Goal: Transaction & Acquisition: Purchase product/service

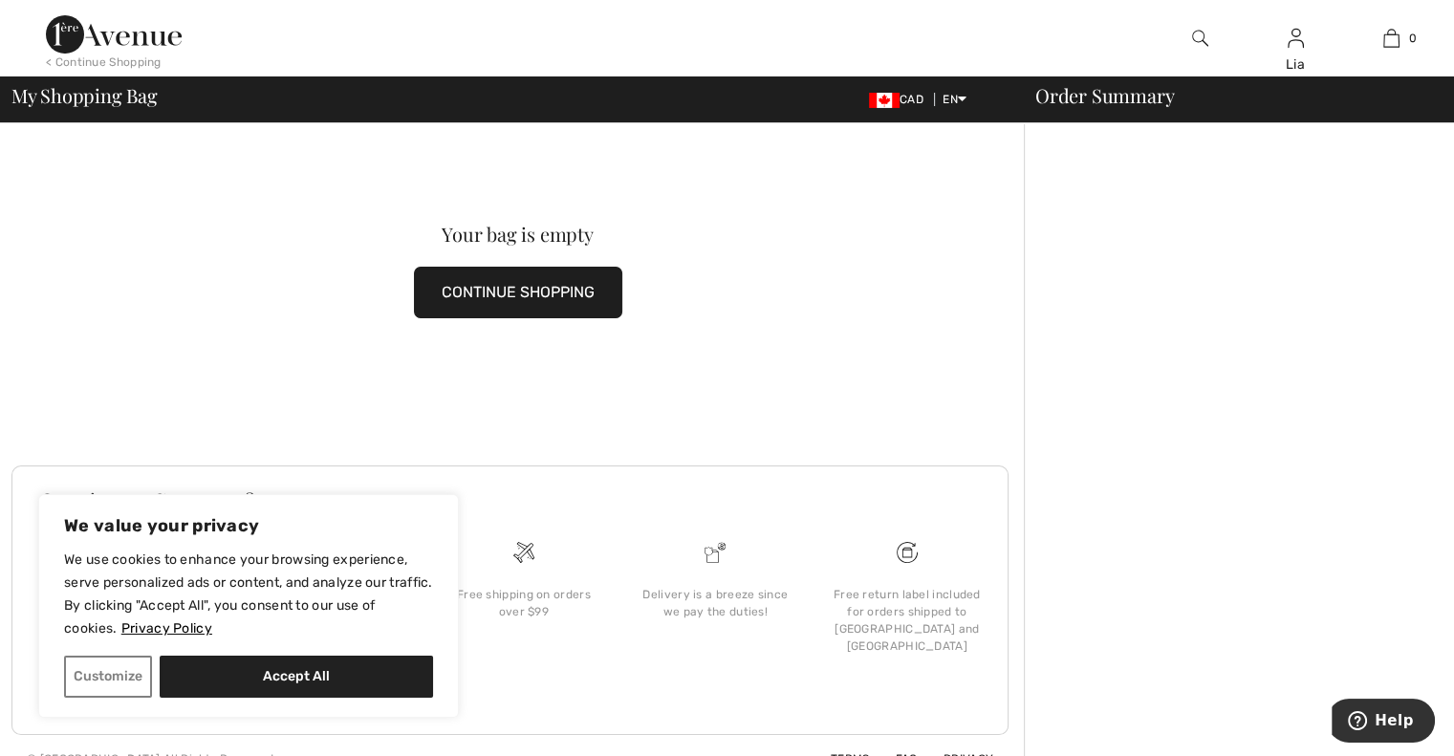
click at [1192, 33] on img at bounding box center [1200, 38] width 16 height 23
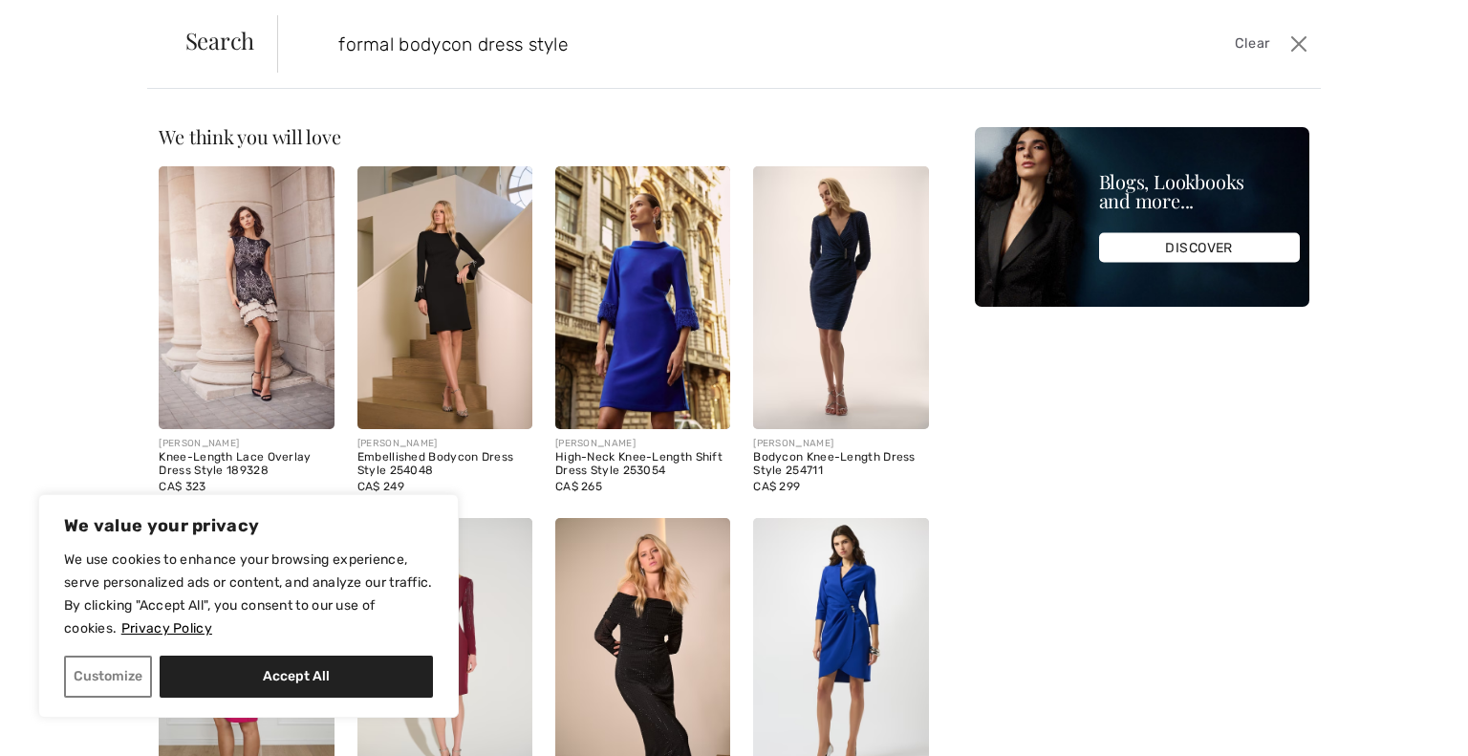
click at [498, 45] on input "formal bodycon dress style" at bounding box center [684, 43] width 721 height 57
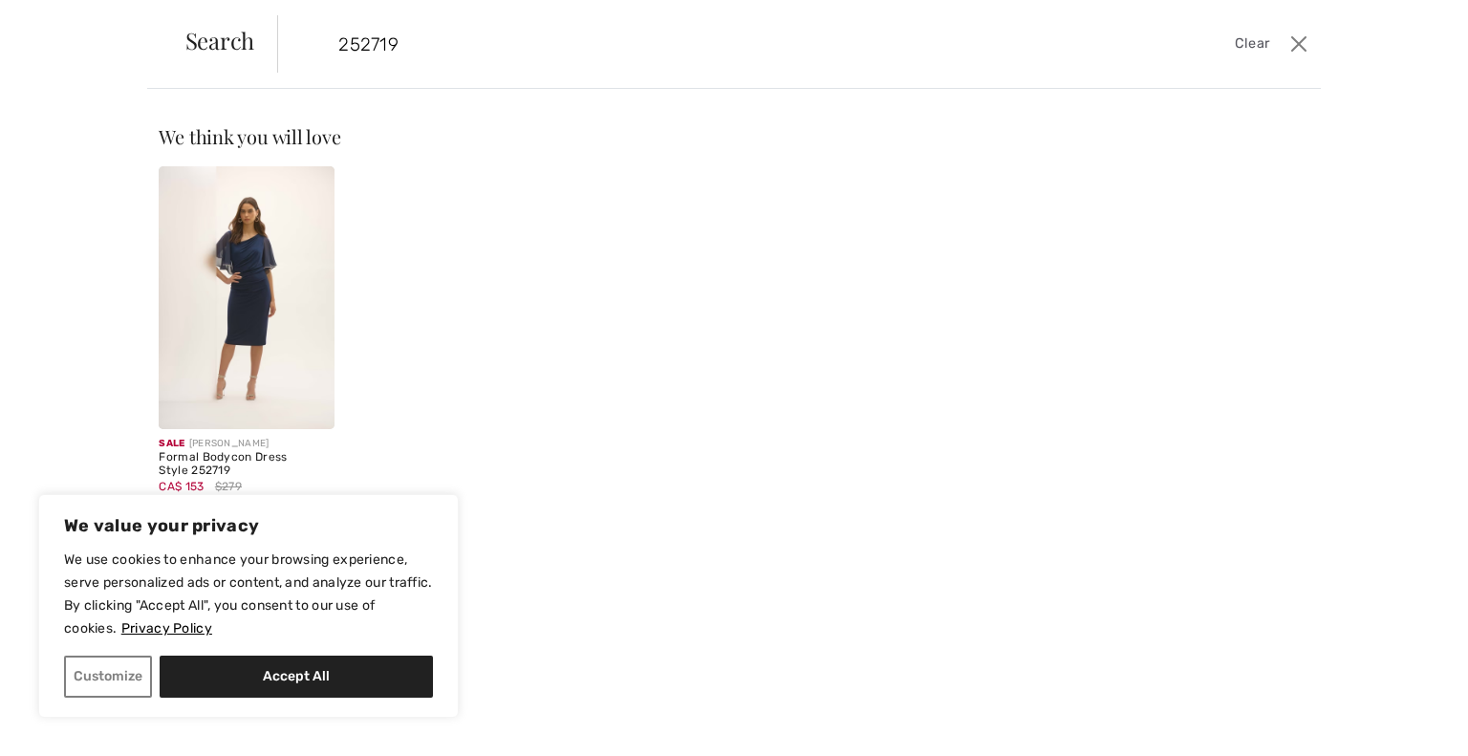
type input "252719"
click at [249, 338] on img at bounding box center [246, 297] width 175 height 263
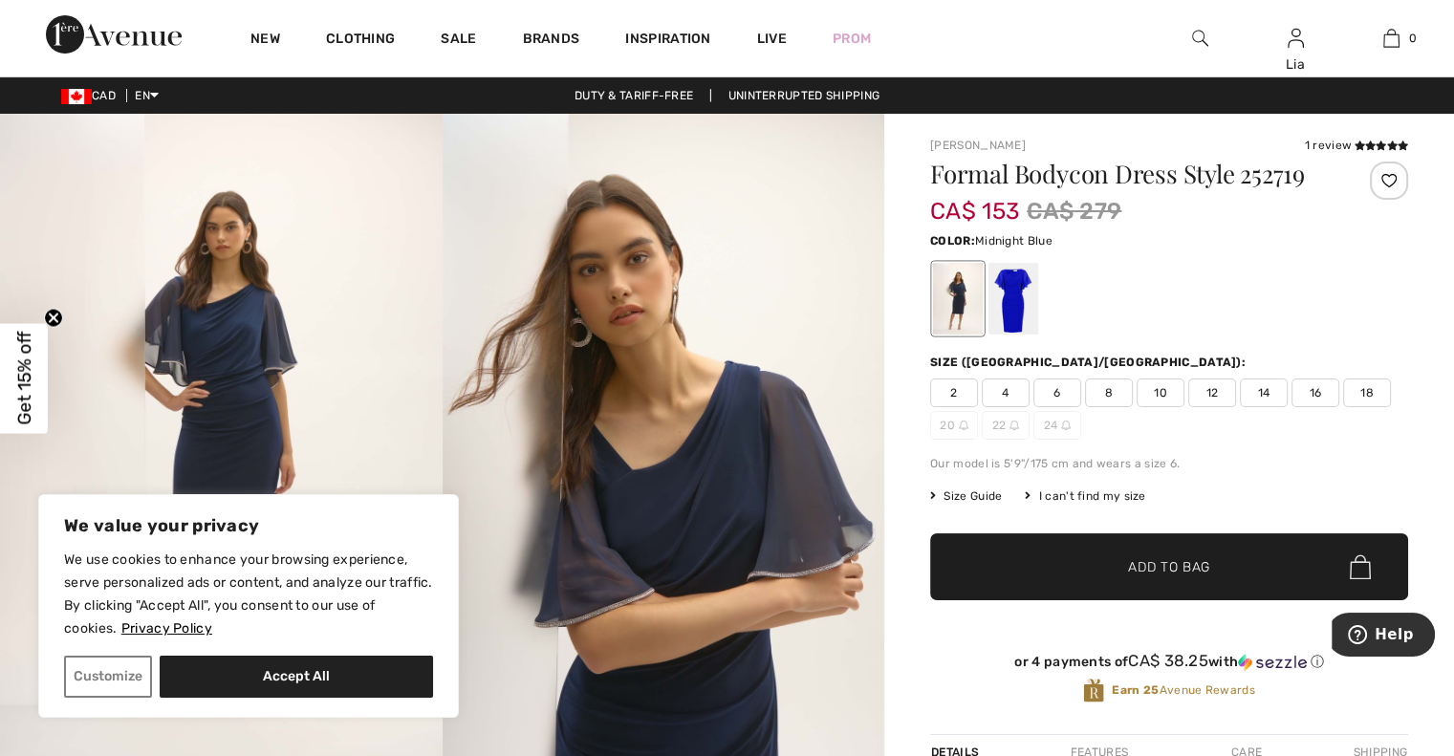
click at [1007, 397] on span "4" at bounding box center [1006, 393] width 48 height 29
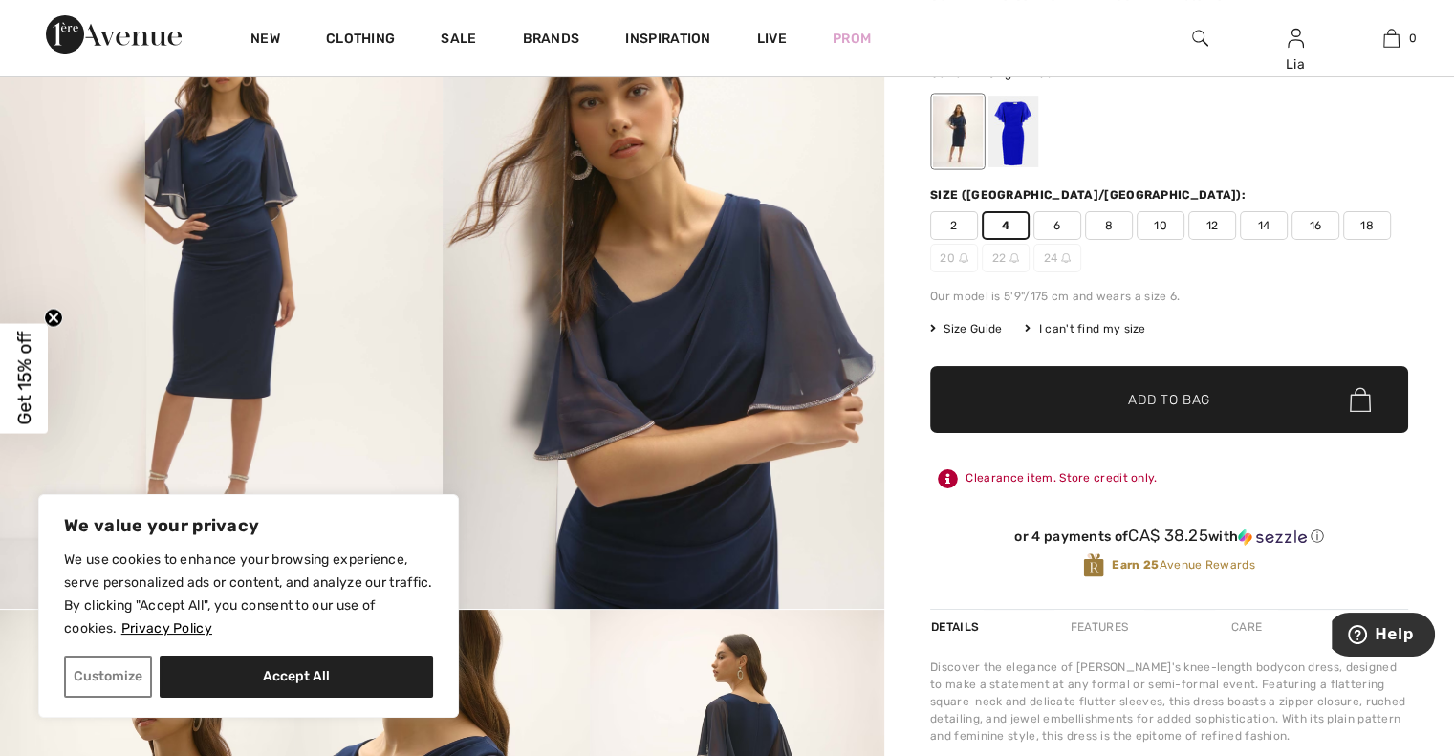
scroll to position [166, 0]
click at [80, 674] on button "Customize" at bounding box center [108, 677] width 88 height 42
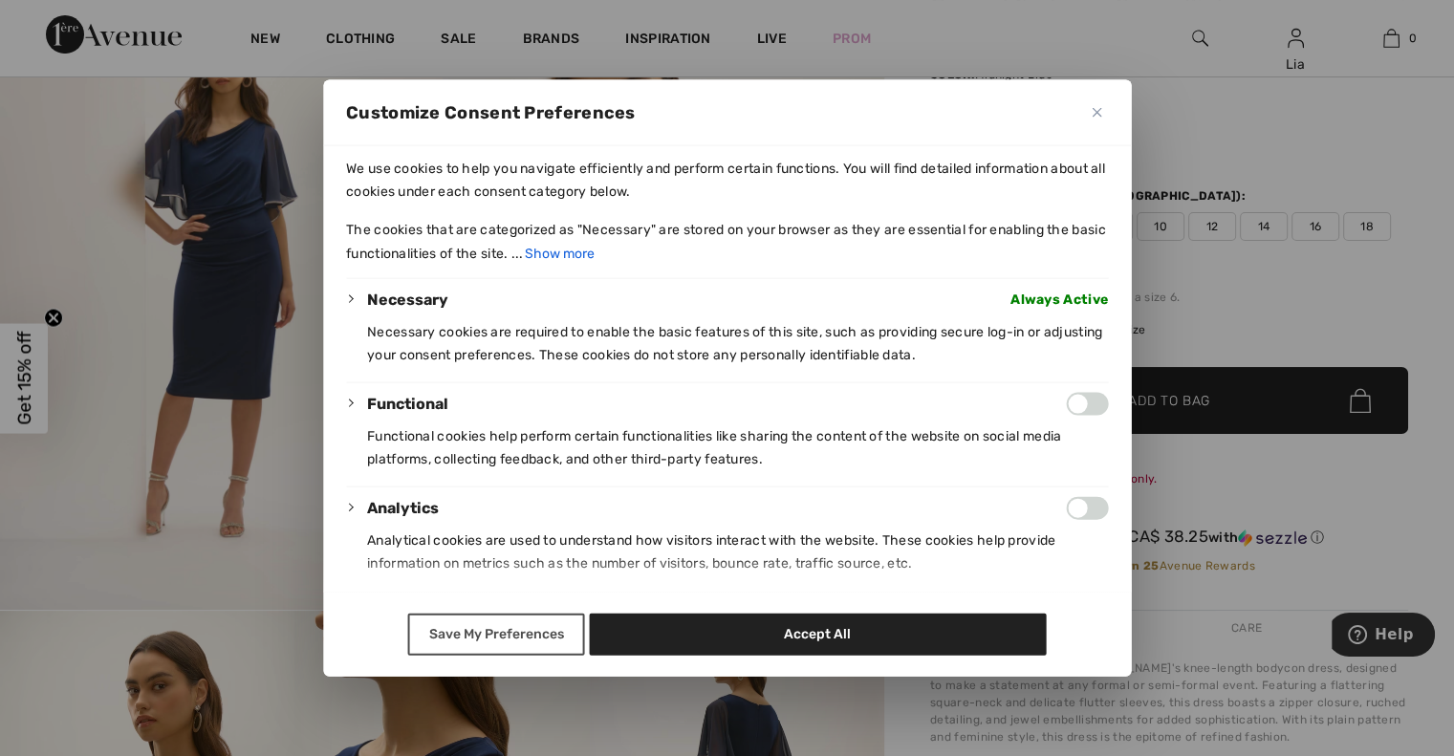
click at [532, 636] on button "Save My Preferences" at bounding box center [496, 635] width 177 height 42
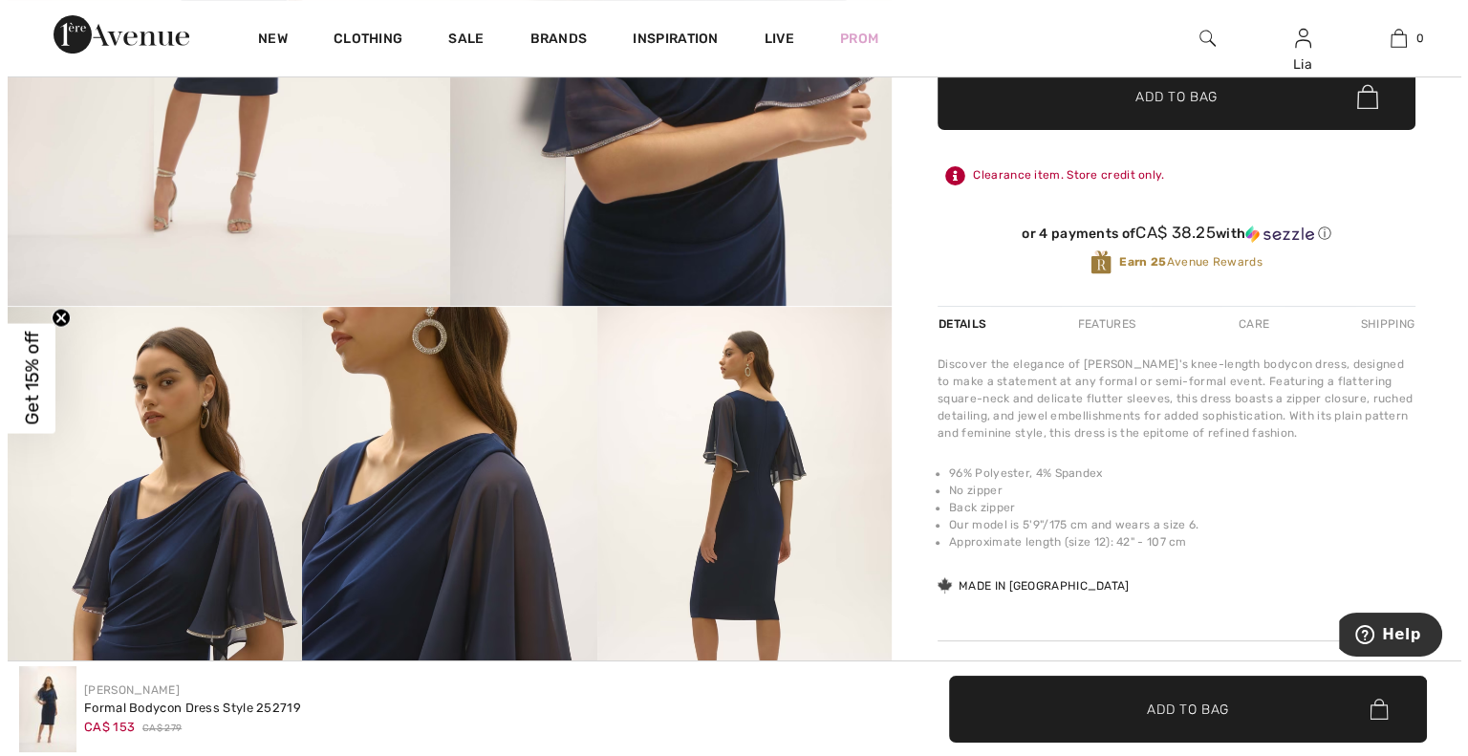
scroll to position [0, 0]
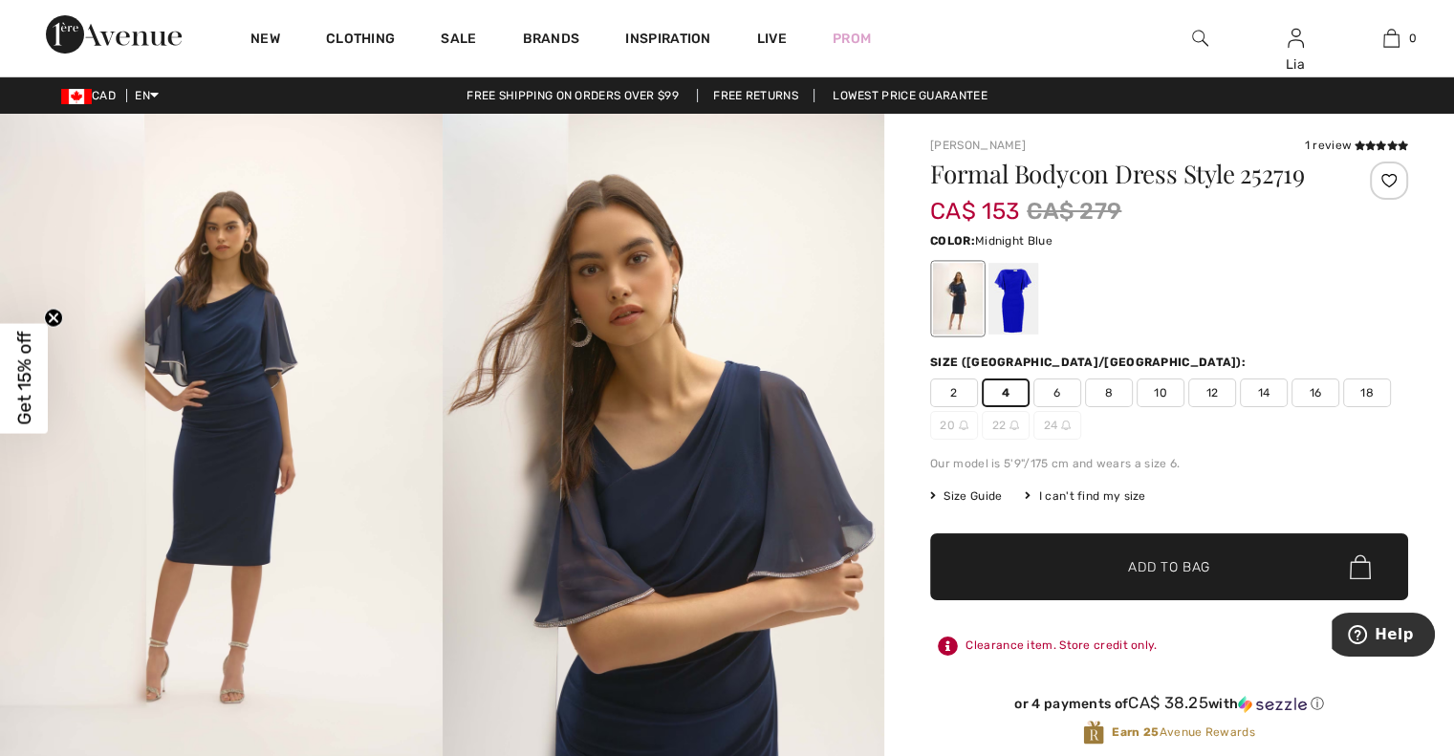
click at [1169, 562] on span "Add to Bag" at bounding box center [1169, 567] width 82 height 20
click at [1179, 38] on div at bounding box center [1200, 38] width 96 height 76
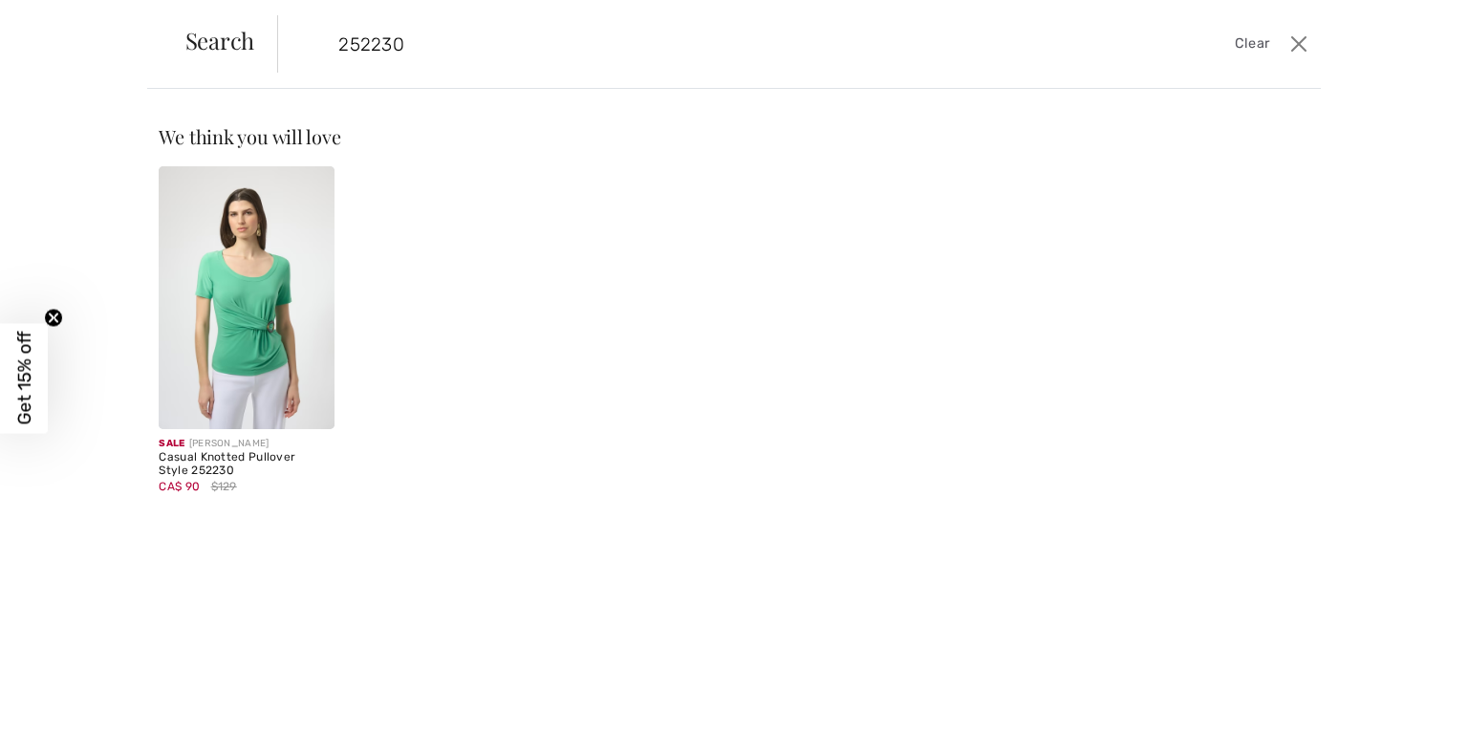
type input "252230"
click at [282, 332] on img at bounding box center [246, 297] width 175 height 263
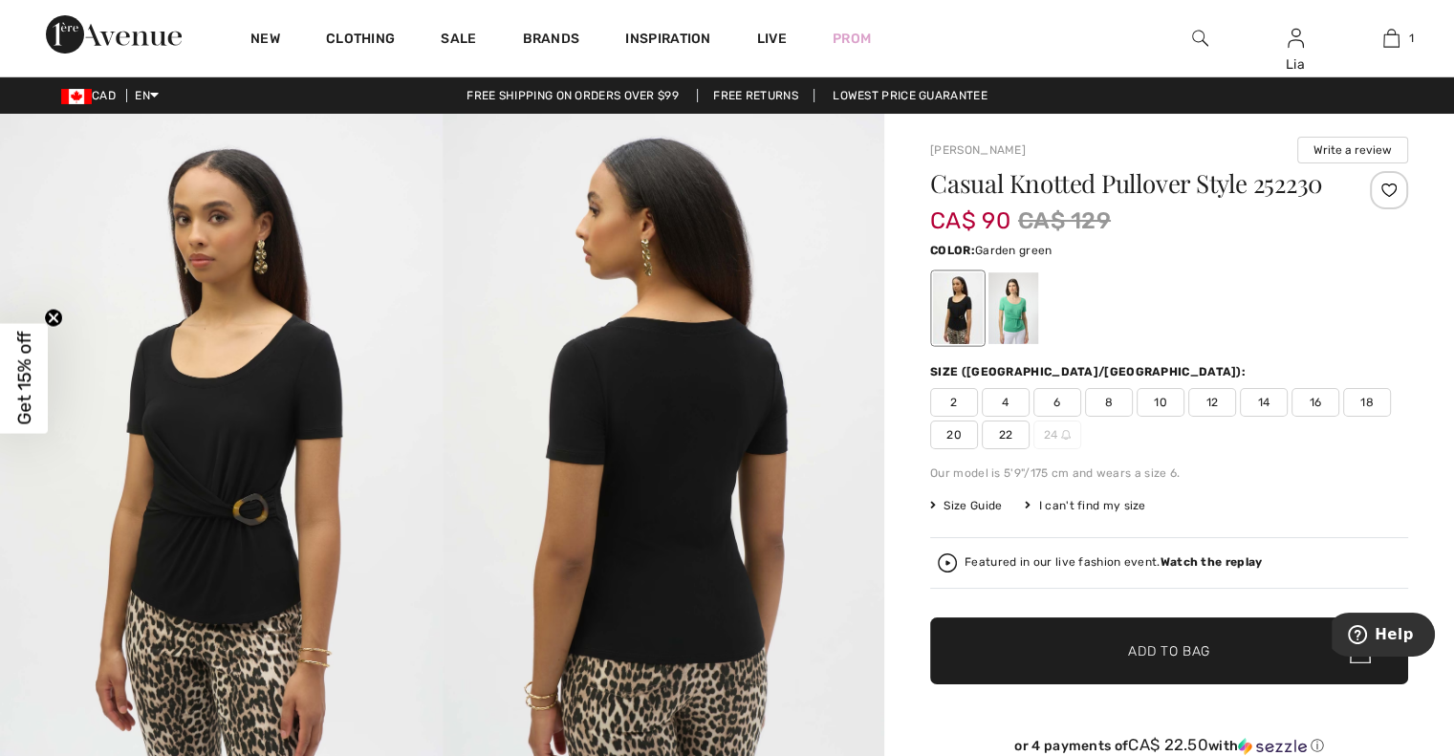
click at [1031, 313] on div at bounding box center [1014, 308] width 50 height 72
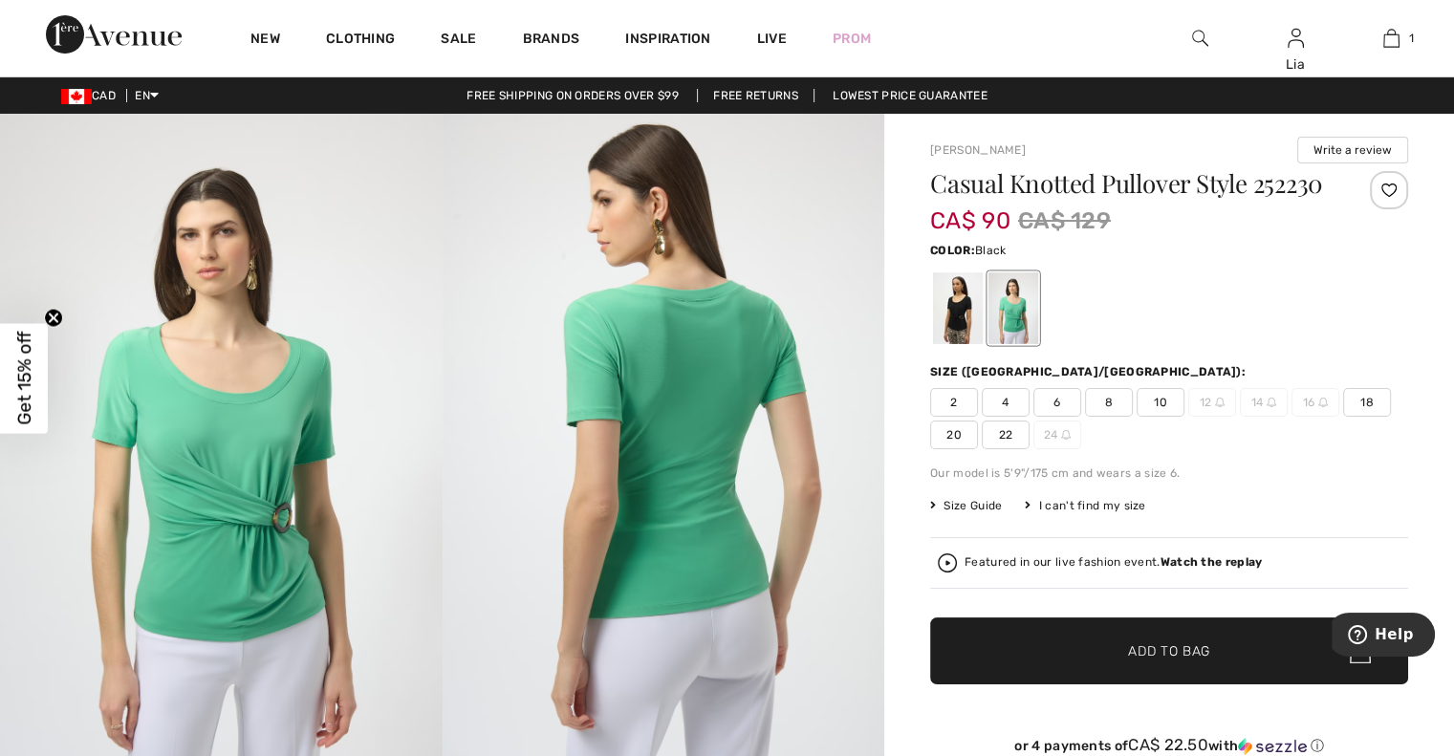
click at [947, 317] on div at bounding box center [958, 308] width 50 height 72
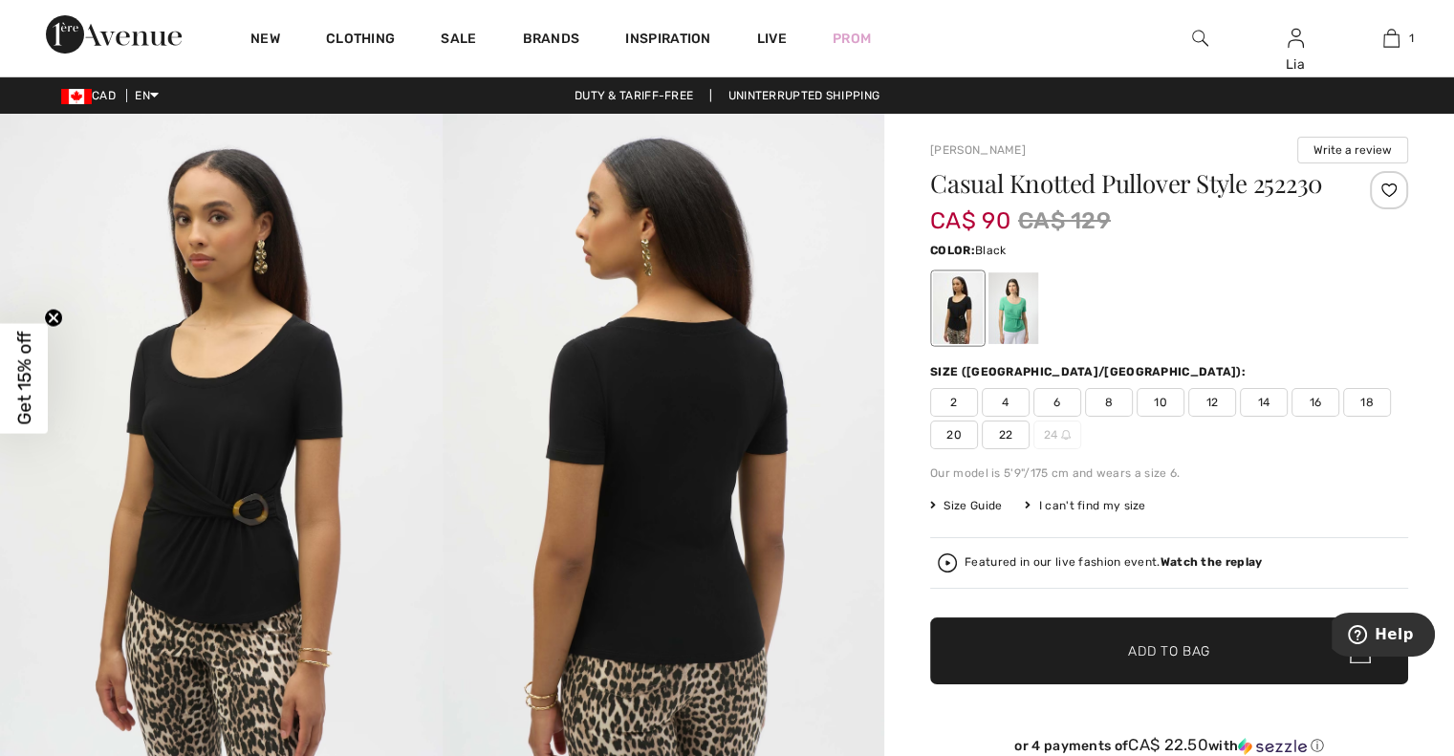
click at [1198, 41] on img at bounding box center [1200, 38] width 16 height 23
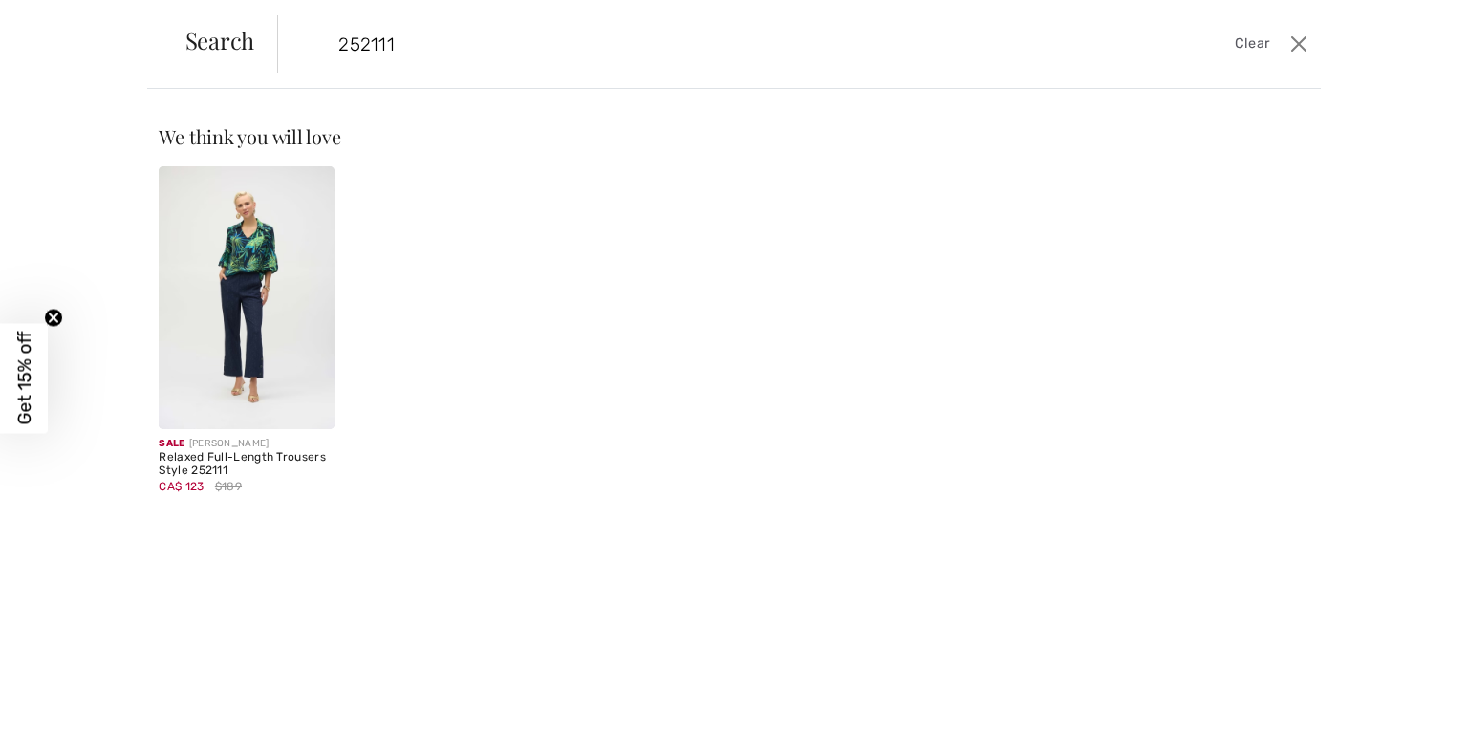
type input "252111"
click at [290, 264] on img at bounding box center [246, 297] width 175 height 263
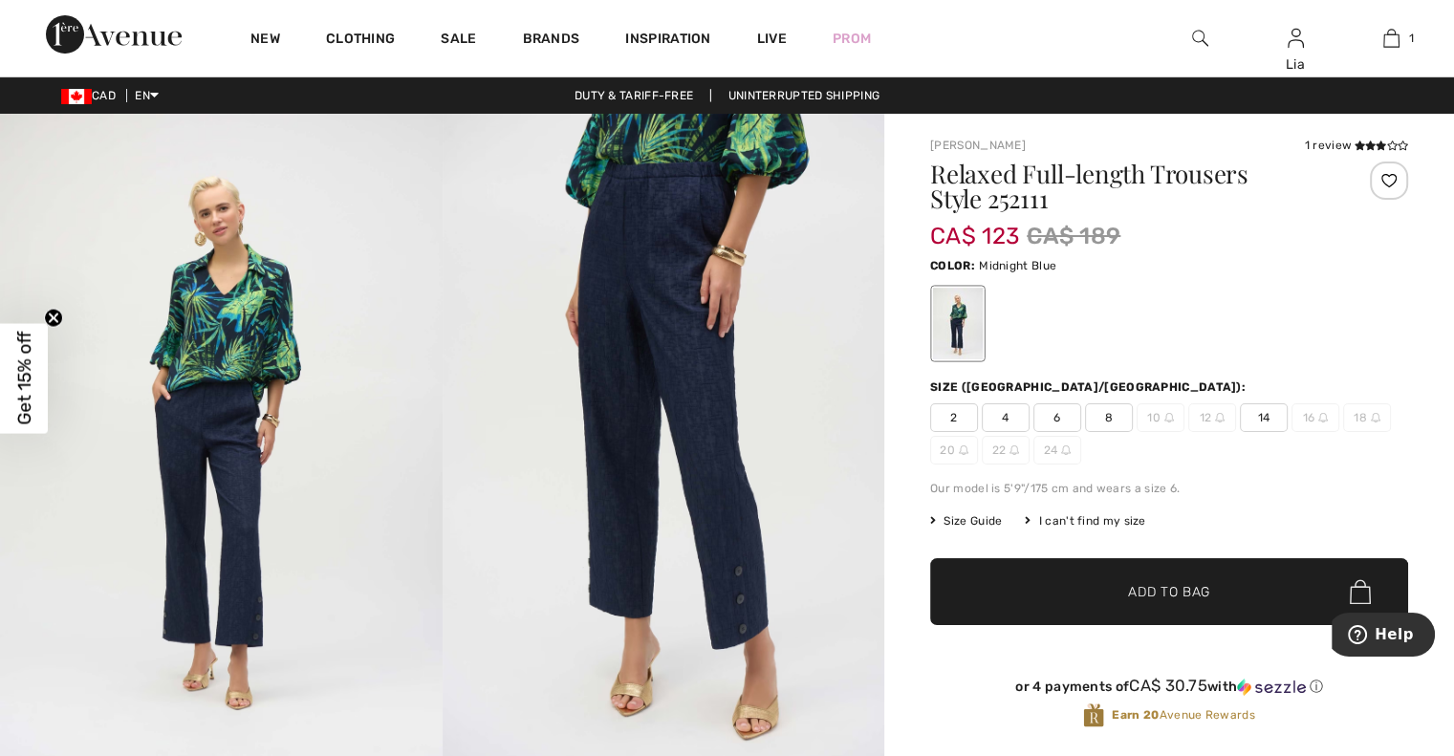
click at [1199, 37] on img at bounding box center [1200, 38] width 16 height 23
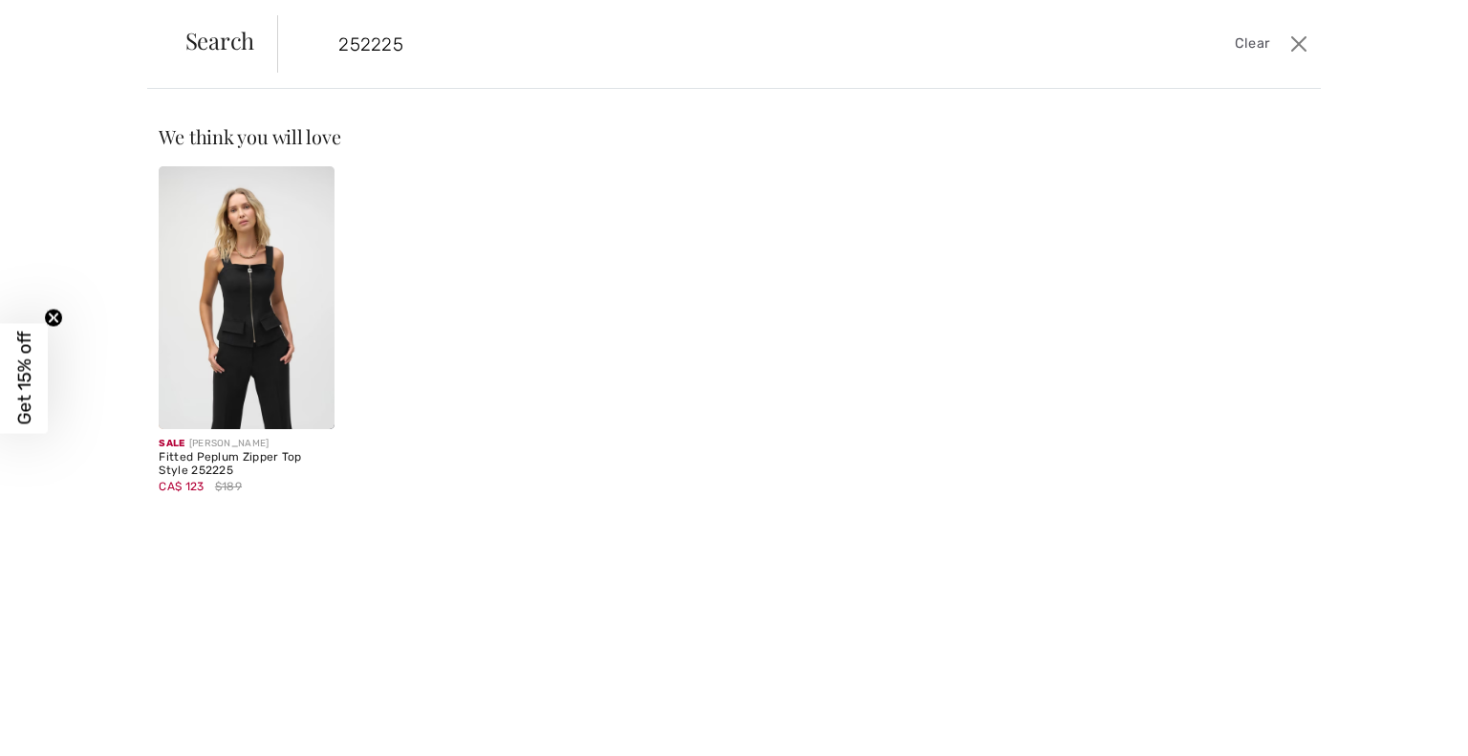
type input "252225"
click at [265, 266] on img at bounding box center [246, 297] width 175 height 263
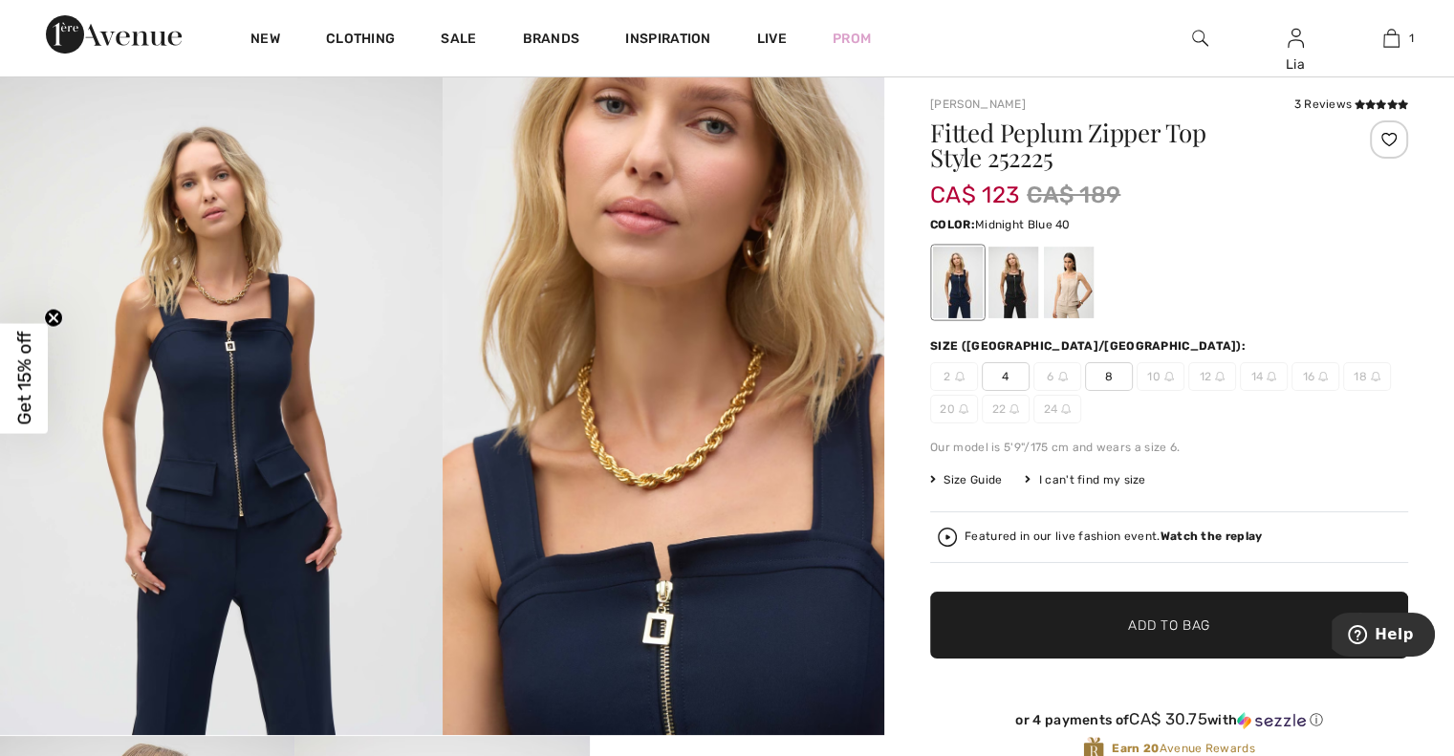
scroll to position [36, 0]
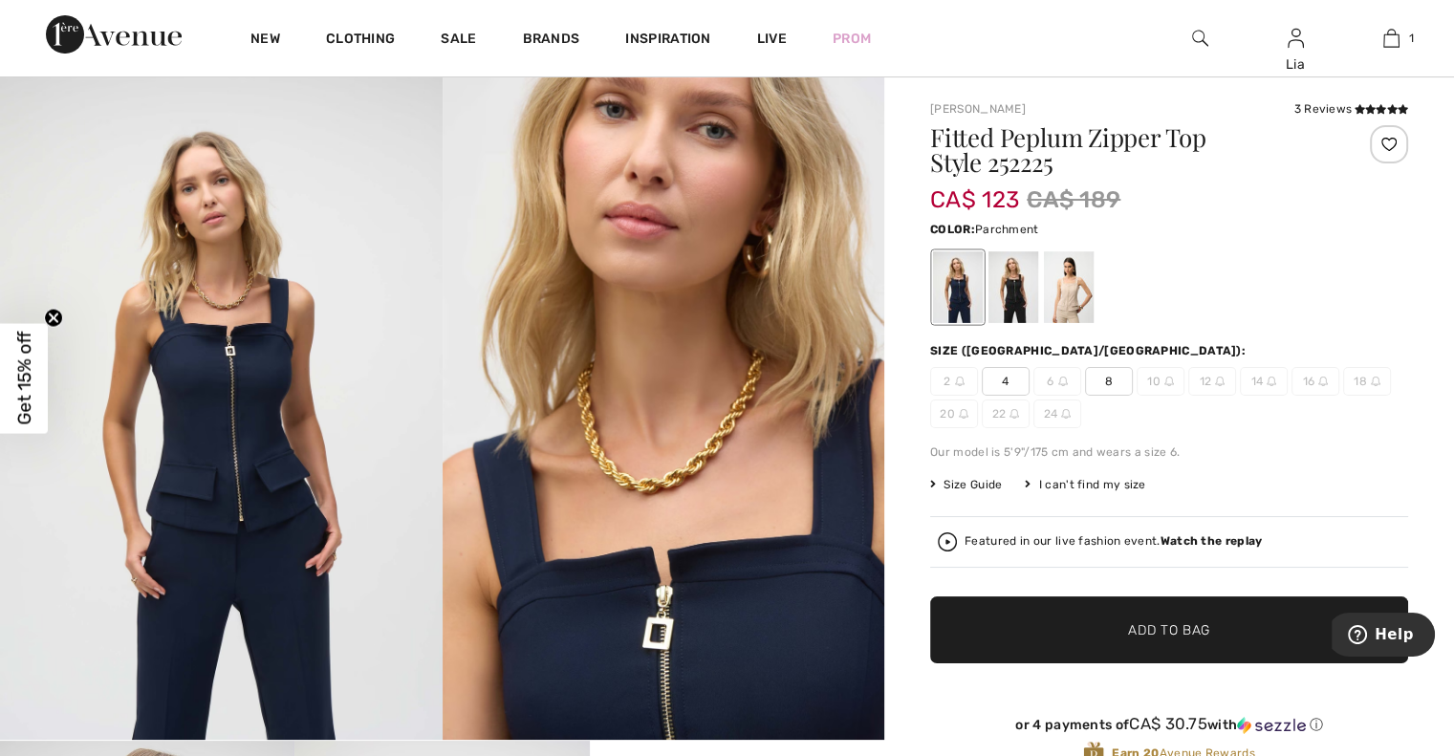
click at [1089, 286] on div at bounding box center [1069, 287] width 50 height 72
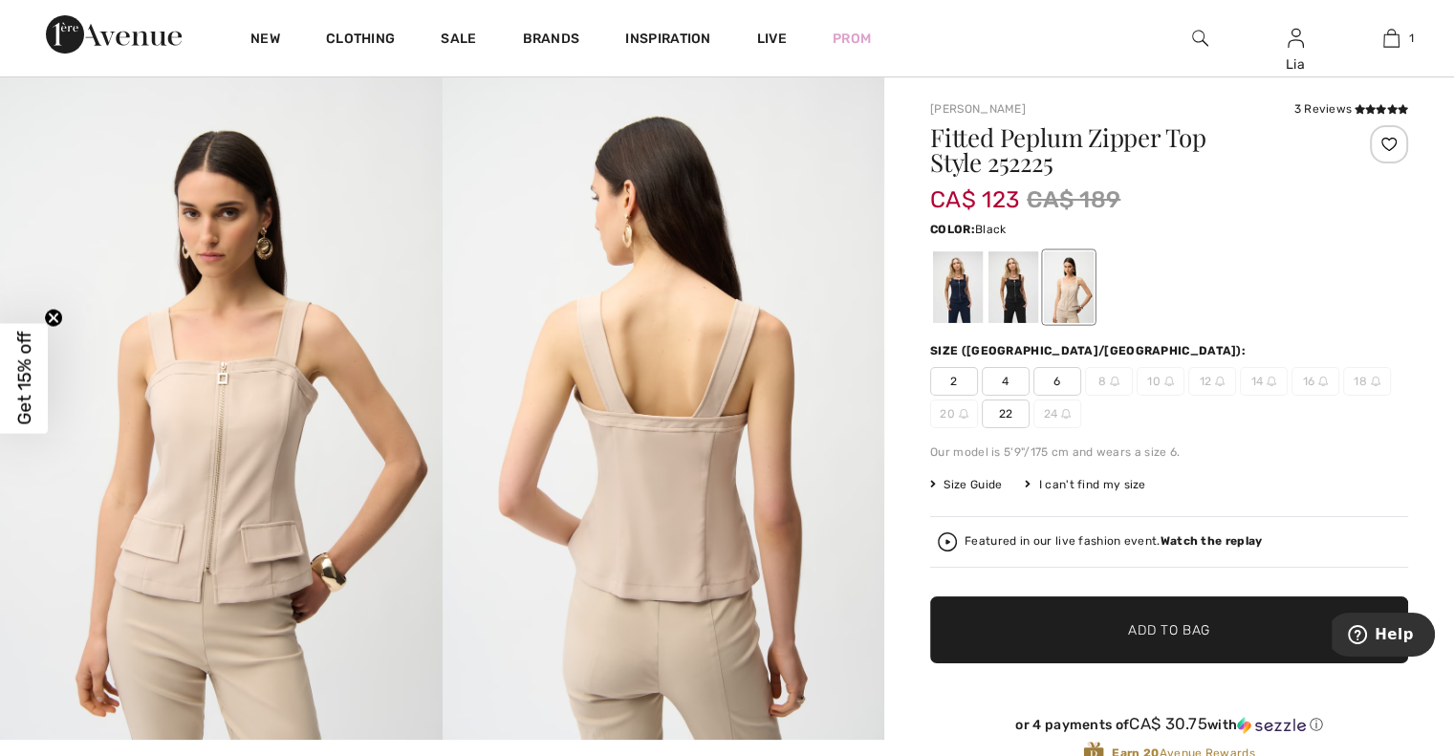
click at [1010, 291] on div at bounding box center [1014, 287] width 50 height 72
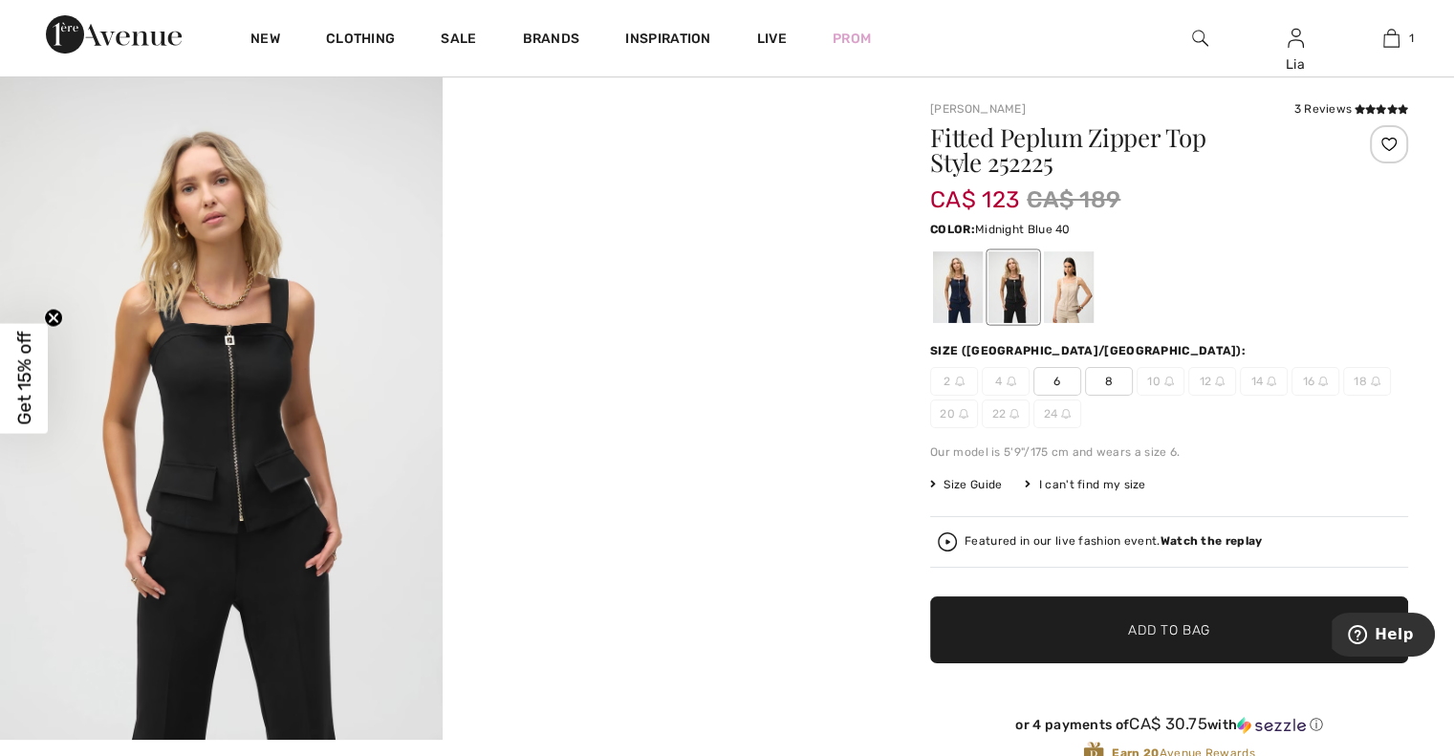
click at [956, 286] on div at bounding box center [958, 287] width 50 height 72
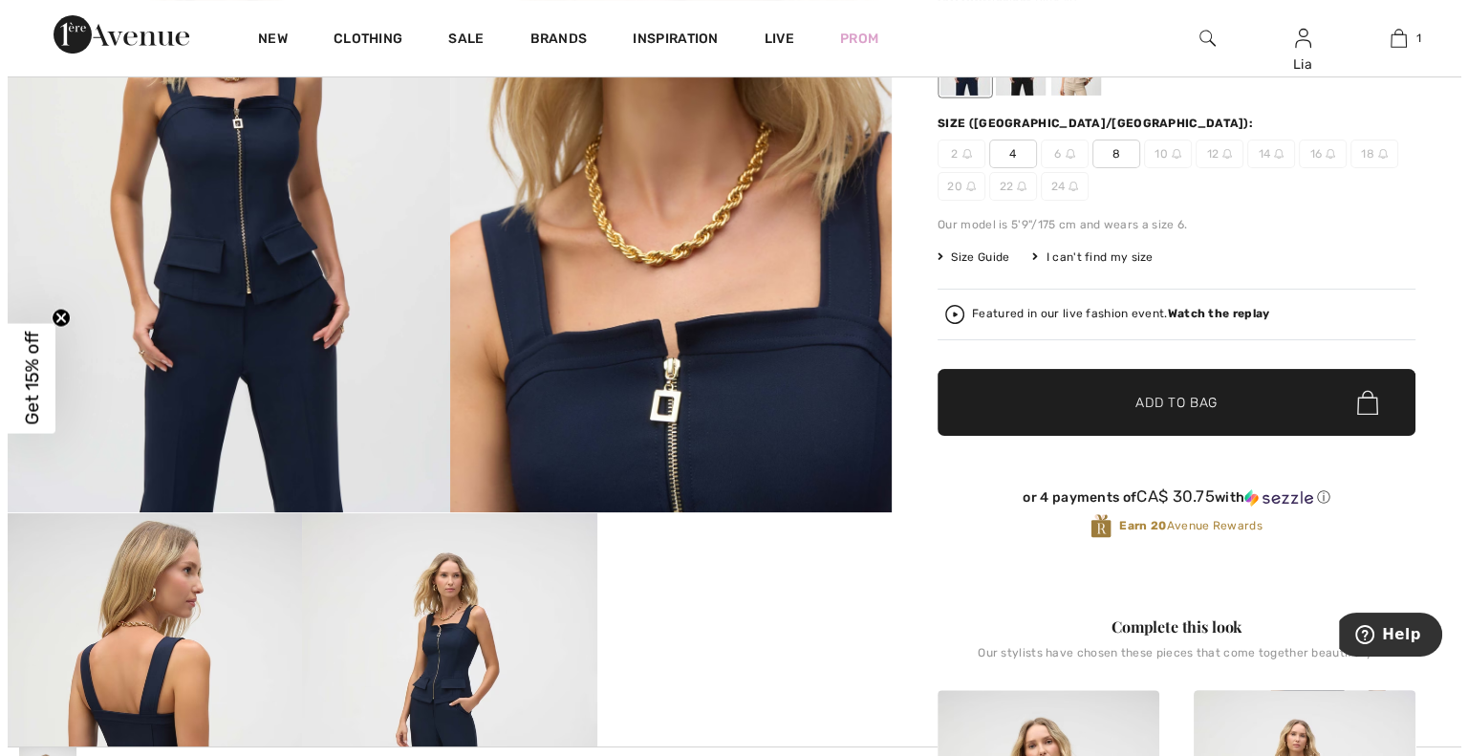
scroll to position [0, 0]
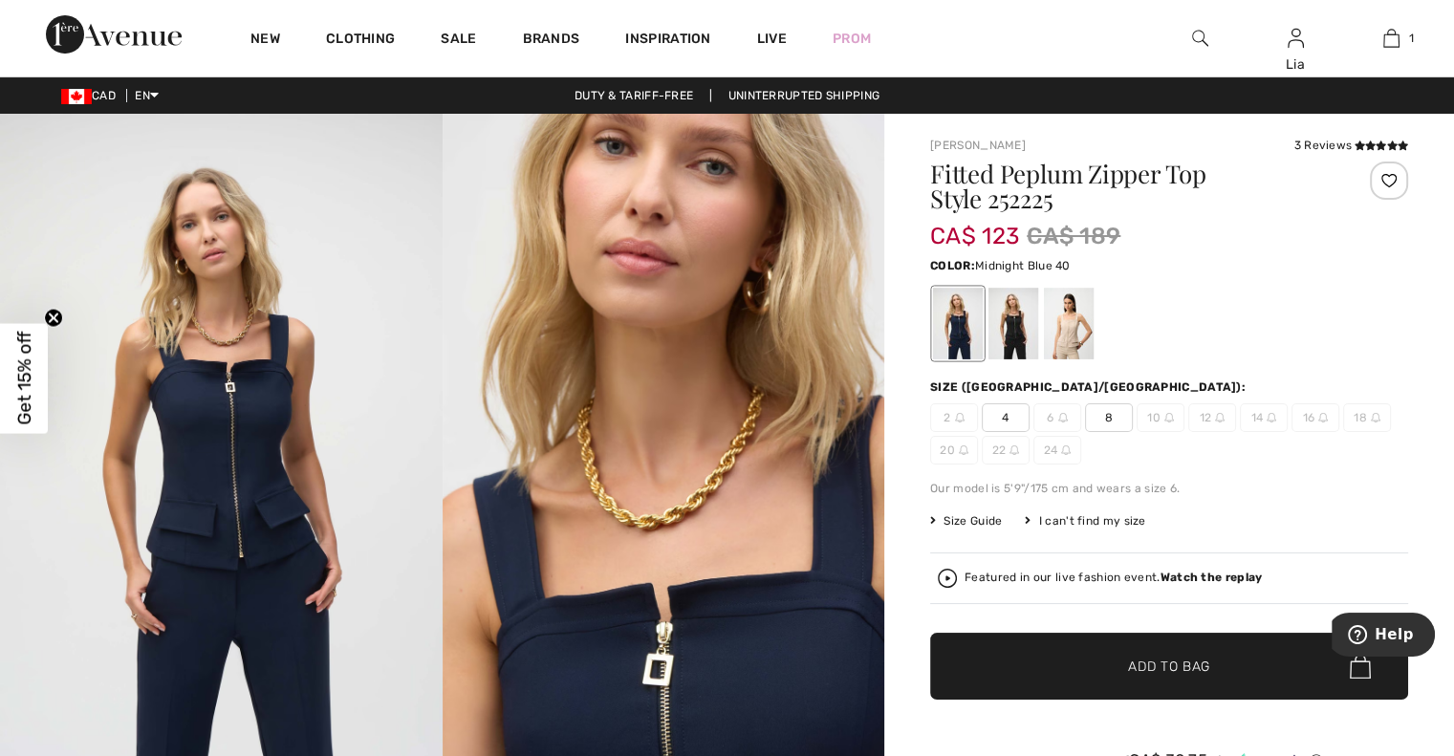
click at [1201, 39] on img at bounding box center [1200, 38] width 16 height 23
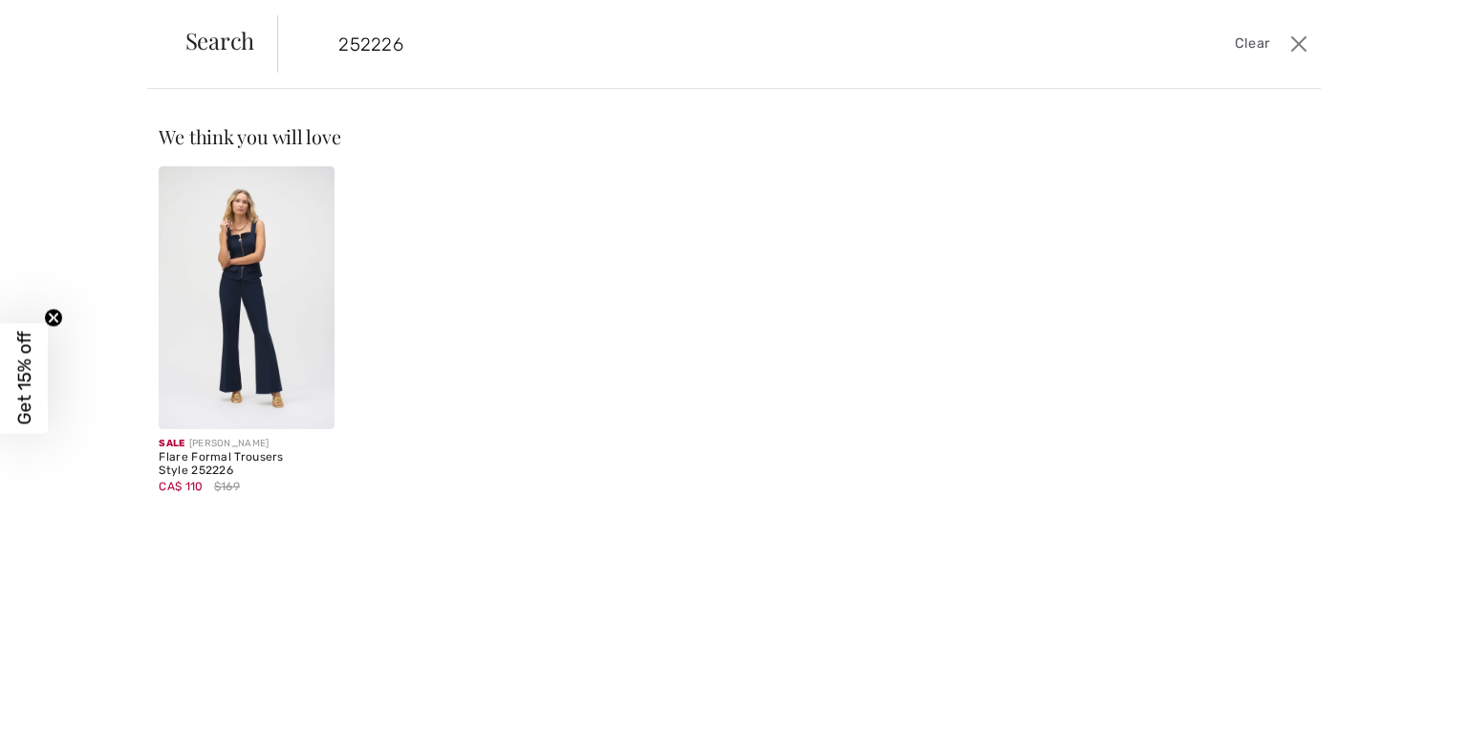
type input "252226"
click at [249, 282] on img at bounding box center [246, 297] width 175 height 263
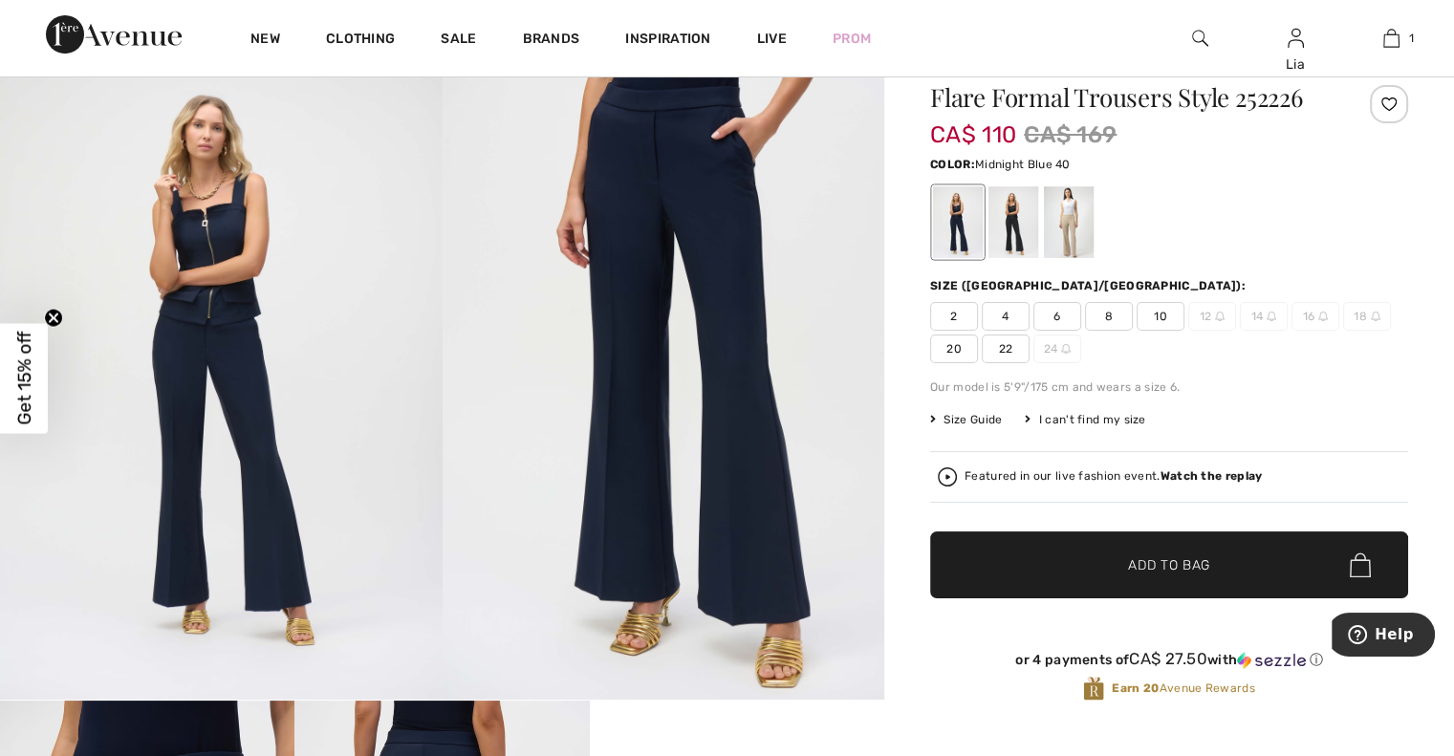
scroll to position [72, 0]
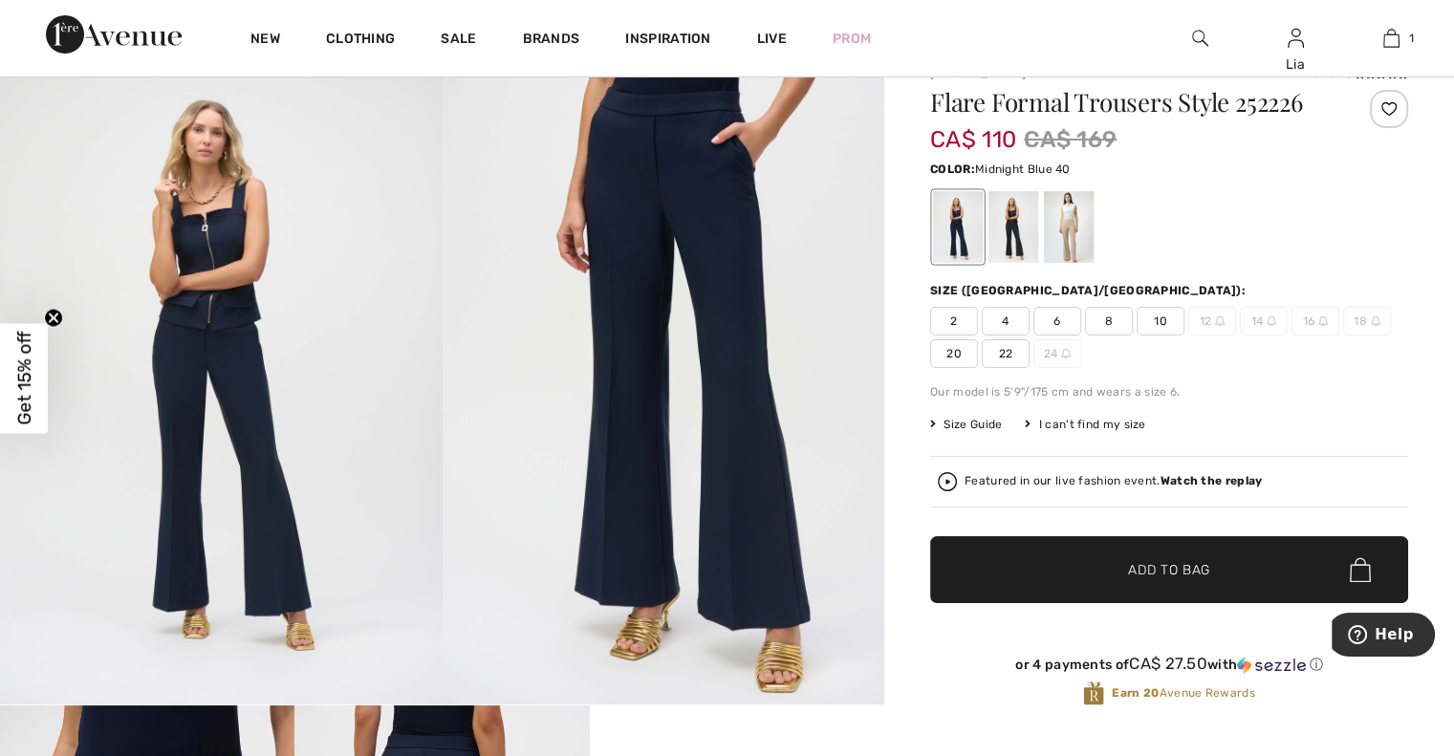
click at [1013, 315] on span "4" at bounding box center [1006, 321] width 48 height 29
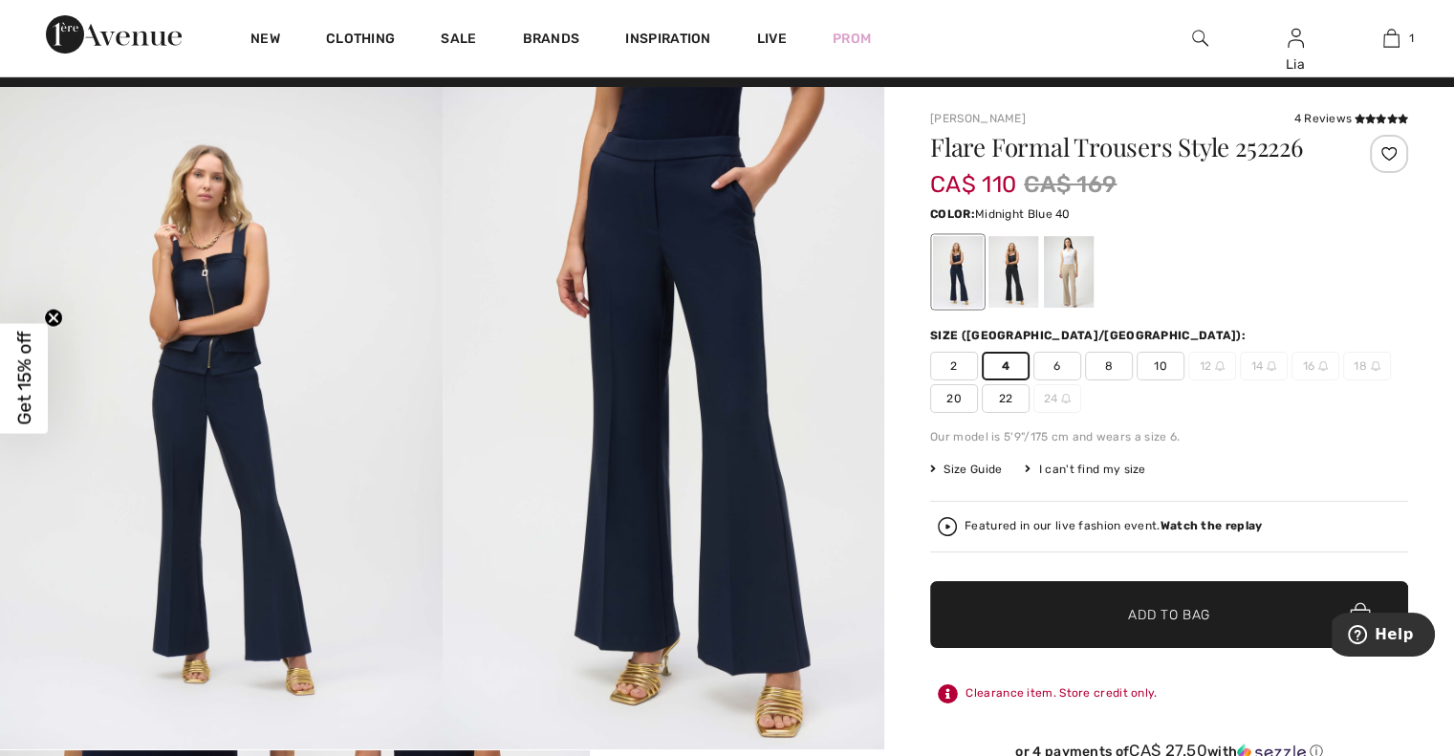
scroll to position [33, 0]
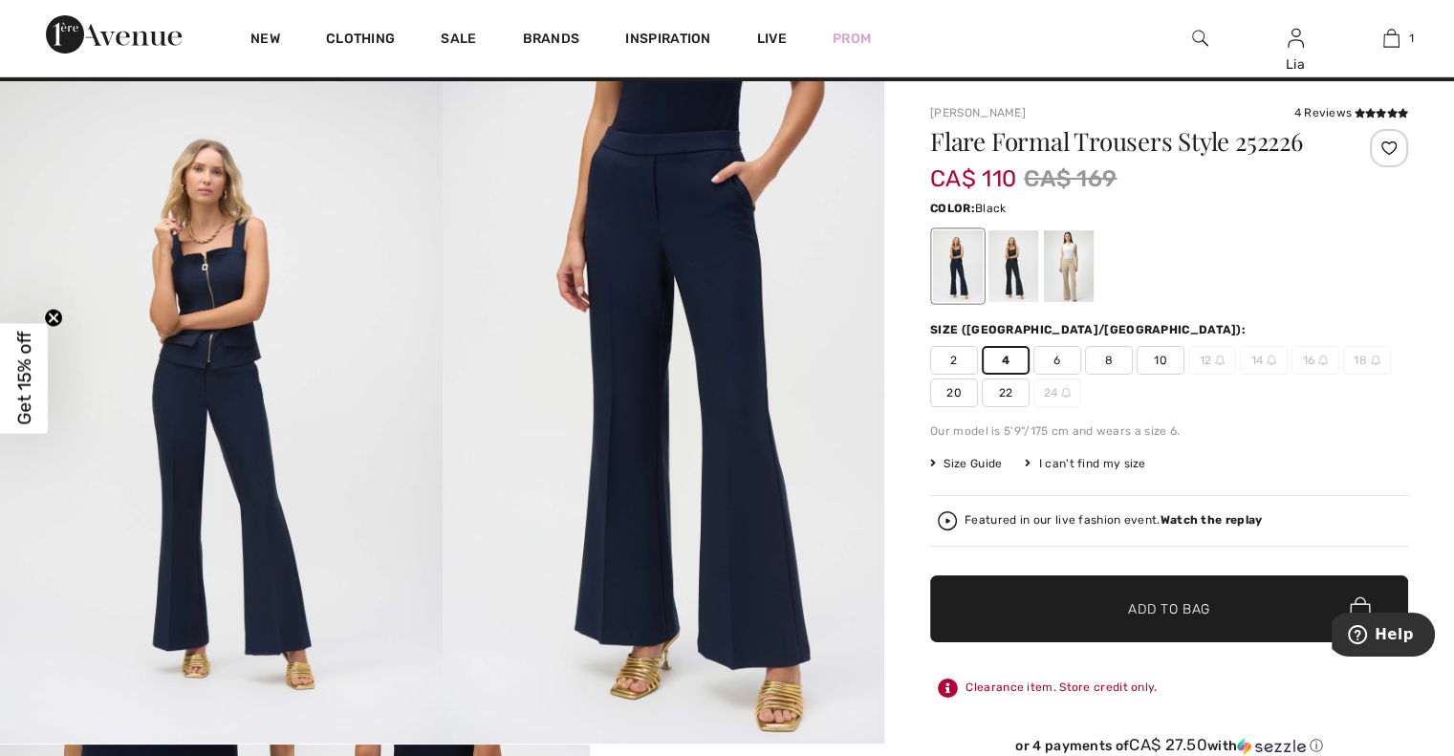
click at [1019, 267] on div at bounding box center [1014, 266] width 50 height 72
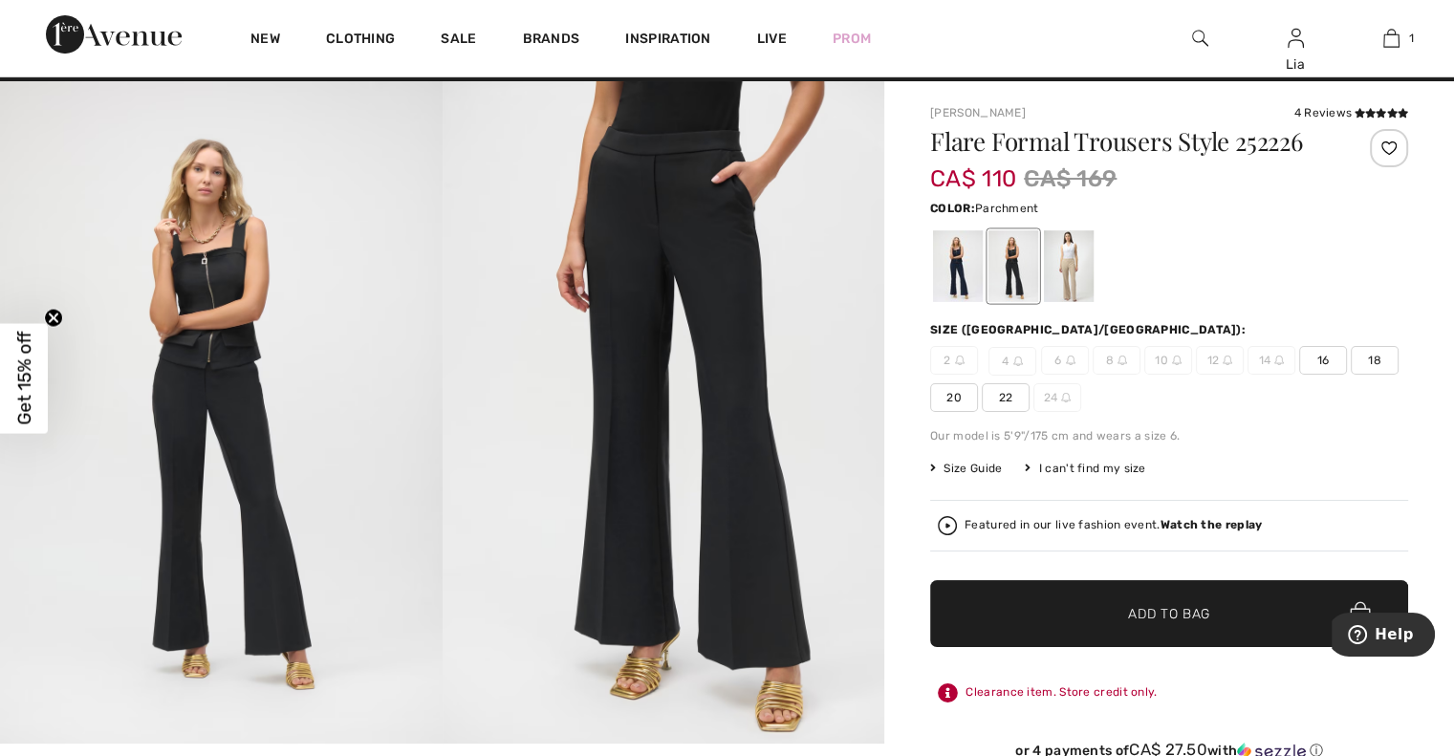
click at [1062, 267] on div at bounding box center [1069, 266] width 50 height 72
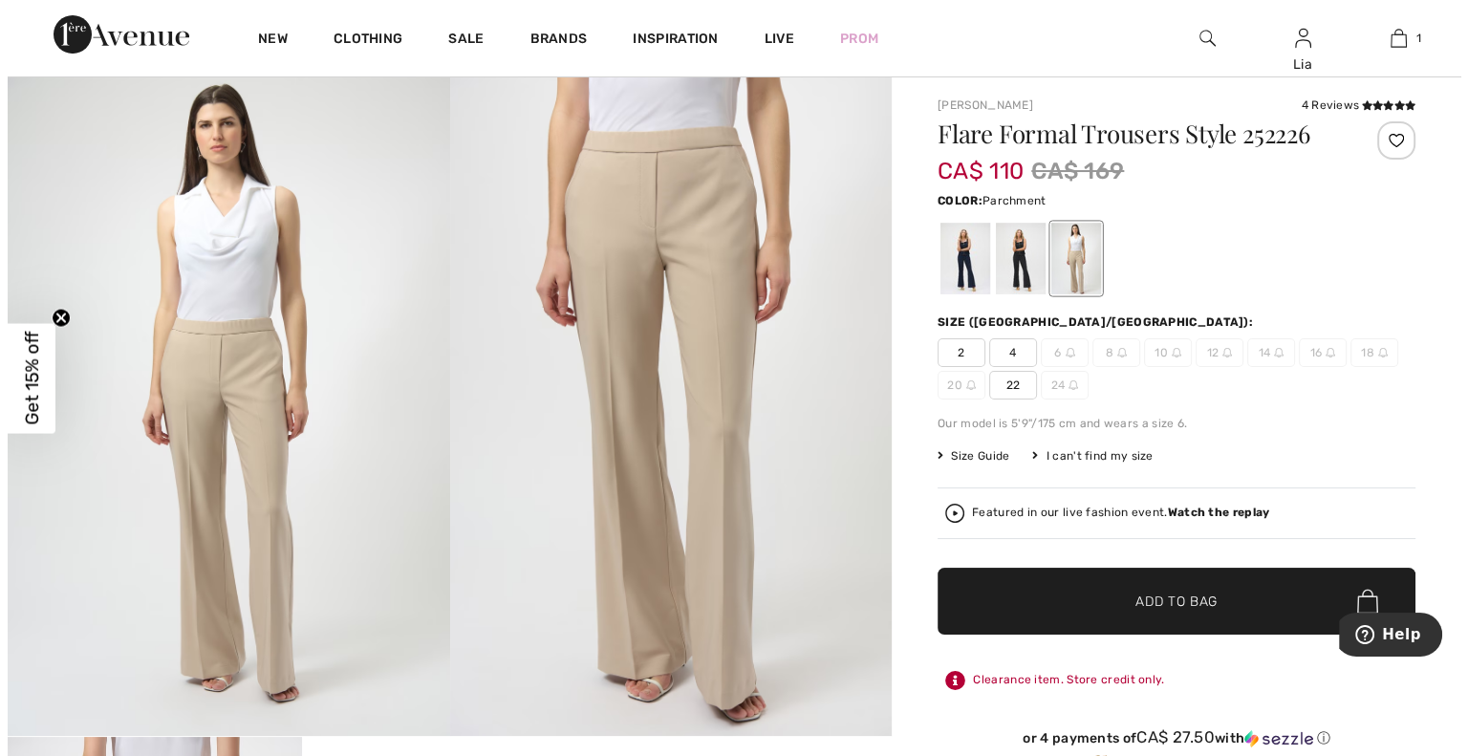
scroll to position [38, 0]
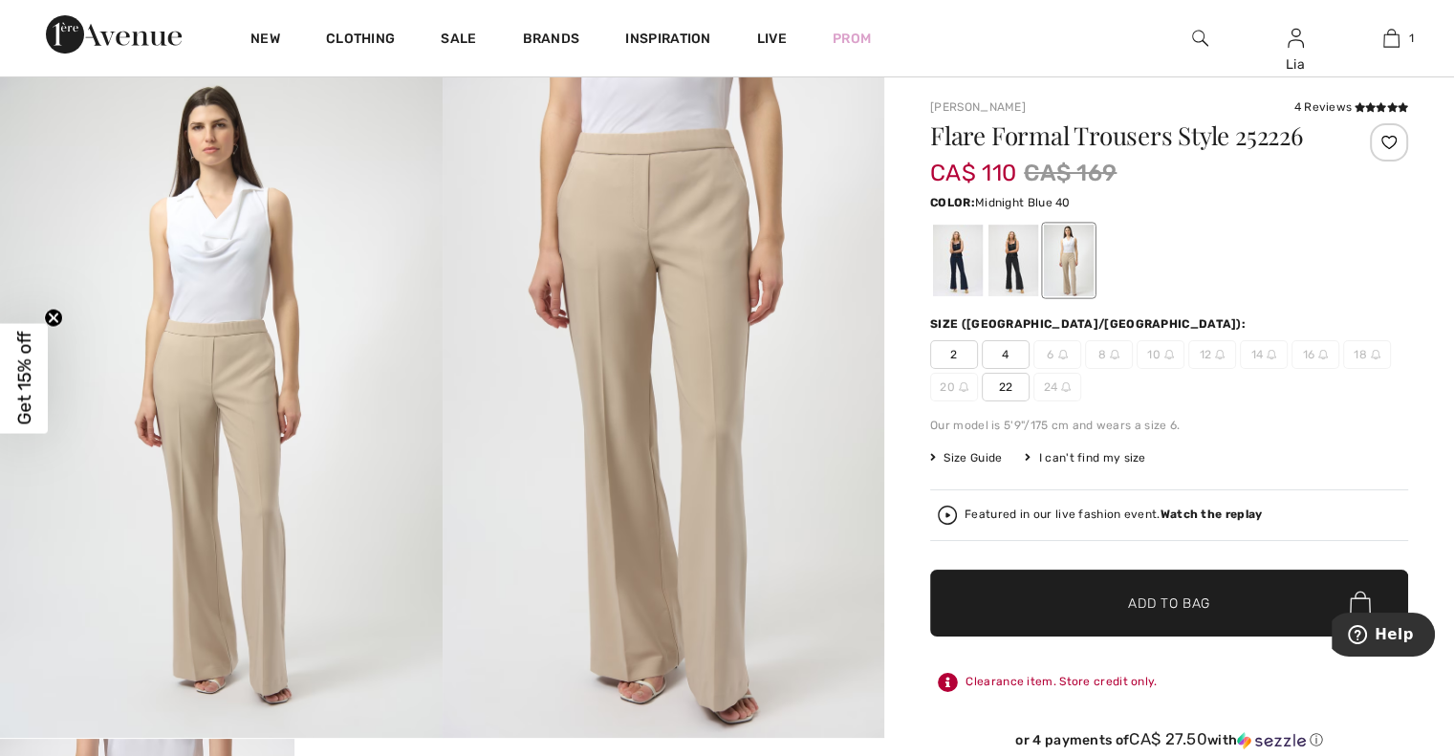
click at [956, 260] on div at bounding box center [958, 261] width 50 height 72
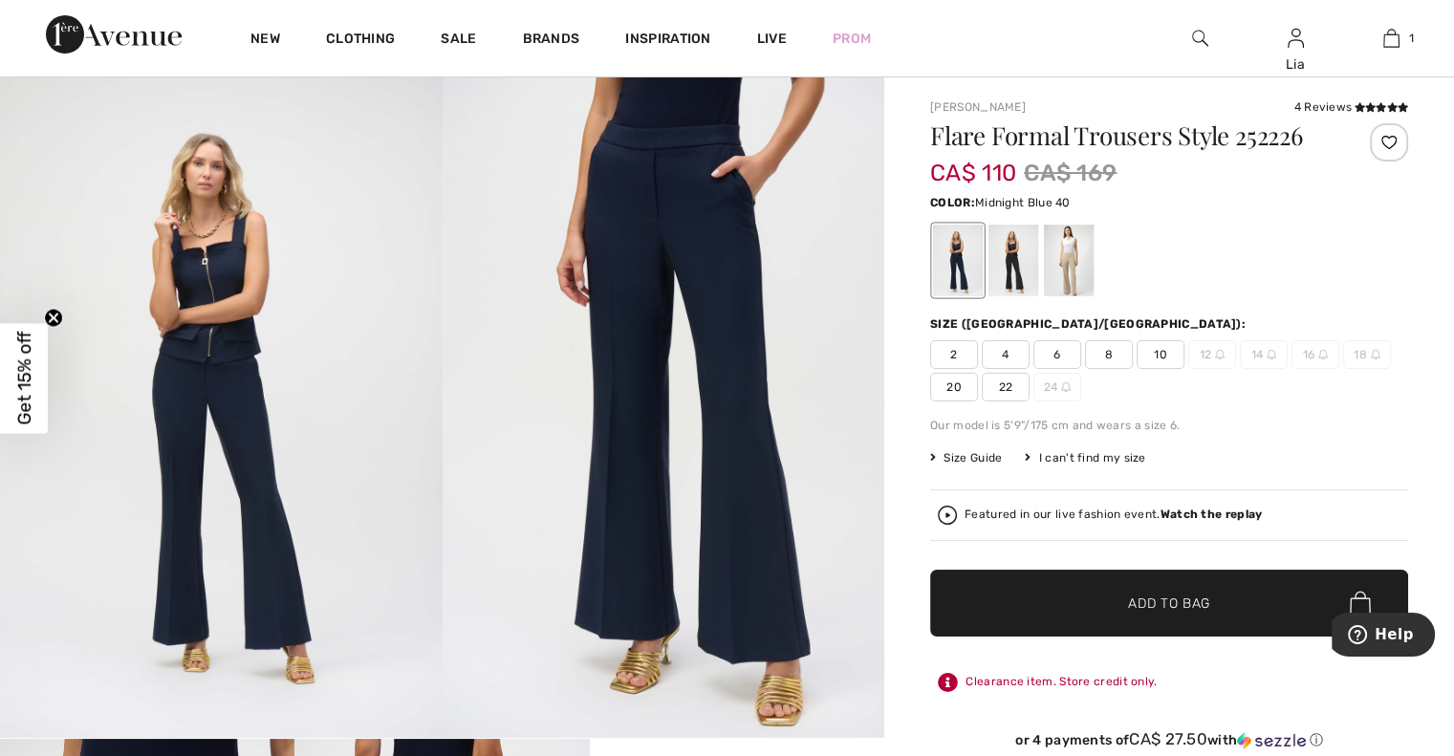
click at [1203, 30] on img at bounding box center [1200, 38] width 16 height 23
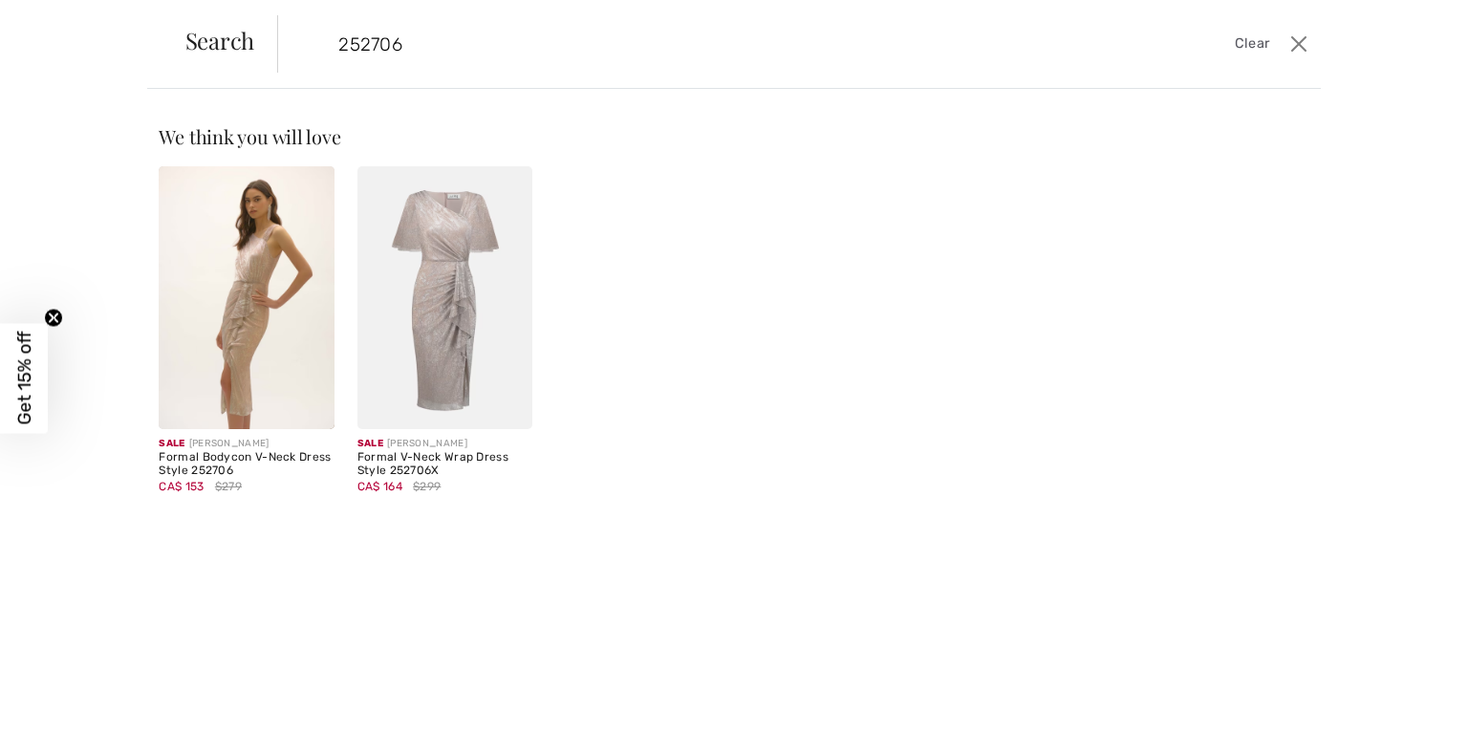
type input "252706"
click at [457, 305] on img at bounding box center [445, 297] width 175 height 263
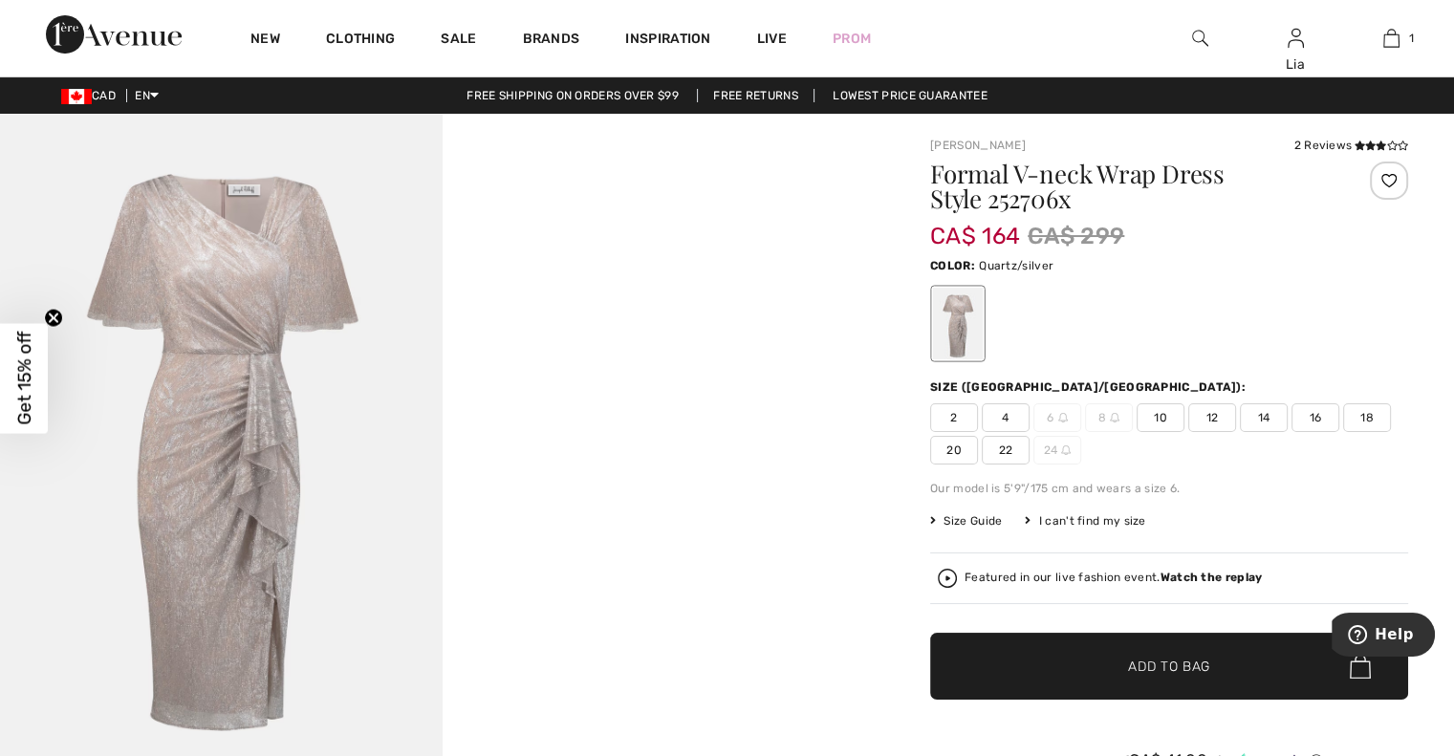
click at [1009, 416] on span "4" at bounding box center [1006, 417] width 48 height 29
click at [1158, 677] on span "✔ Added to Bag Add to Bag" at bounding box center [1169, 666] width 478 height 67
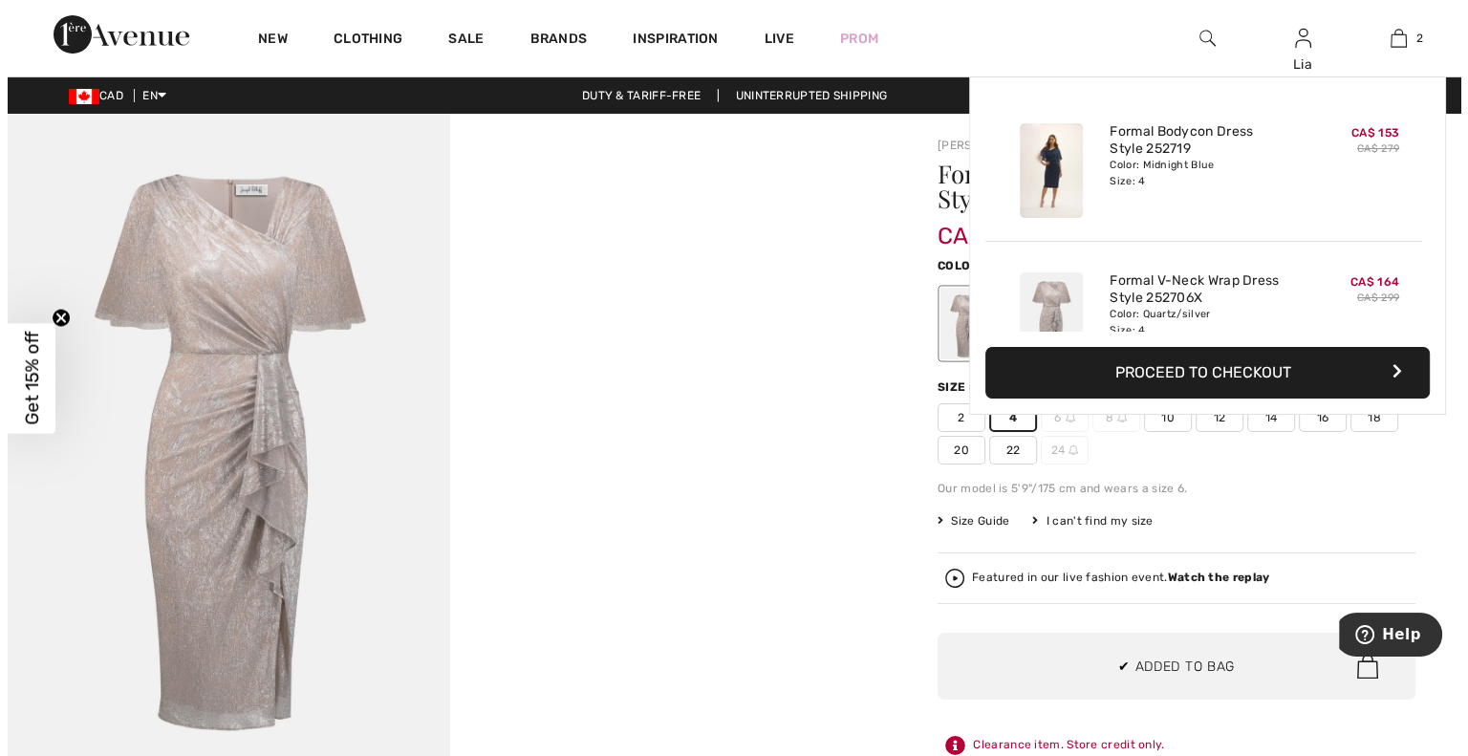
scroll to position [58, 0]
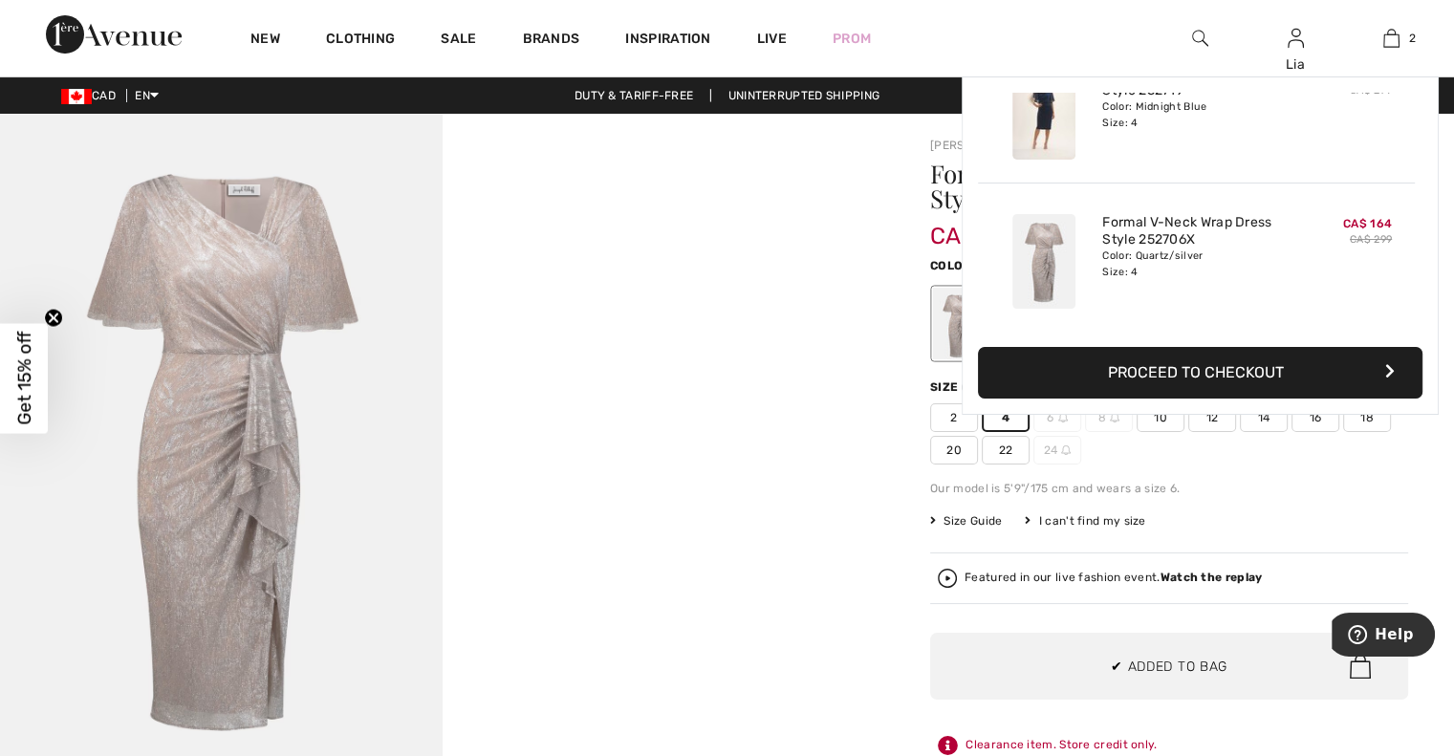
click at [747, 390] on div at bounding box center [442, 445] width 884 height 663
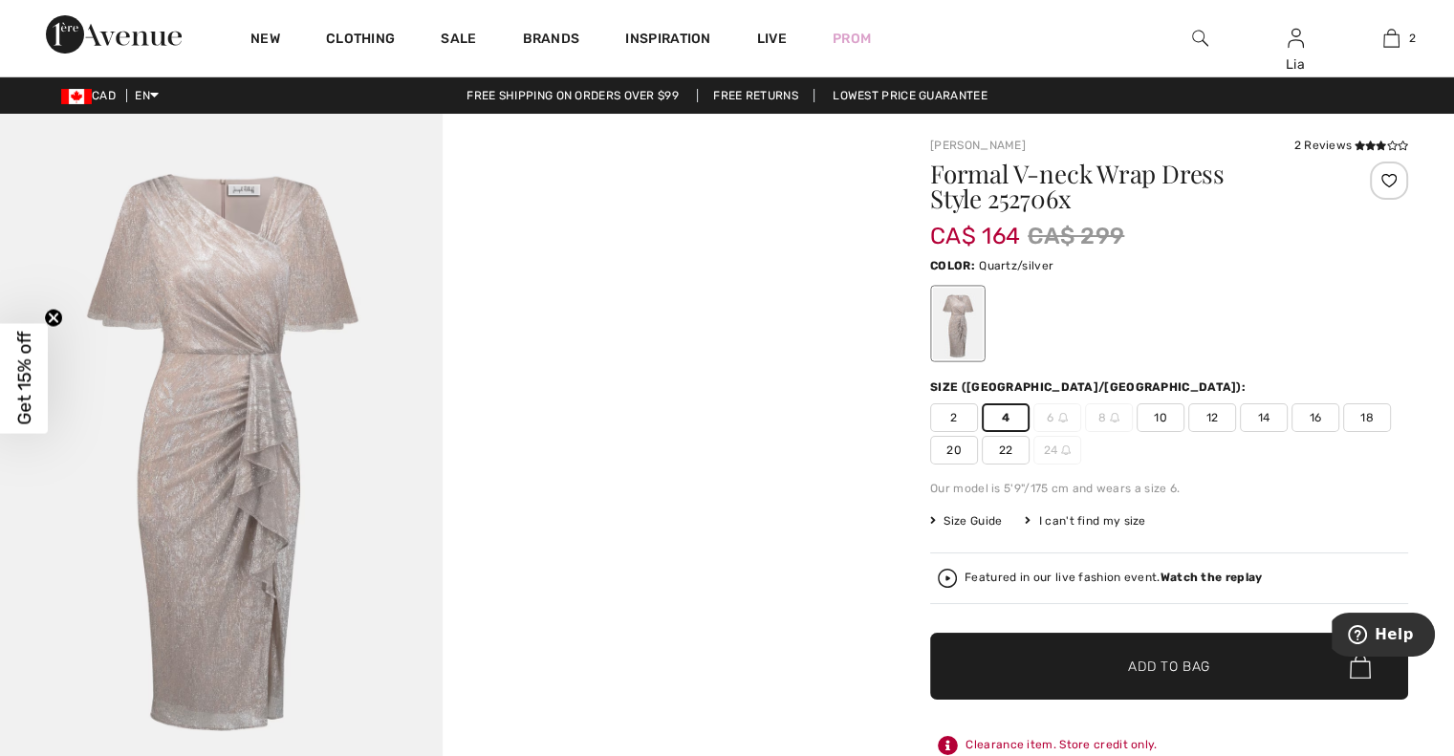
click at [1205, 37] on img at bounding box center [1200, 38] width 16 height 23
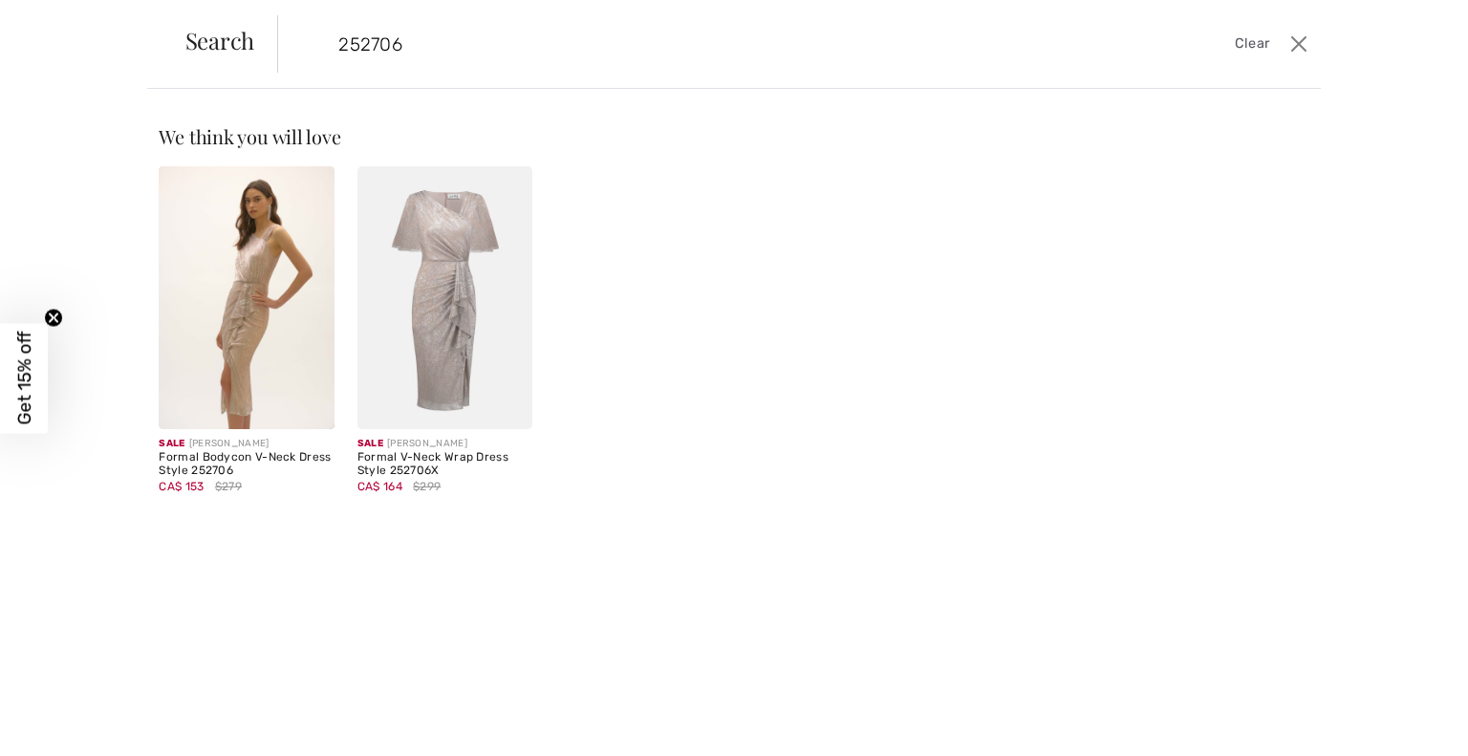
click at [1284, 45] on form "252706 Clear" at bounding box center [781, 43] width 1008 height 57
click at [1293, 44] on button "Close" at bounding box center [1299, 44] width 29 height 31
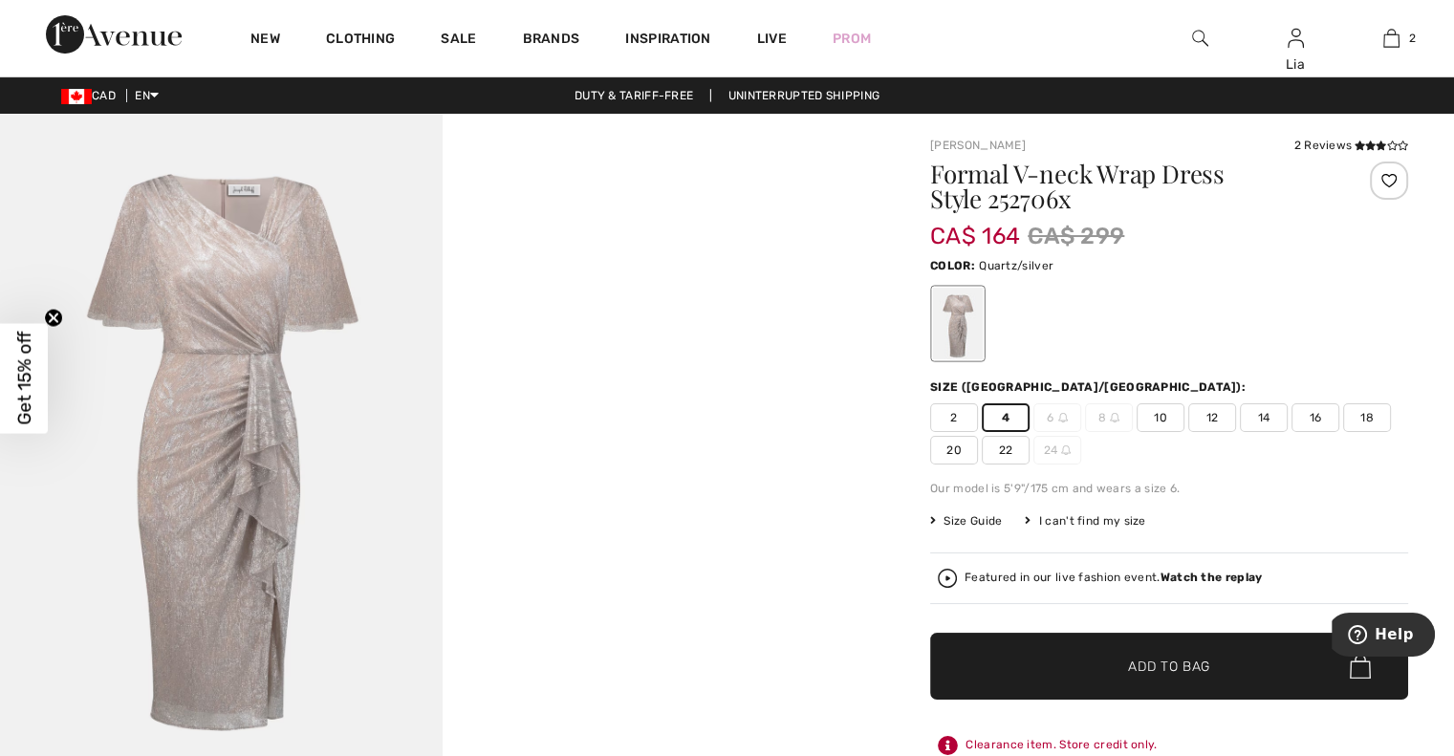
click at [1208, 40] on div at bounding box center [1200, 38] width 96 height 76
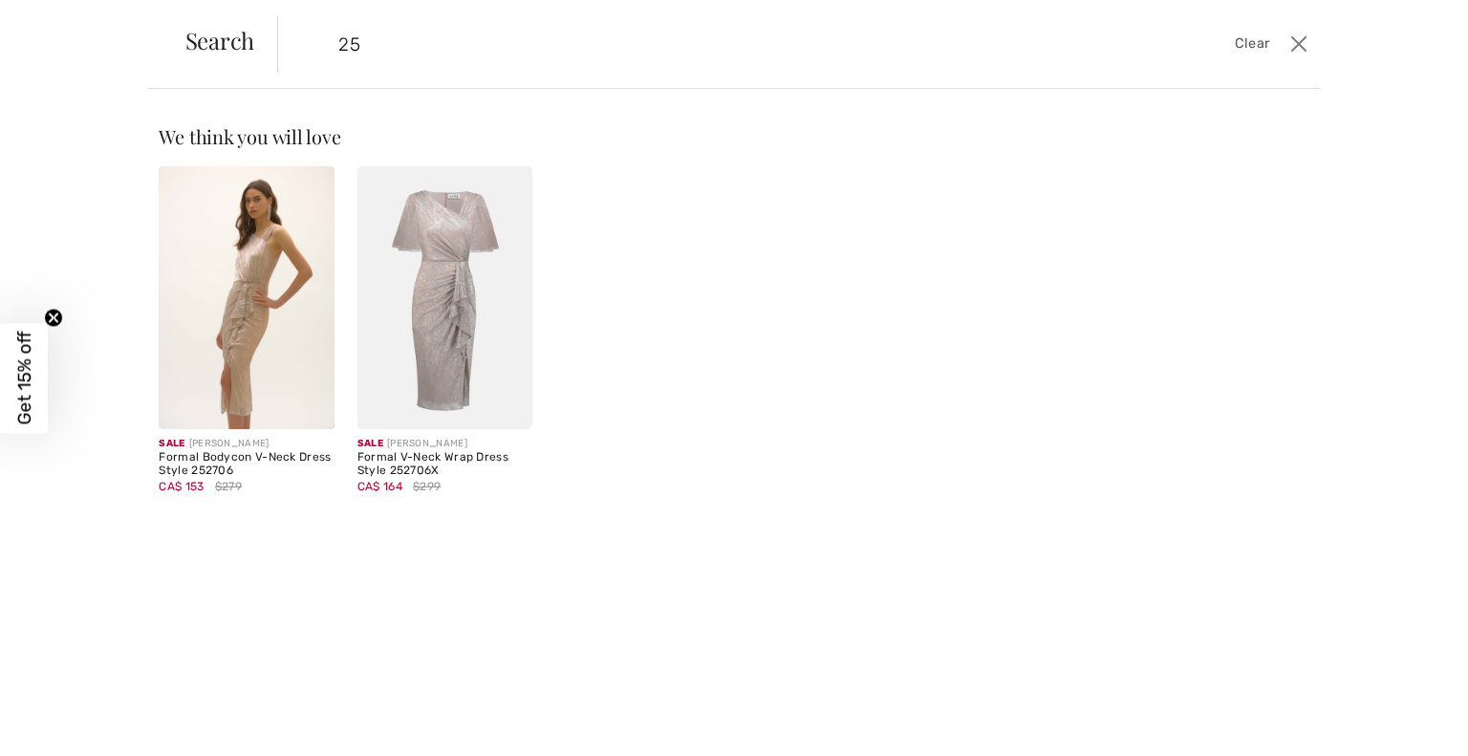
type input "2"
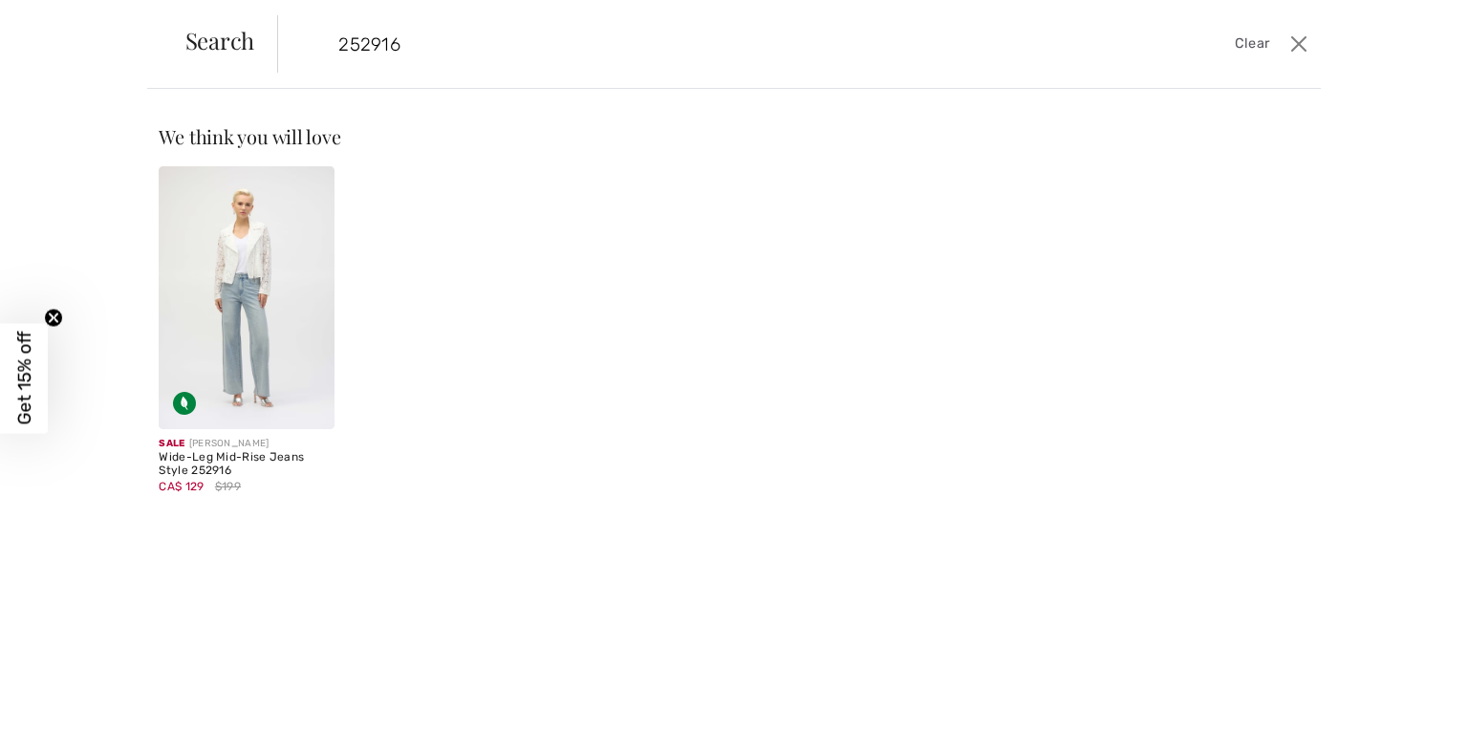
type input "252916"
click at [222, 327] on img at bounding box center [246, 297] width 175 height 263
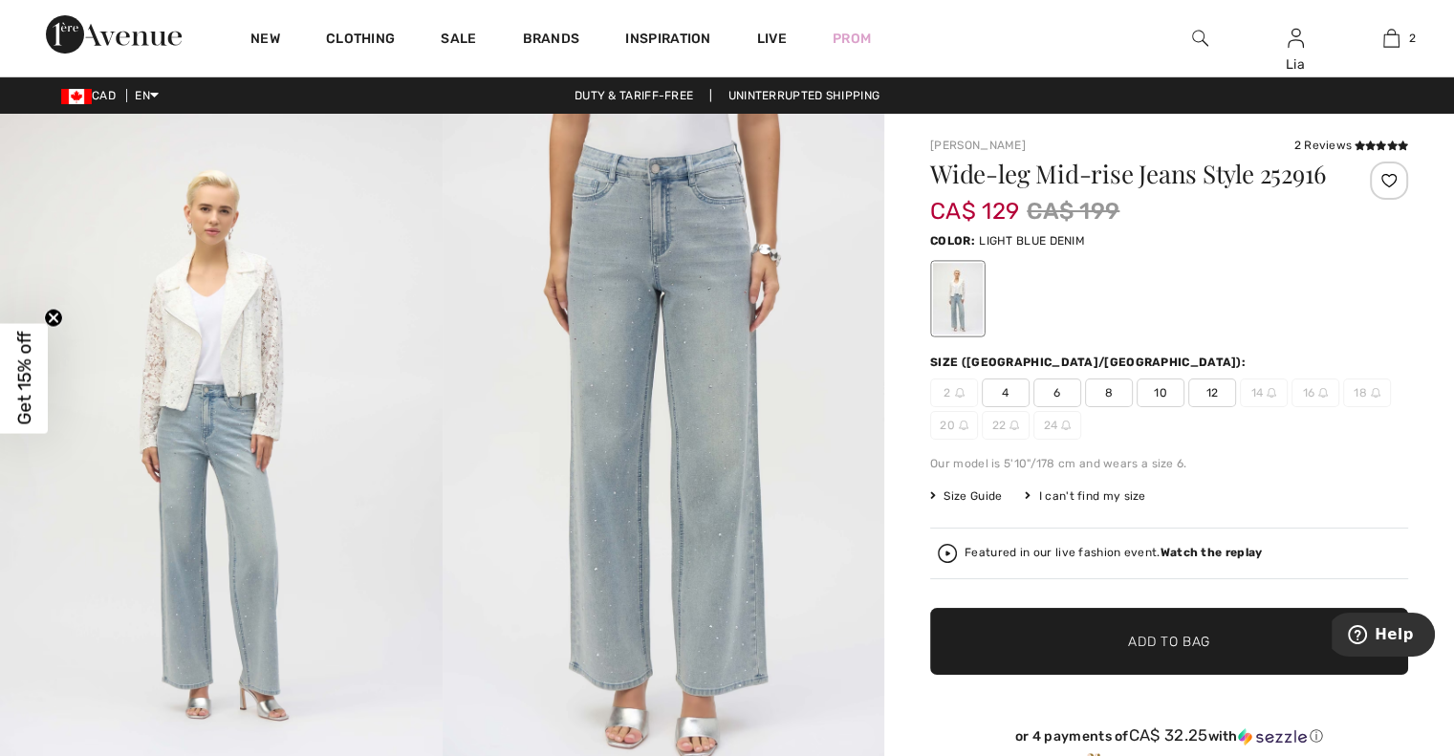
click at [1010, 386] on span "4" at bounding box center [1006, 393] width 48 height 29
click at [1151, 652] on span "✔ Added to Bag Add to Bag" at bounding box center [1169, 641] width 478 height 67
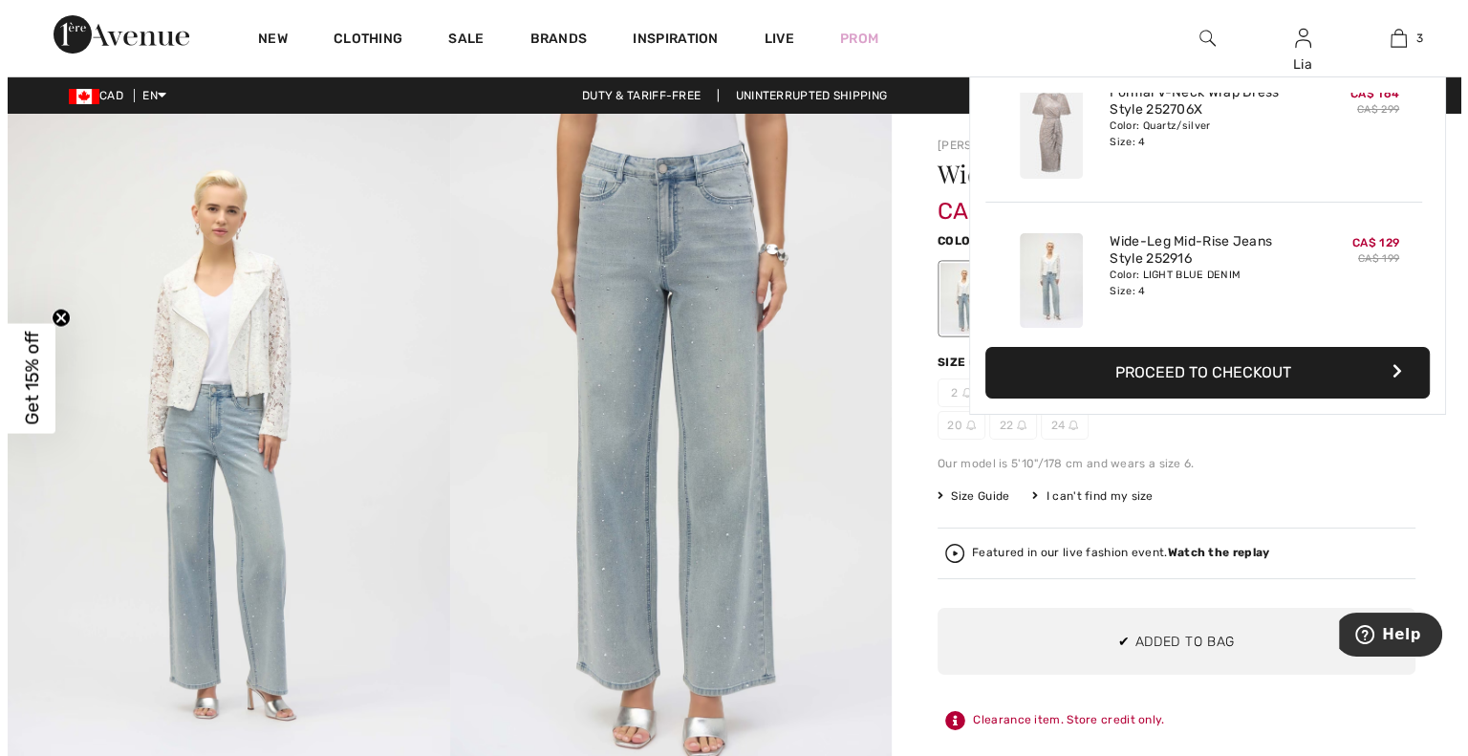
scroll to position [207, 0]
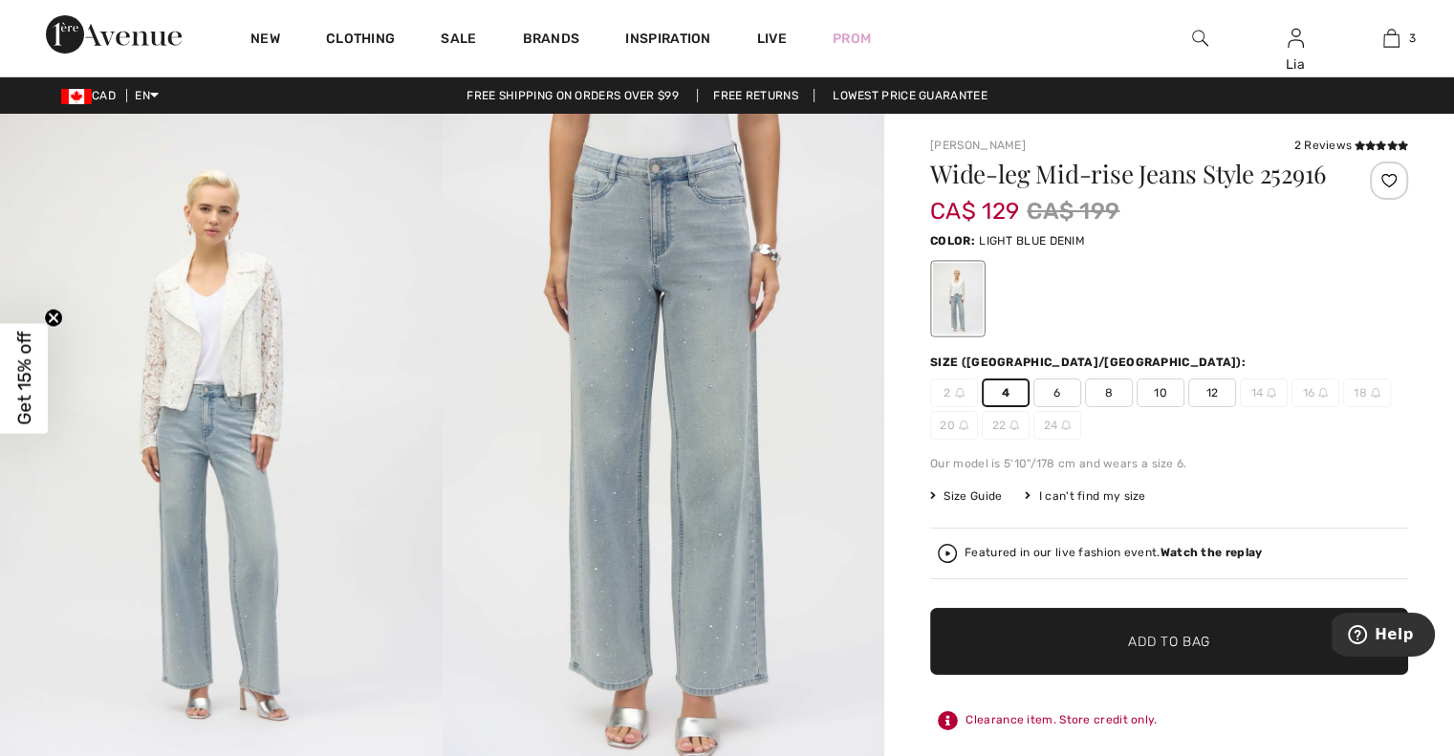
click at [1205, 36] on img at bounding box center [1200, 38] width 16 height 23
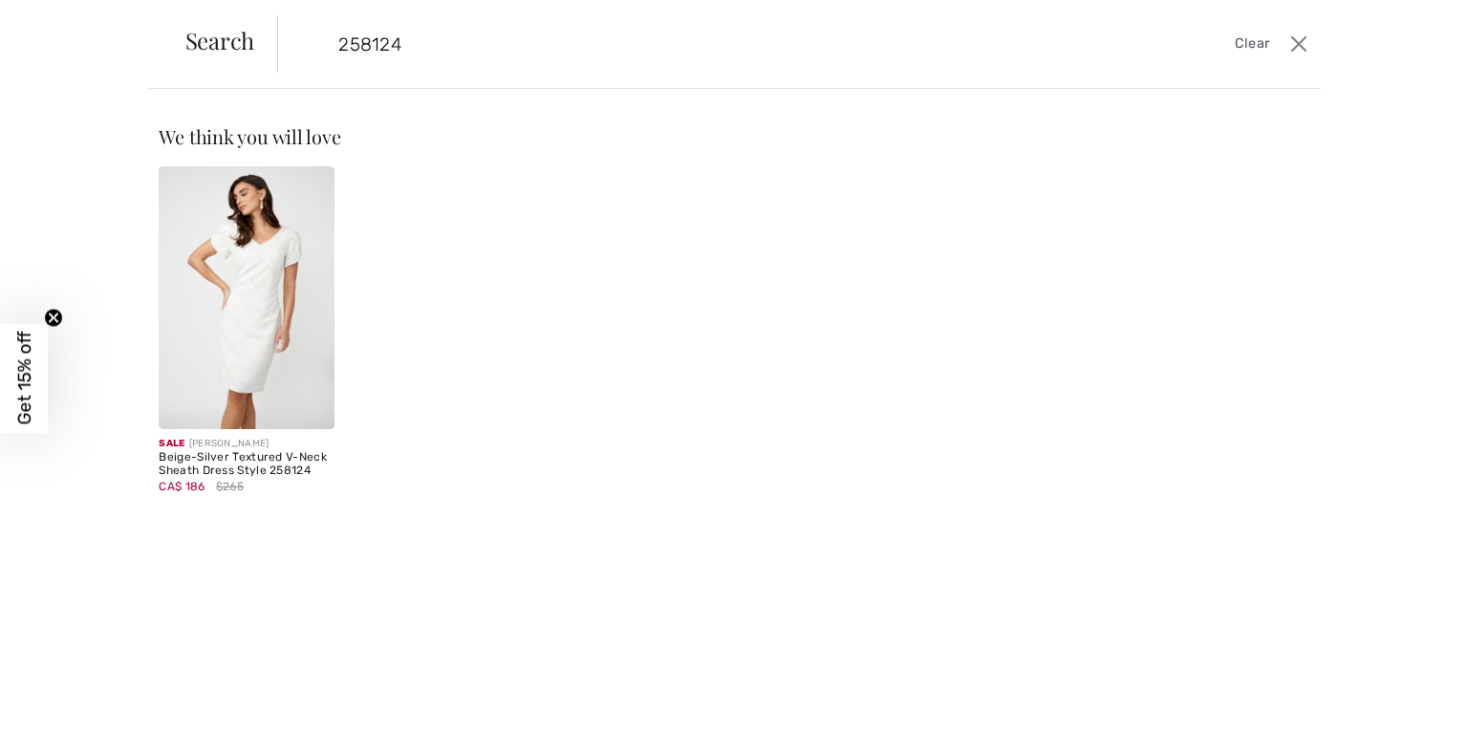
type input "258124"
click at [267, 269] on img at bounding box center [246, 297] width 175 height 263
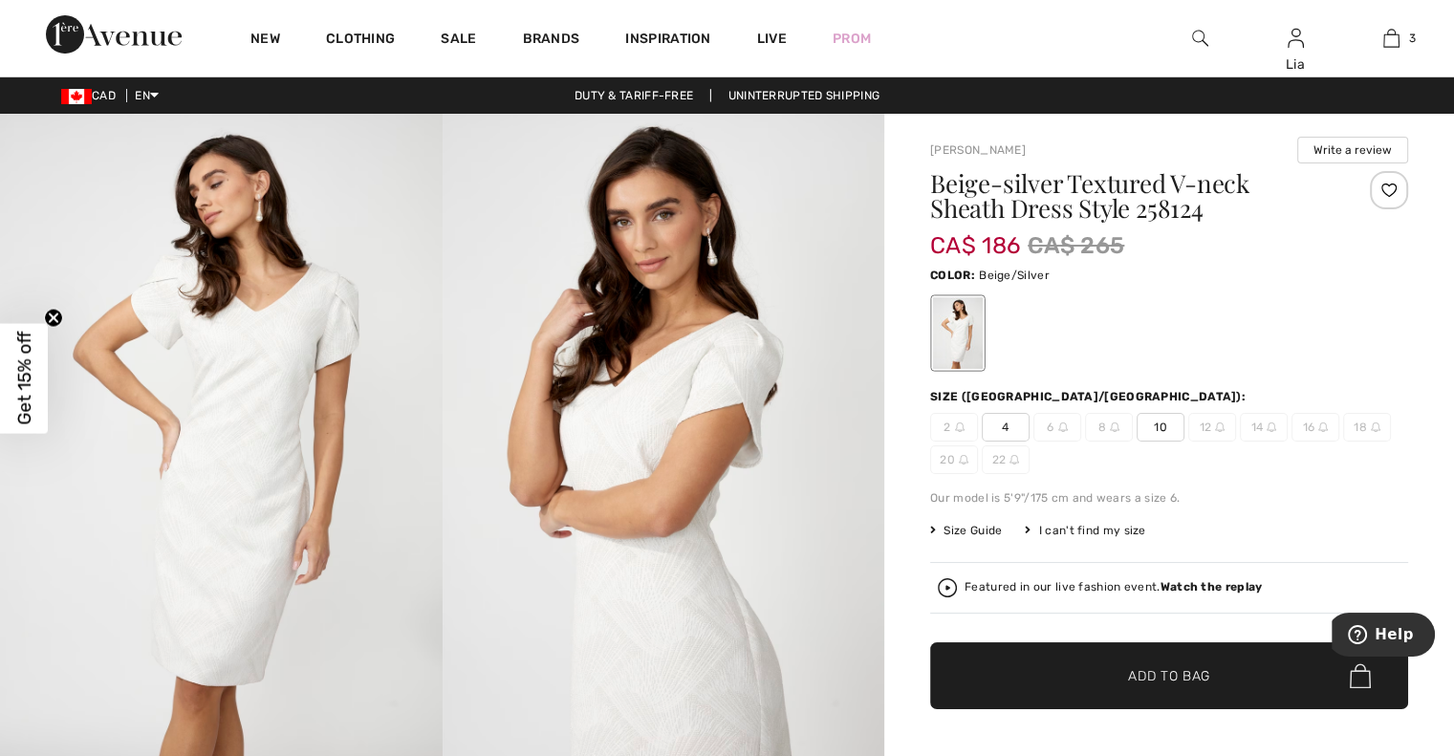
click at [1007, 425] on span "4" at bounding box center [1006, 427] width 48 height 29
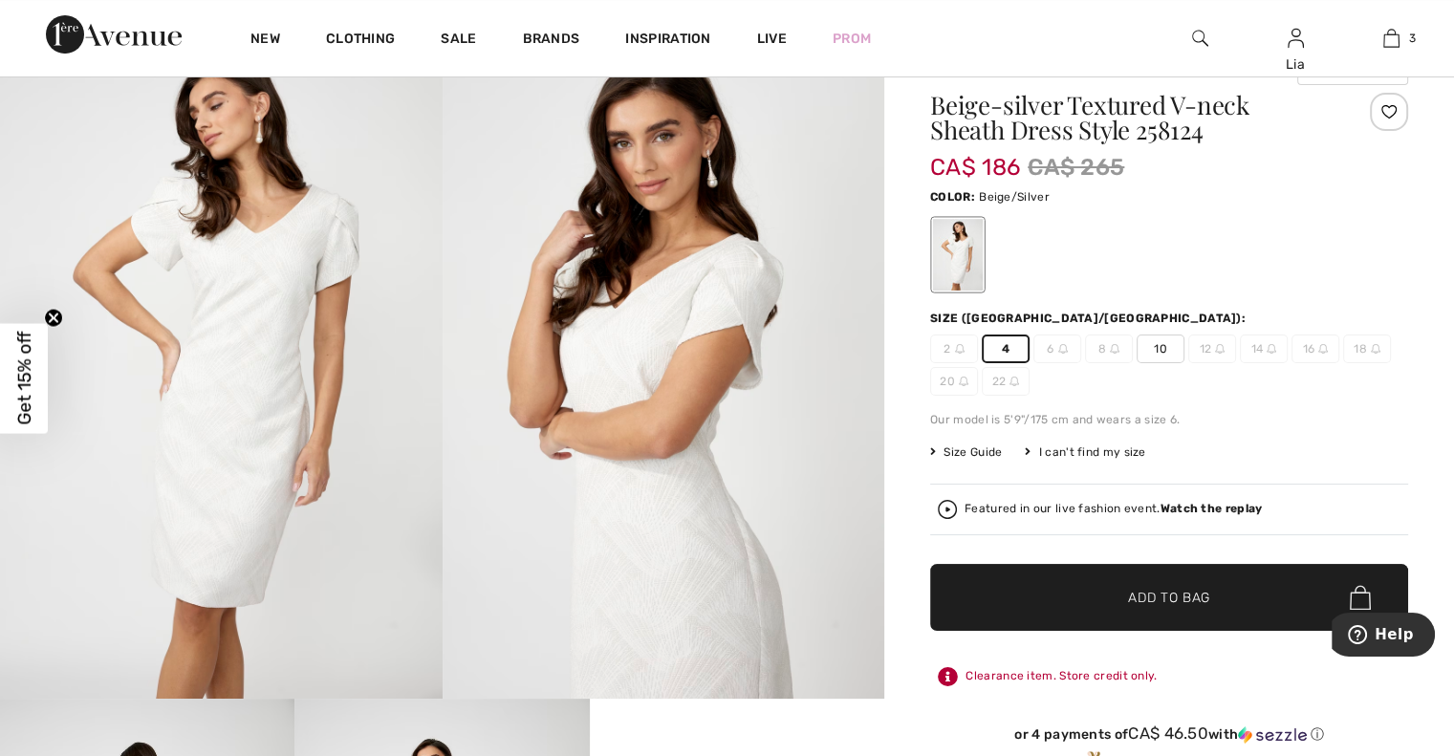
scroll to position [76, 0]
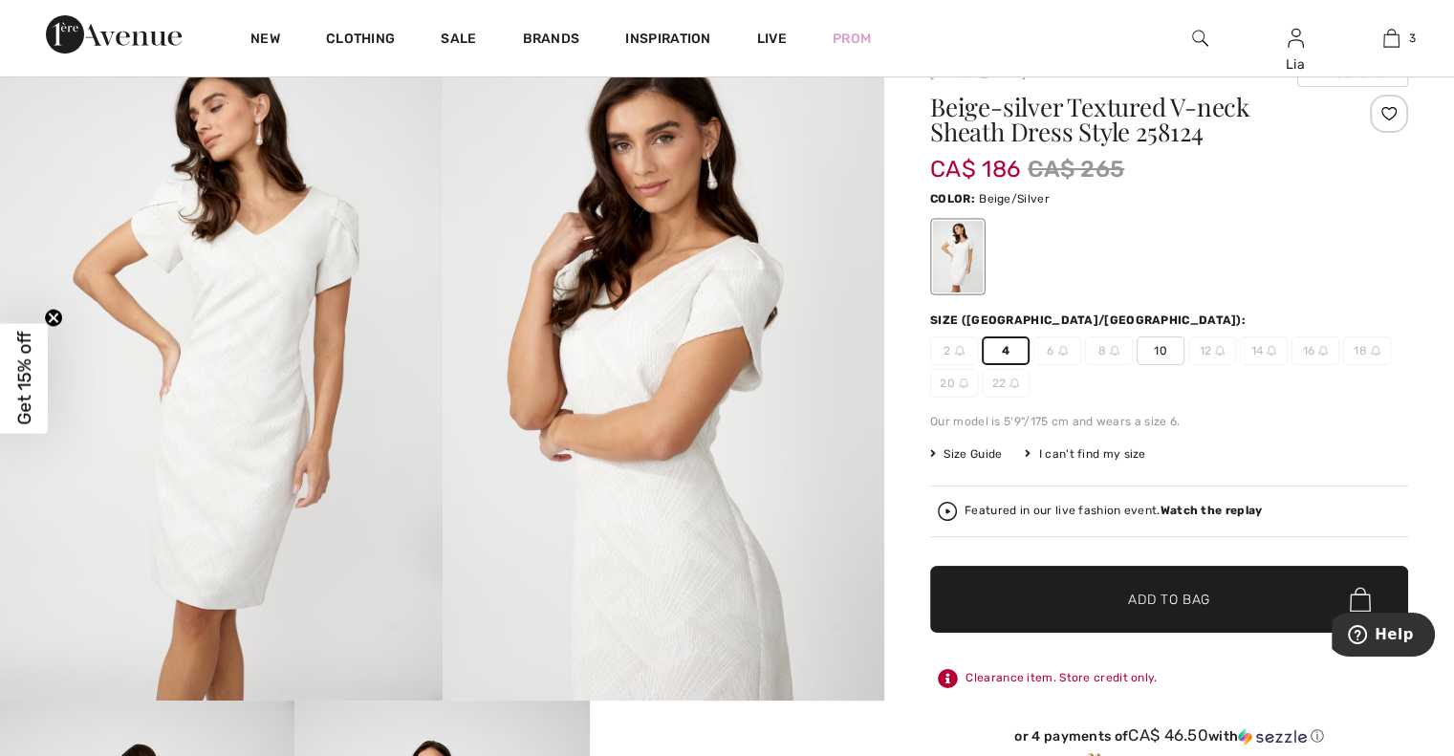
click at [1170, 597] on span "Add to Bag" at bounding box center [1169, 600] width 82 height 20
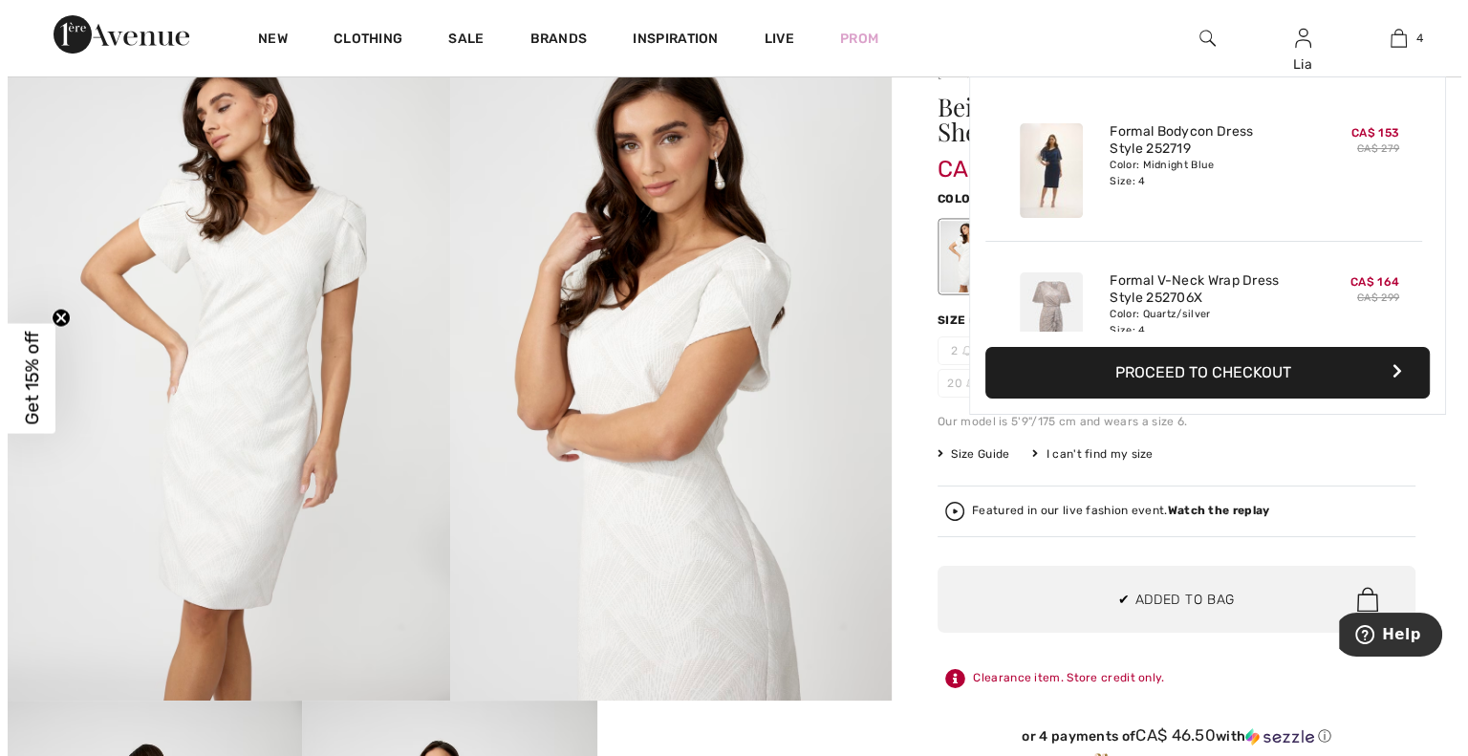
scroll to position [356, 0]
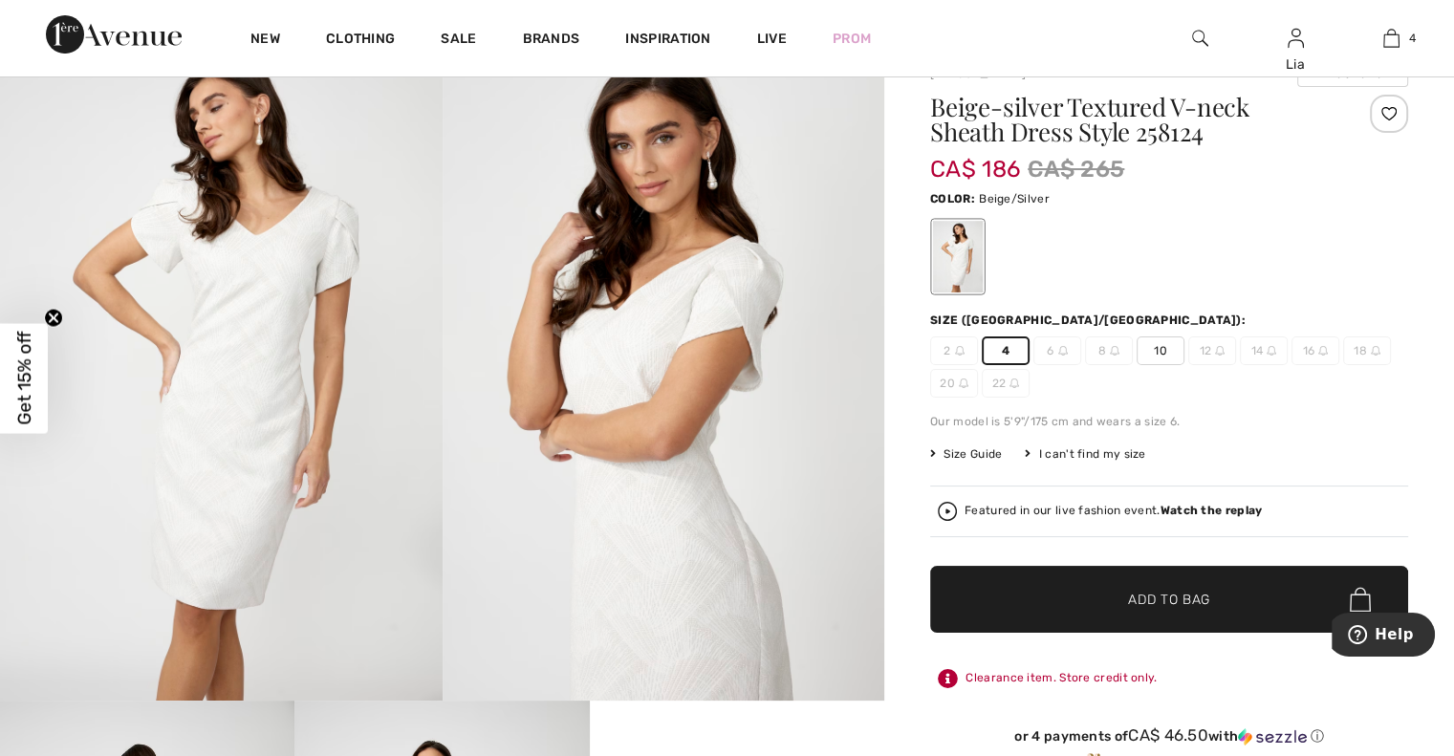
click at [1206, 36] on img at bounding box center [1200, 38] width 16 height 23
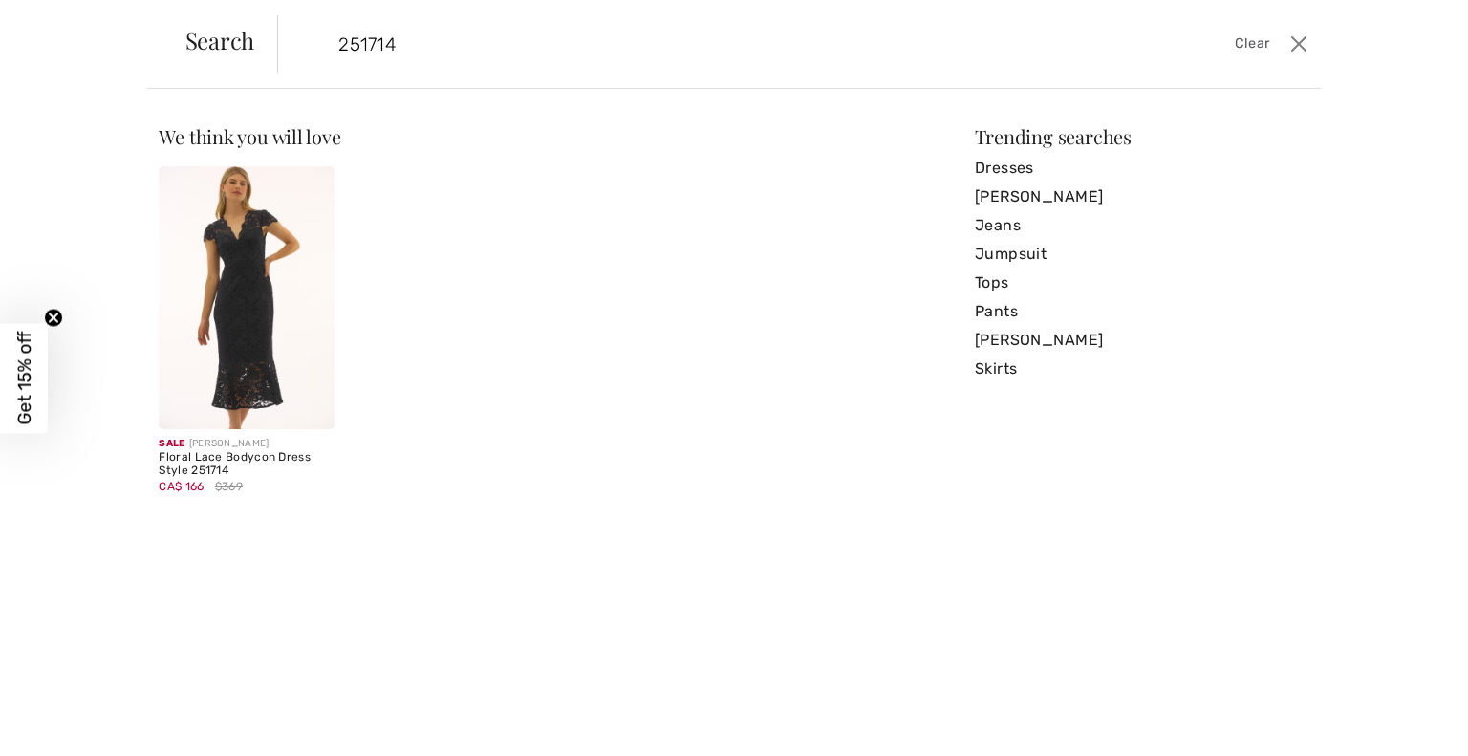
type input "251714"
click at [226, 259] on img at bounding box center [246, 297] width 175 height 263
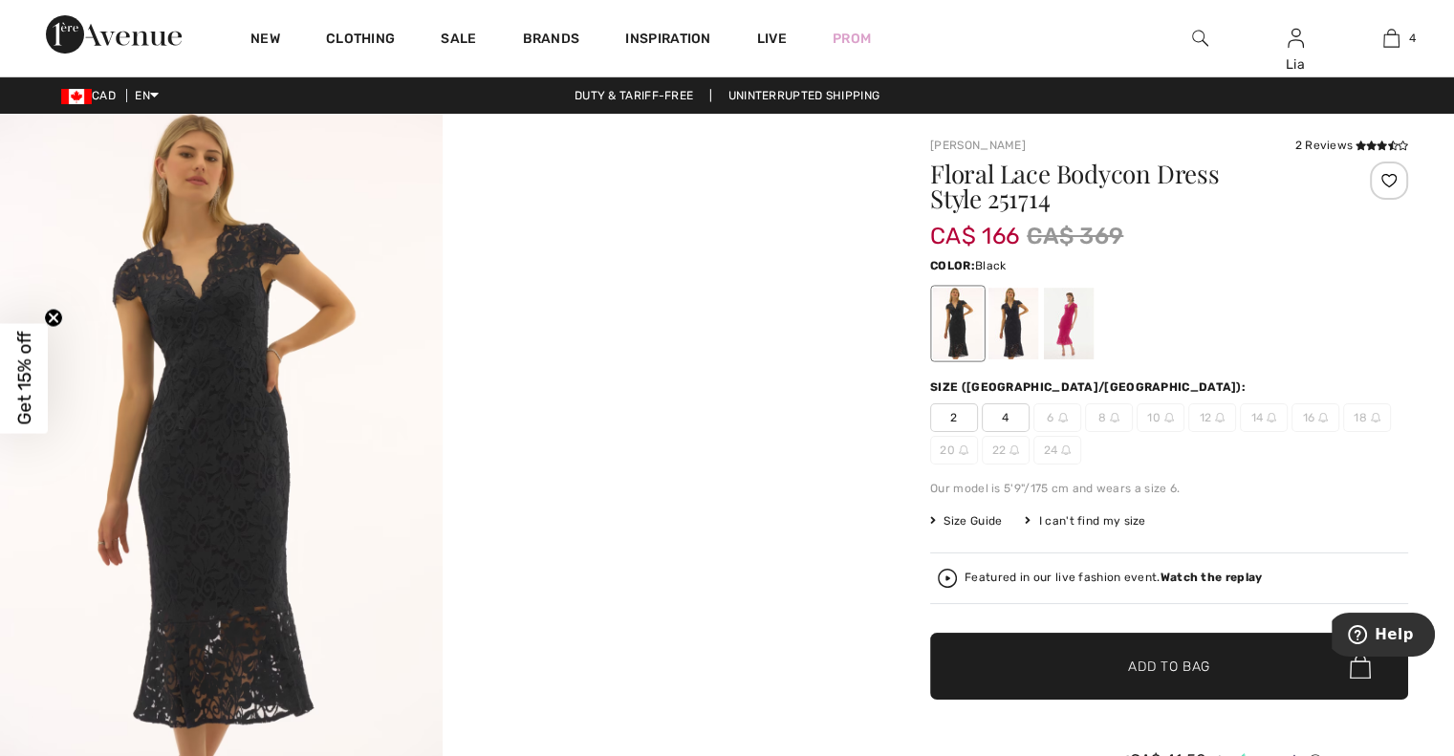
click at [1007, 421] on span "4" at bounding box center [1006, 417] width 48 height 29
click at [1012, 346] on div at bounding box center [1014, 324] width 50 height 72
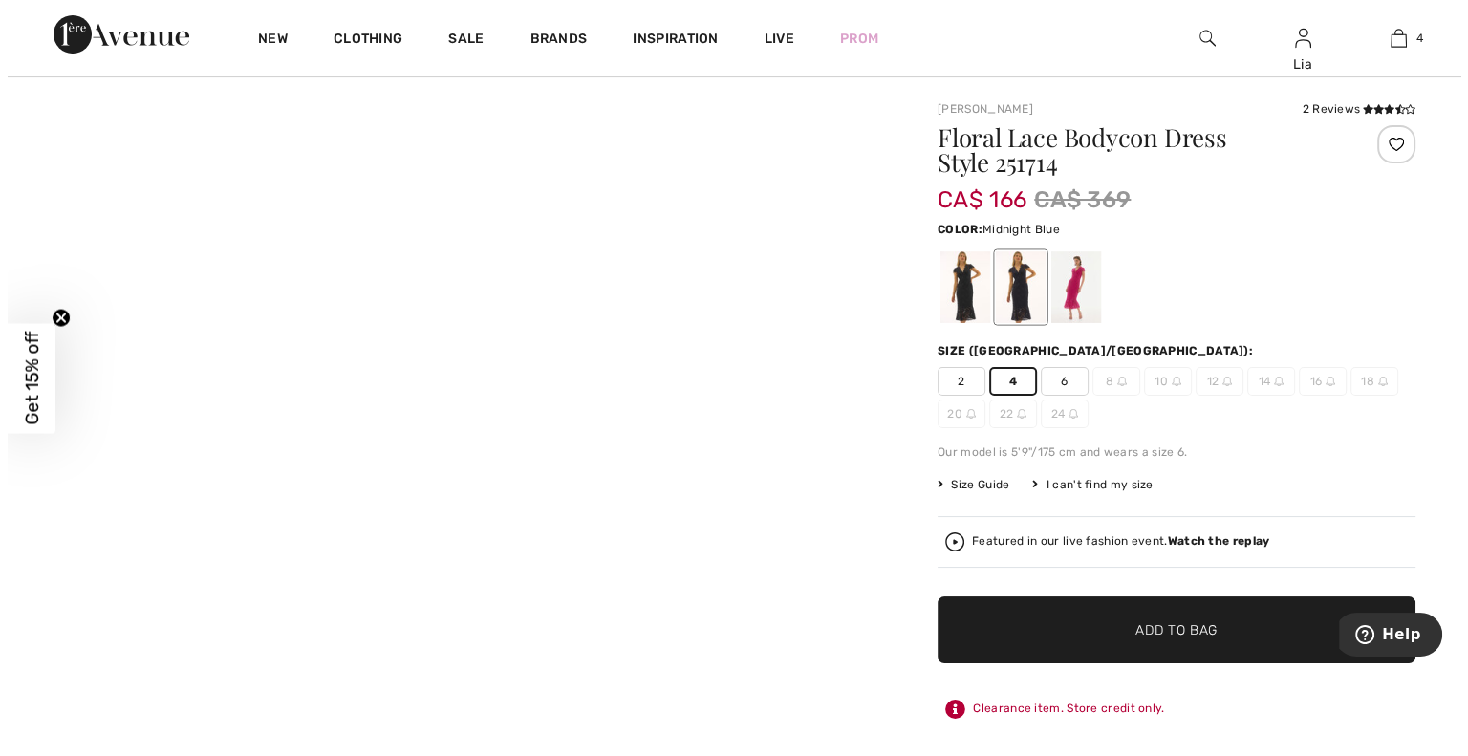
scroll to position [38, 0]
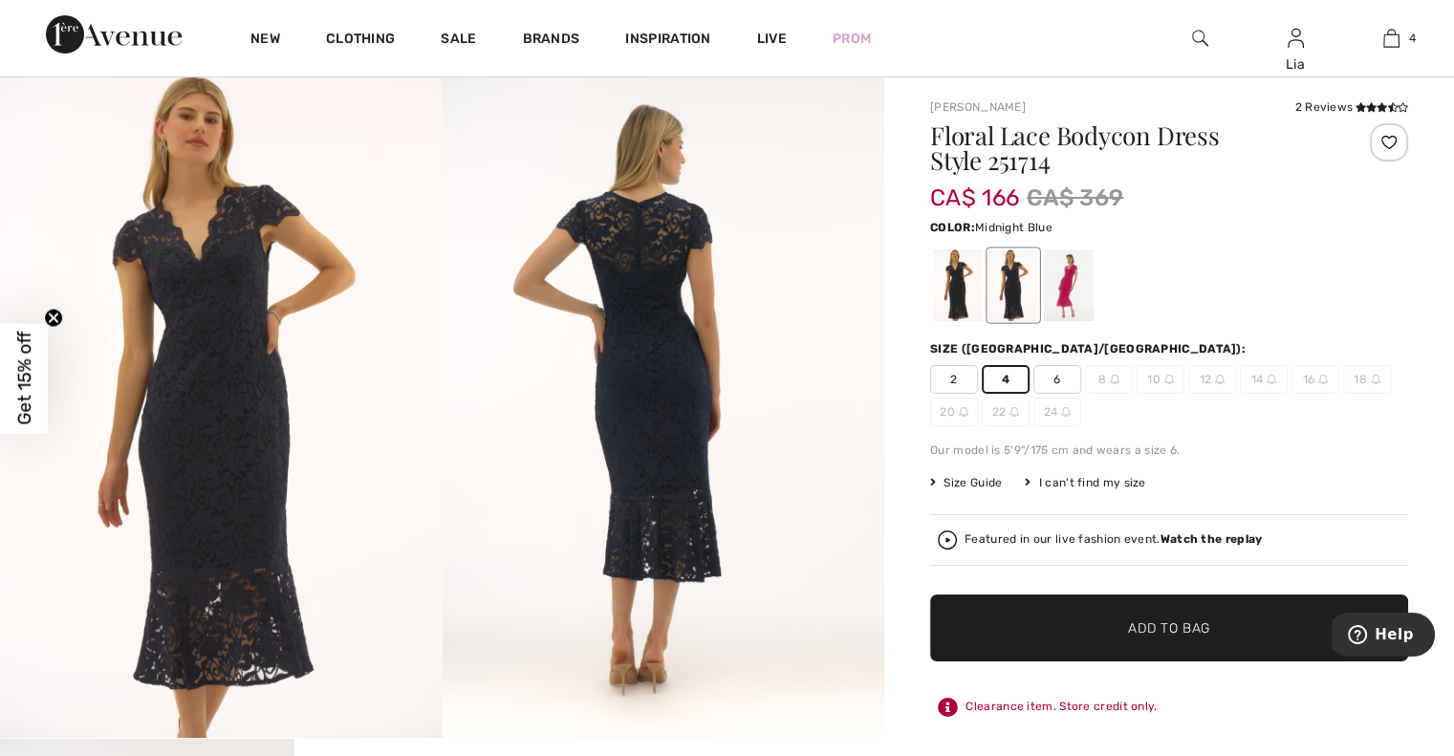
click at [335, 375] on img at bounding box center [221, 407] width 443 height 663
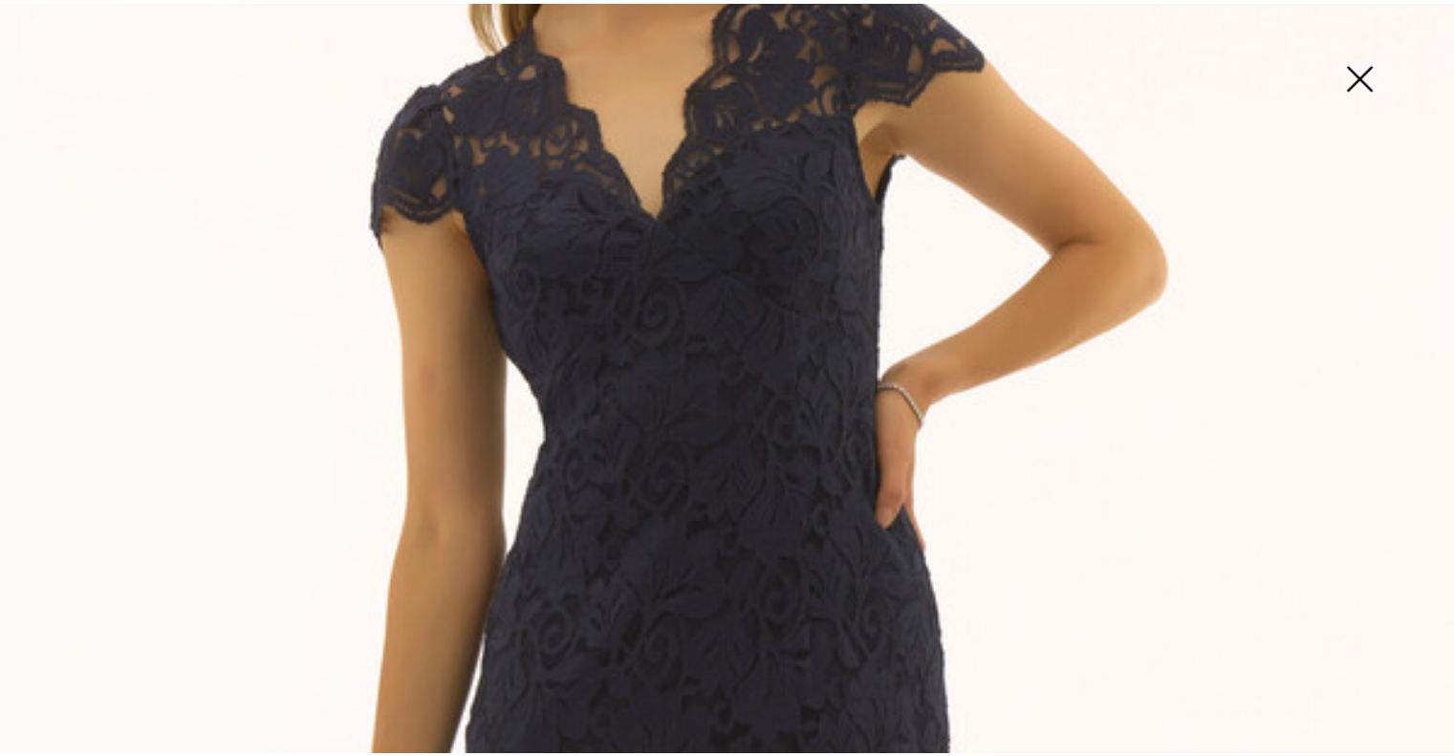
scroll to position [0, 0]
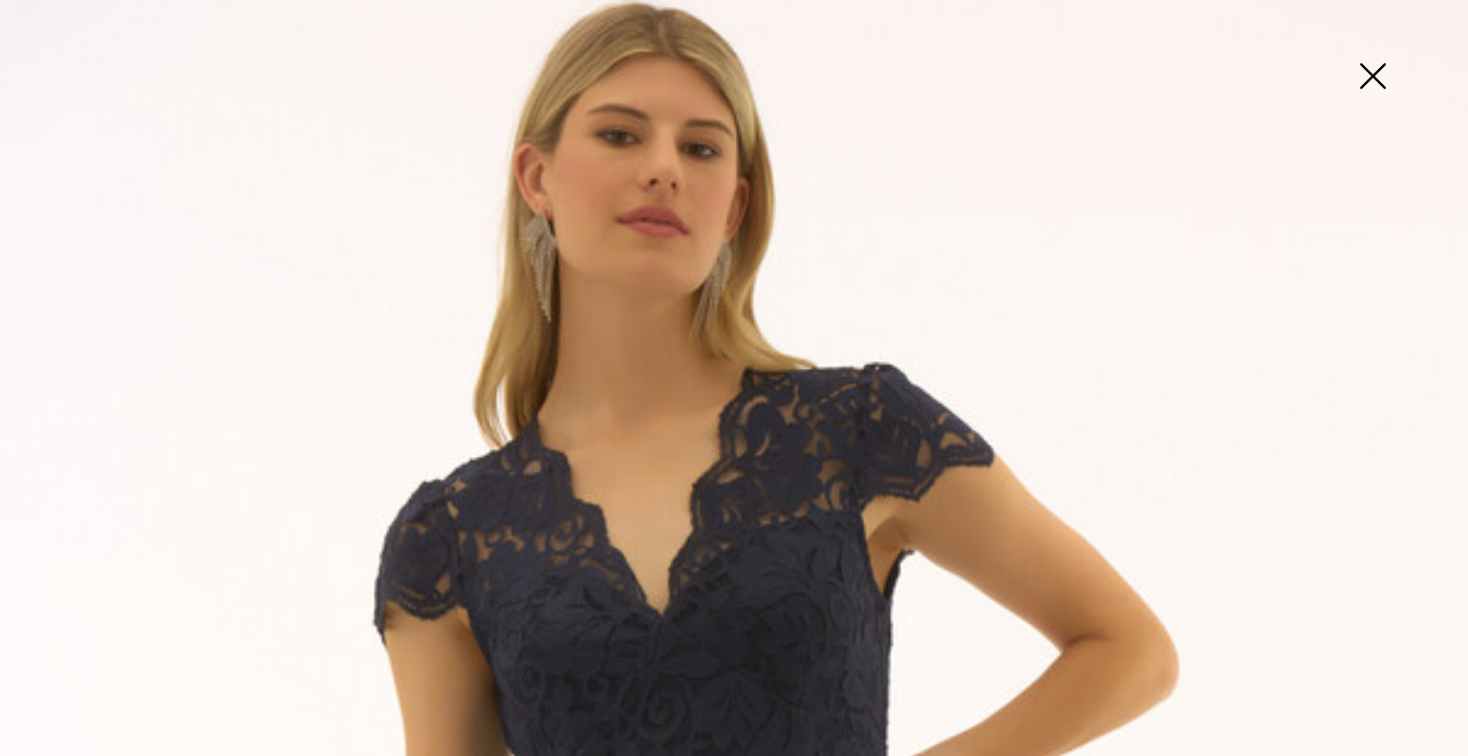
click at [1369, 73] on img at bounding box center [1373, 78] width 96 height 98
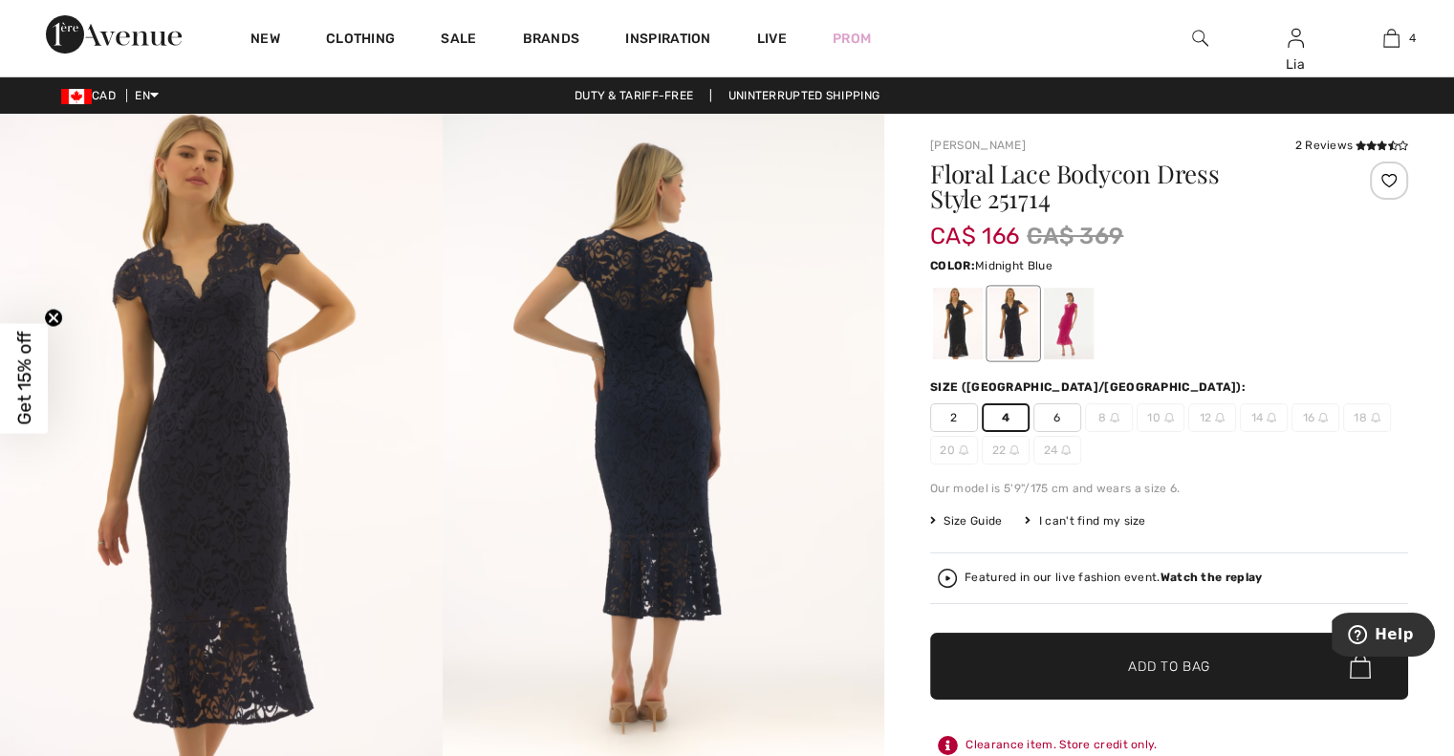
click at [1093, 668] on span "✔ Added to Bag" at bounding box center [1140, 667] width 117 height 20
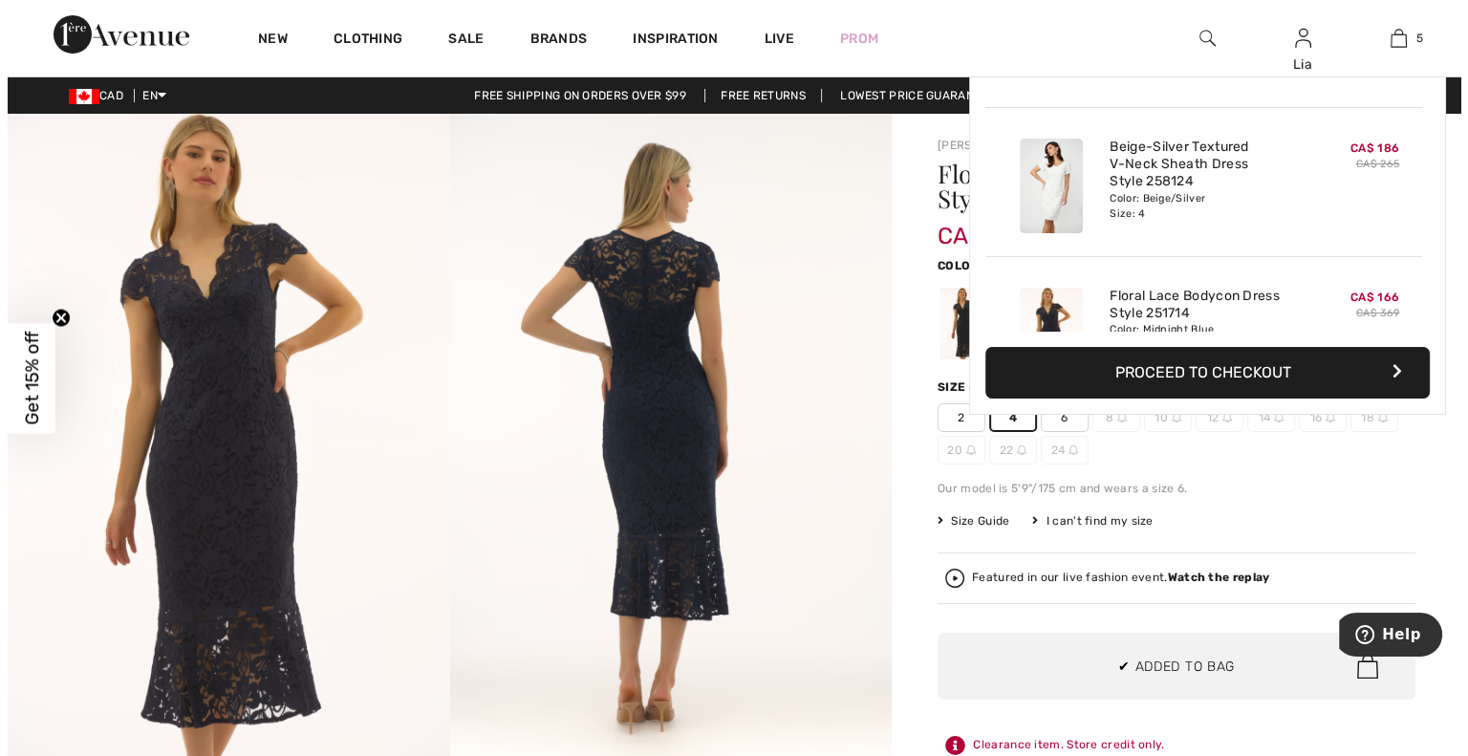
scroll to position [505, 0]
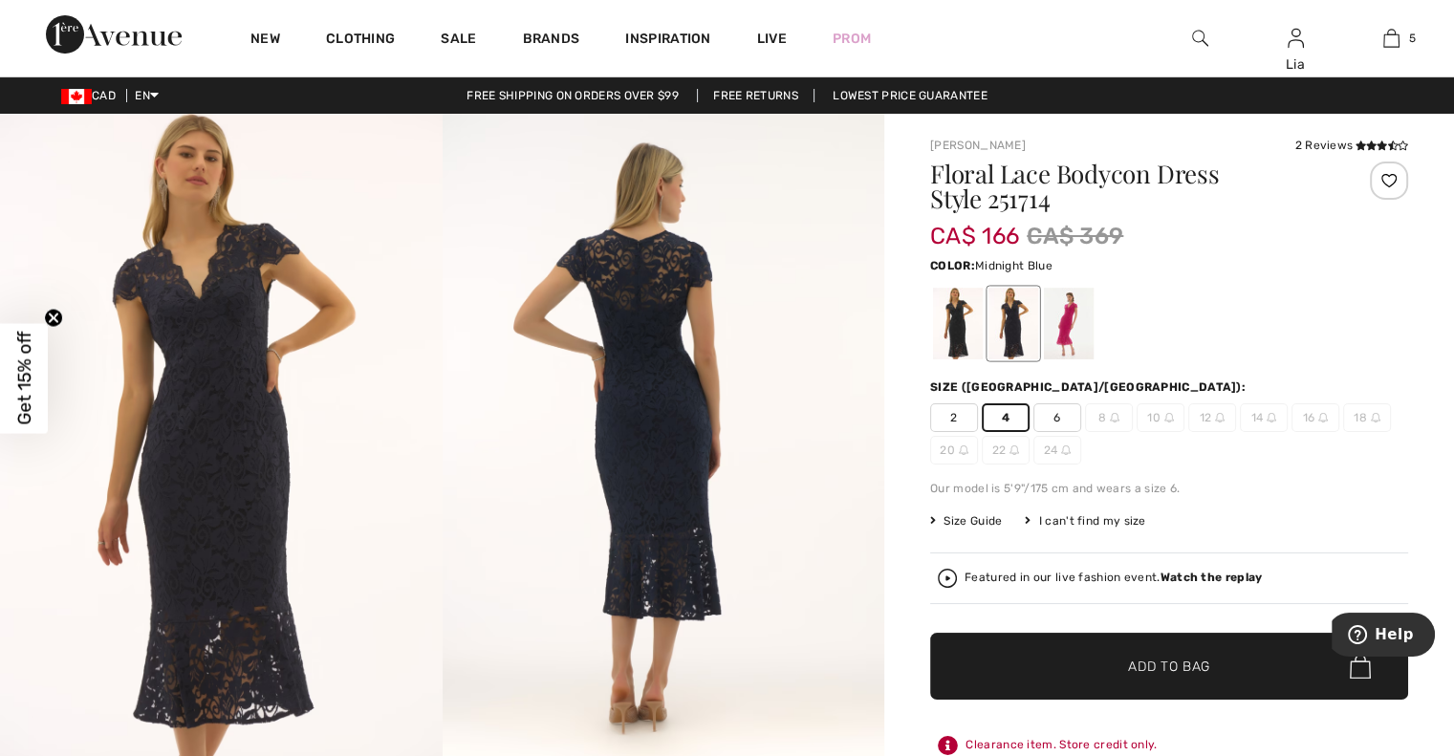
click at [1192, 38] on img at bounding box center [1200, 38] width 16 height 23
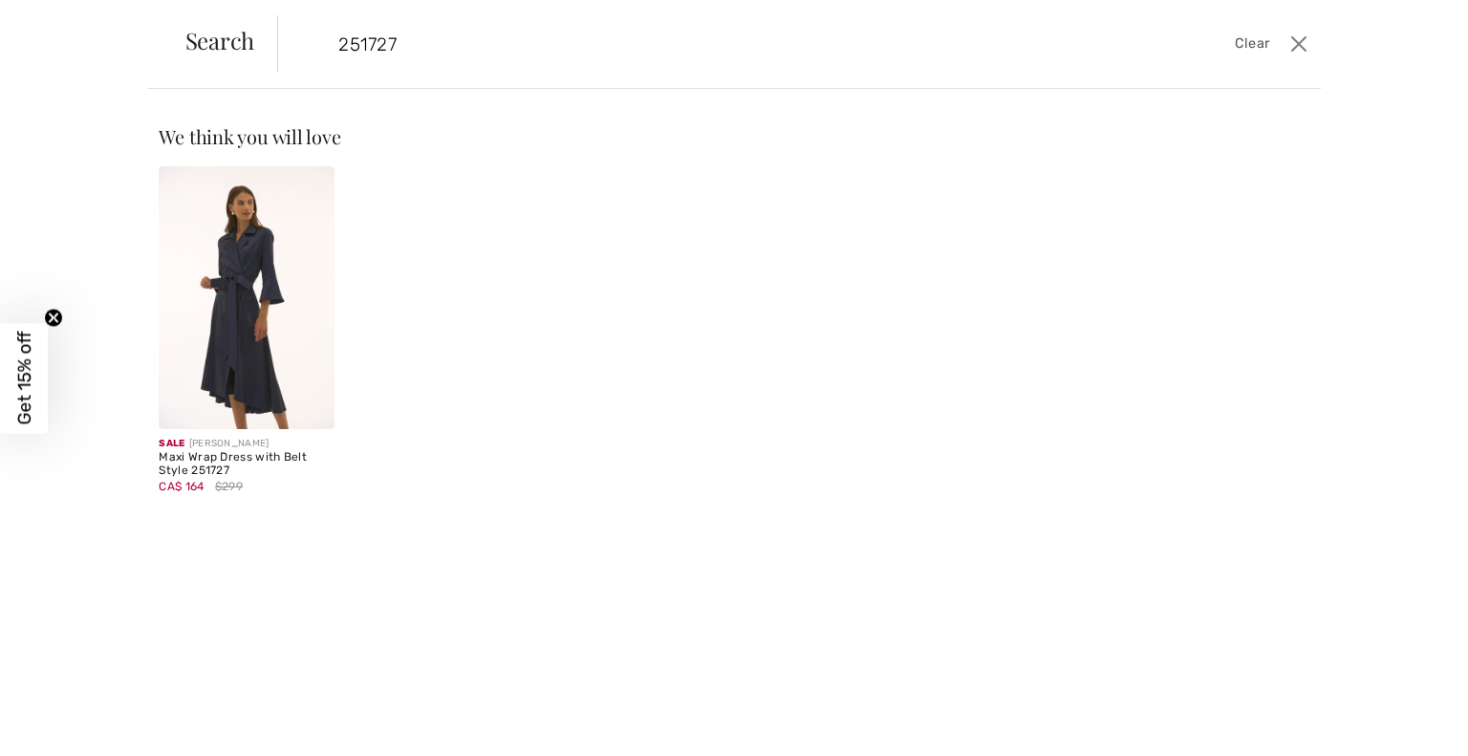
type input "251727"
click at [223, 304] on img at bounding box center [246, 297] width 175 height 263
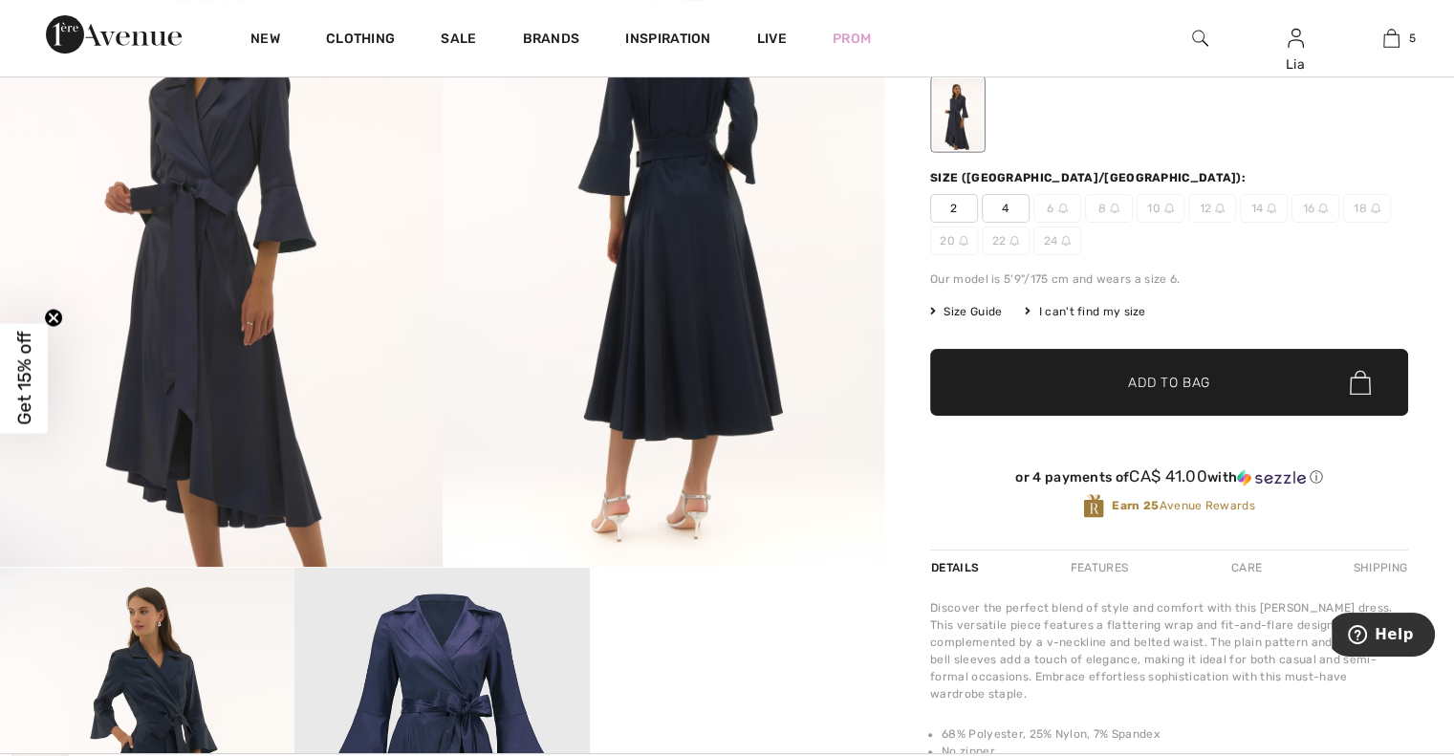
scroll to position [128, 0]
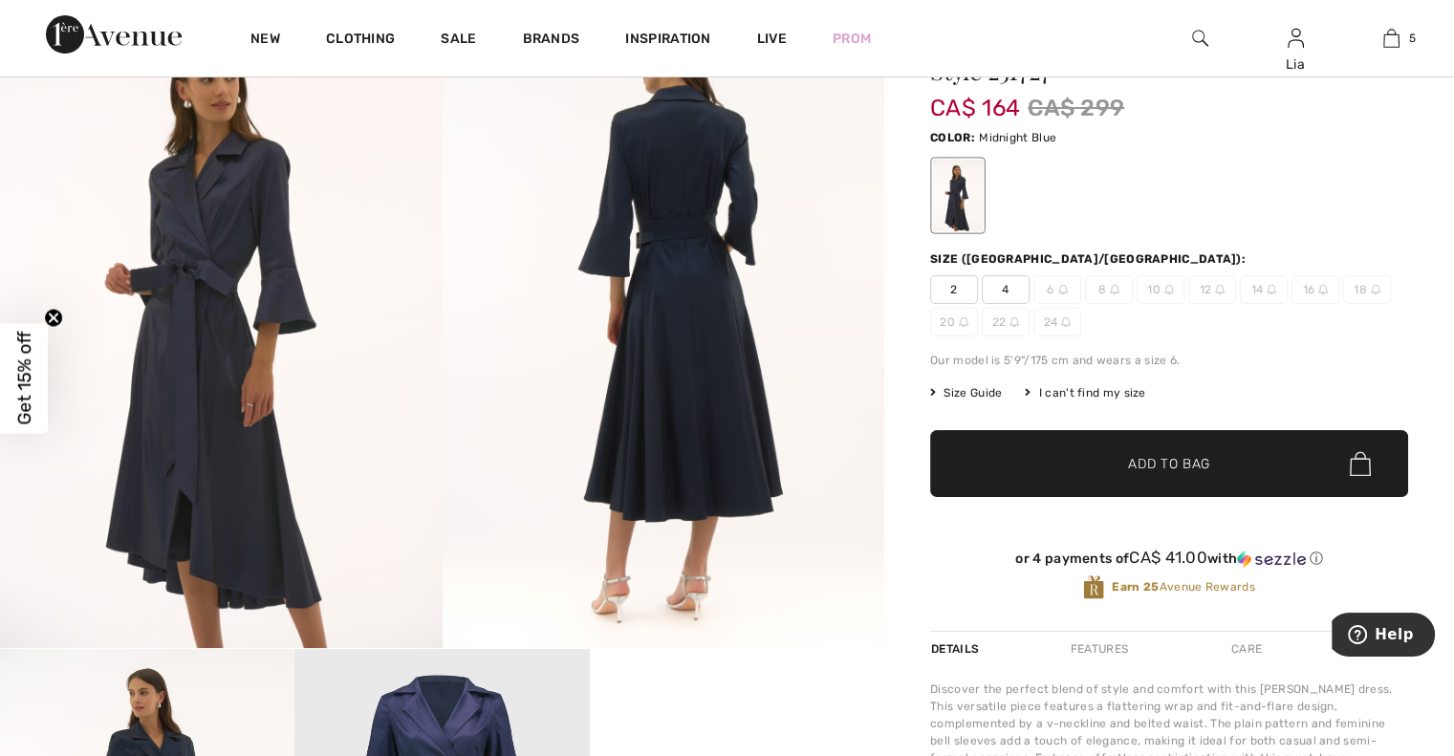
click at [1006, 286] on span "4" at bounding box center [1006, 289] width 48 height 29
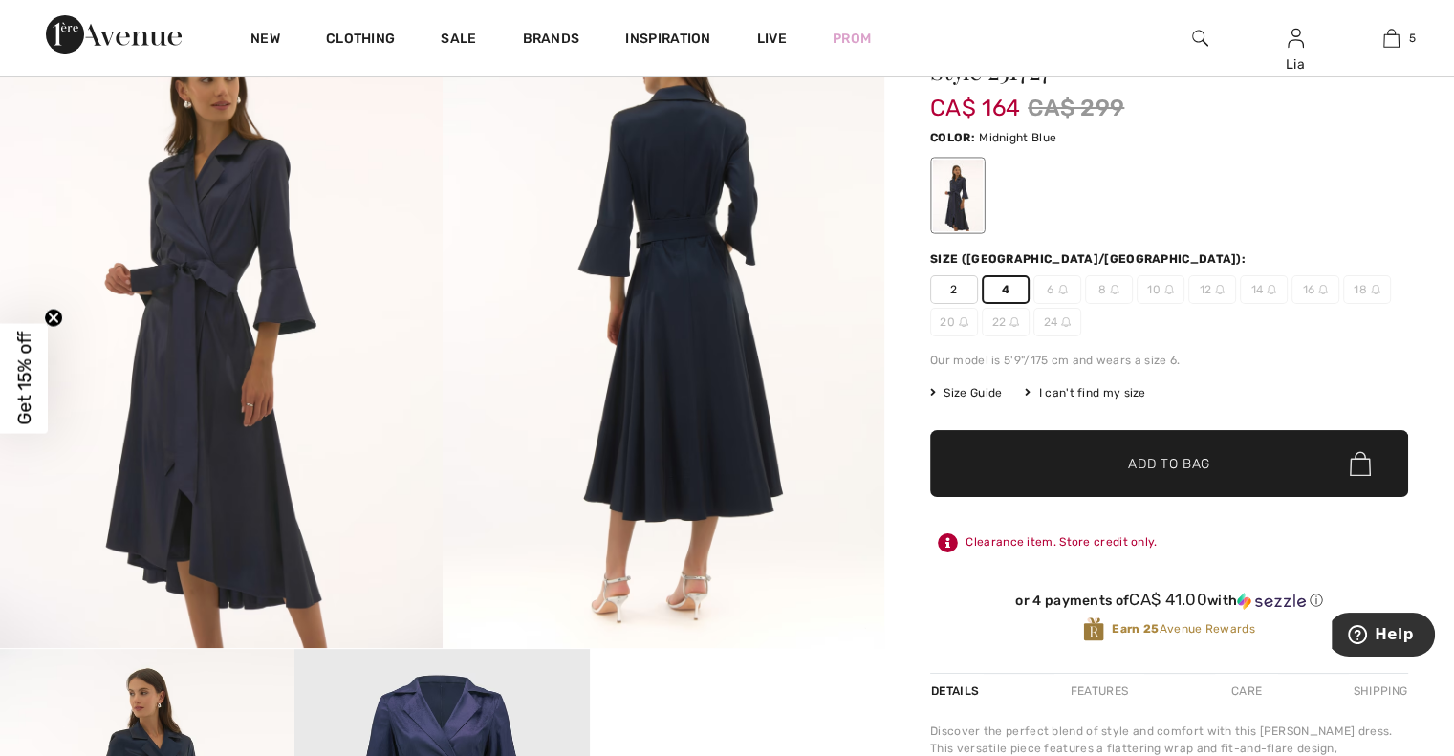
click at [1142, 462] on span "Add to Bag" at bounding box center [1169, 464] width 82 height 20
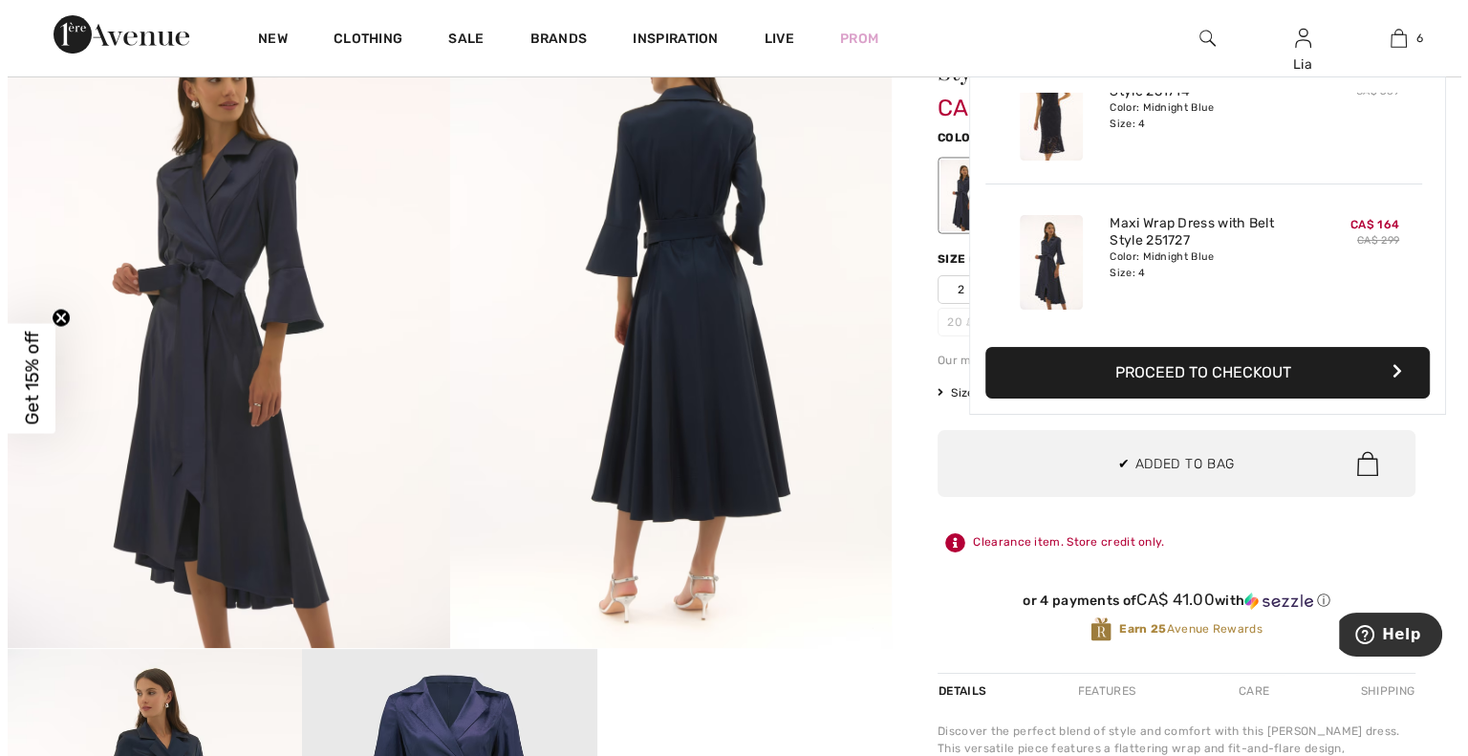
scroll to position [654, 0]
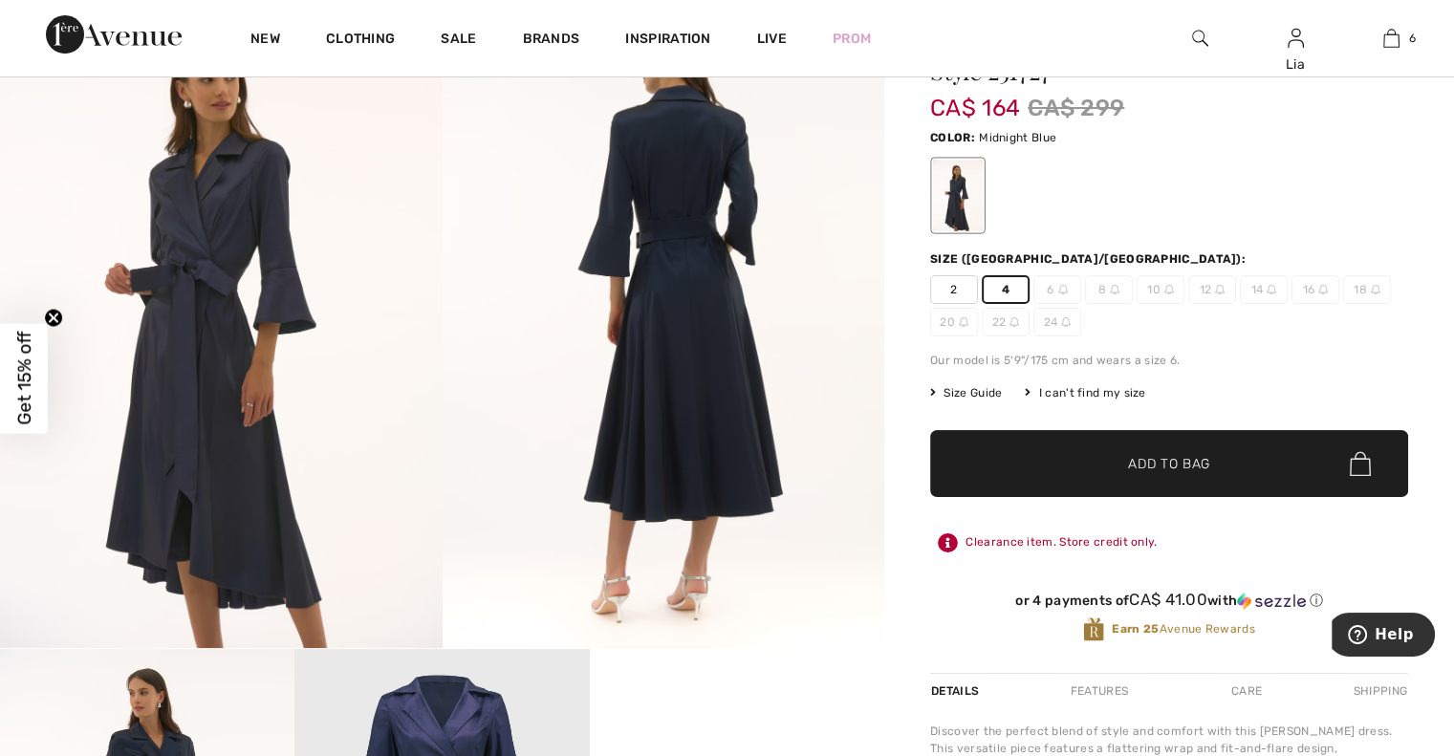
click at [1192, 31] on img at bounding box center [1200, 38] width 16 height 23
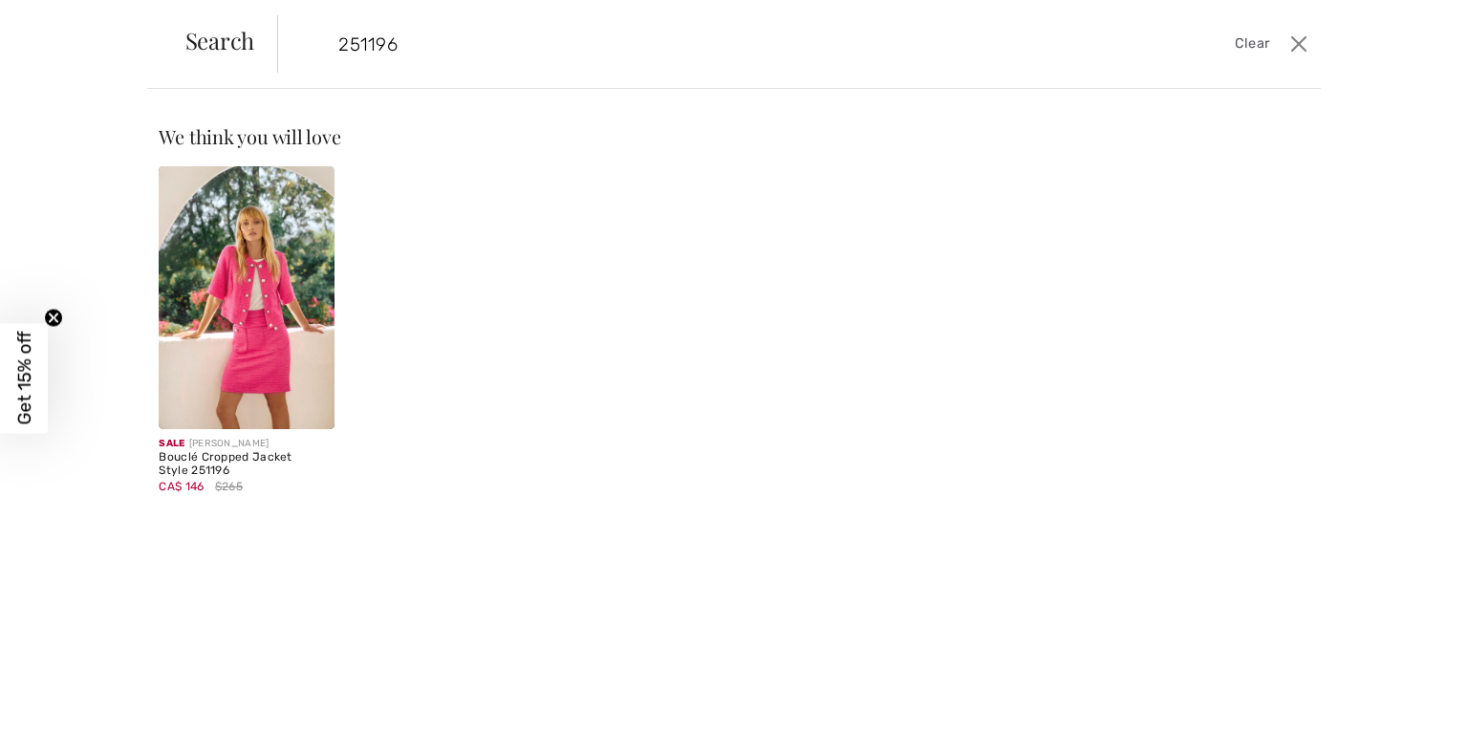
type input "251196"
click at [230, 320] on img at bounding box center [246, 297] width 175 height 263
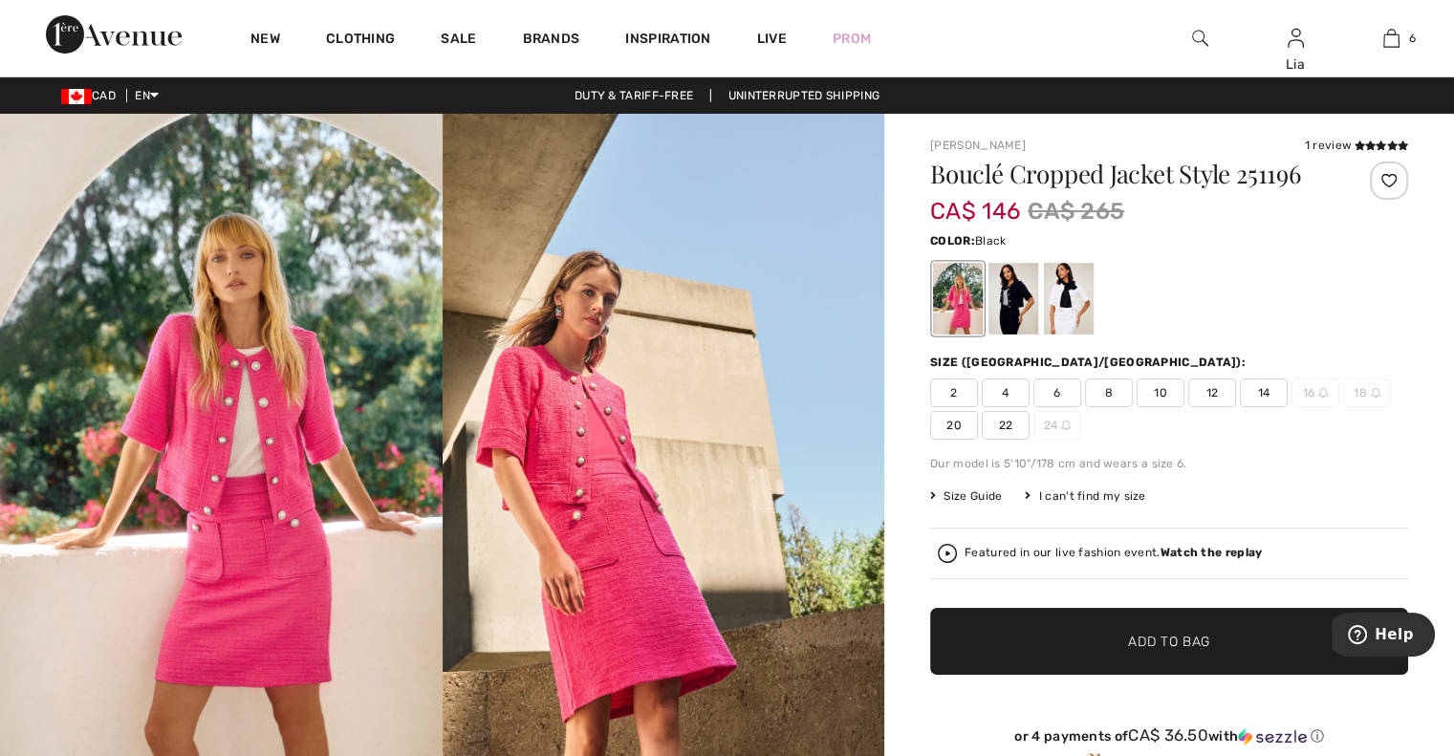
click at [1018, 305] on div at bounding box center [1014, 299] width 50 height 72
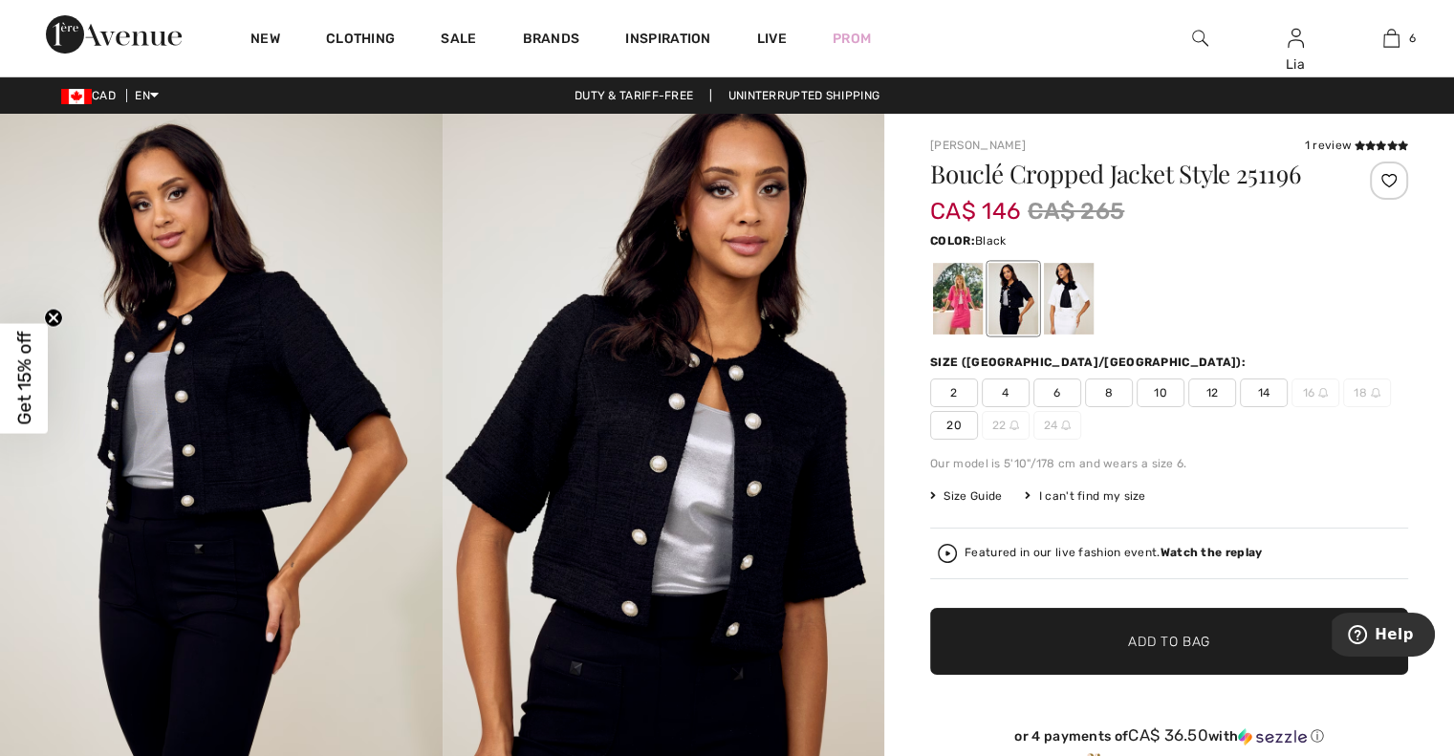
click at [1002, 394] on span "4" at bounding box center [1006, 393] width 48 height 29
click at [1111, 644] on span "✔ Added to Bag" at bounding box center [1140, 642] width 117 height 20
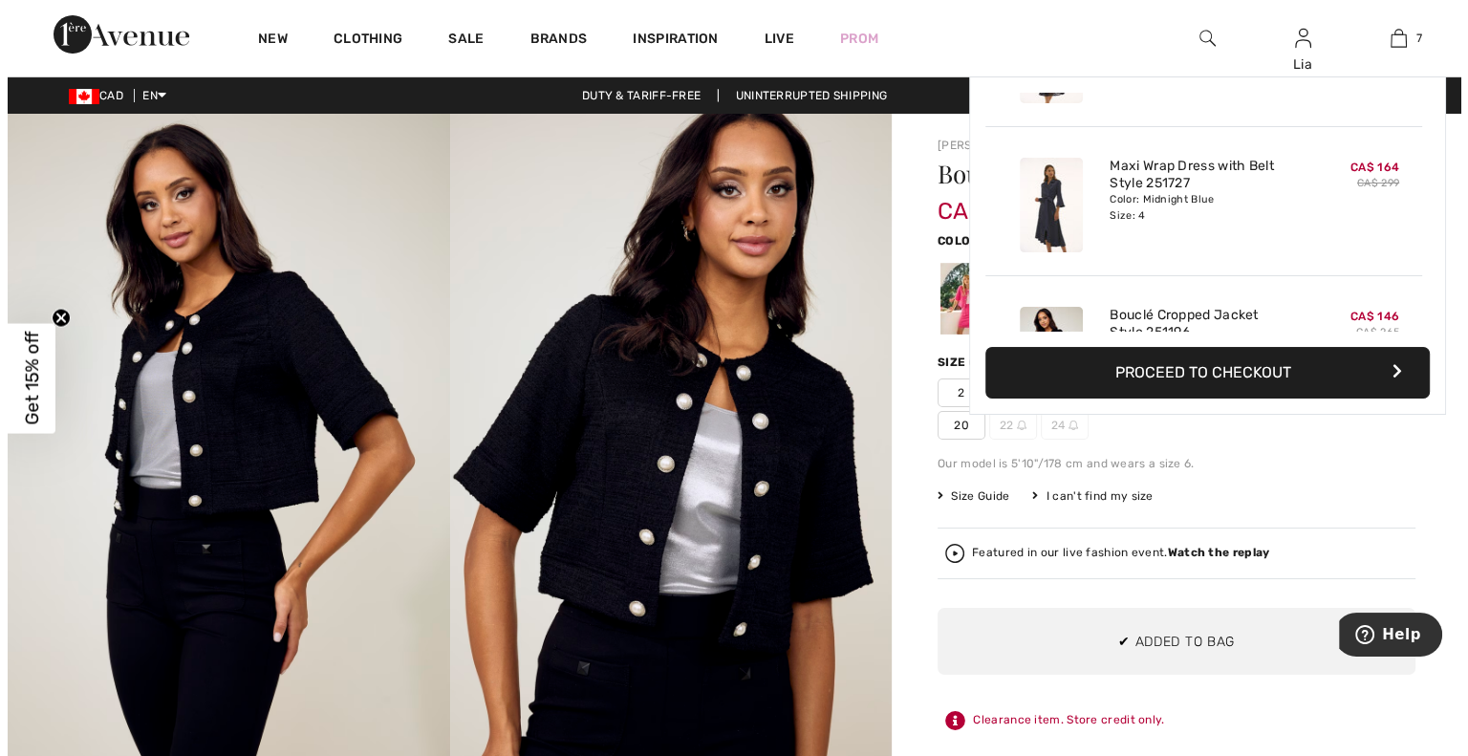
scroll to position [803, 0]
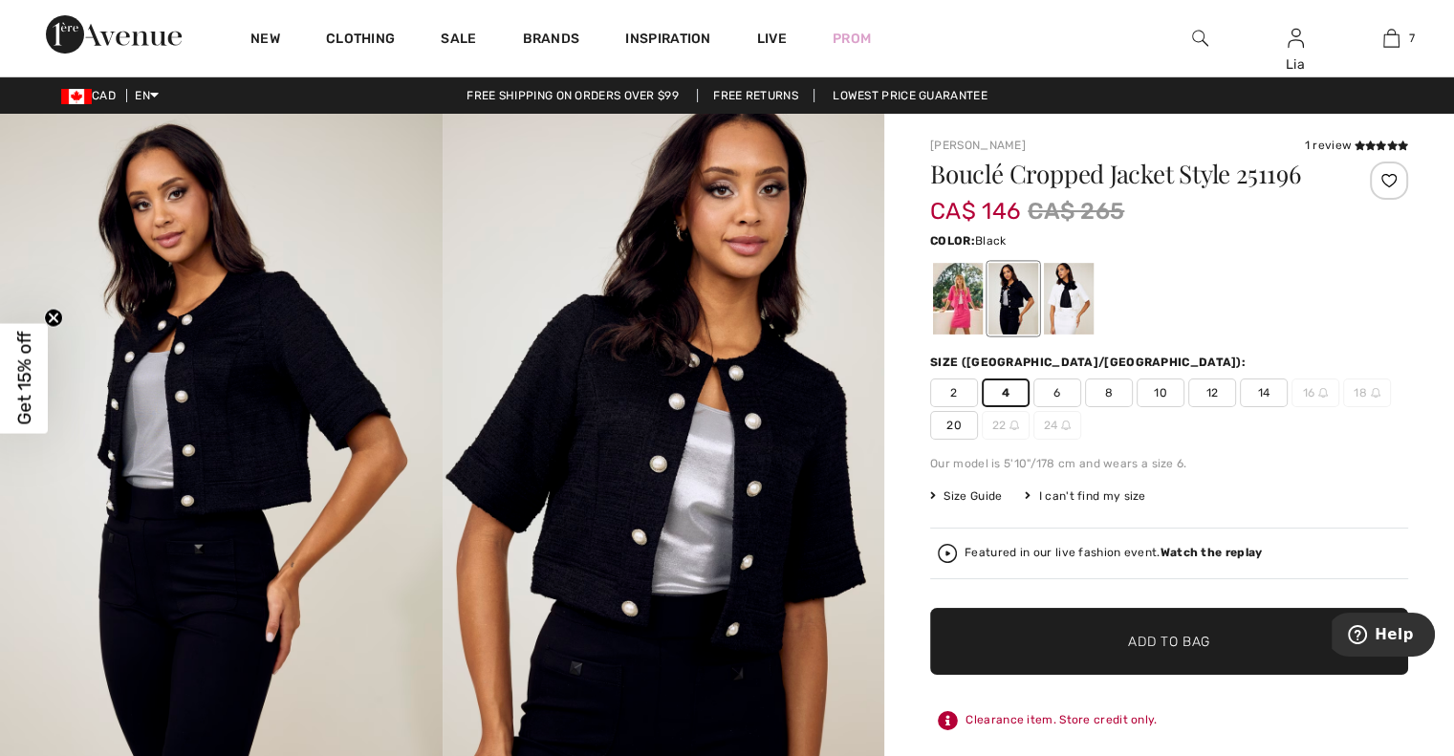
click at [1198, 43] on img at bounding box center [1200, 38] width 16 height 23
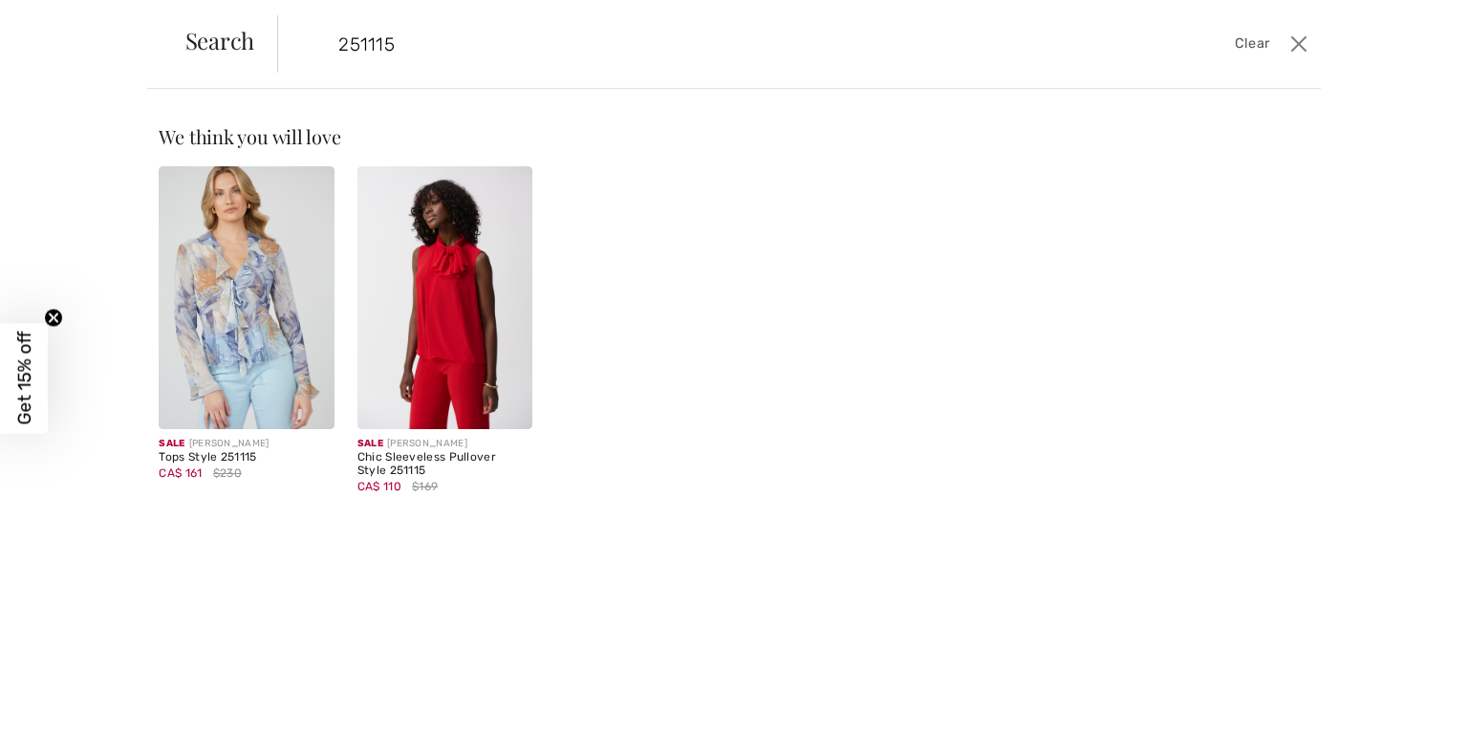
type input "251115"
click at [414, 313] on img at bounding box center [445, 297] width 175 height 263
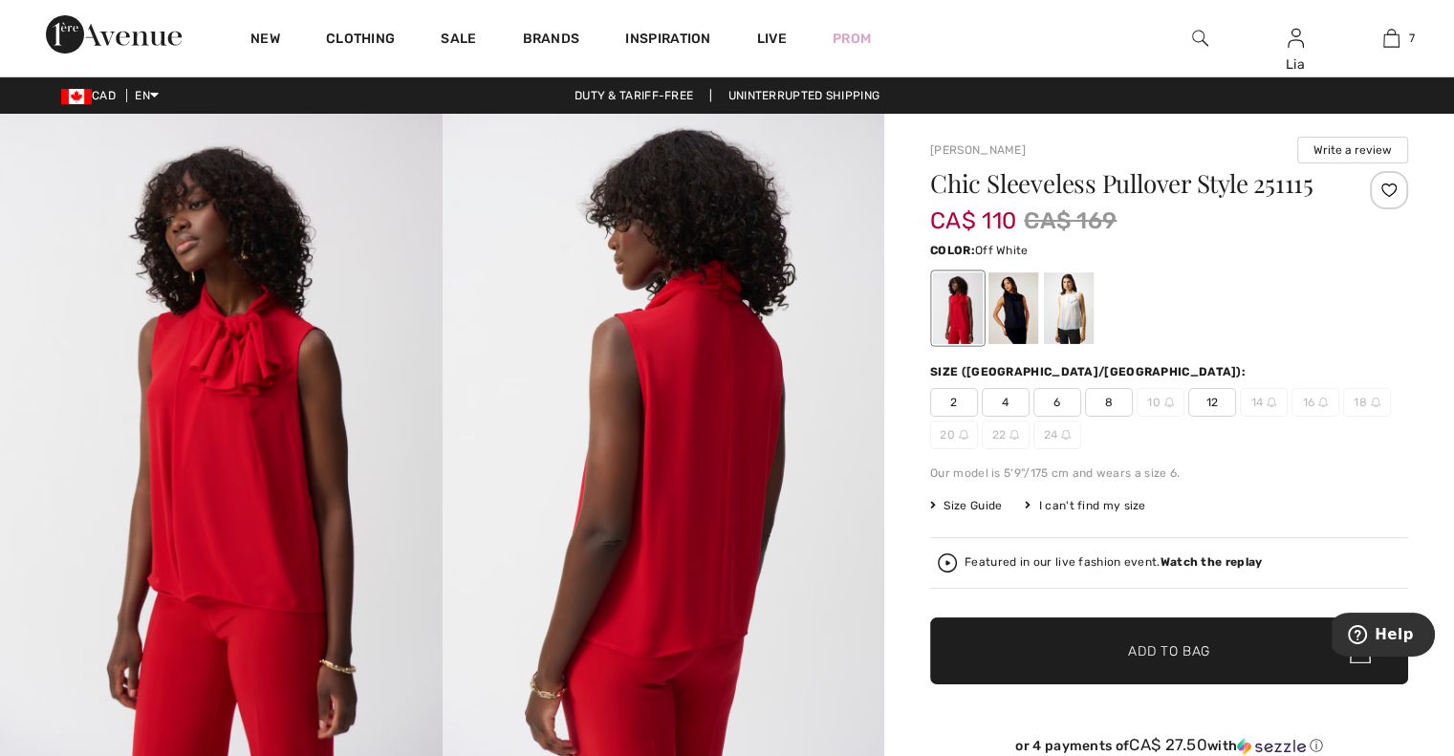
click at [1071, 316] on div at bounding box center [1069, 308] width 50 height 72
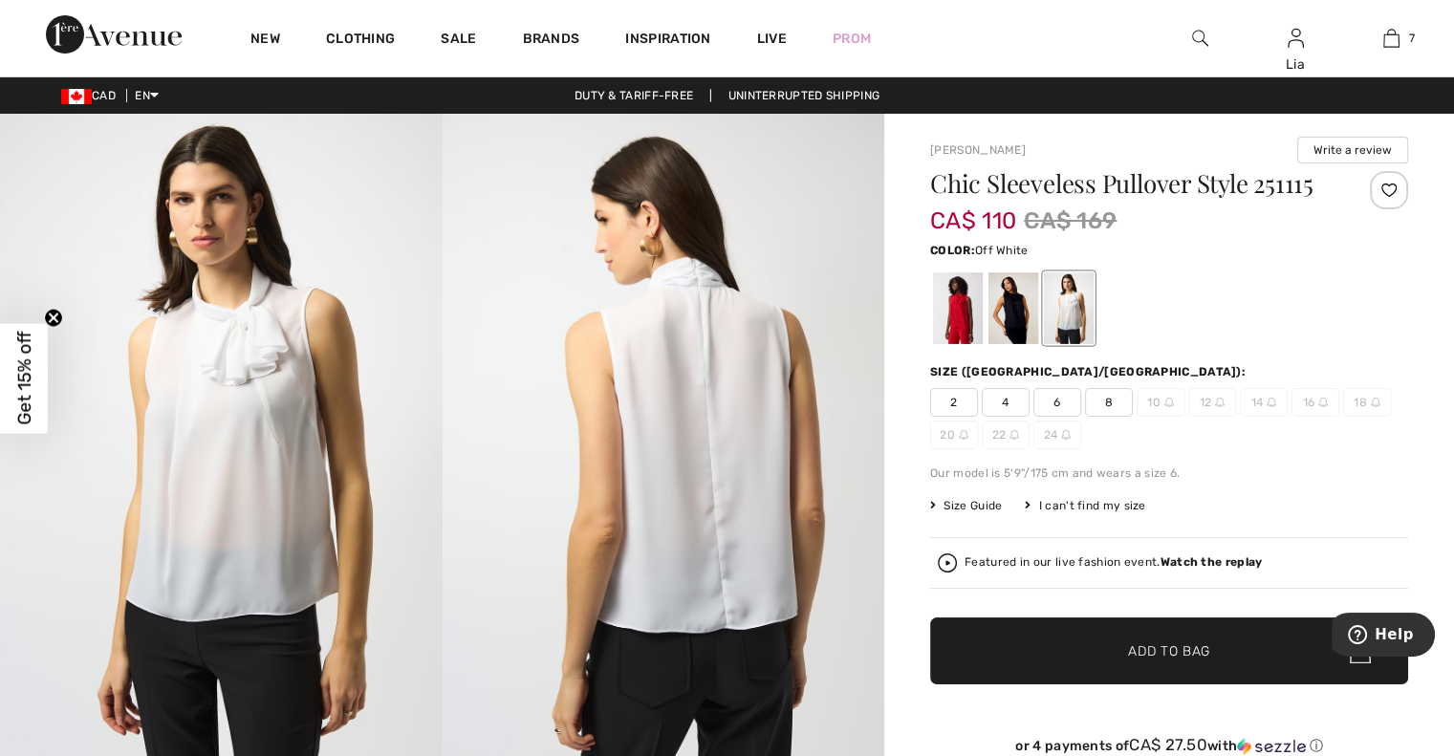
click at [1013, 402] on span "4" at bounding box center [1006, 402] width 48 height 29
click at [1120, 645] on span "✔ Added to Bag" at bounding box center [1140, 651] width 117 height 20
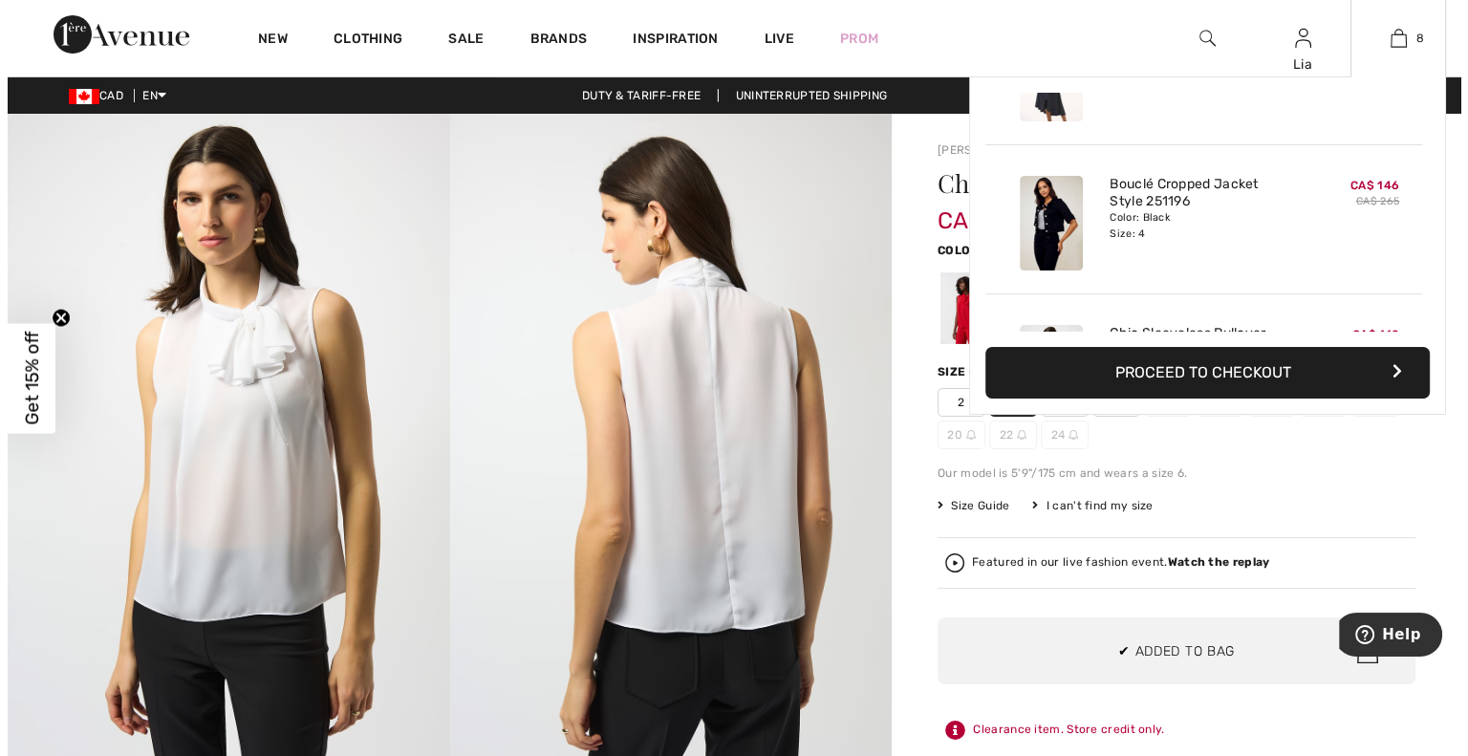
scroll to position [952, 0]
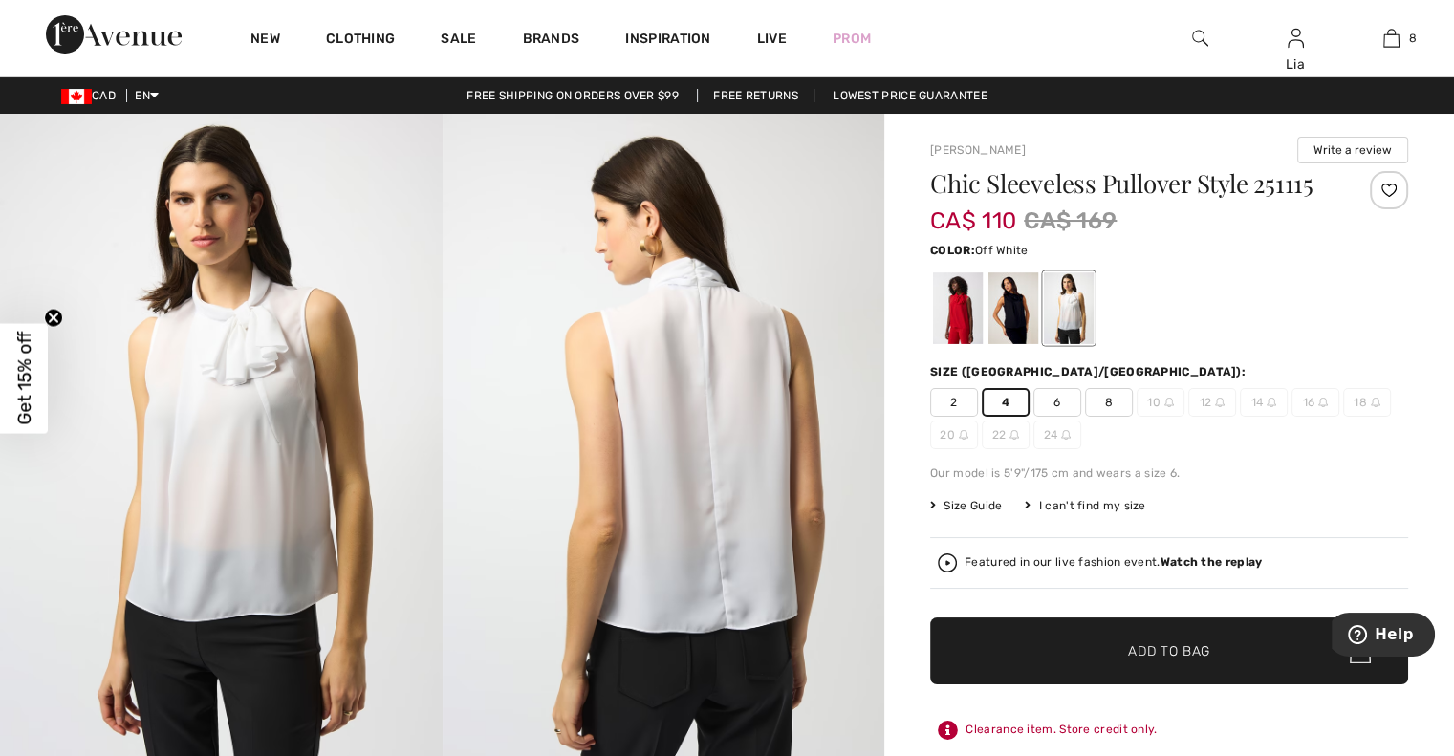
click at [1201, 36] on img at bounding box center [1200, 38] width 16 height 23
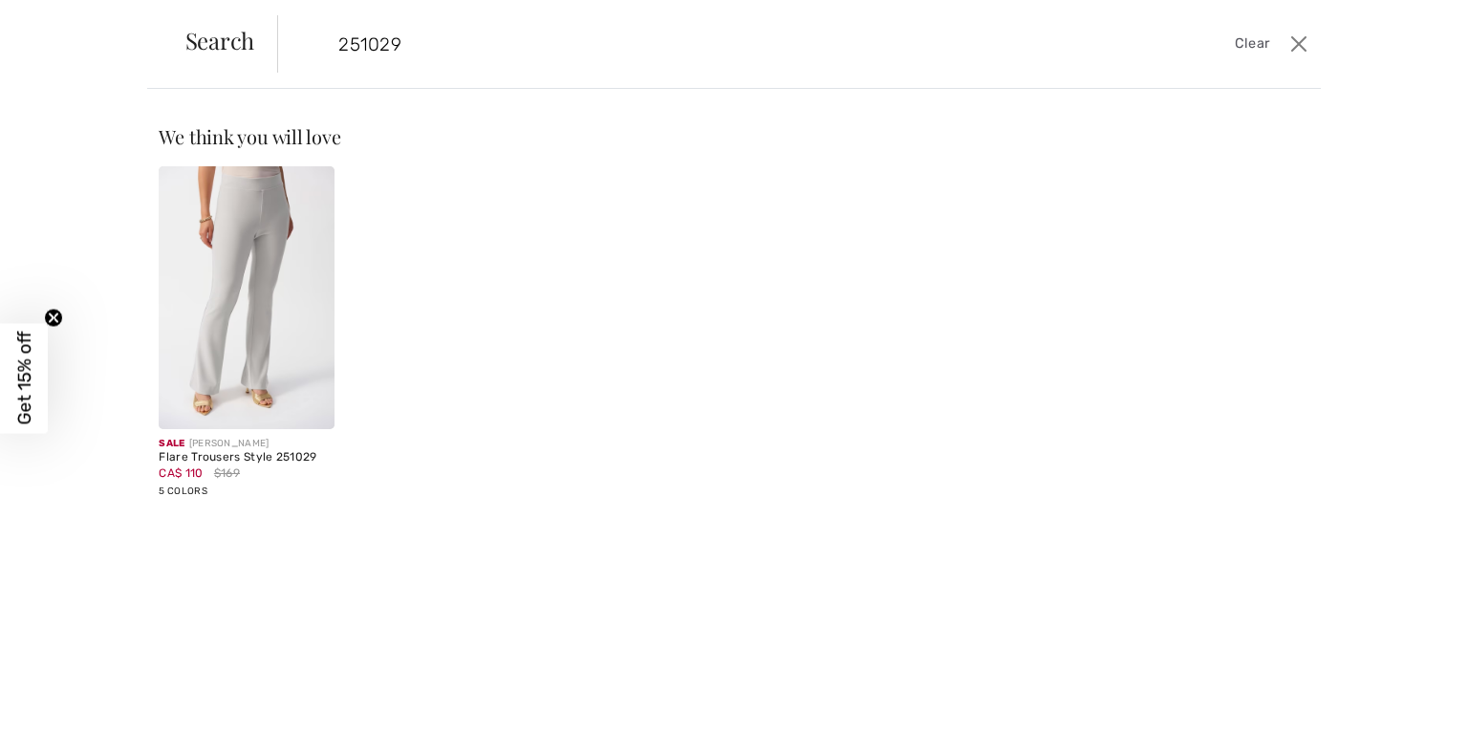
type input "251029"
click at [250, 305] on img at bounding box center [246, 297] width 175 height 263
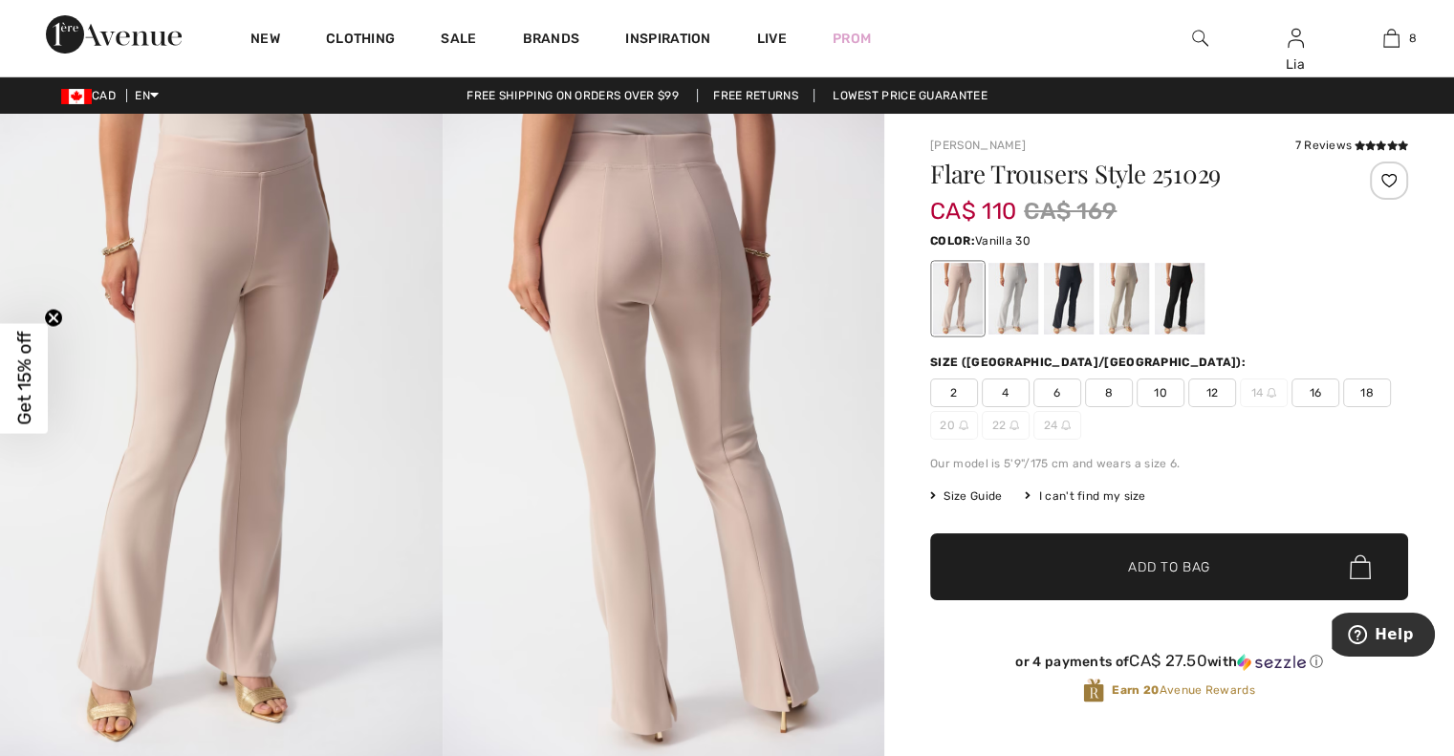
click at [1032, 292] on div at bounding box center [1014, 299] width 50 height 72
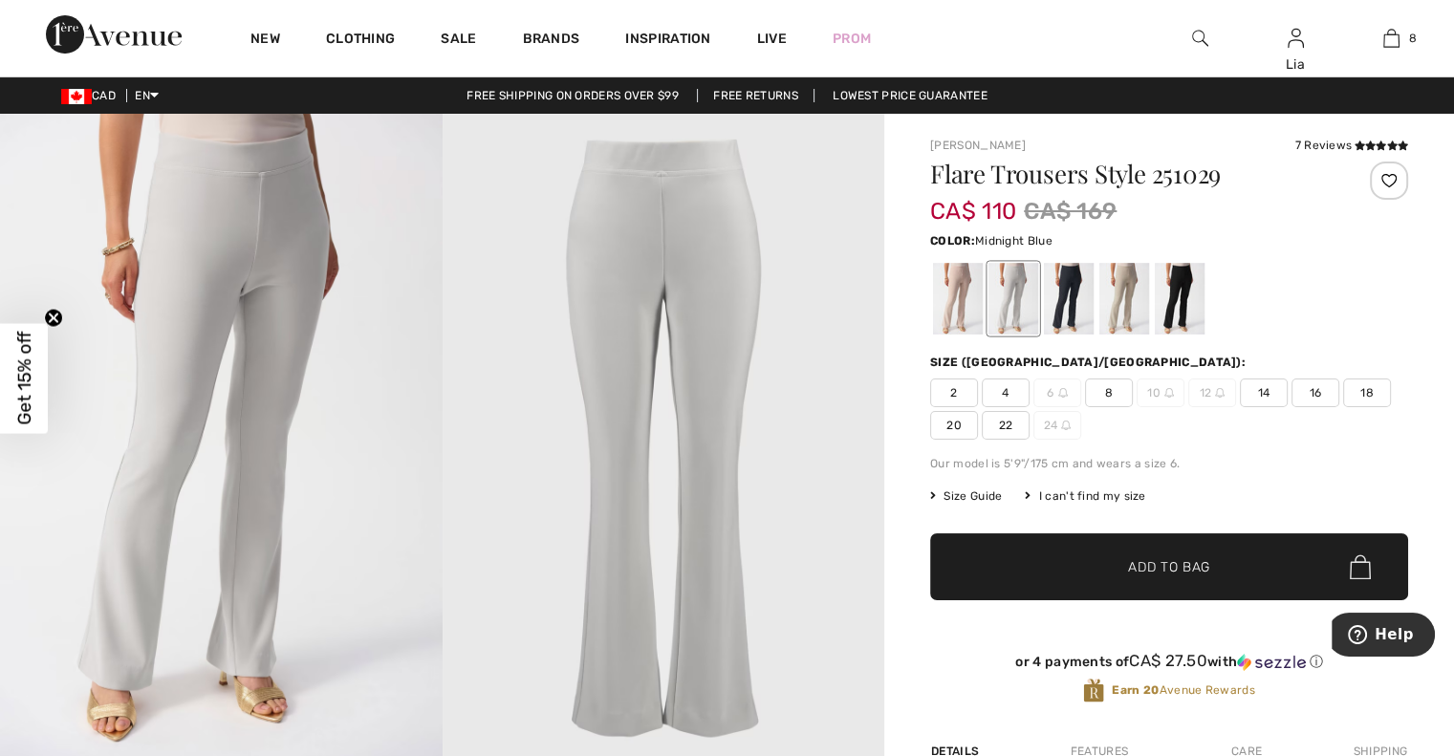
click at [1082, 293] on div at bounding box center [1069, 299] width 50 height 72
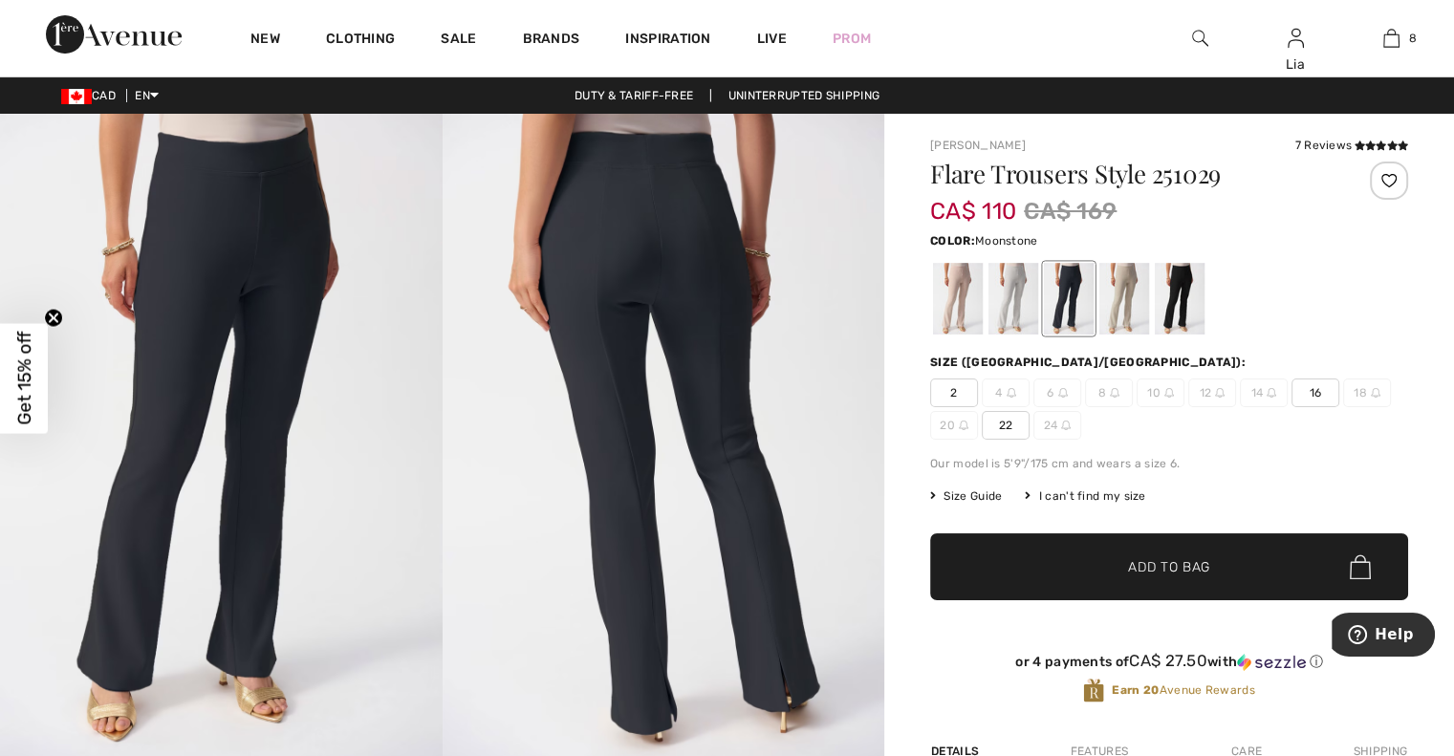
click at [1128, 297] on div at bounding box center [1124, 299] width 50 height 72
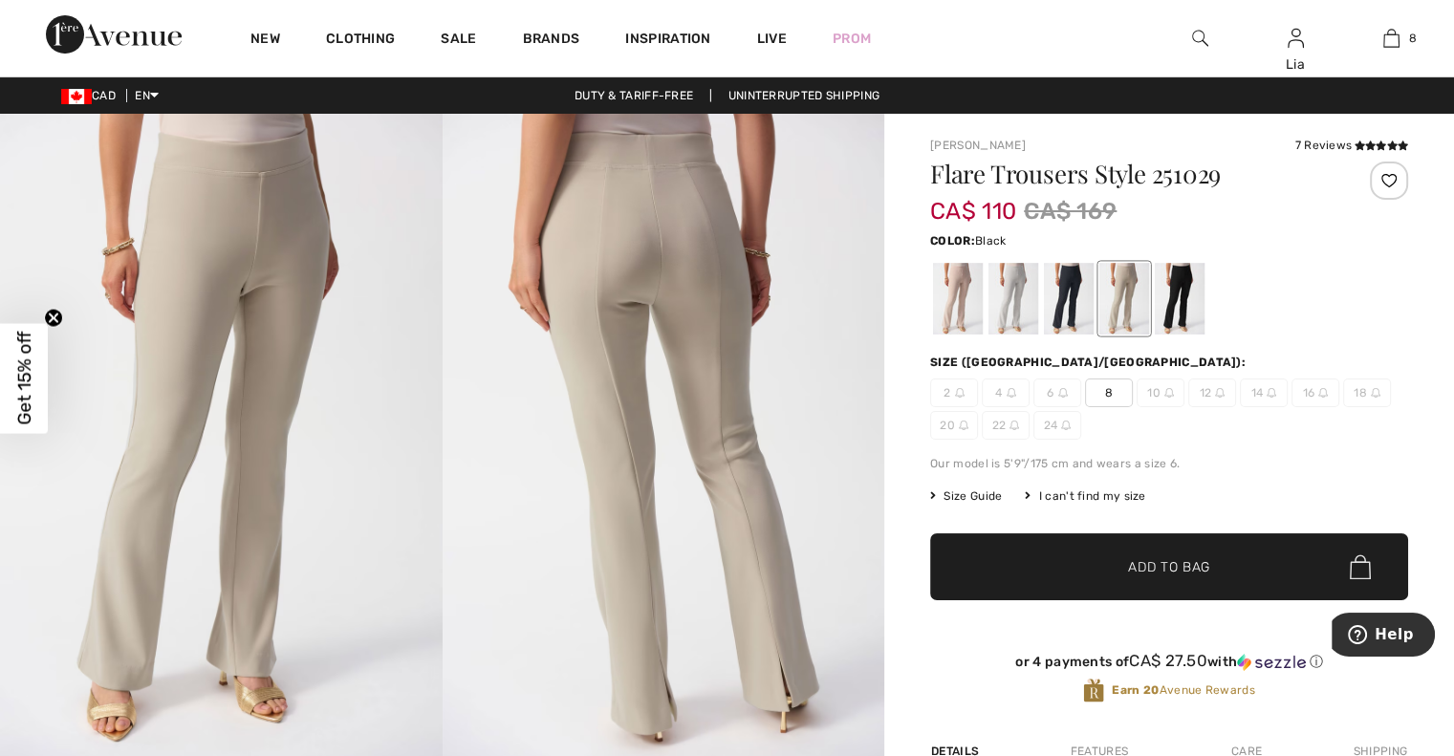
click at [1174, 299] on div at bounding box center [1180, 299] width 50 height 72
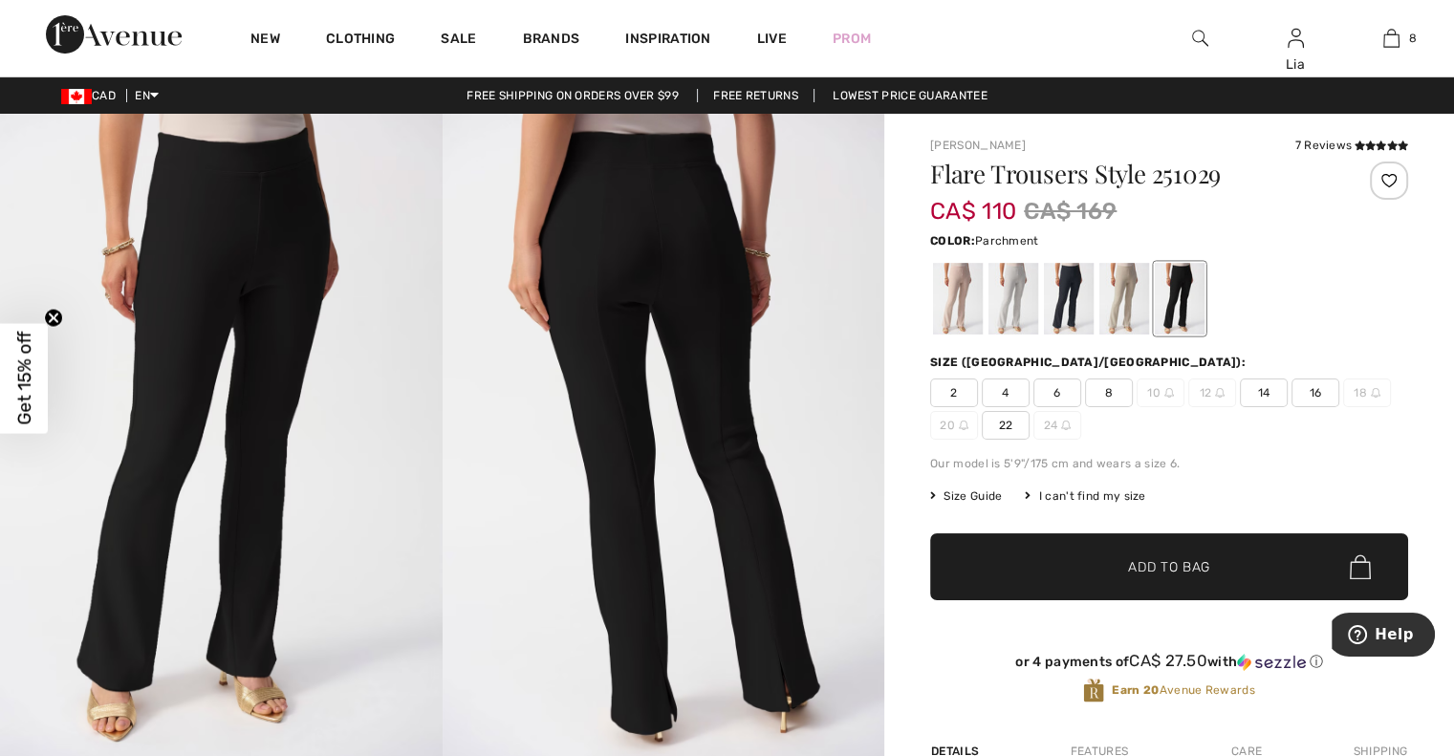
click at [967, 303] on div at bounding box center [958, 299] width 50 height 72
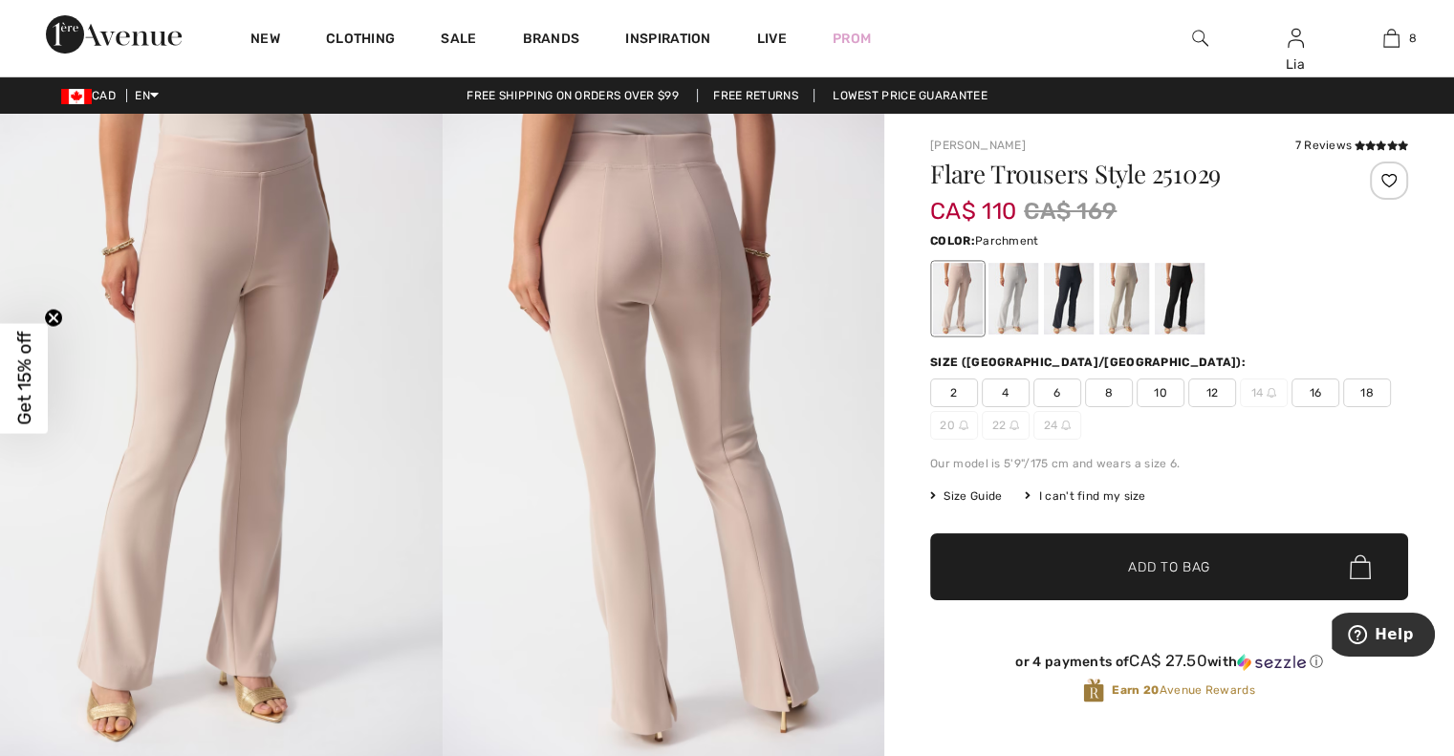
click at [1010, 381] on span "4" at bounding box center [1006, 393] width 48 height 29
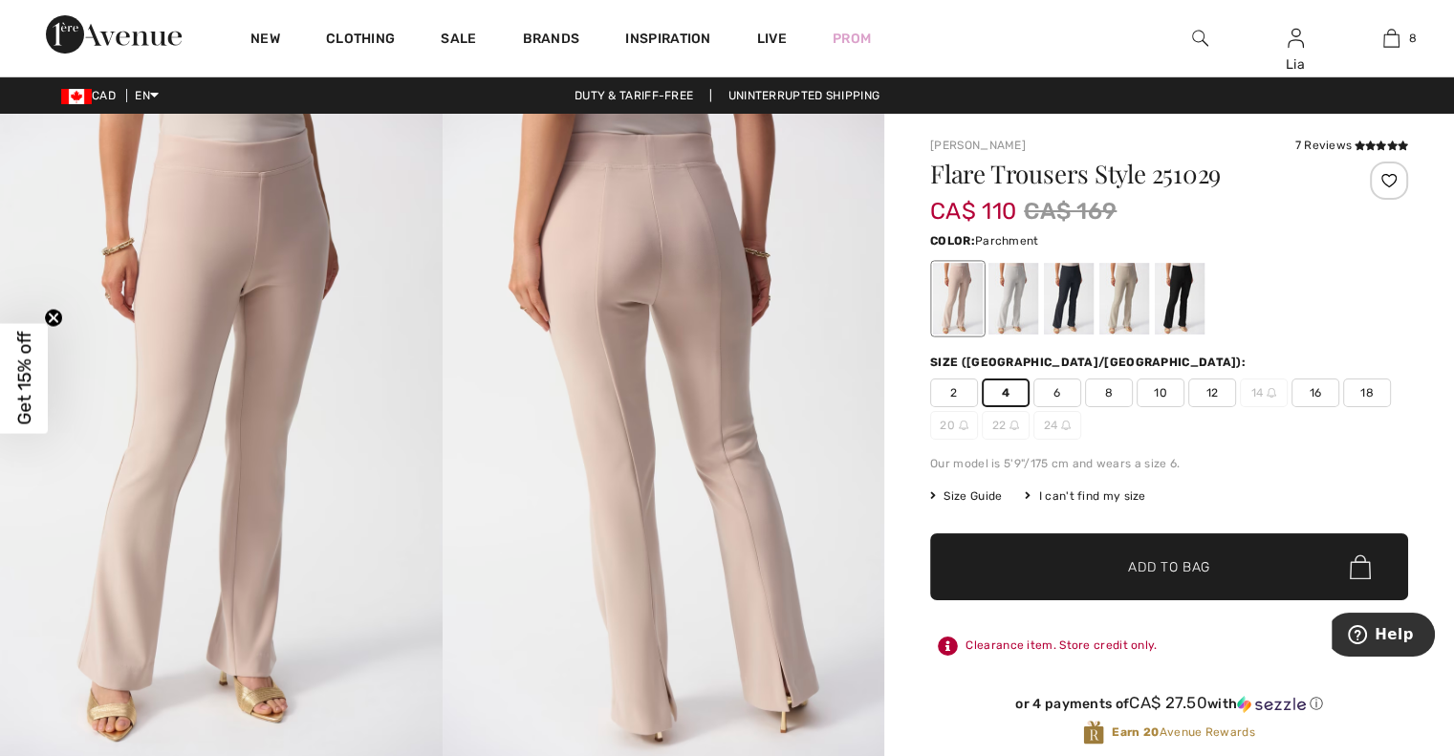
click at [1178, 566] on span "Add to Bag" at bounding box center [1169, 567] width 82 height 20
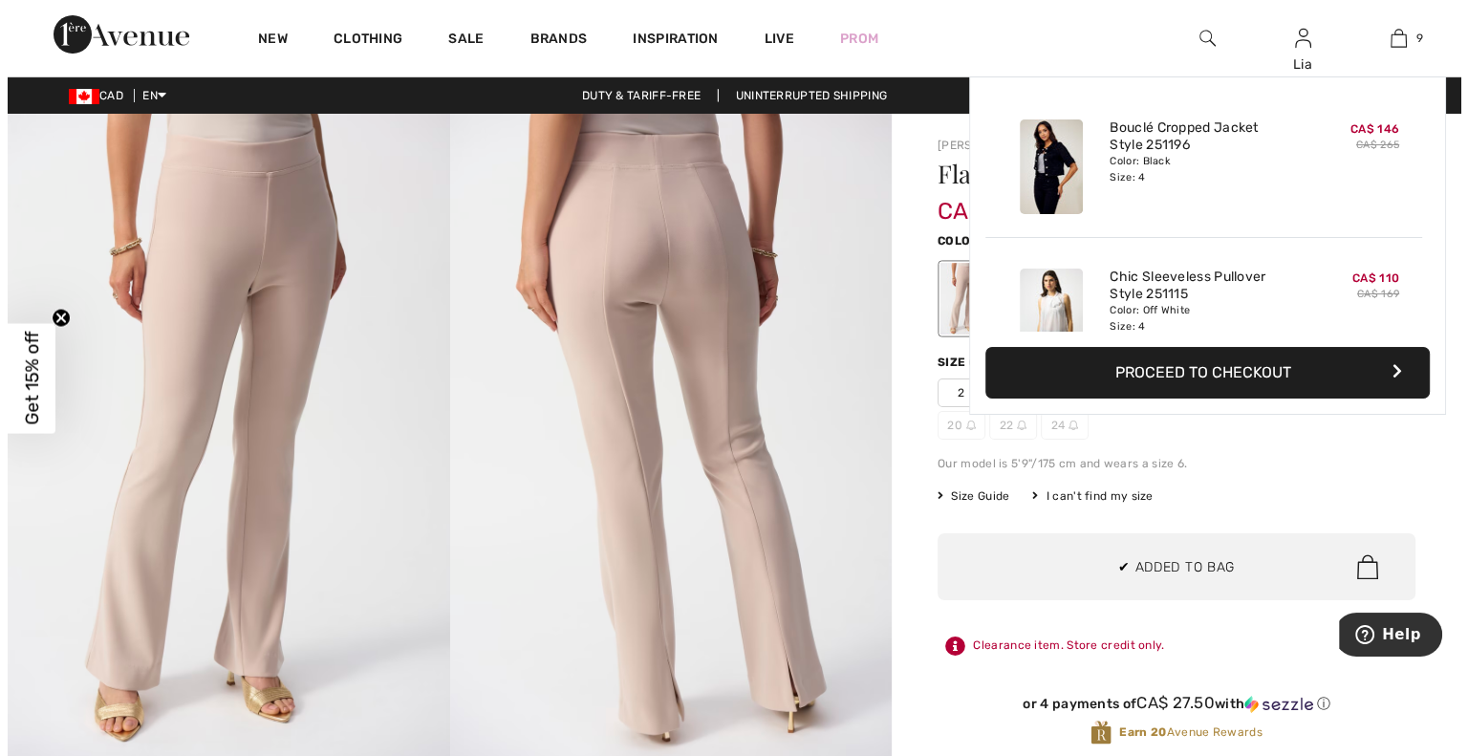
scroll to position [1101, 0]
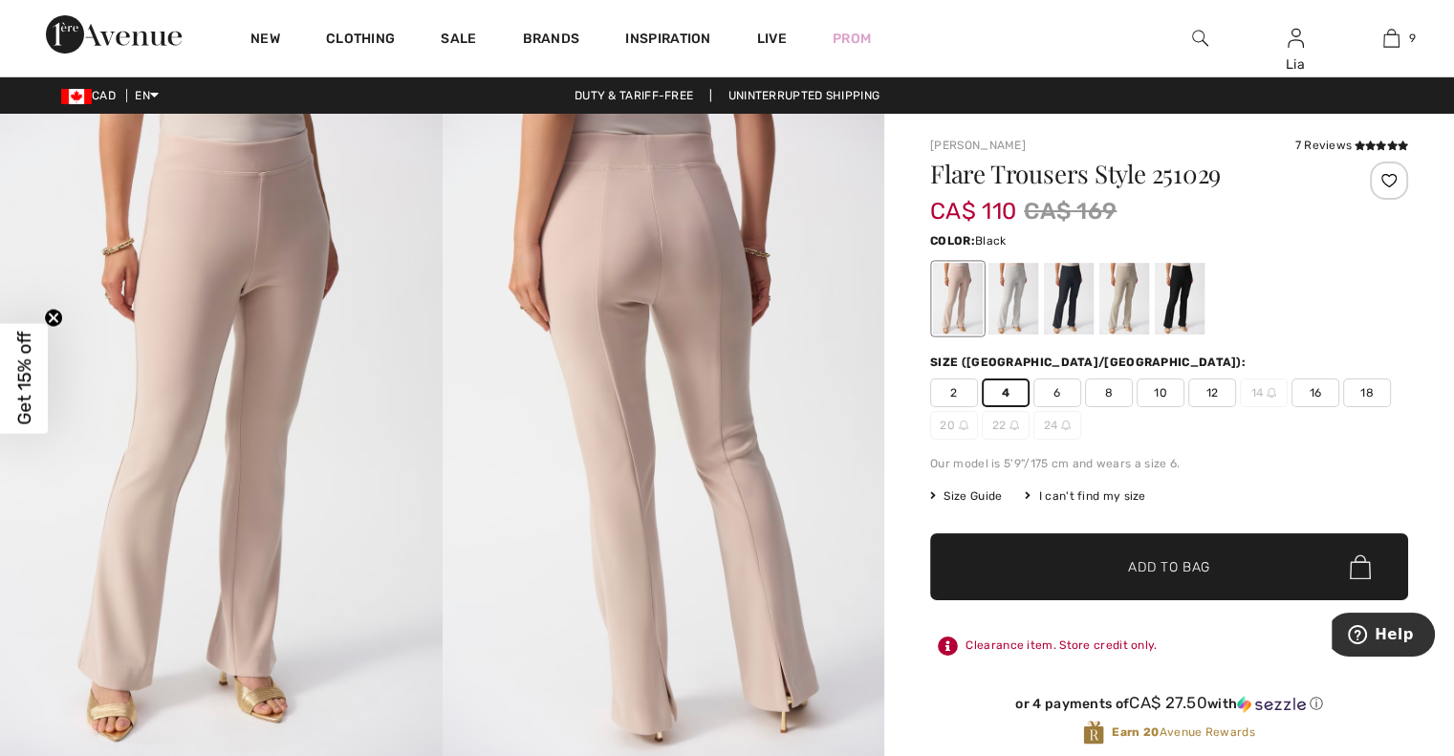
click at [1183, 293] on div at bounding box center [1180, 299] width 50 height 72
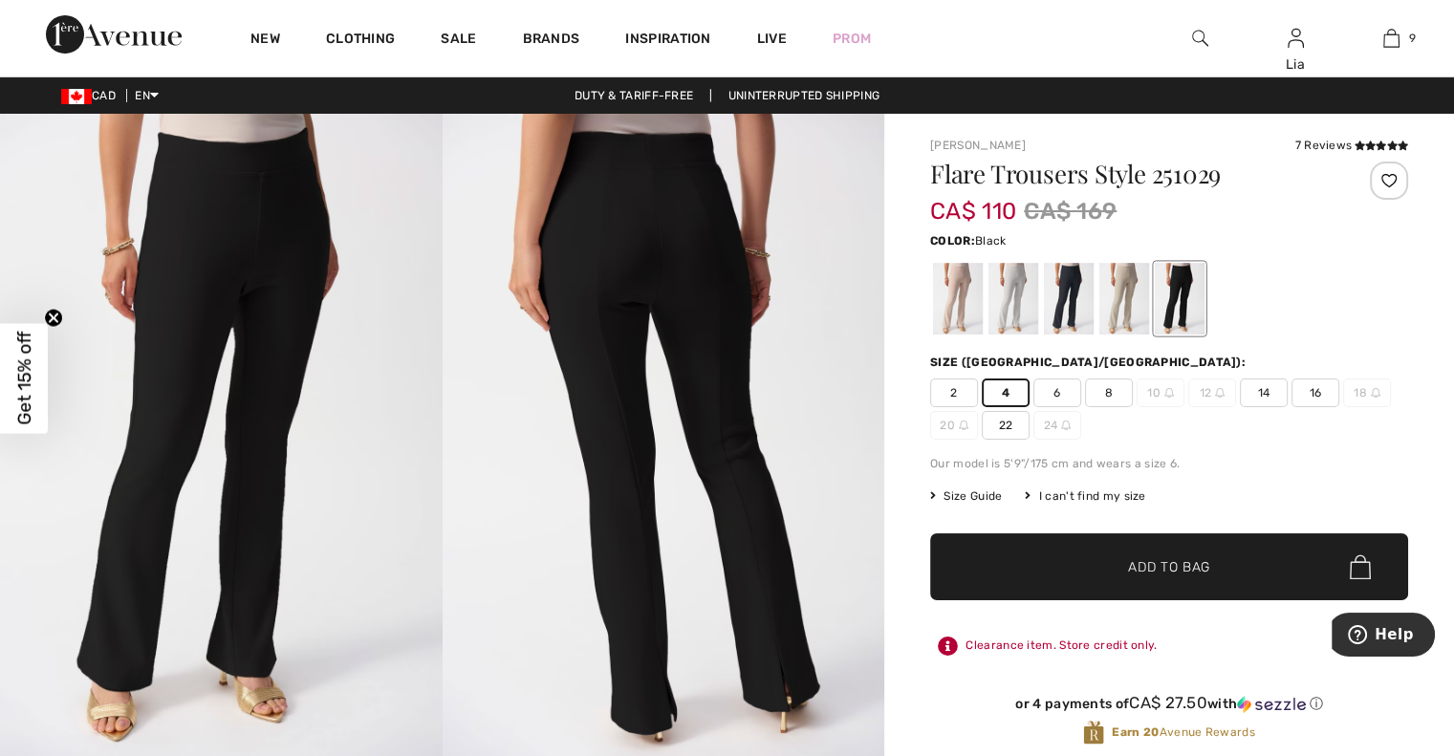
click at [1197, 35] on img at bounding box center [1200, 38] width 16 height 23
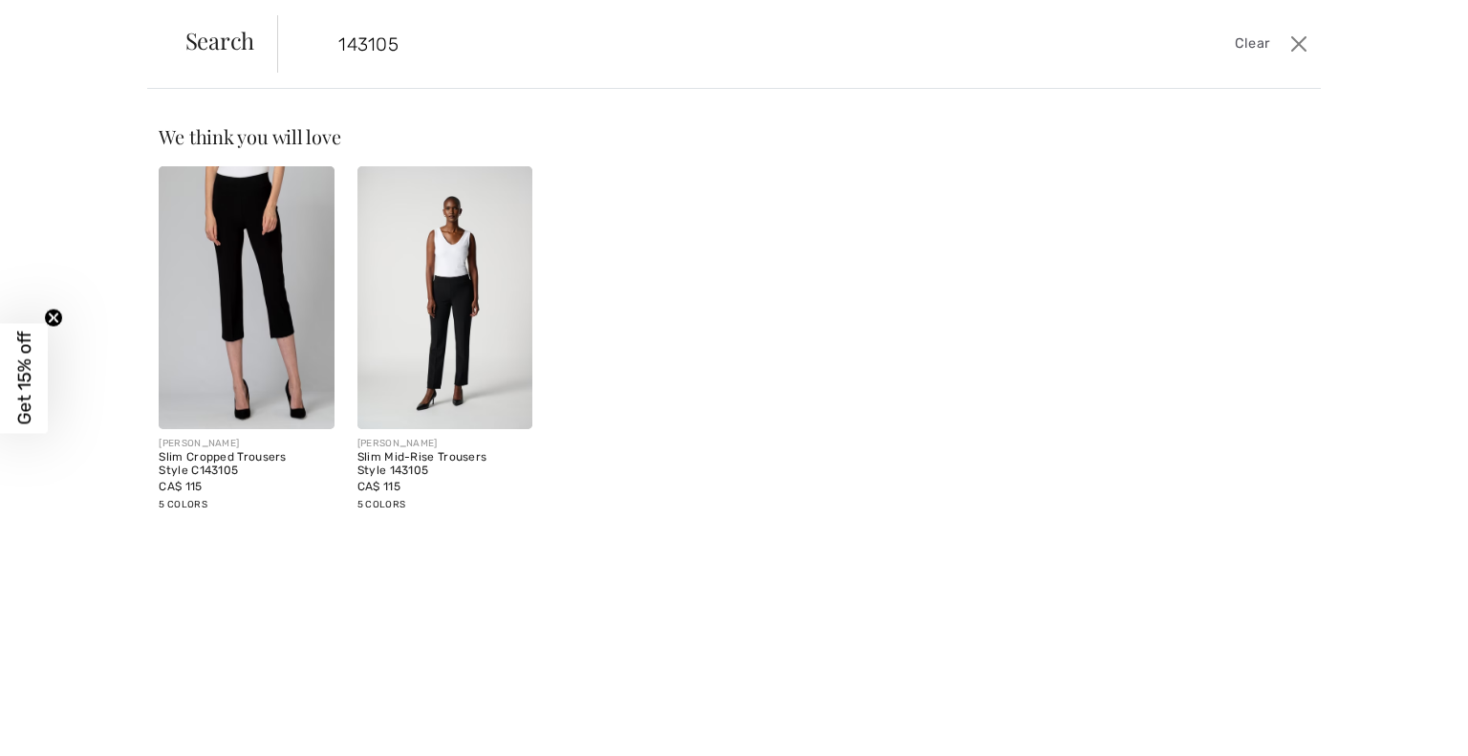
type input "143105"
click at [444, 348] on img at bounding box center [445, 297] width 175 height 263
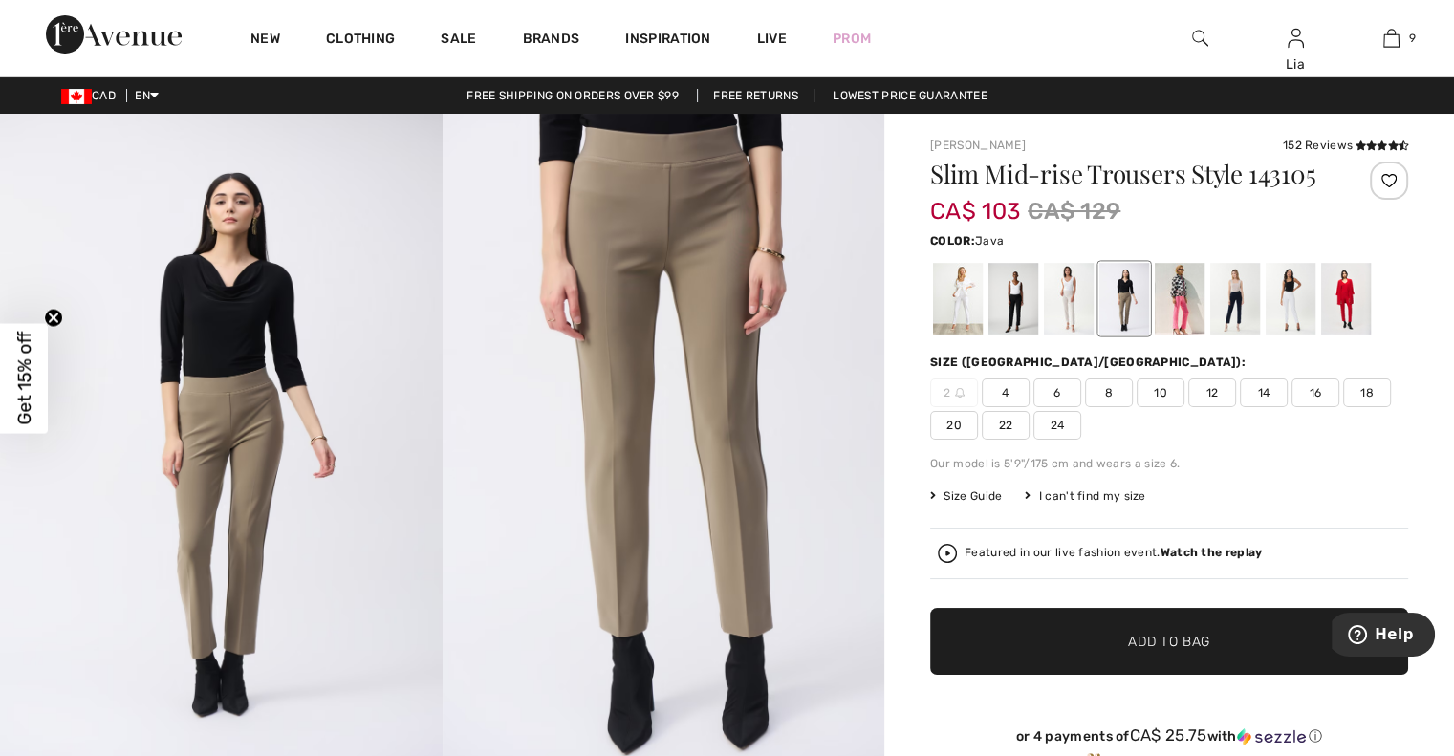
click at [1195, 44] on img at bounding box center [1200, 38] width 16 height 23
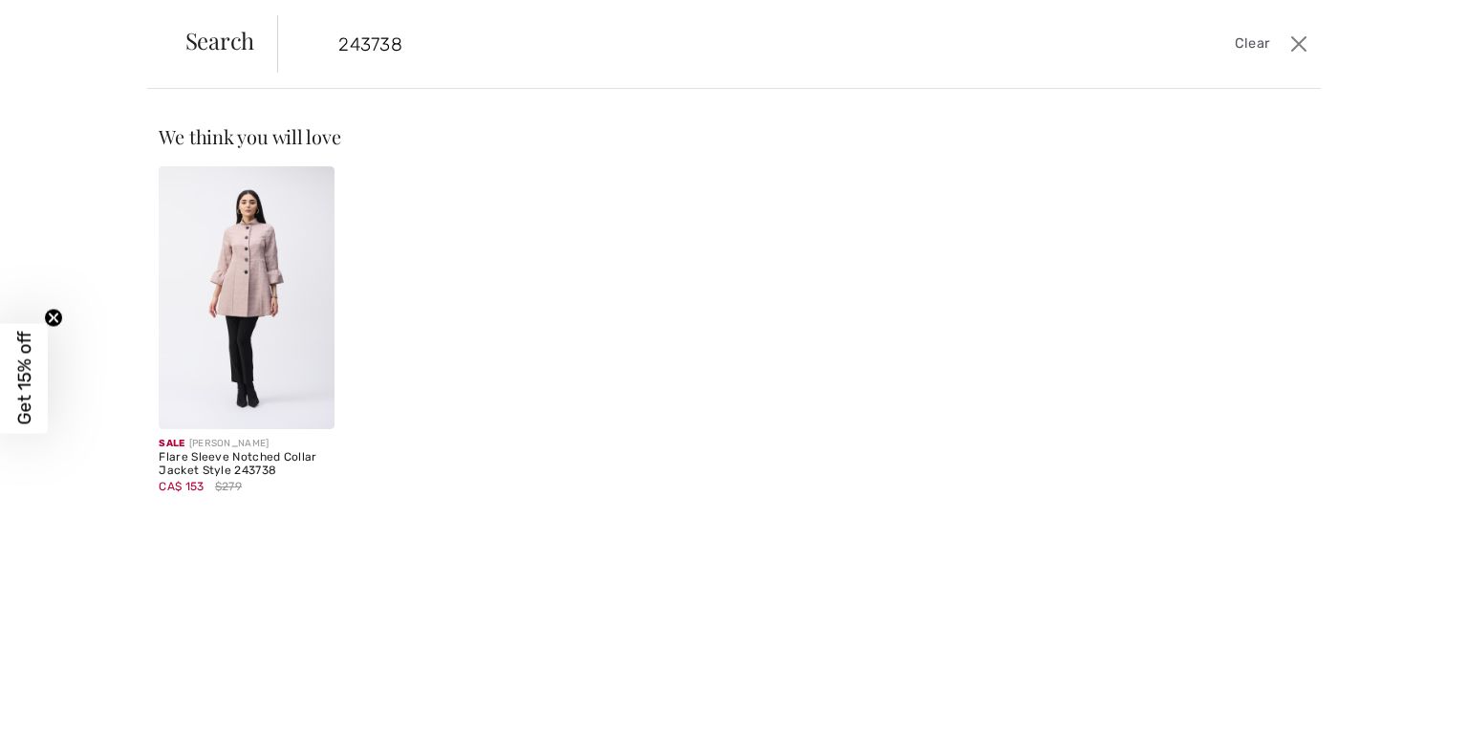
type input "243738"
click at [228, 282] on img at bounding box center [246, 297] width 175 height 263
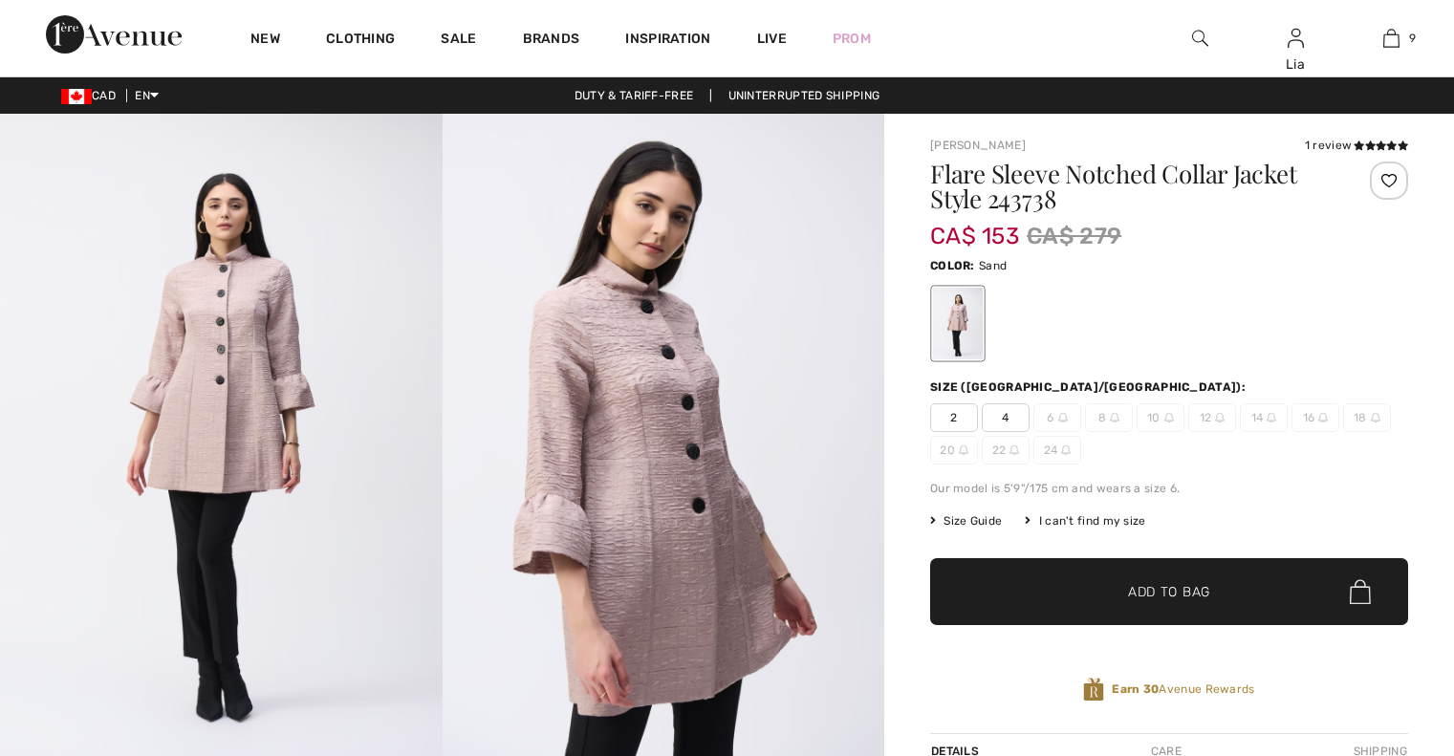
click at [1012, 414] on span "4" at bounding box center [1006, 417] width 48 height 29
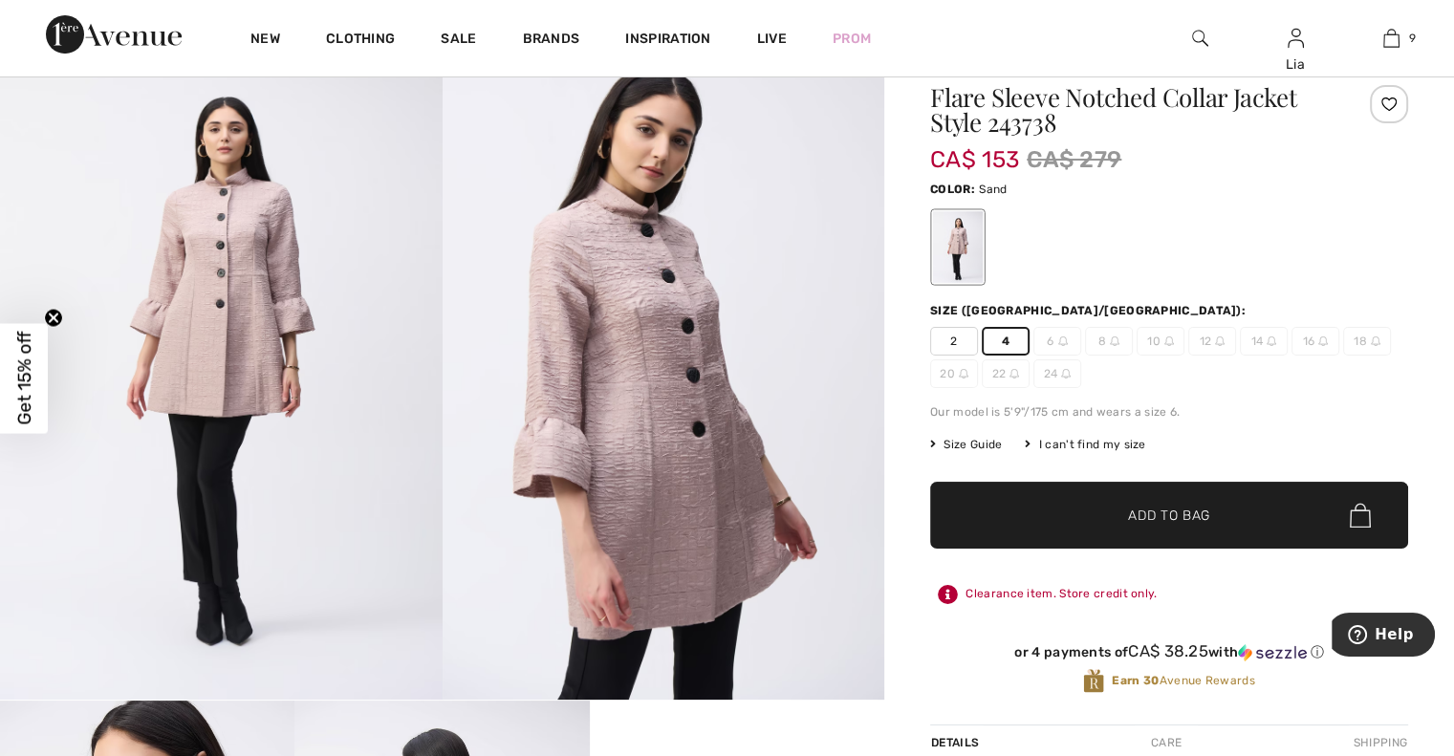
scroll to position [76, 0]
click at [1153, 507] on span "Add to Bag" at bounding box center [1169, 516] width 82 height 20
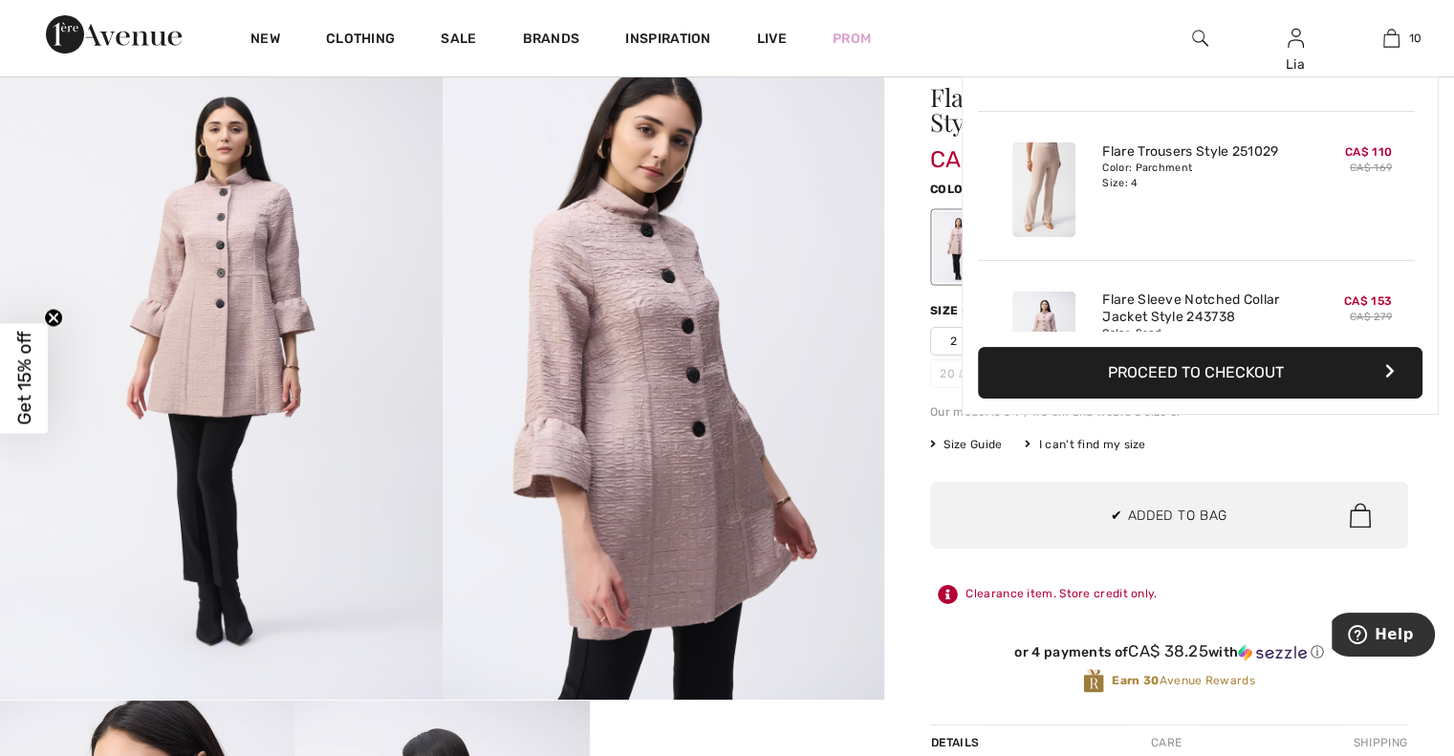
scroll to position [1250, 0]
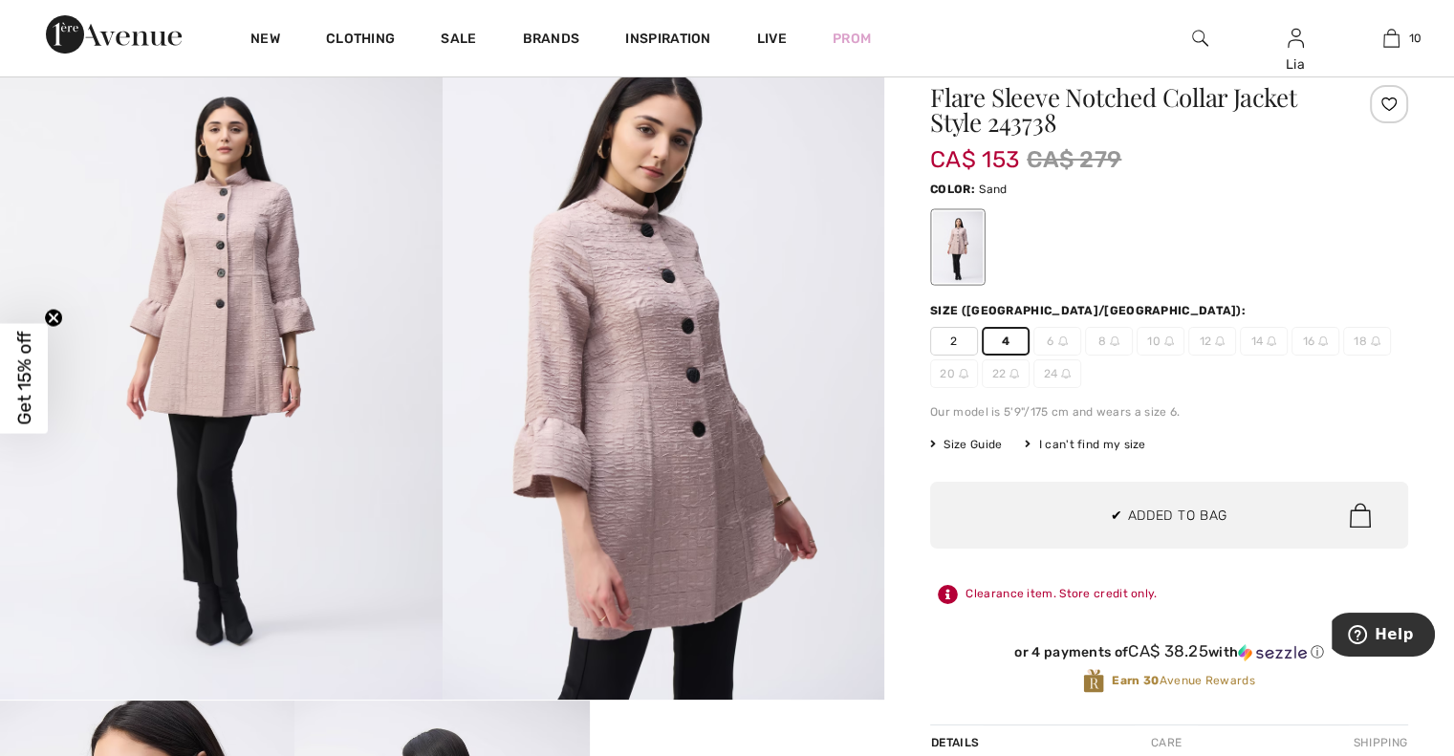
click at [895, 332] on div "Joseph Ribkoff 1 review 1 review Flare Sleeve Notched Collar Jacket Style 24373…" at bounding box center [1169, 628] width 570 height 1182
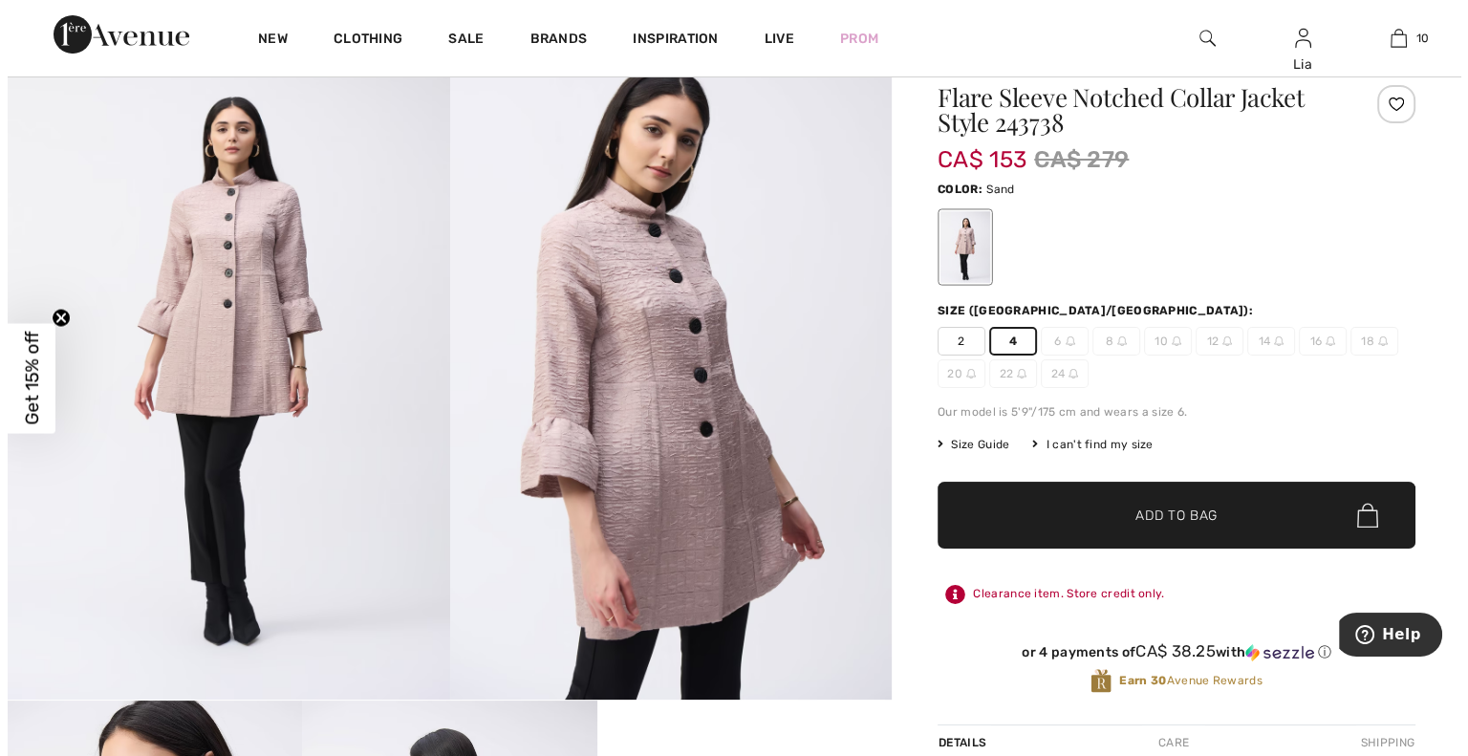
scroll to position [0, 0]
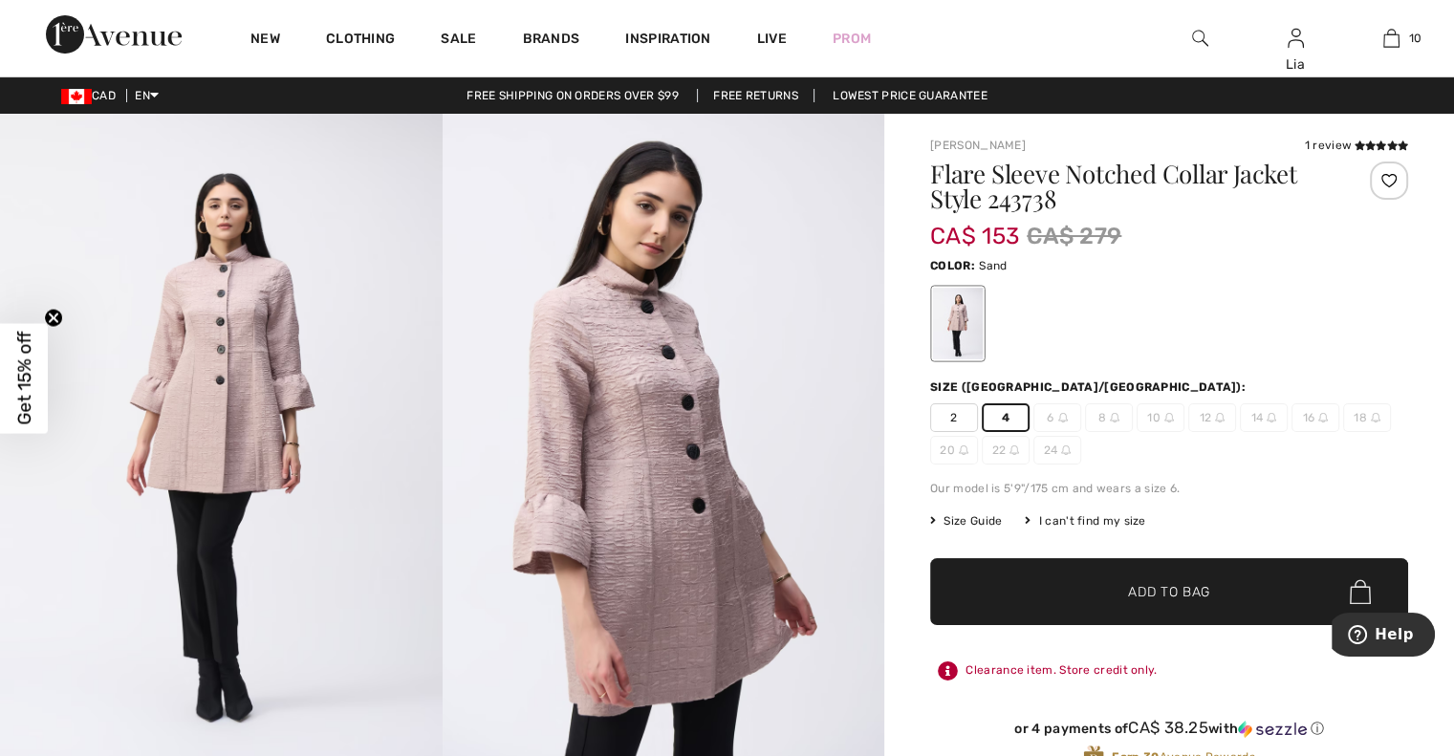
click at [1197, 38] on img at bounding box center [1200, 38] width 16 height 23
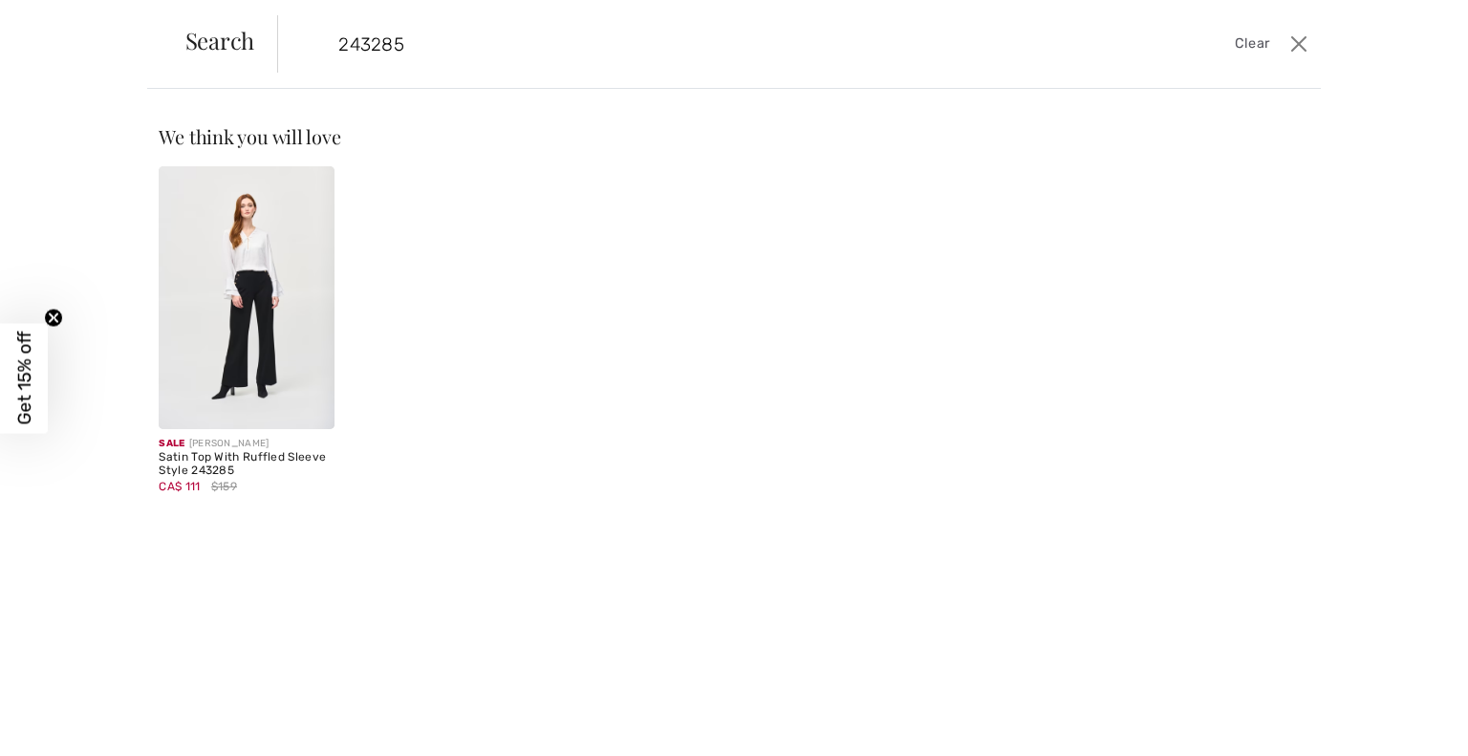
type input "243285"
click at [220, 439] on div "Sale JOSEPH RIBKOFF" at bounding box center [246, 444] width 175 height 14
click at [204, 459] on div "Satin Top With Ruffled Sleeve Style 243285" at bounding box center [246, 464] width 175 height 27
click at [187, 398] on img at bounding box center [246, 297] width 175 height 263
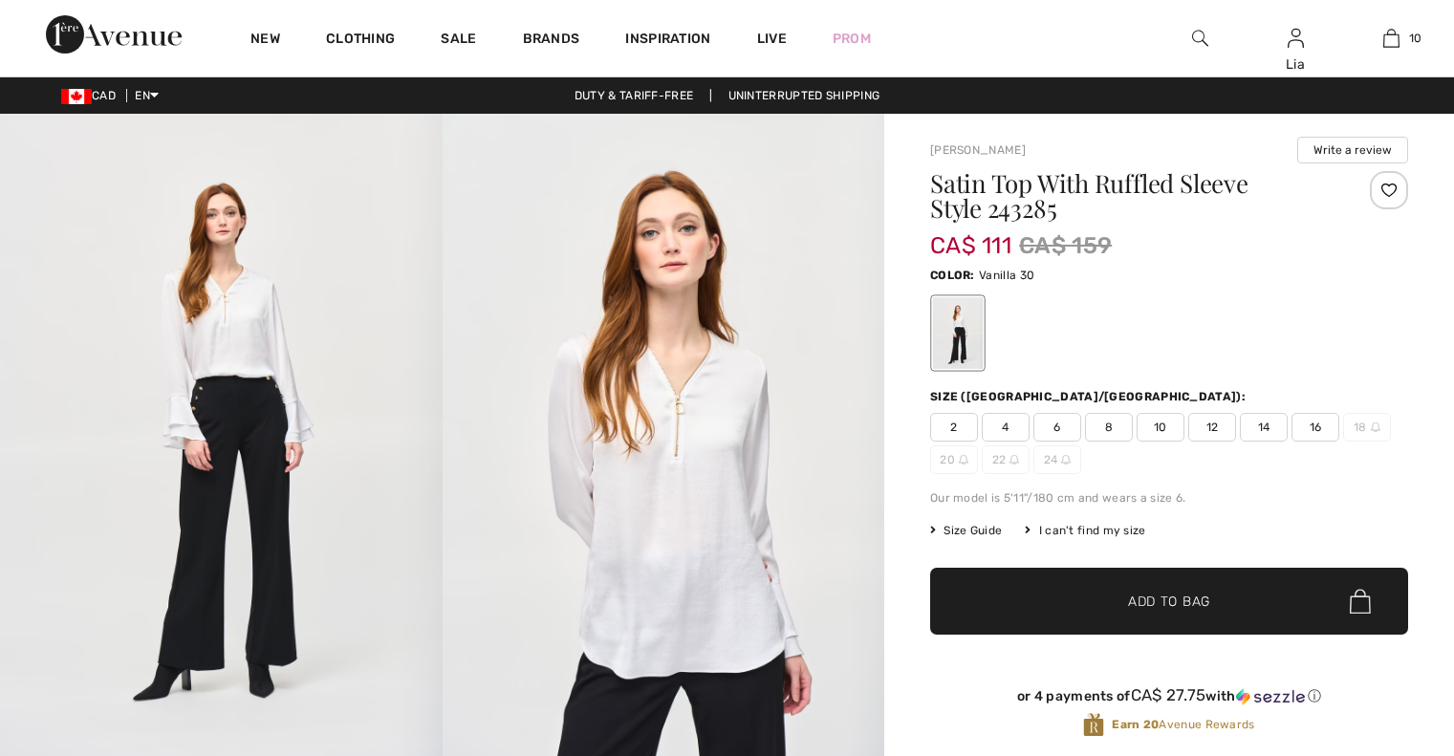
click at [1000, 424] on span "4" at bounding box center [1006, 427] width 48 height 29
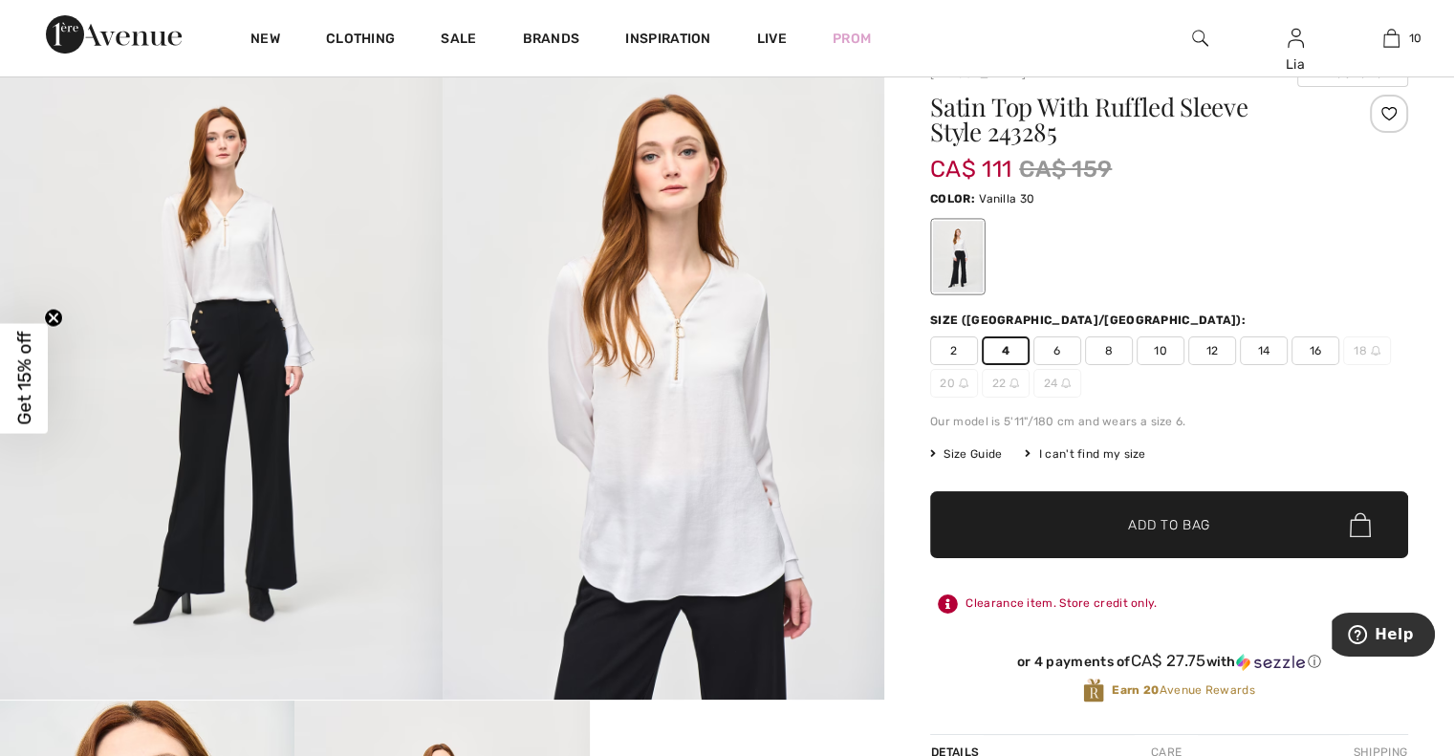
scroll to position [76, 0]
click at [1156, 515] on span "Add to Bag" at bounding box center [1169, 525] width 82 height 20
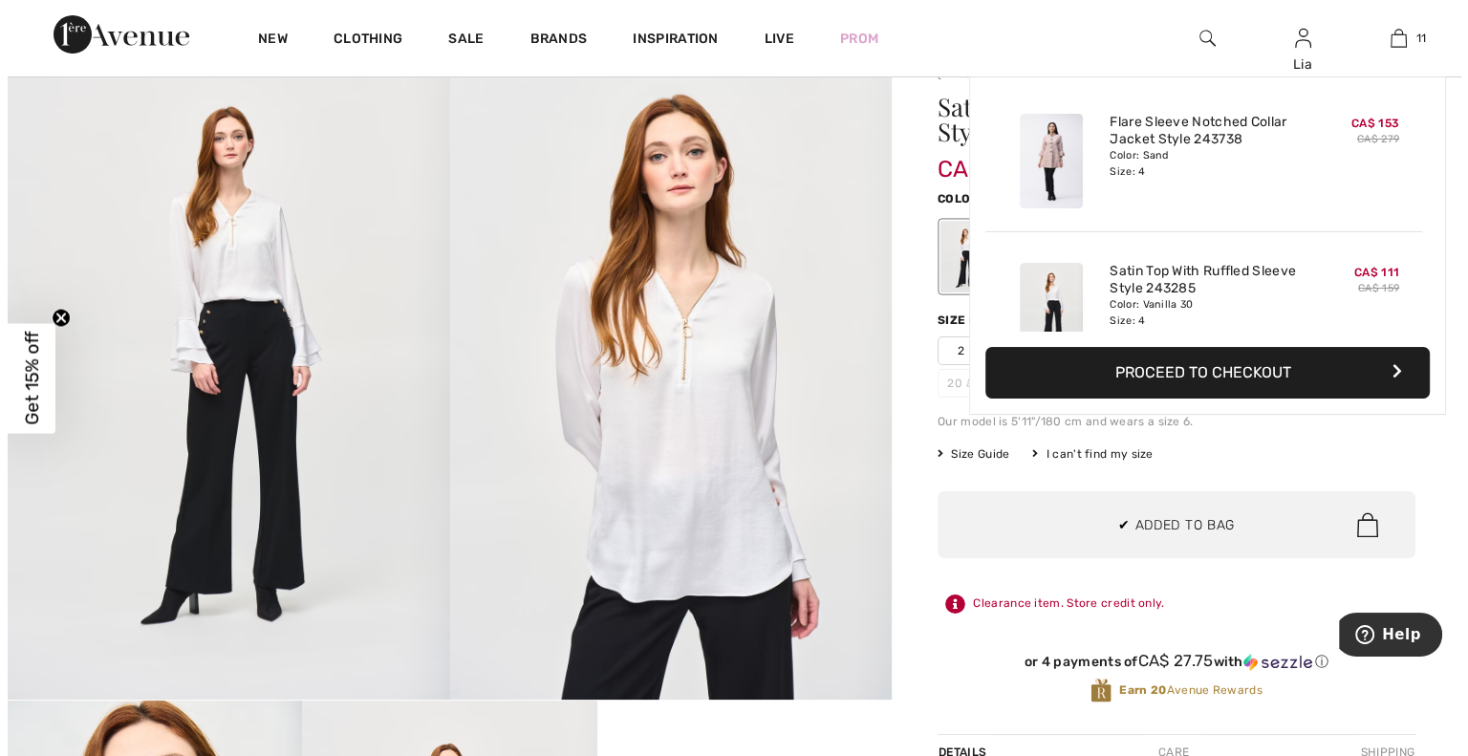
scroll to position [1399, 0]
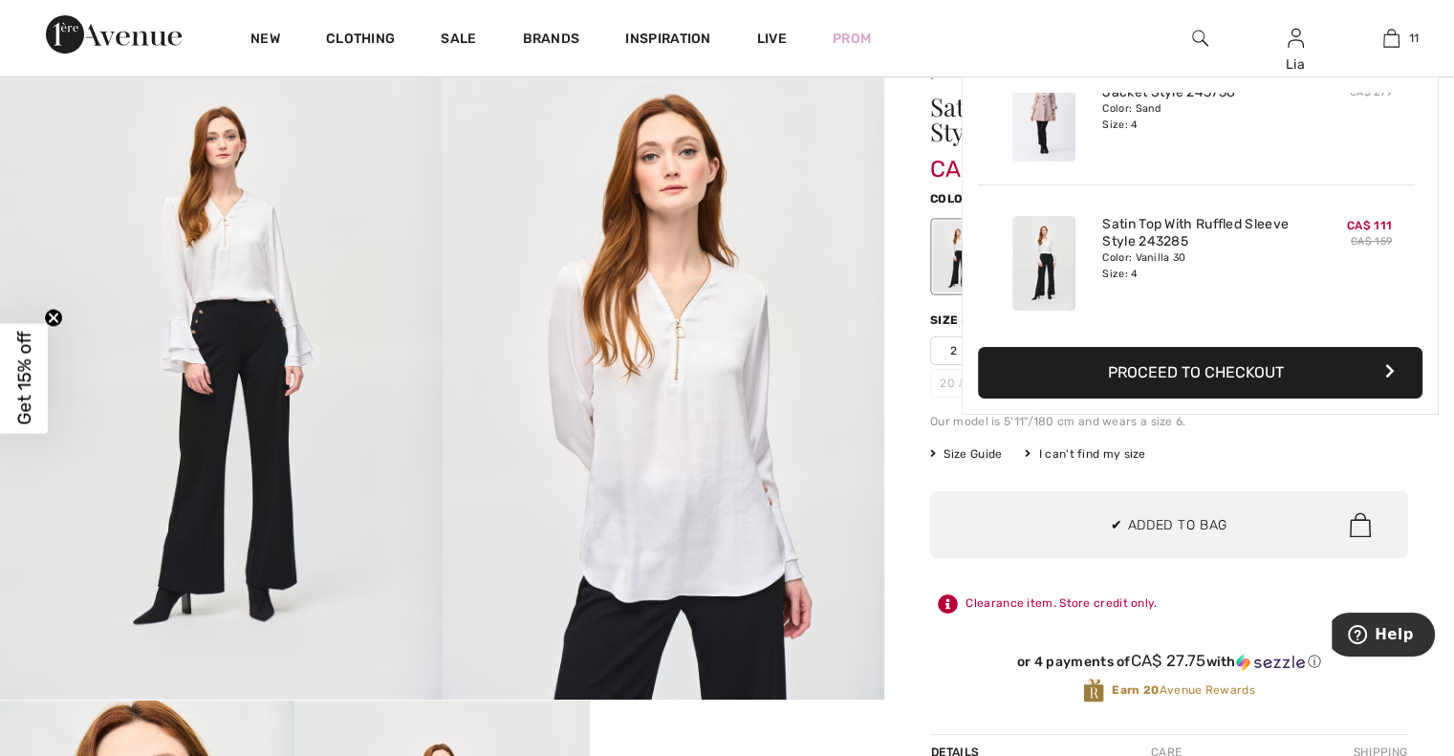
click at [1197, 37] on img at bounding box center [1200, 38] width 16 height 23
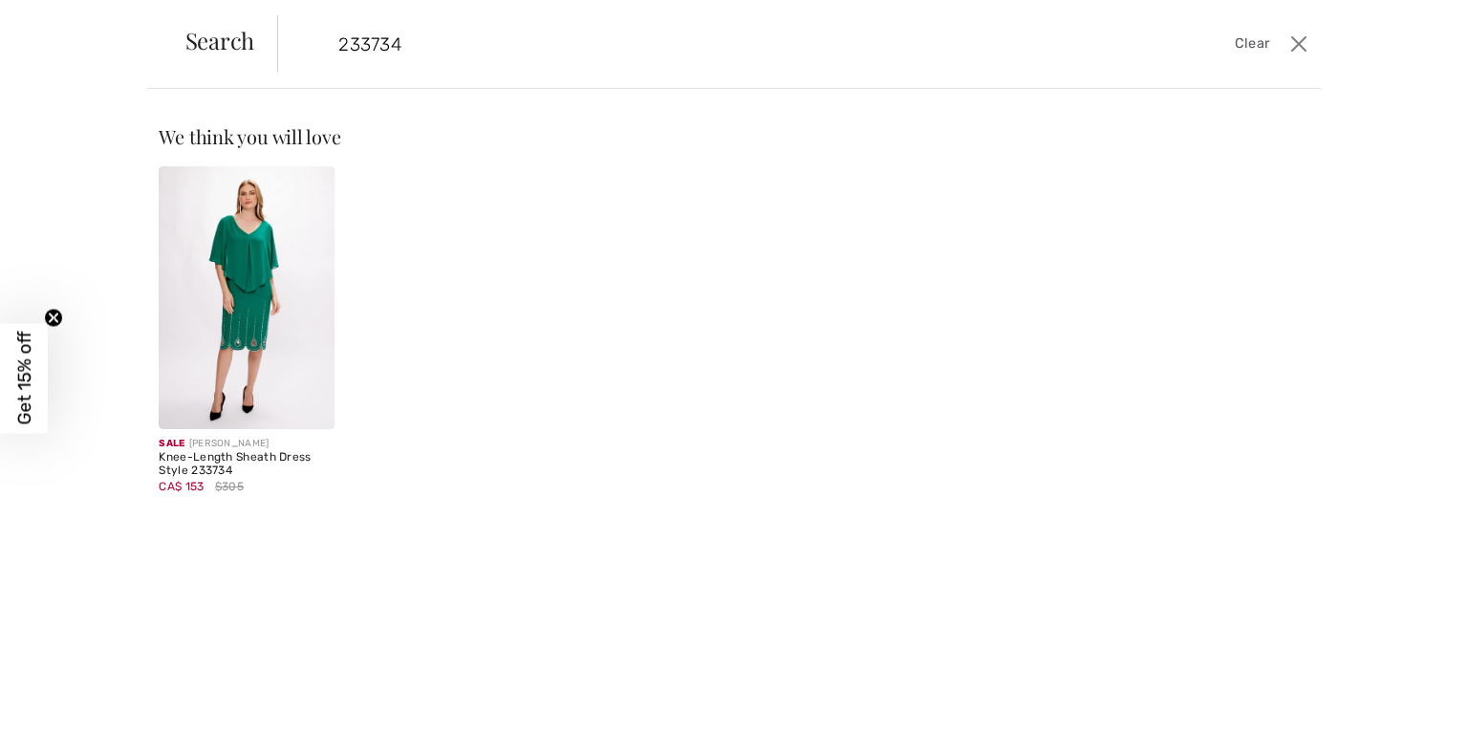
type input "233734"
click at [254, 282] on img at bounding box center [246, 297] width 175 height 263
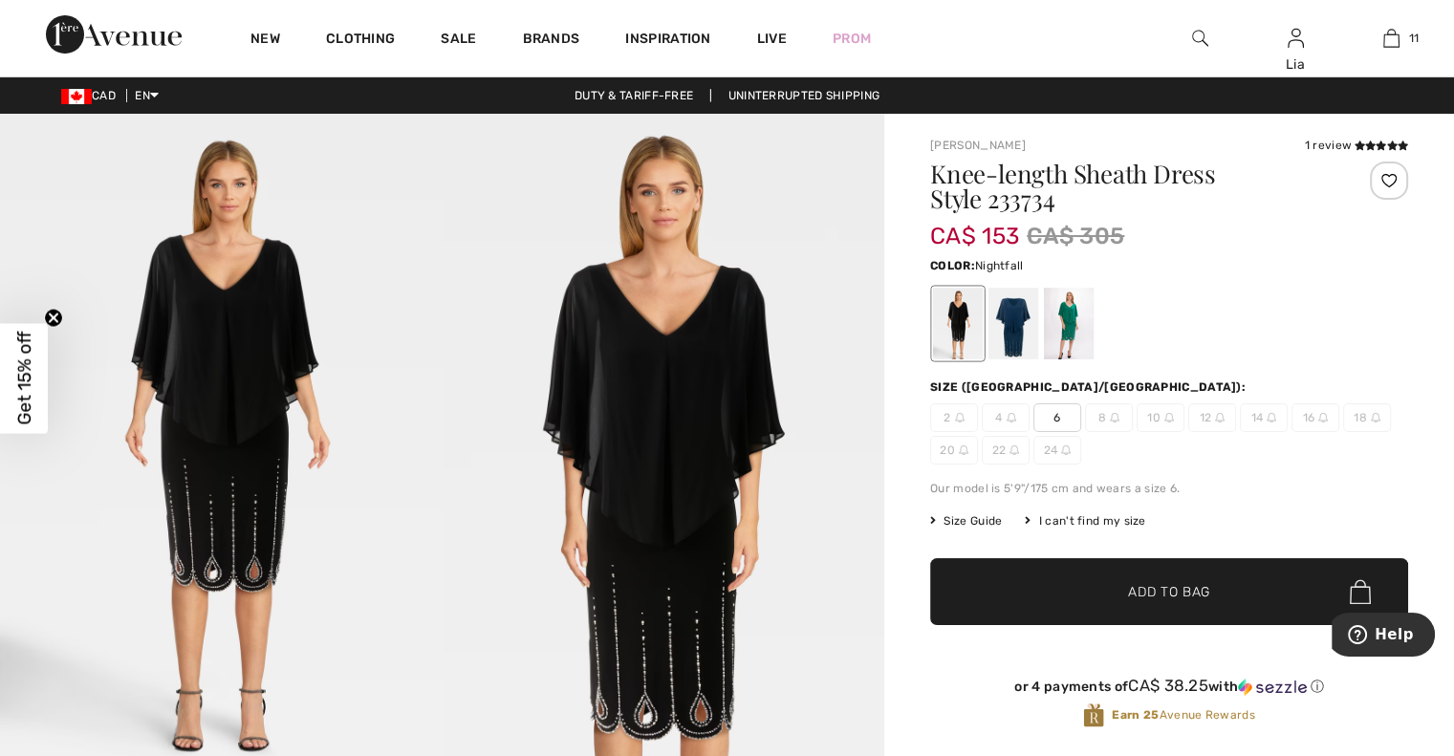
click at [1015, 320] on div at bounding box center [1014, 324] width 50 height 72
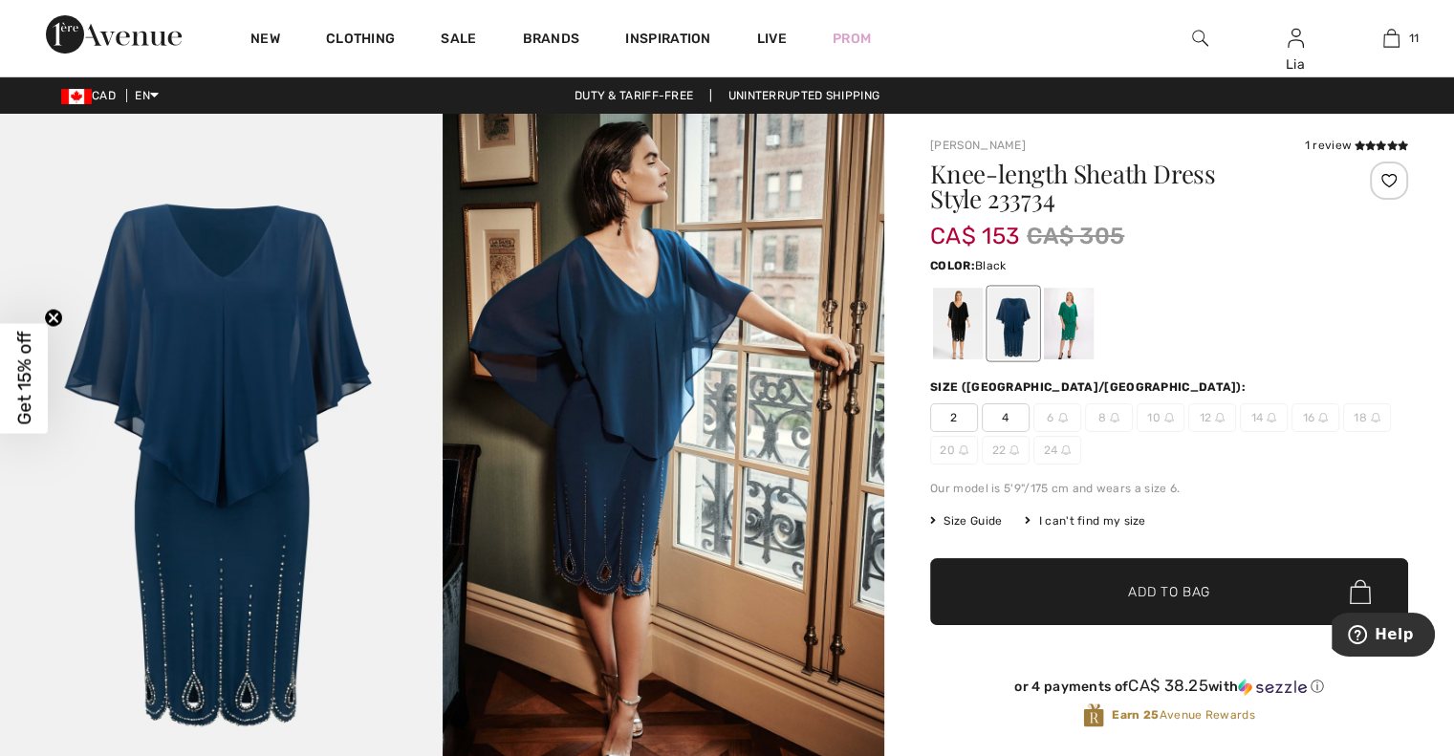
click at [970, 321] on div at bounding box center [958, 324] width 50 height 72
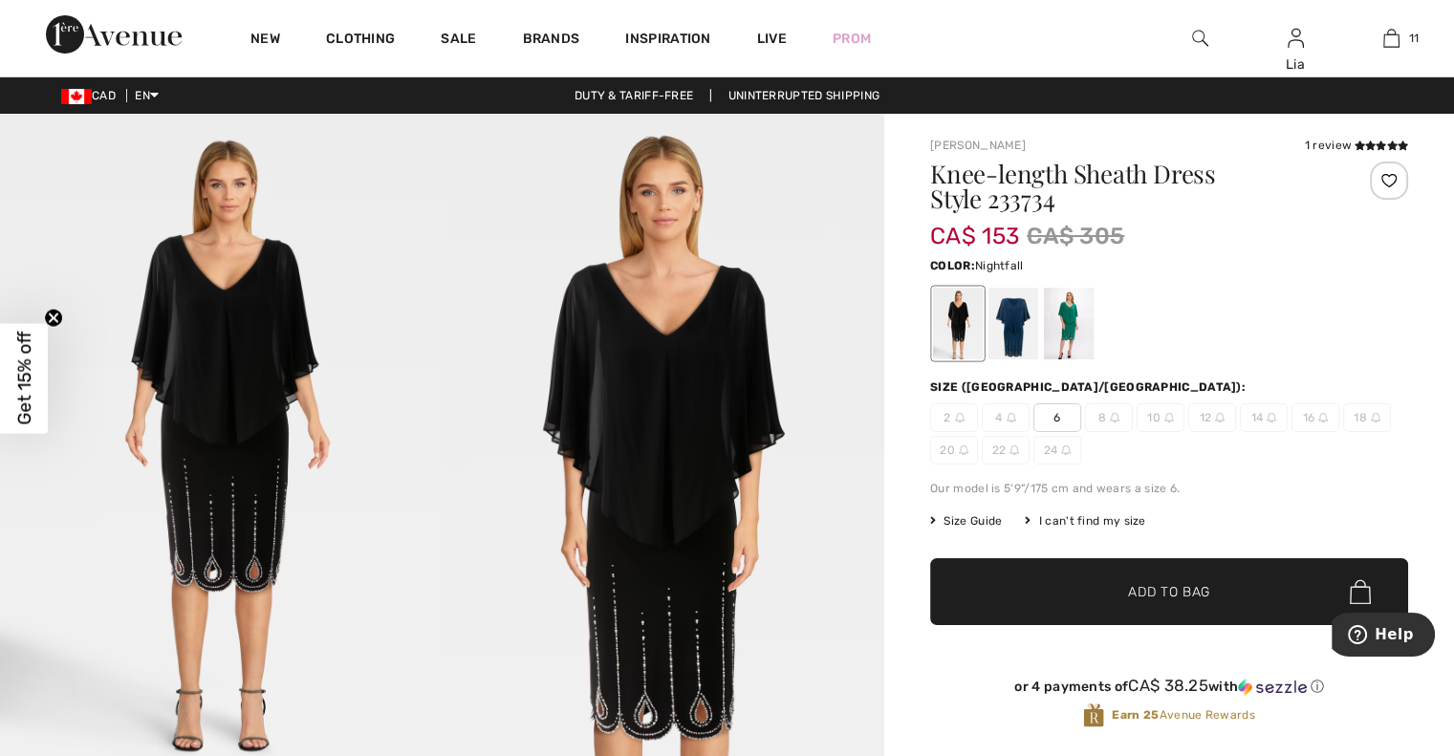
click at [1015, 305] on div at bounding box center [1014, 324] width 50 height 72
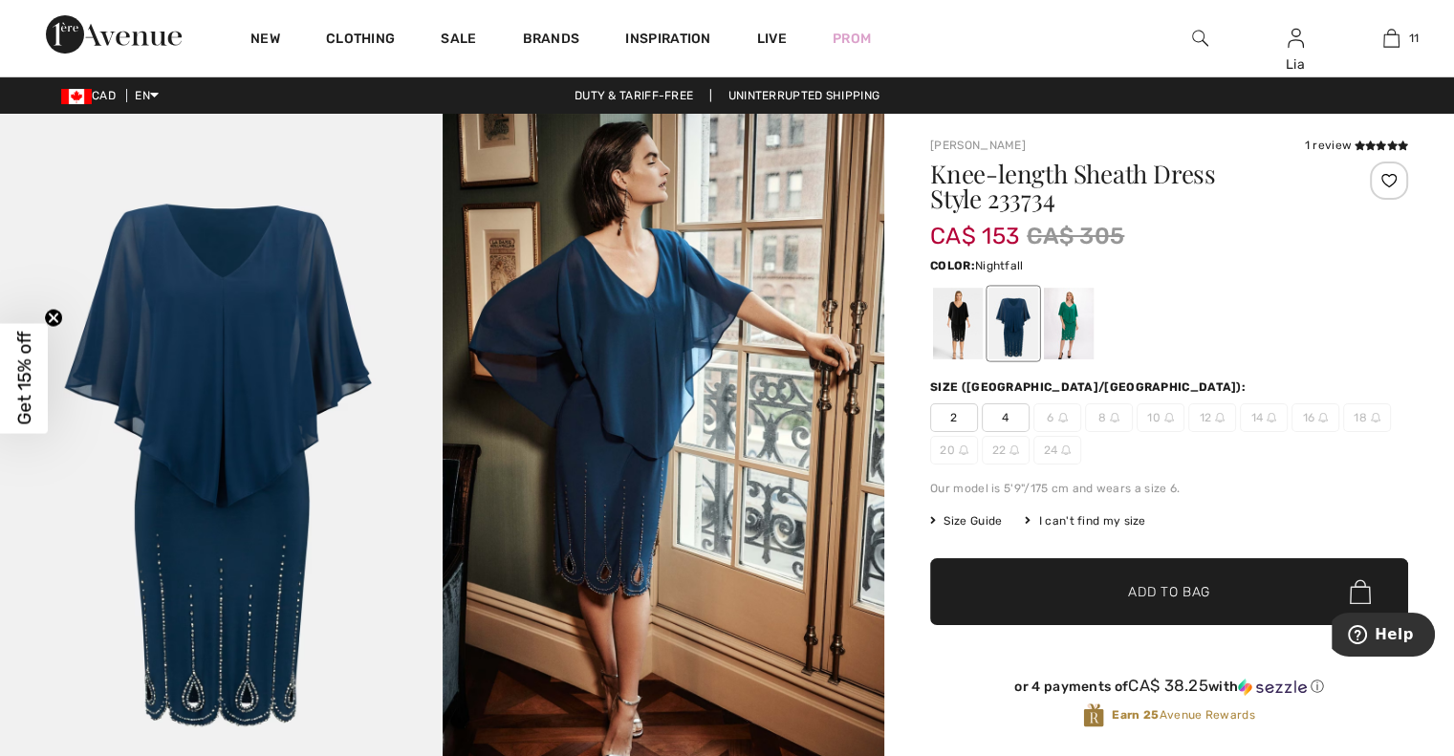
click at [1012, 409] on span "4" at bounding box center [1006, 417] width 48 height 29
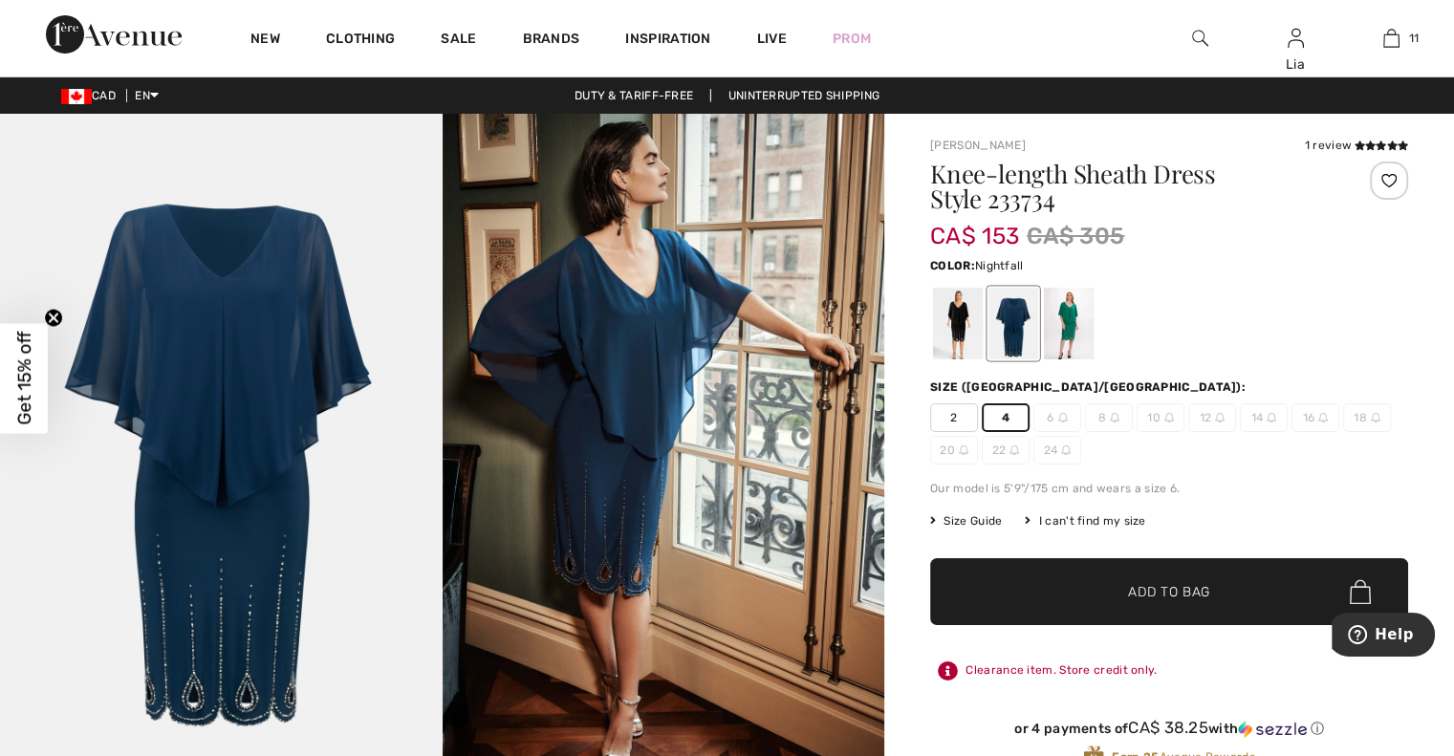
click at [1135, 587] on span "Add to Bag" at bounding box center [1169, 592] width 82 height 20
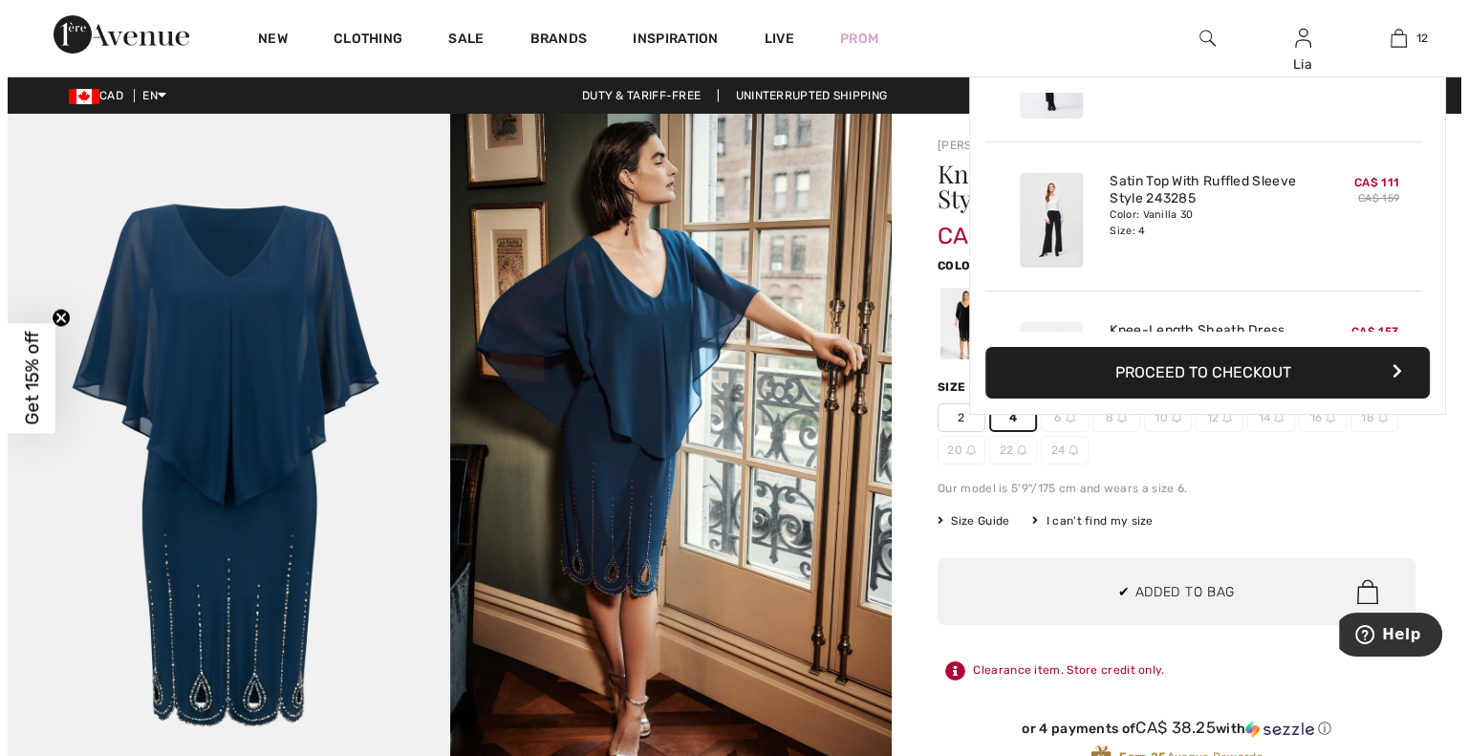
scroll to position [1548, 0]
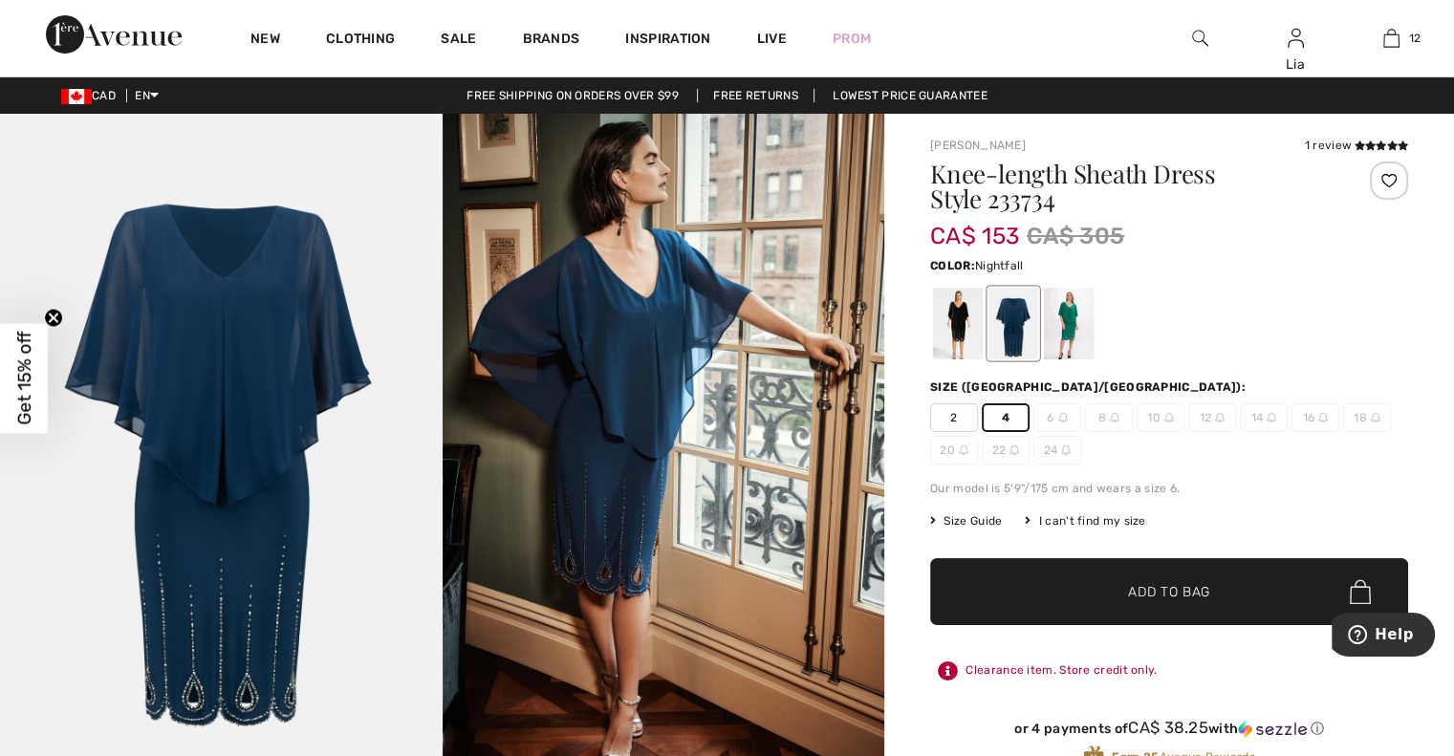
click at [1205, 40] on img at bounding box center [1200, 38] width 16 height 23
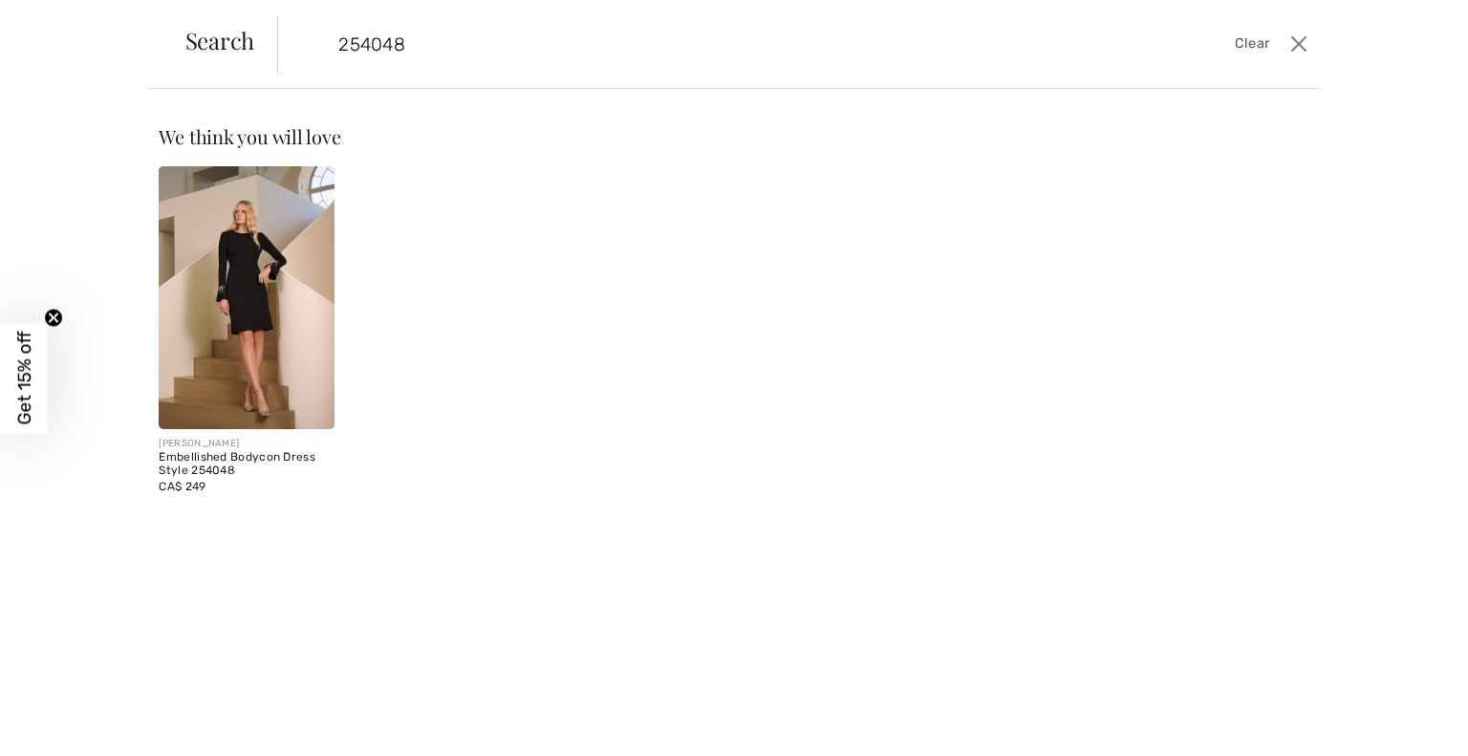
type input "254048"
click at [263, 296] on img at bounding box center [246, 297] width 175 height 263
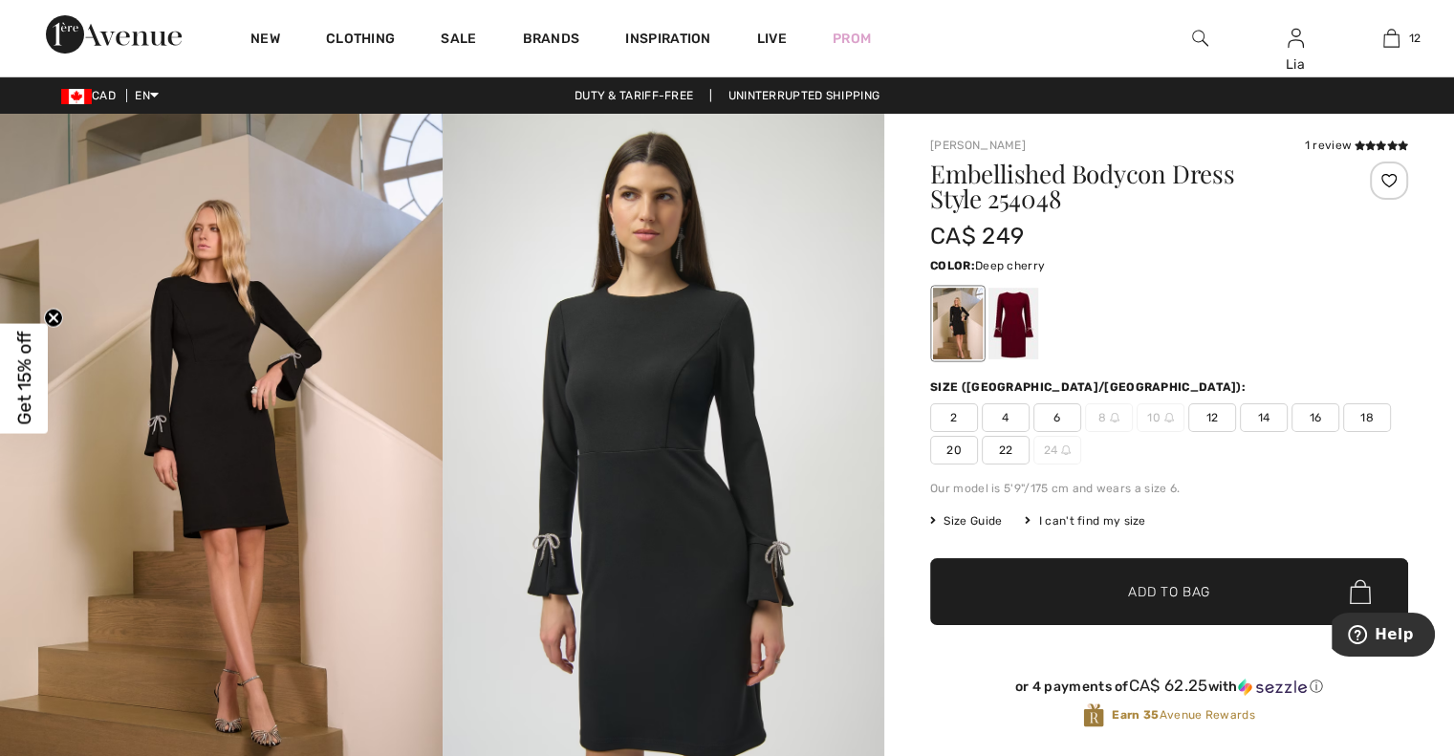
click at [1021, 326] on div at bounding box center [1014, 324] width 50 height 72
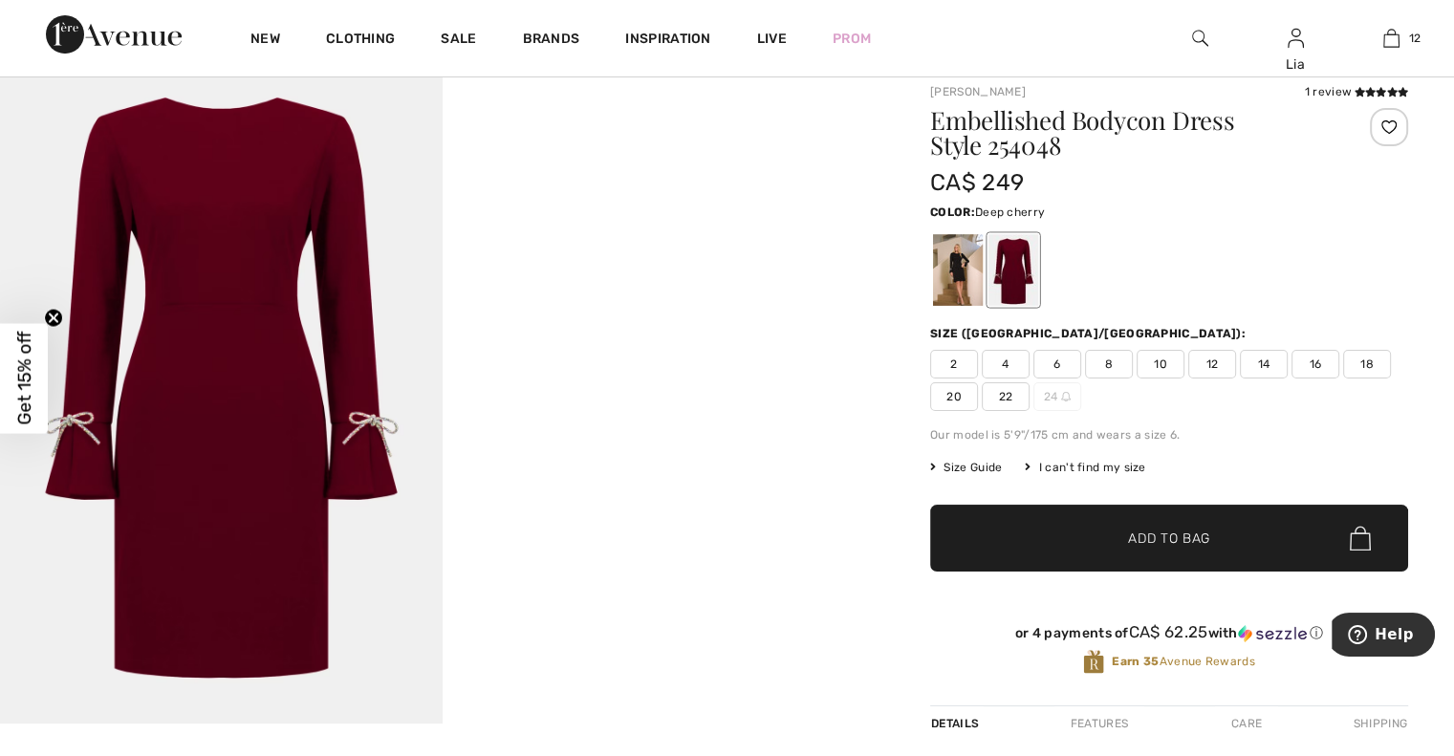
scroll to position [52, 0]
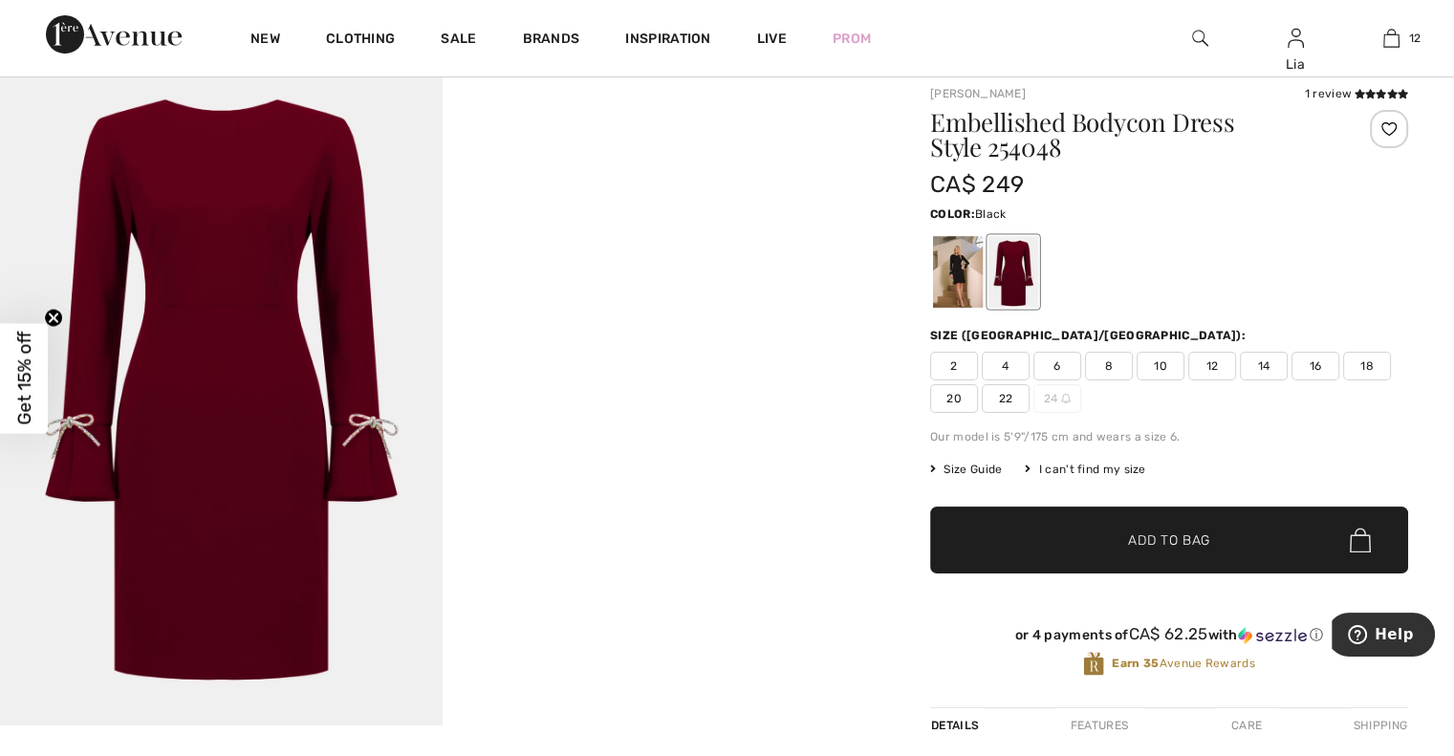
click at [967, 282] on div at bounding box center [958, 272] width 50 height 72
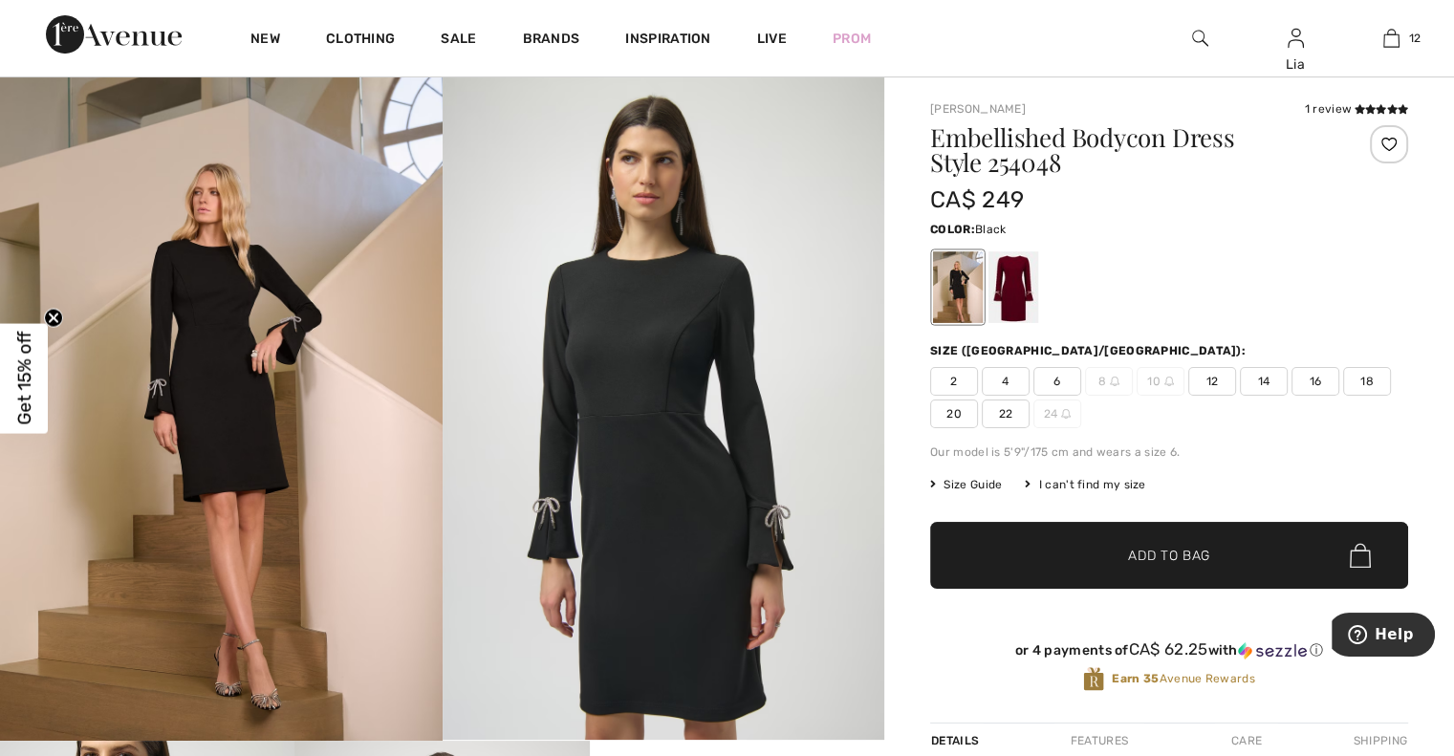
scroll to position [0, 0]
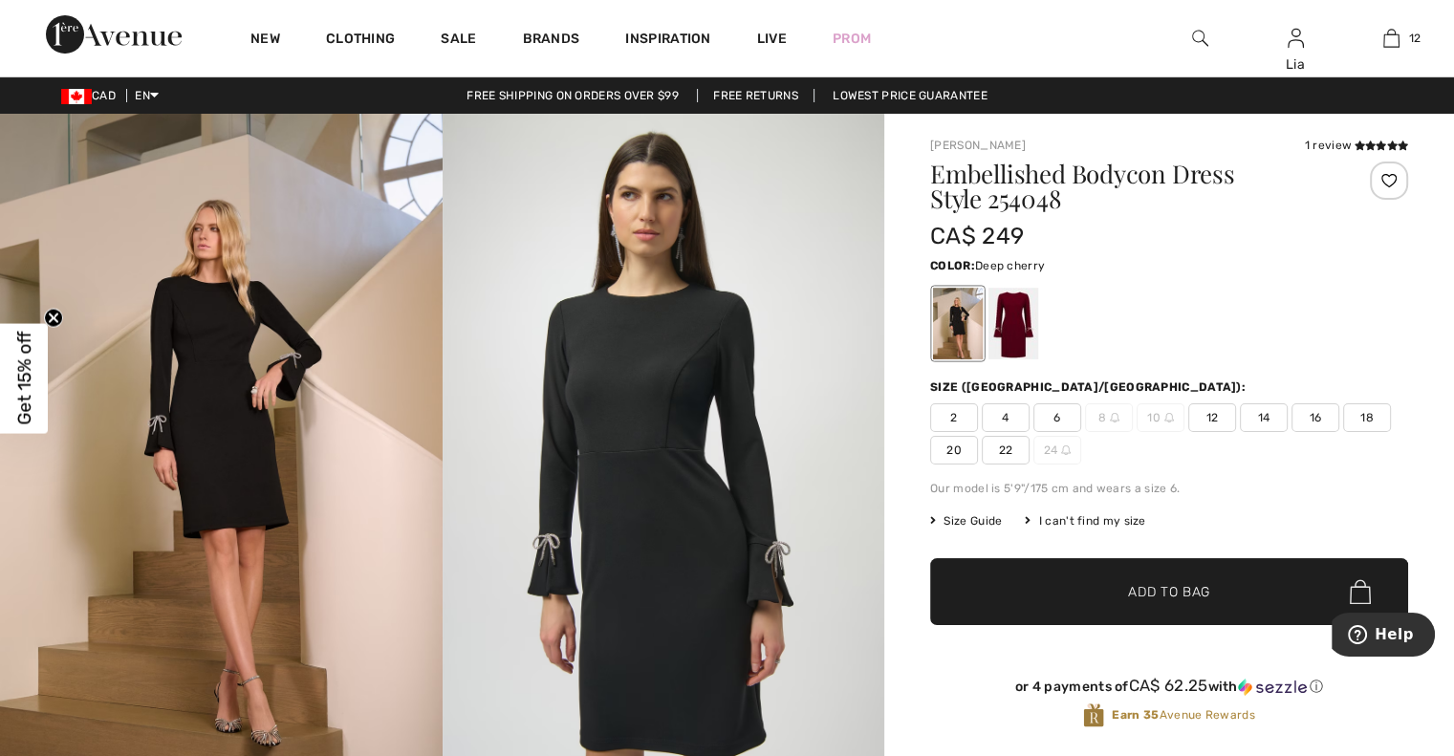
click at [1010, 331] on div at bounding box center [1014, 324] width 50 height 72
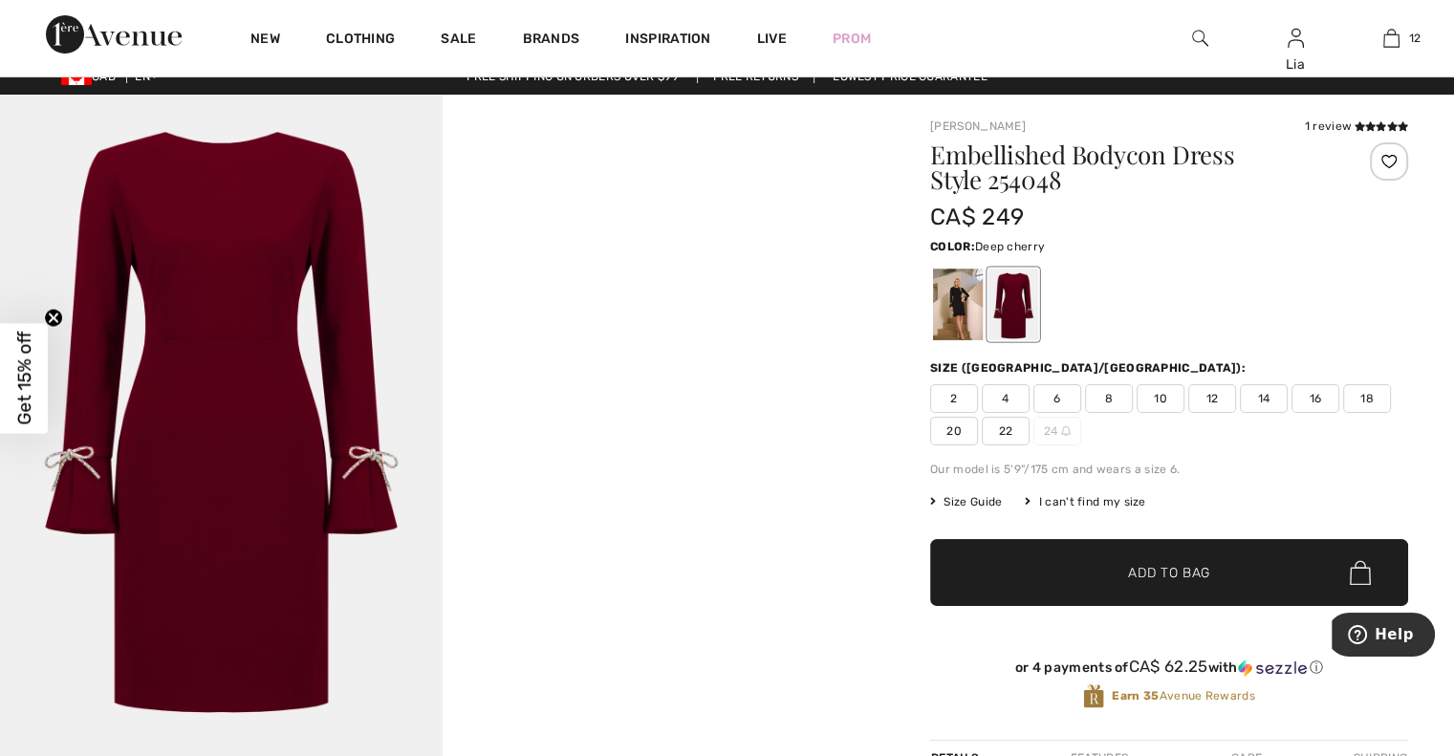
scroll to position [21, 0]
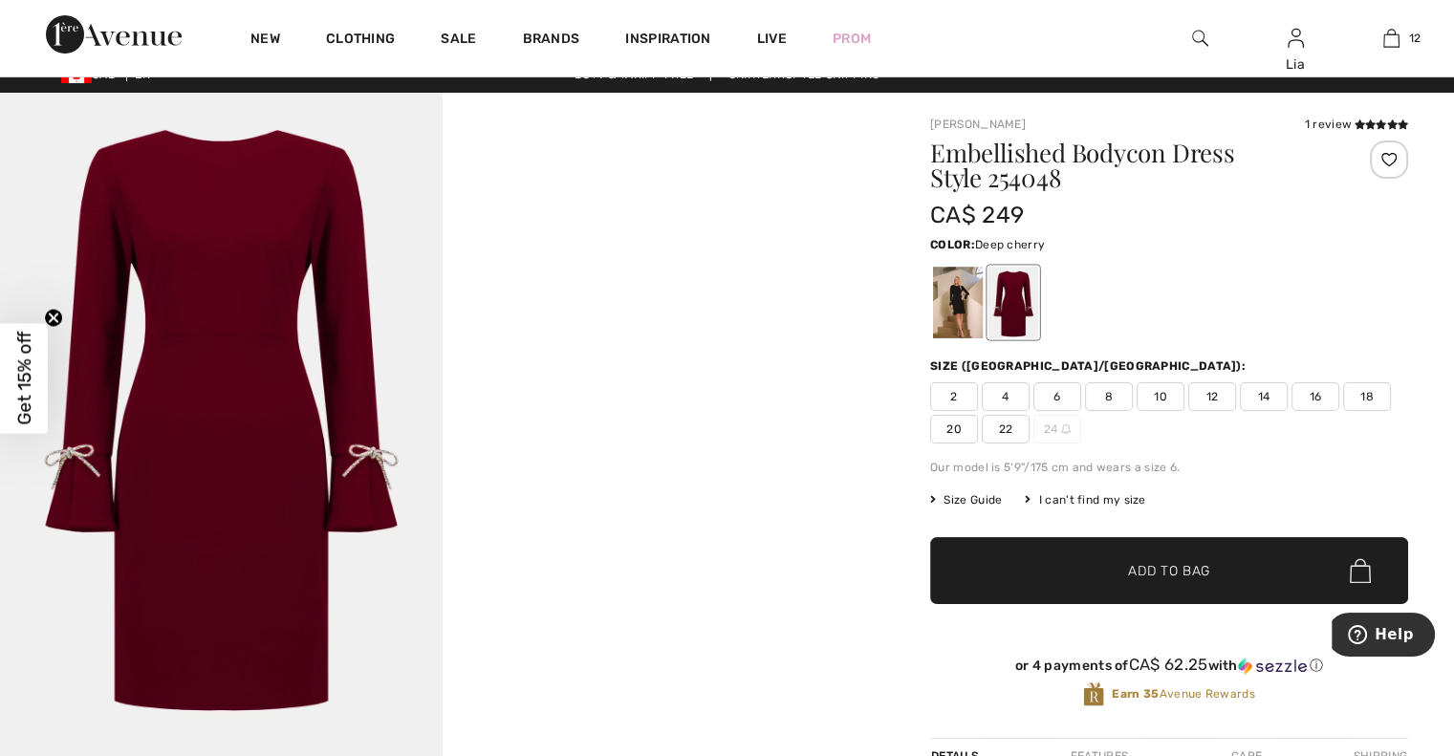
click at [1006, 397] on span "4" at bounding box center [1006, 396] width 48 height 29
click at [1141, 580] on span "✔ Added to Bag Add to Bag" at bounding box center [1169, 570] width 478 height 67
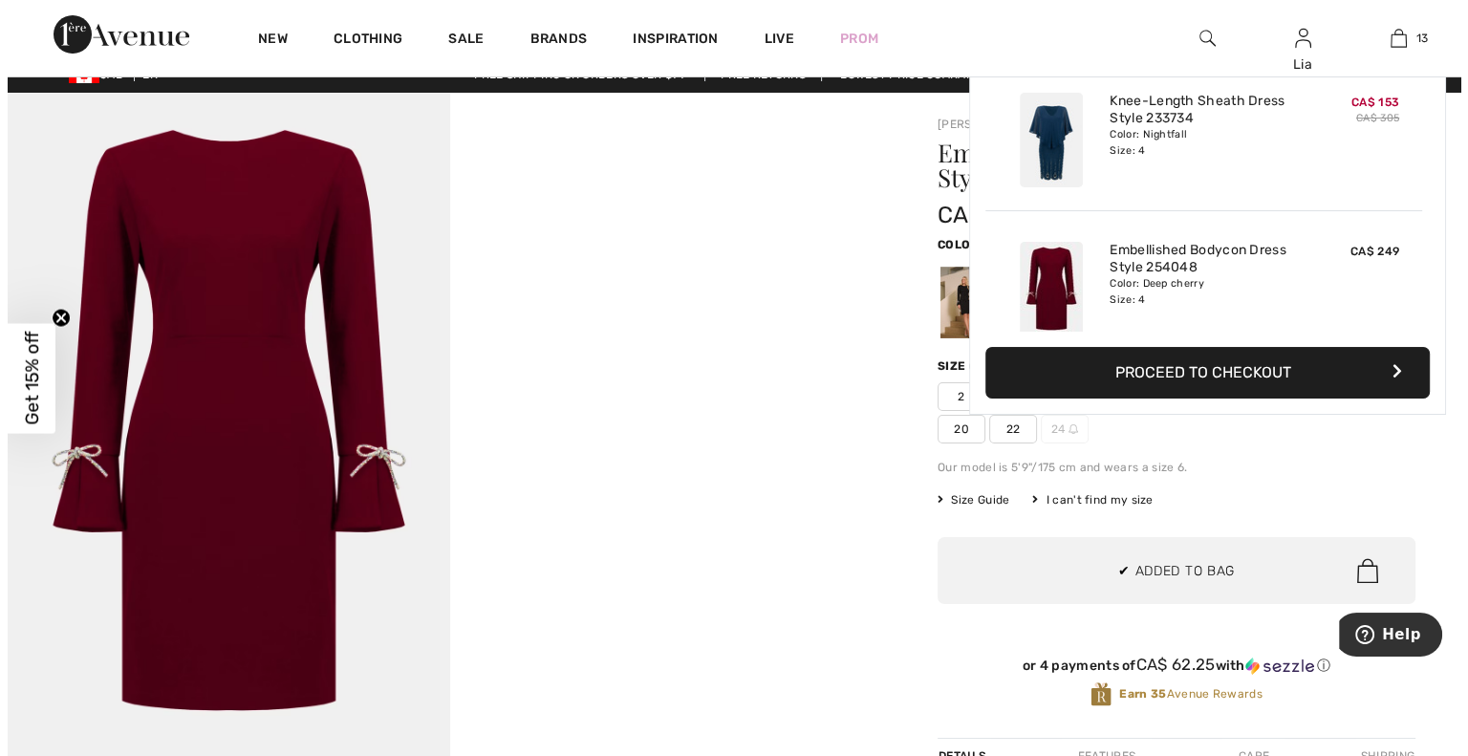
scroll to position [1697, 0]
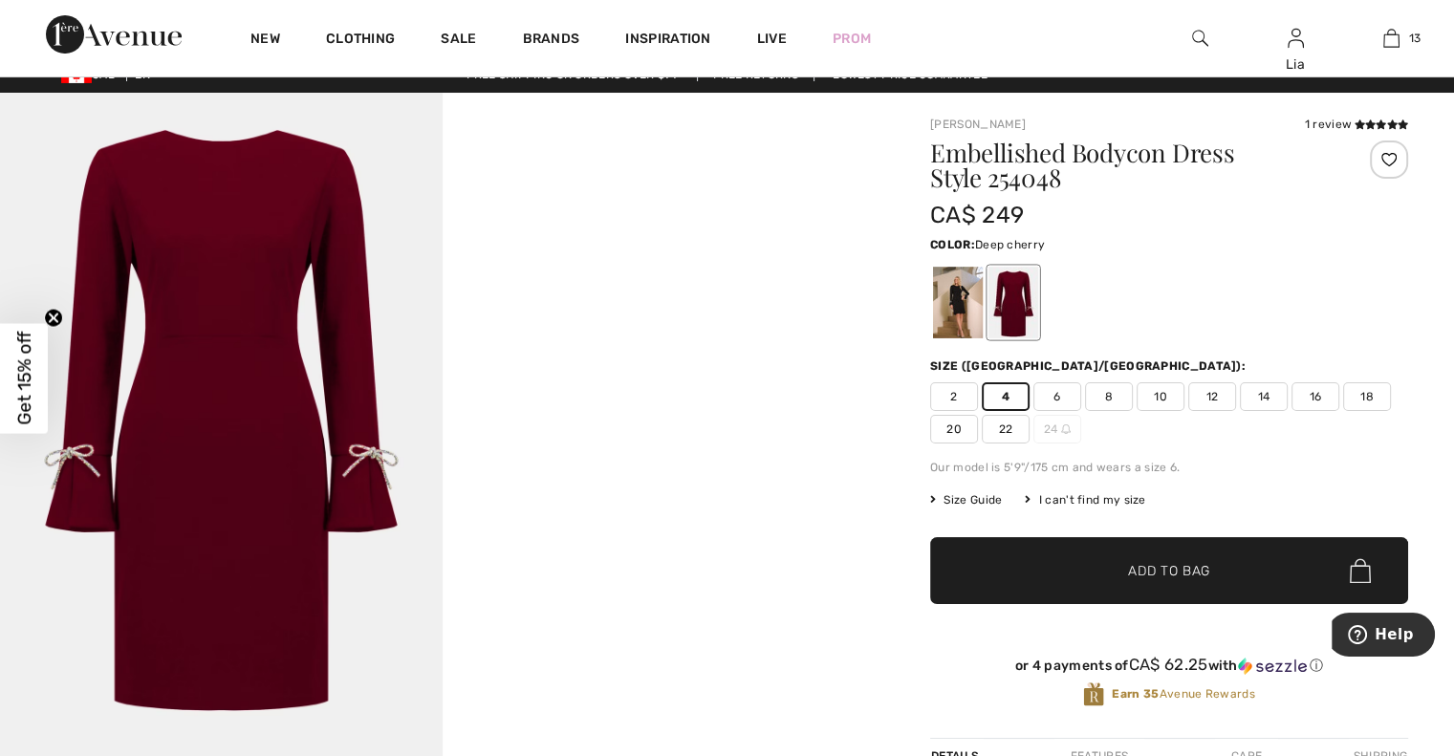
click at [1204, 49] on img at bounding box center [1200, 38] width 16 height 23
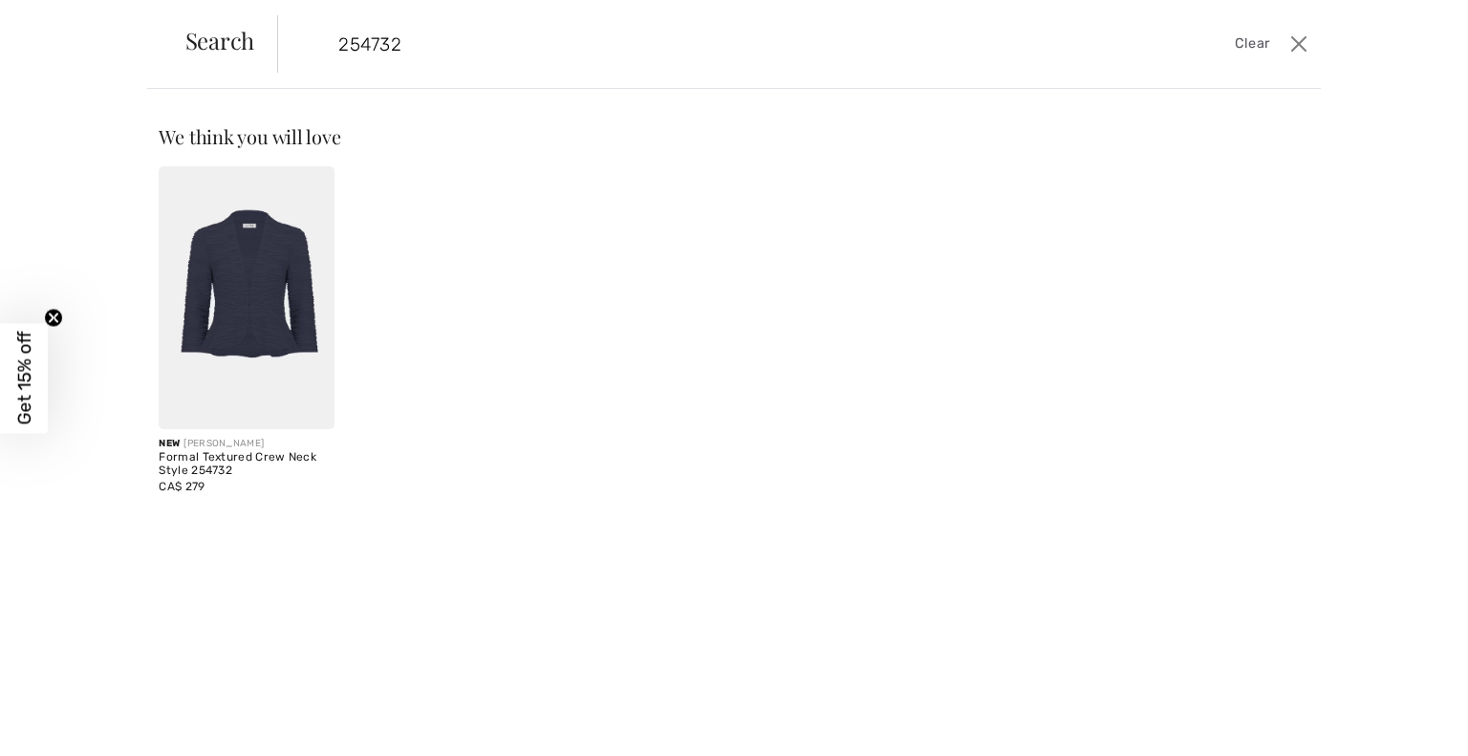
type input "254732"
click at [241, 310] on img at bounding box center [246, 297] width 175 height 263
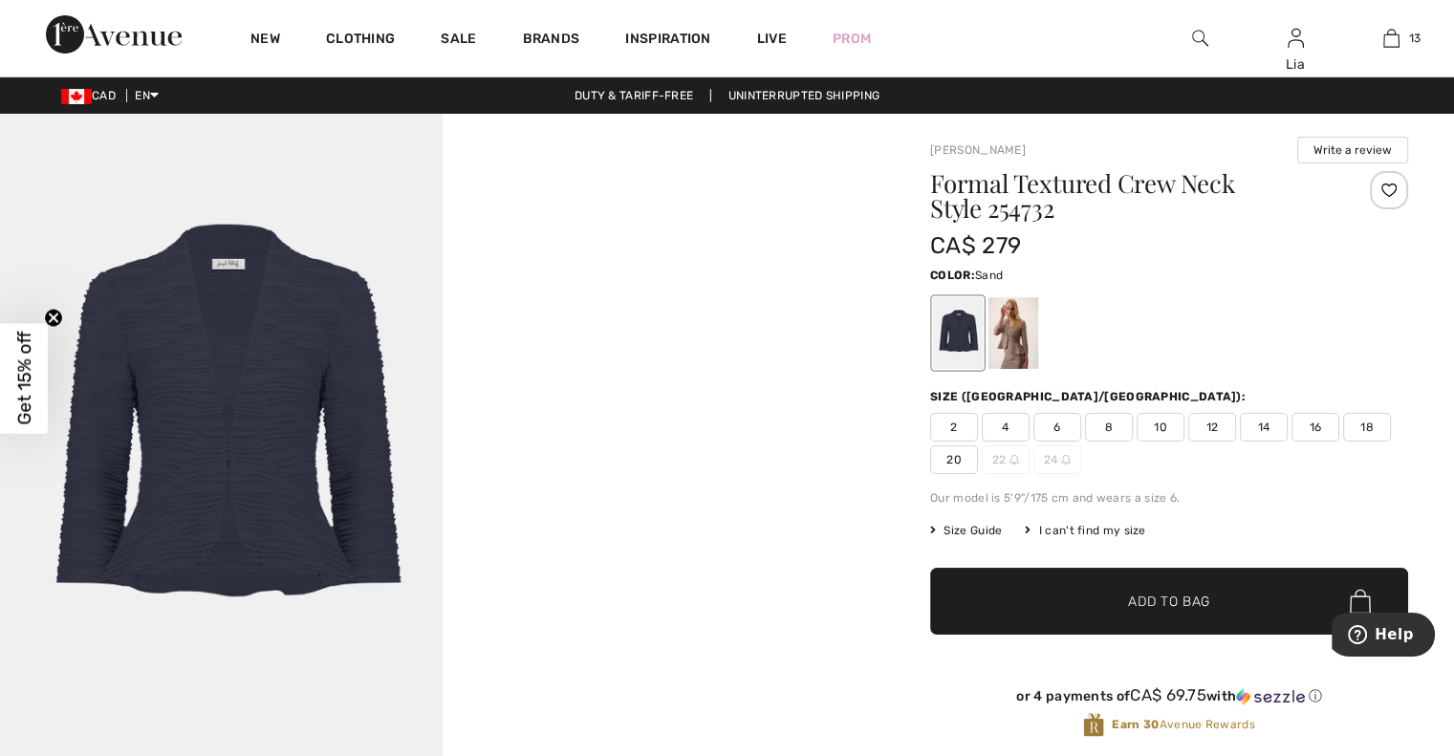
click at [1035, 339] on div at bounding box center [1014, 333] width 50 height 72
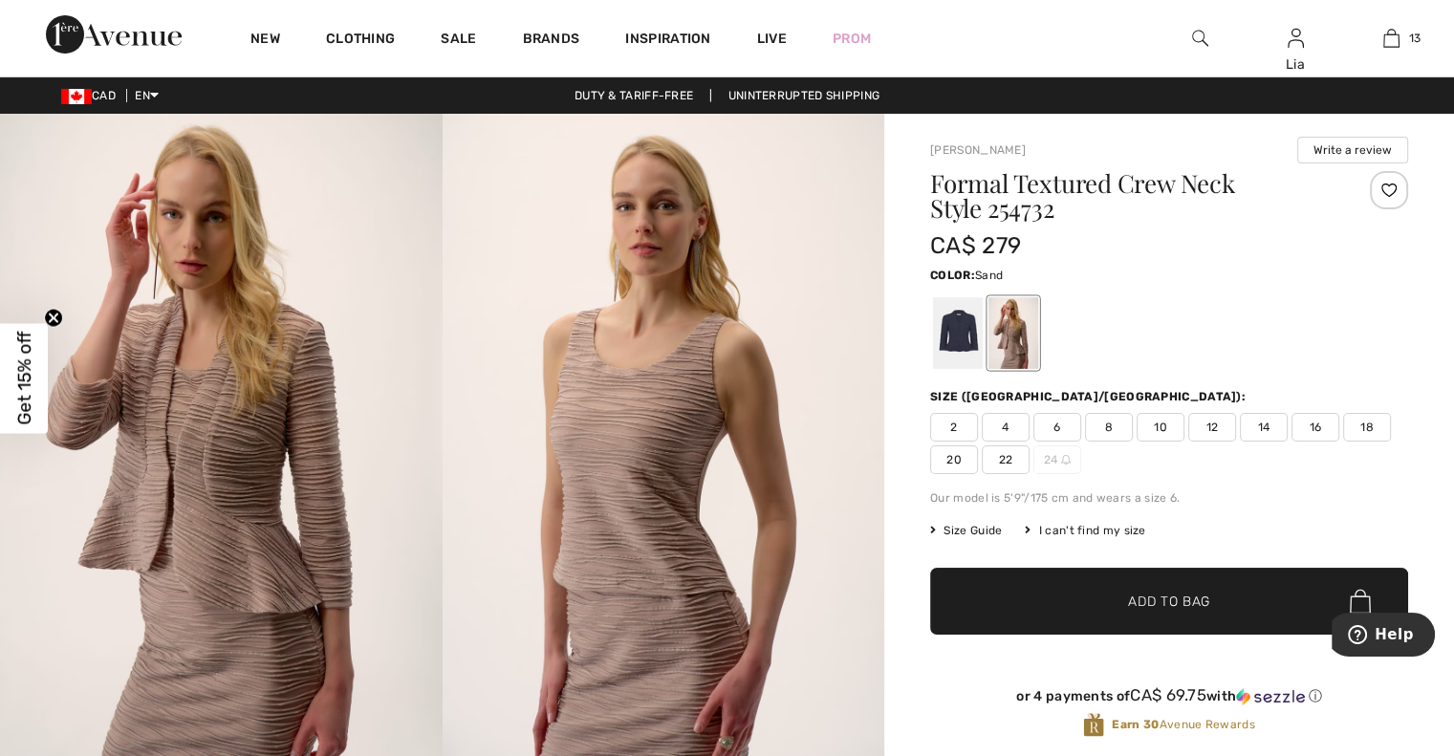
click at [1001, 429] on span "4" at bounding box center [1006, 427] width 48 height 29
click at [1196, 36] on img at bounding box center [1200, 38] width 16 height 23
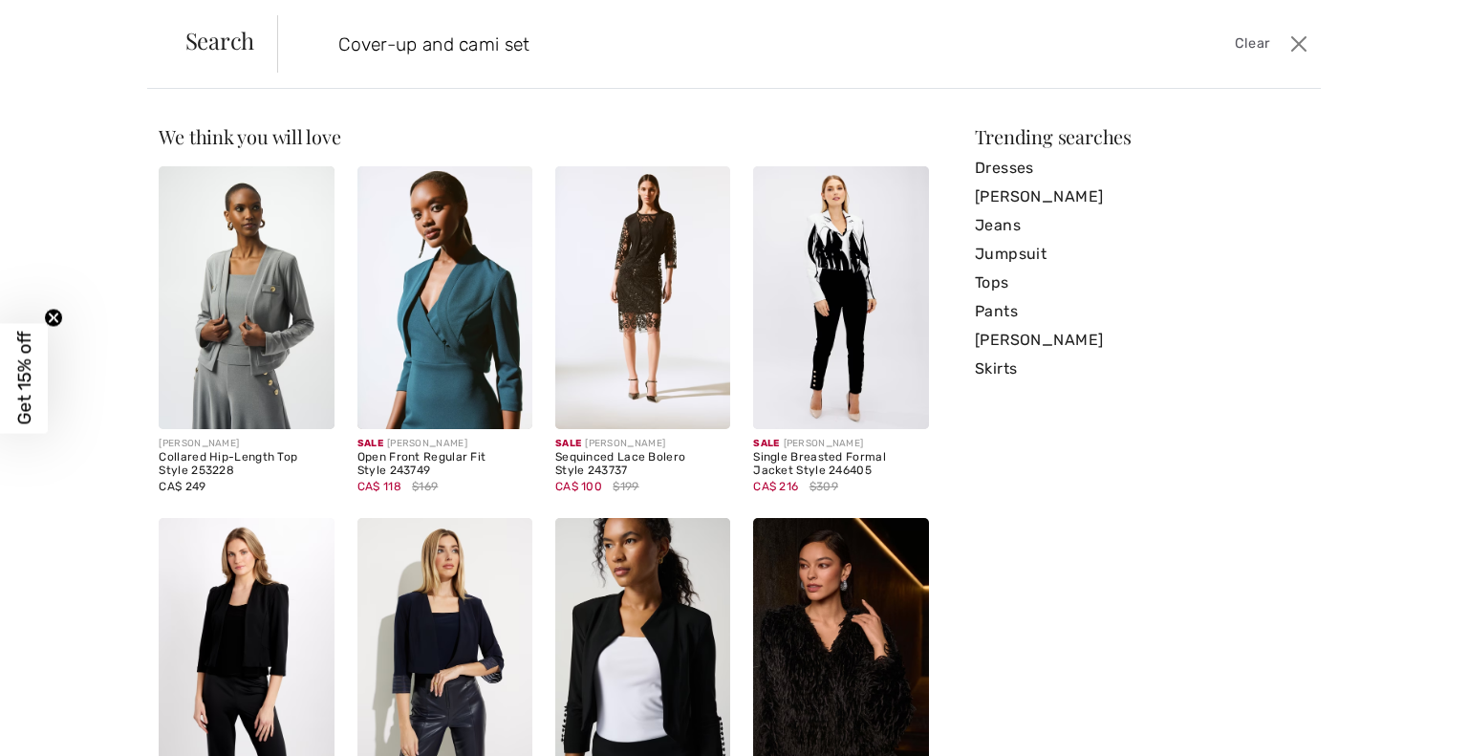
click at [339, 45] on input "Cover-up and cami set" at bounding box center [684, 43] width 721 height 57
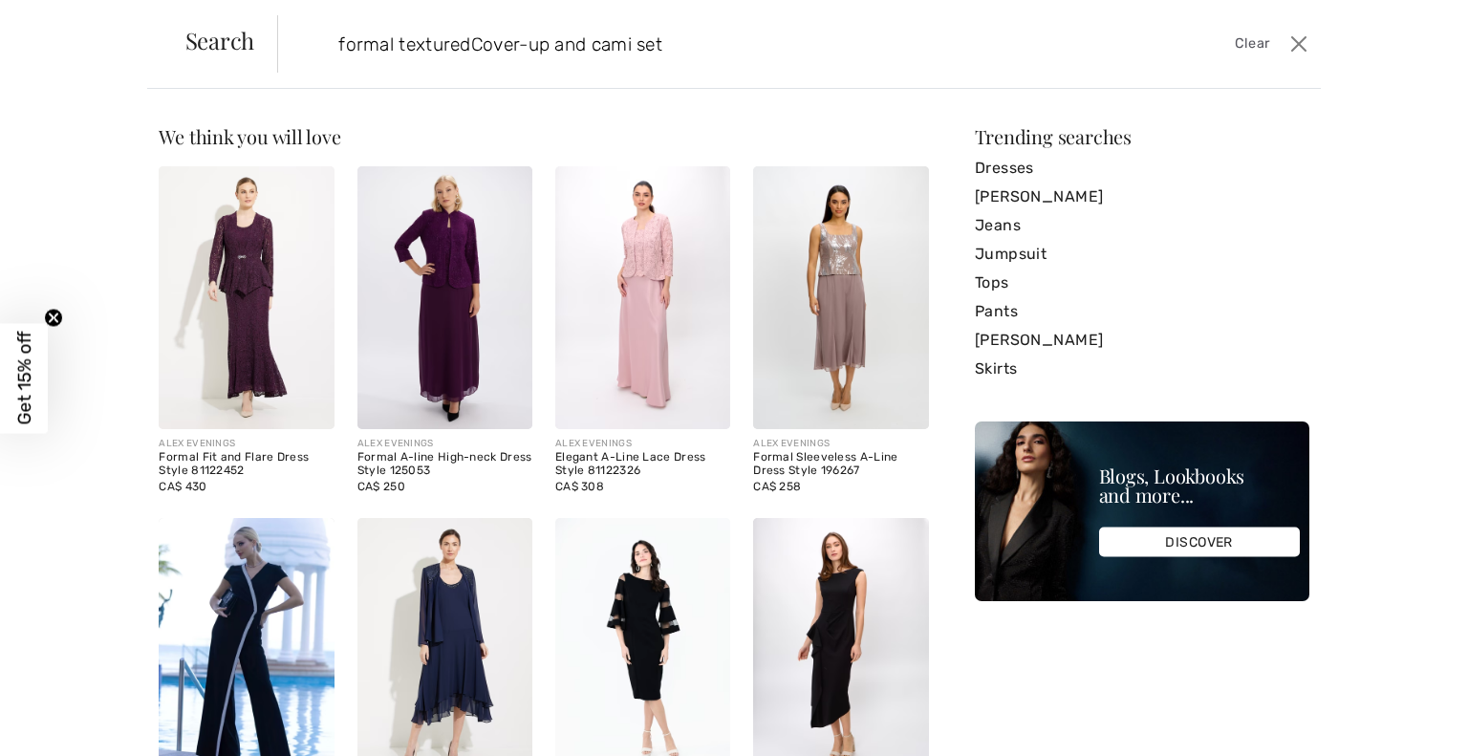
type input "formal textured Cover-up and cami set"
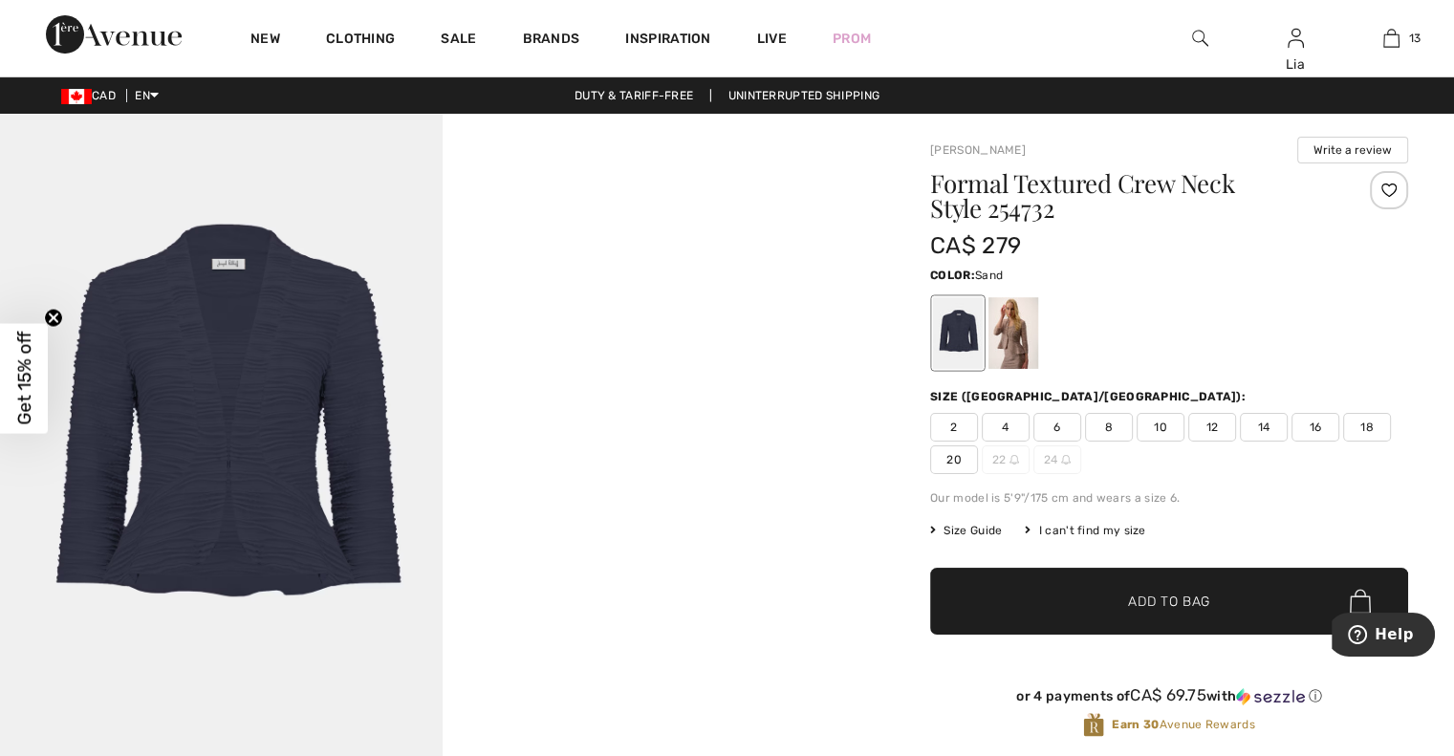
click at [1006, 355] on div at bounding box center [1014, 333] width 50 height 72
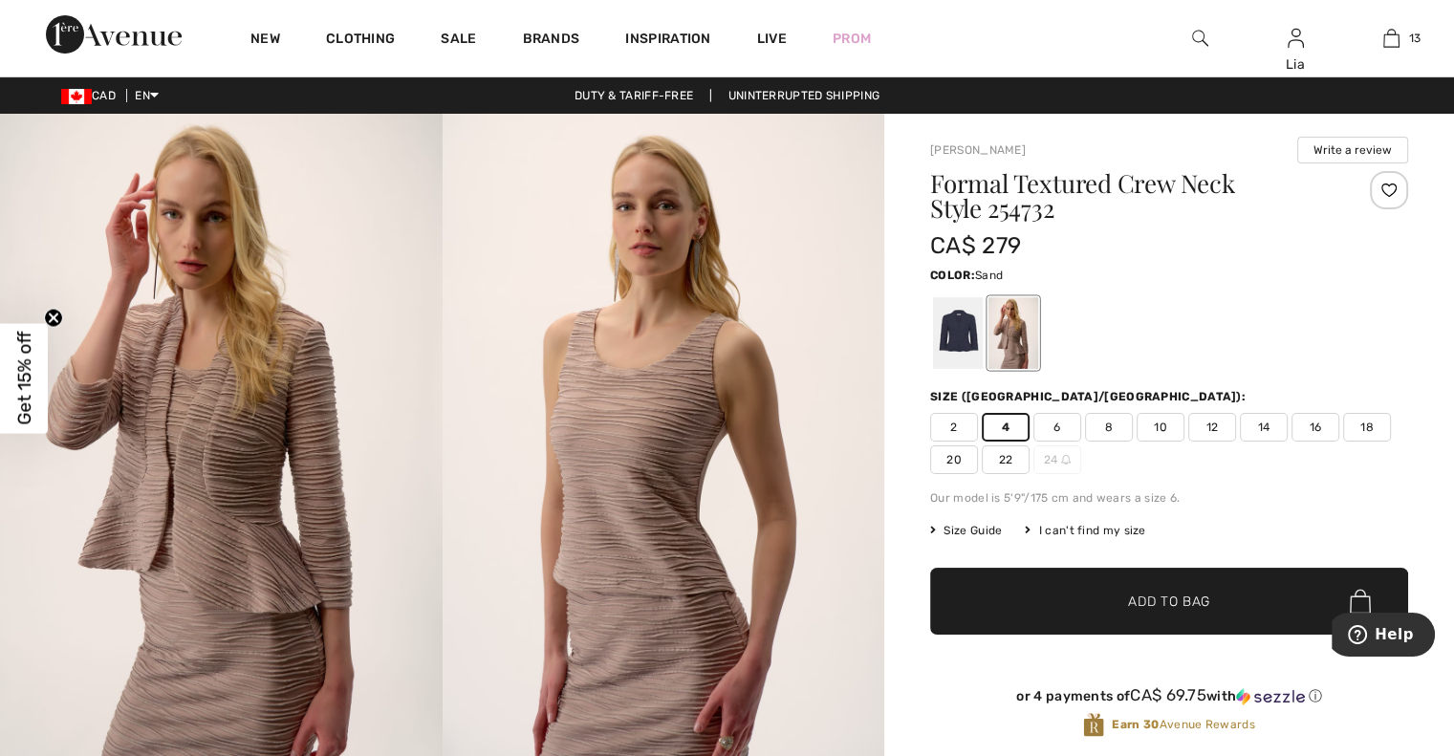
click at [1012, 422] on span "4" at bounding box center [1006, 427] width 48 height 29
click at [1128, 594] on span "Add to Bag" at bounding box center [1169, 602] width 82 height 20
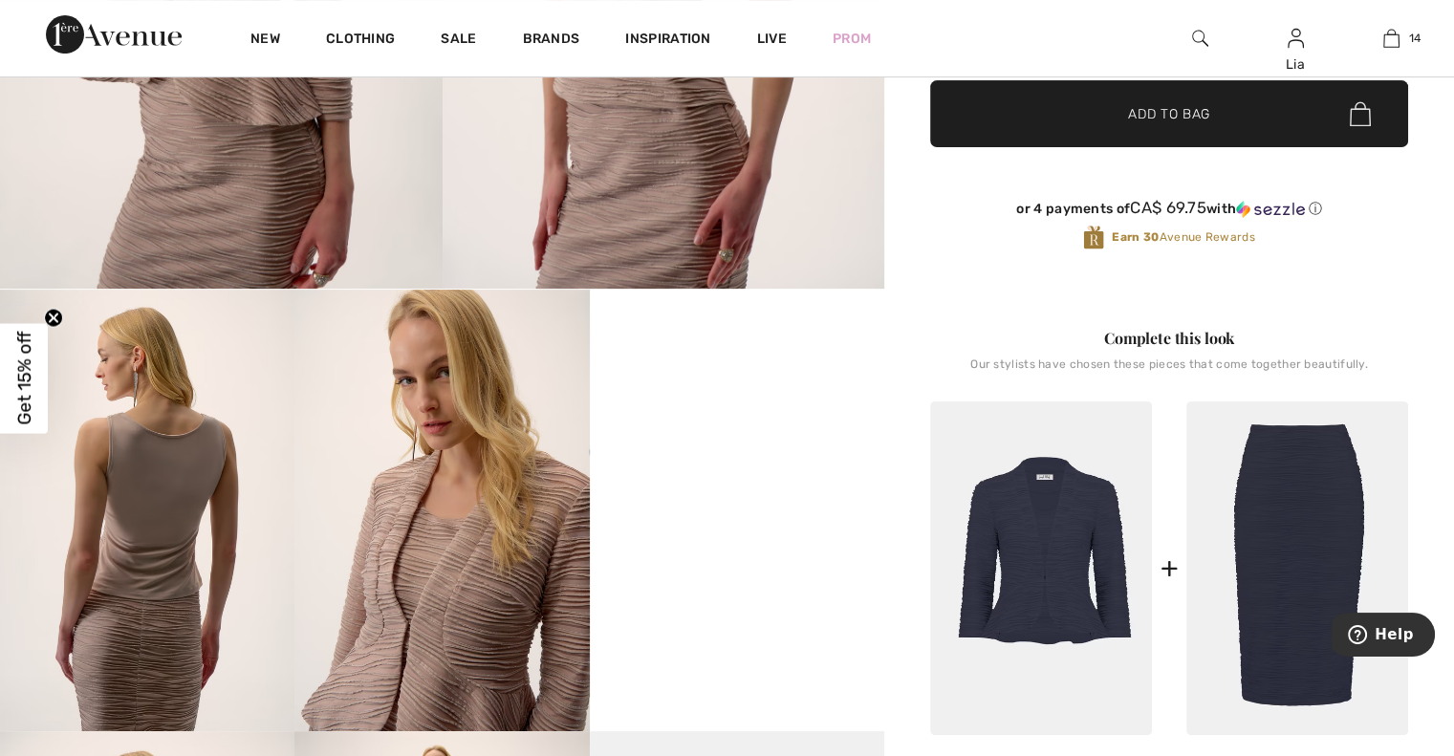
scroll to position [486, 0]
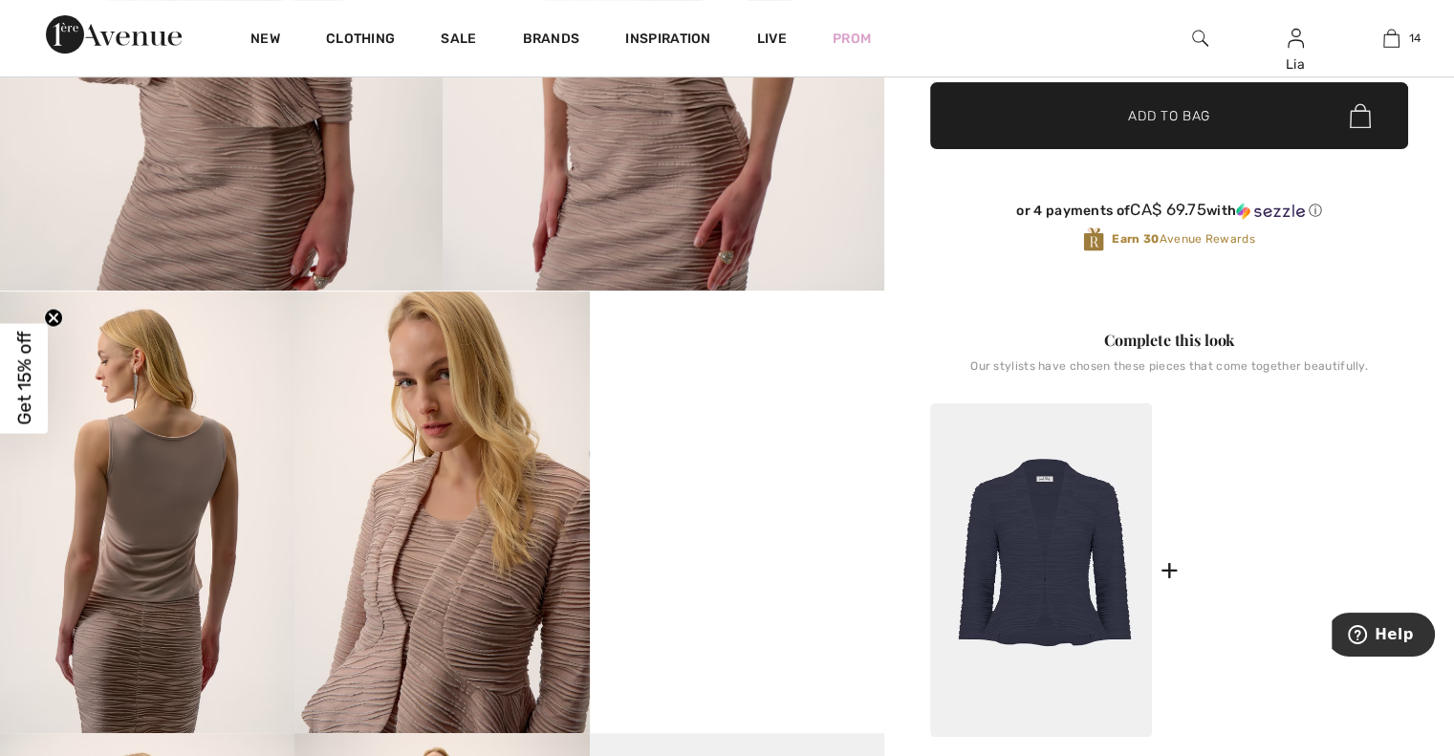
click at [1304, 499] on img at bounding box center [1297, 570] width 222 height 334
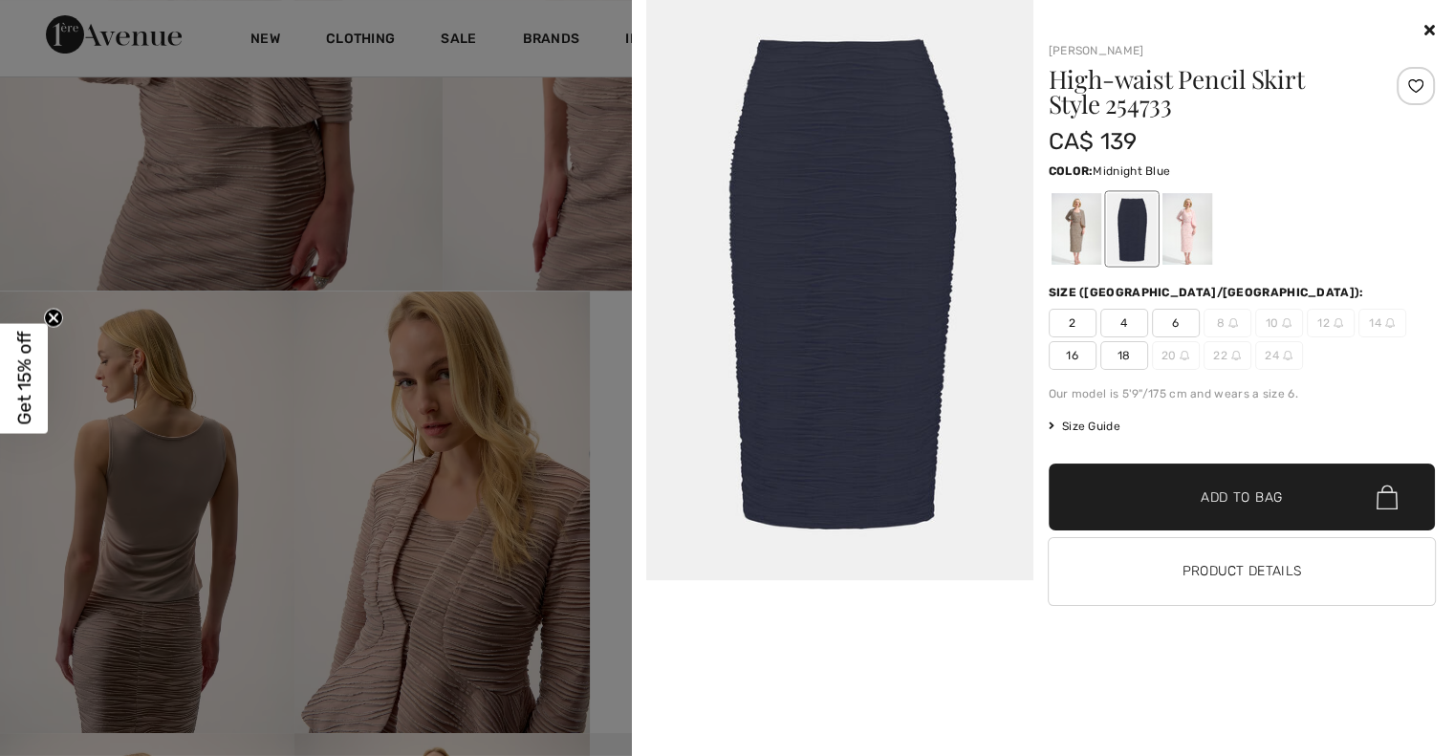
click at [1063, 225] on div at bounding box center [1076, 229] width 50 height 72
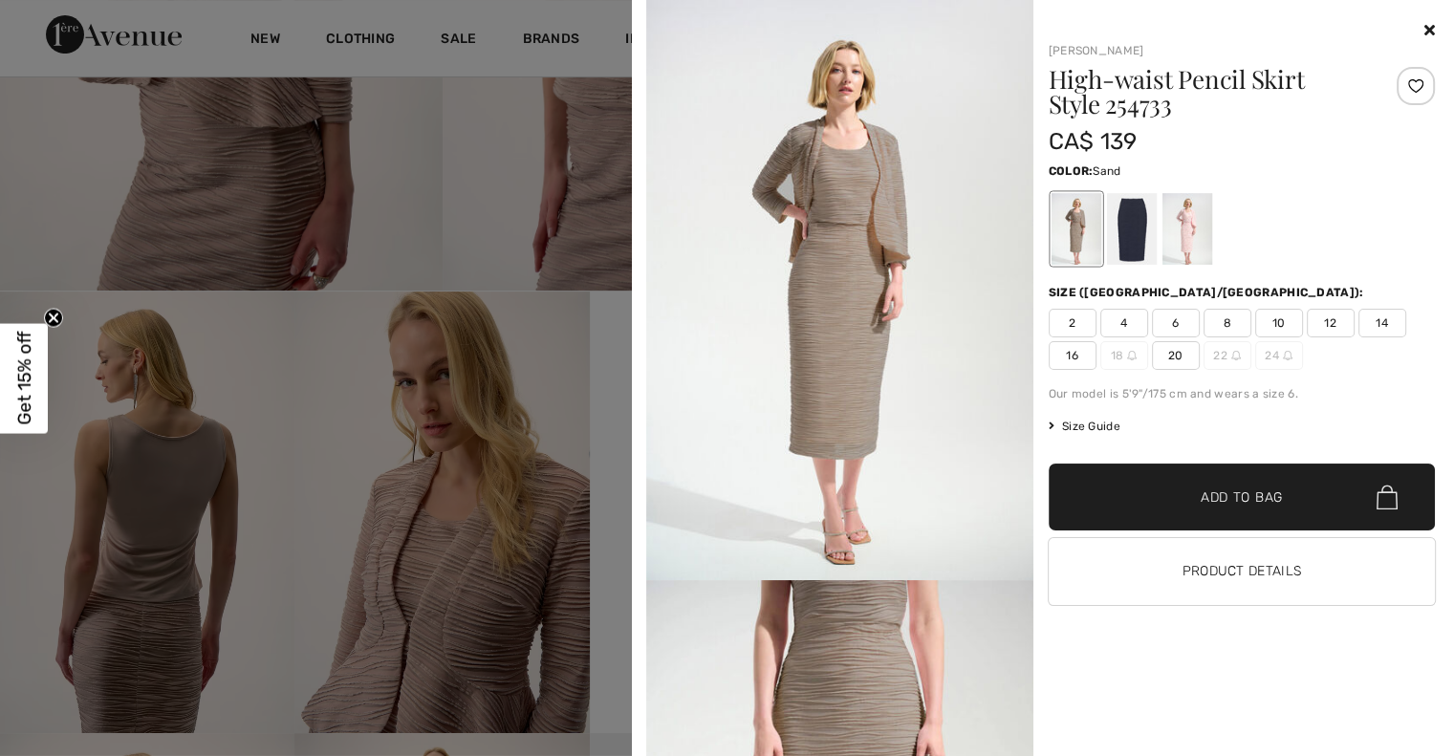
click at [1076, 221] on div at bounding box center [1076, 229] width 50 height 72
click at [1250, 500] on span "Add to Bag" at bounding box center [1242, 498] width 82 height 20
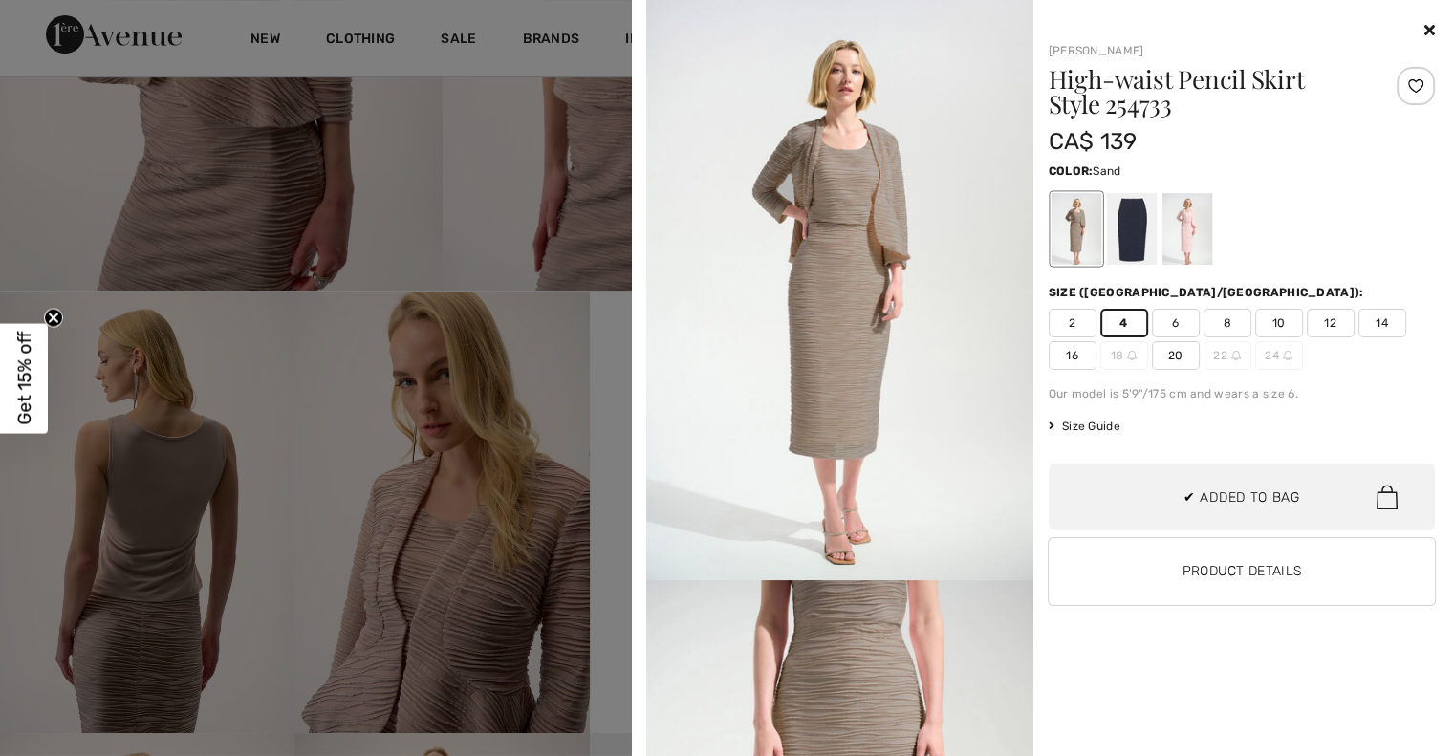
scroll to position [1994, 0]
click at [1431, 29] on icon at bounding box center [1429, 29] width 11 height 15
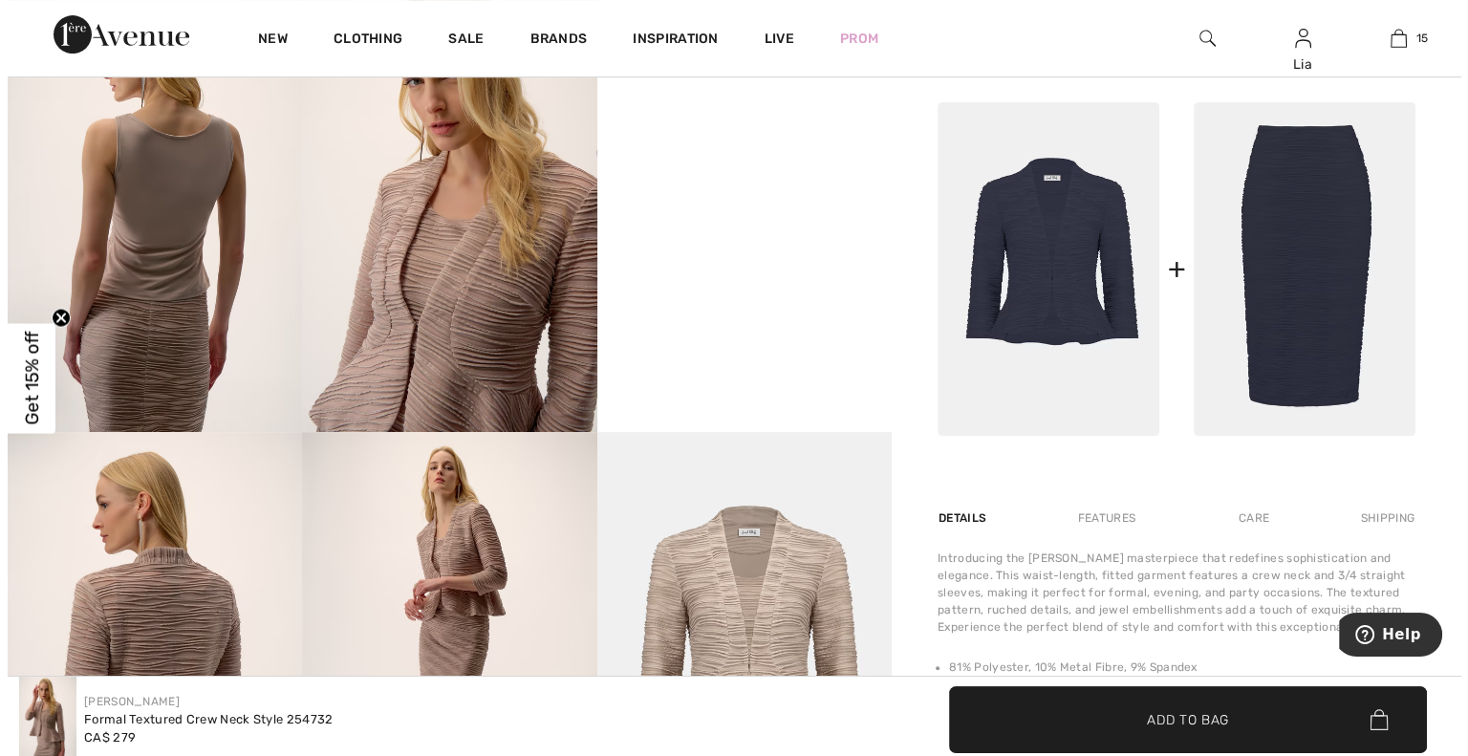
scroll to position [0, 0]
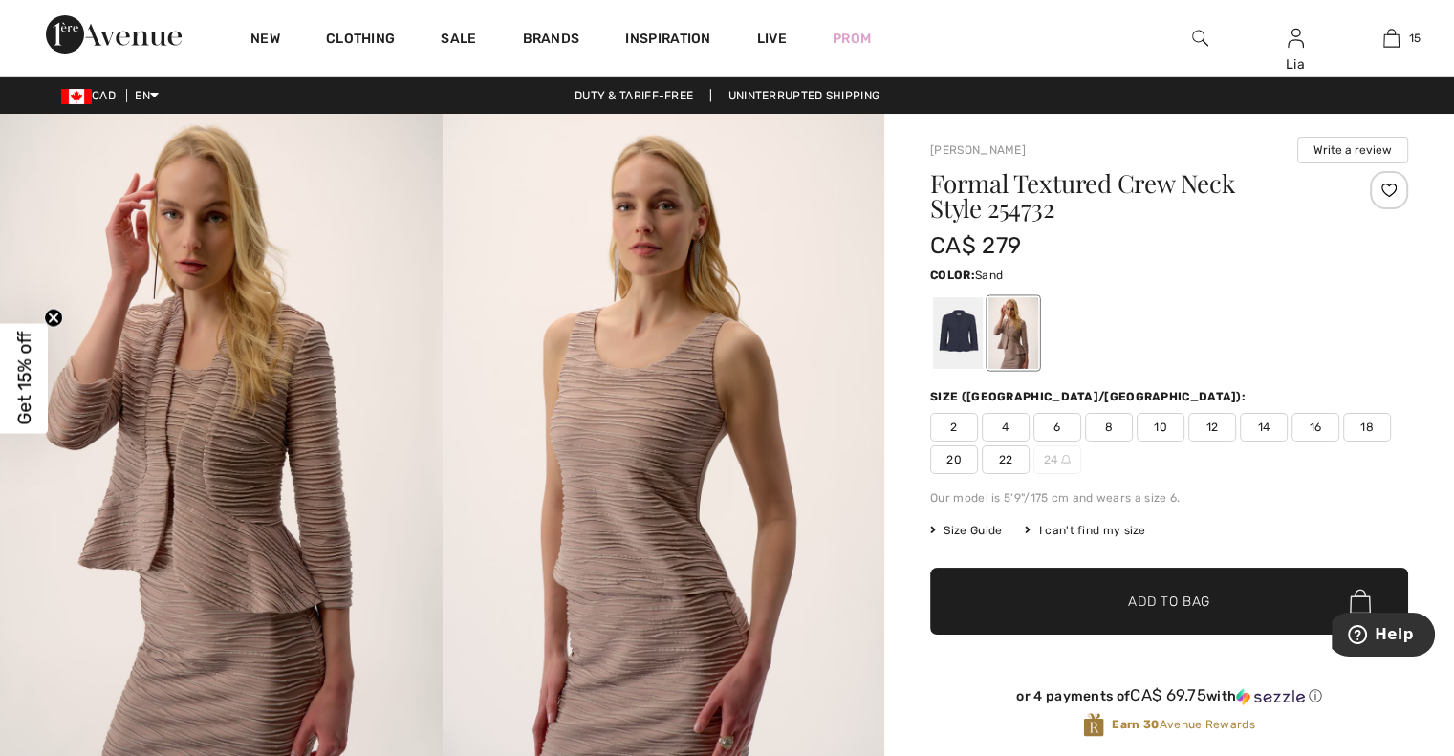
click at [1185, 39] on div at bounding box center [1200, 38] width 96 height 76
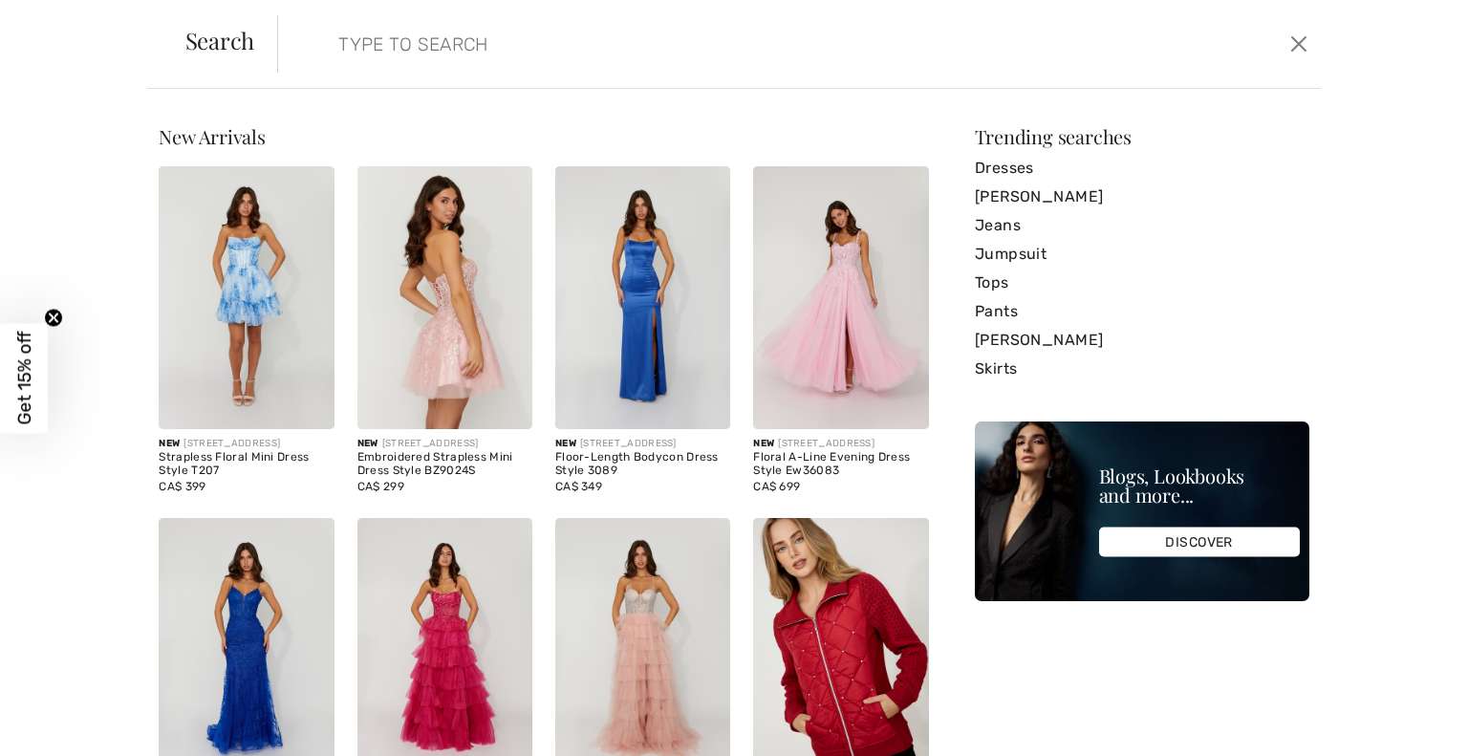
click at [1193, 44] on div "Search Clear" at bounding box center [734, 44] width 1175 height 89
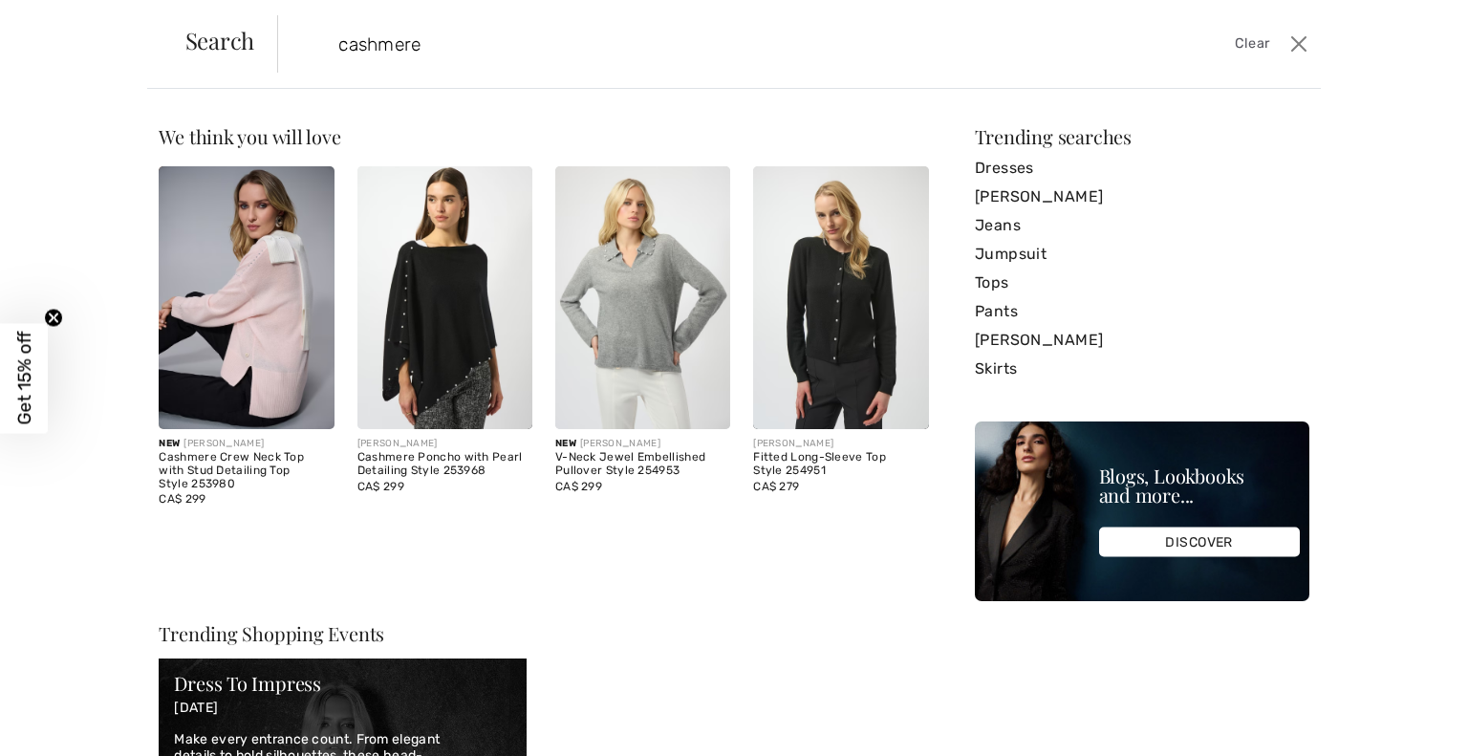
type input "cashmere"
click at [236, 410] on img at bounding box center [246, 297] width 175 height 263
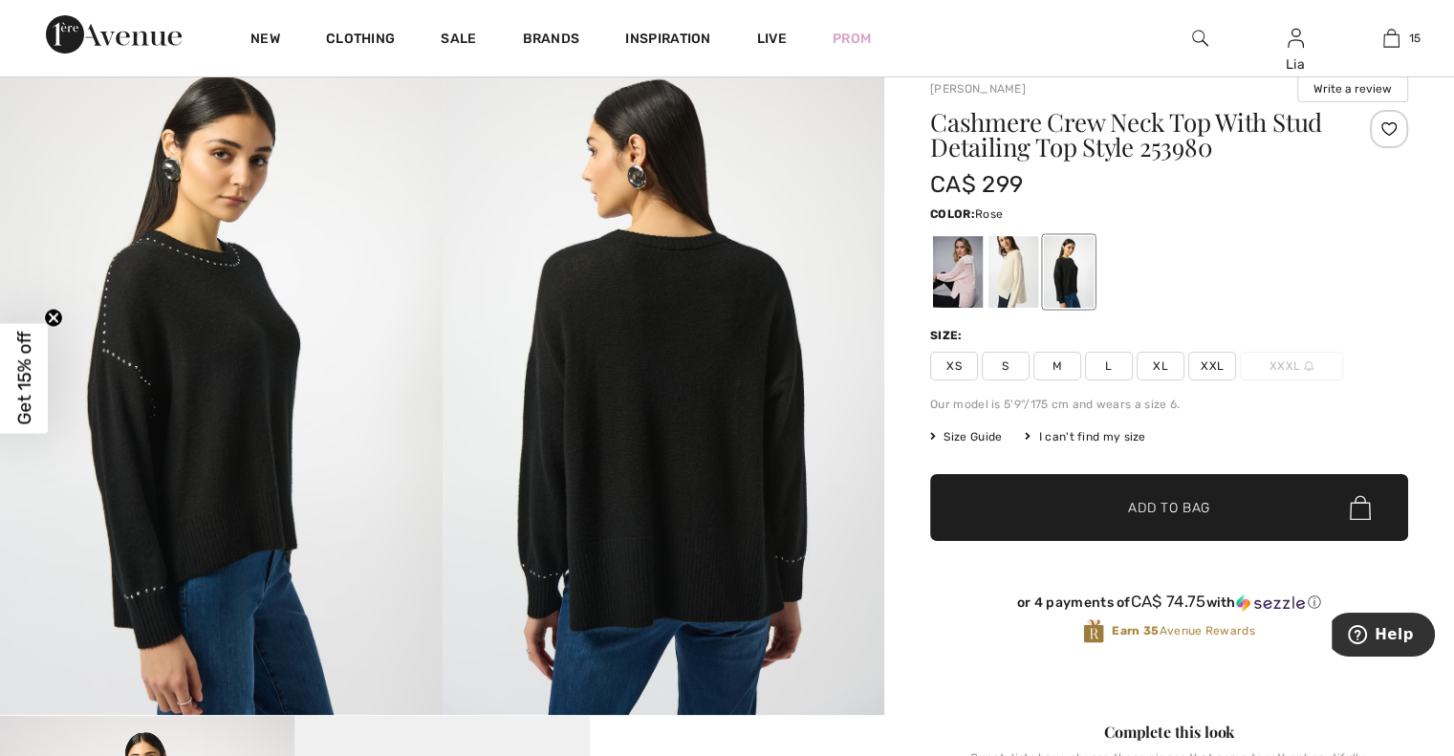
click at [961, 271] on div at bounding box center [958, 272] width 50 height 72
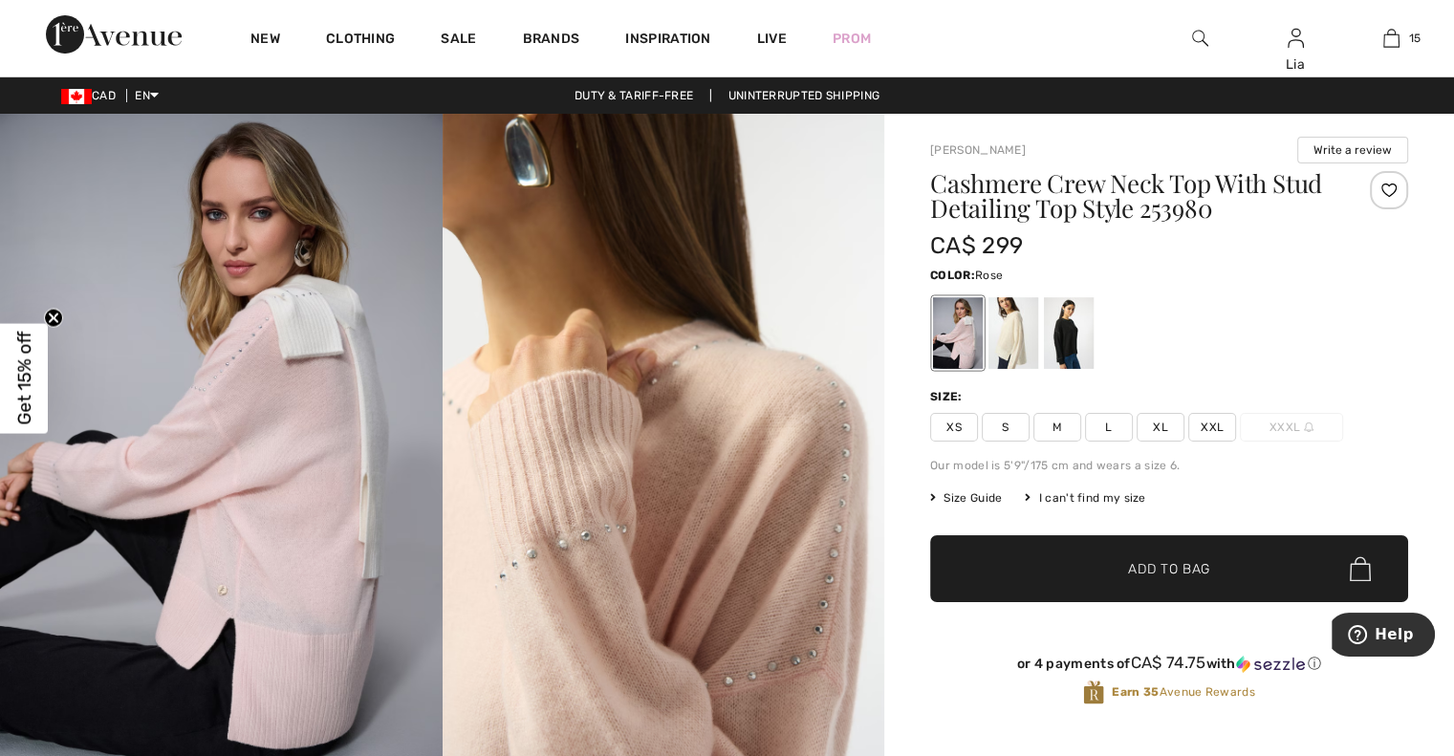
click at [995, 425] on span "S" at bounding box center [1006, 427] width 48 height 29
click at [1156, 571] on span "Add to Bag" at bounding box center [1169, 569] width 82 height 20
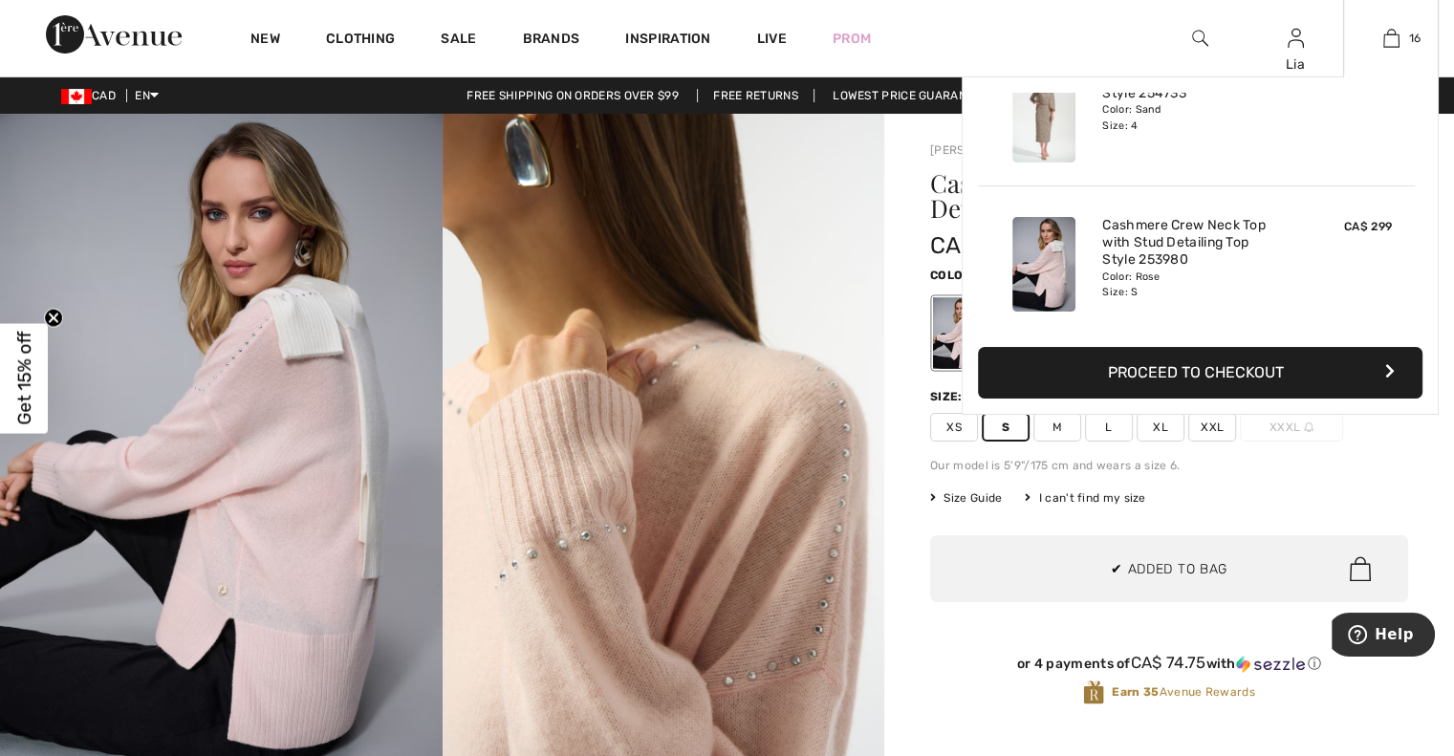
scroll to position [2143, 0]
click at [1214, 369] on button "Proceed to Checkout" at bounding box center [1200, 373] width 445 height 52
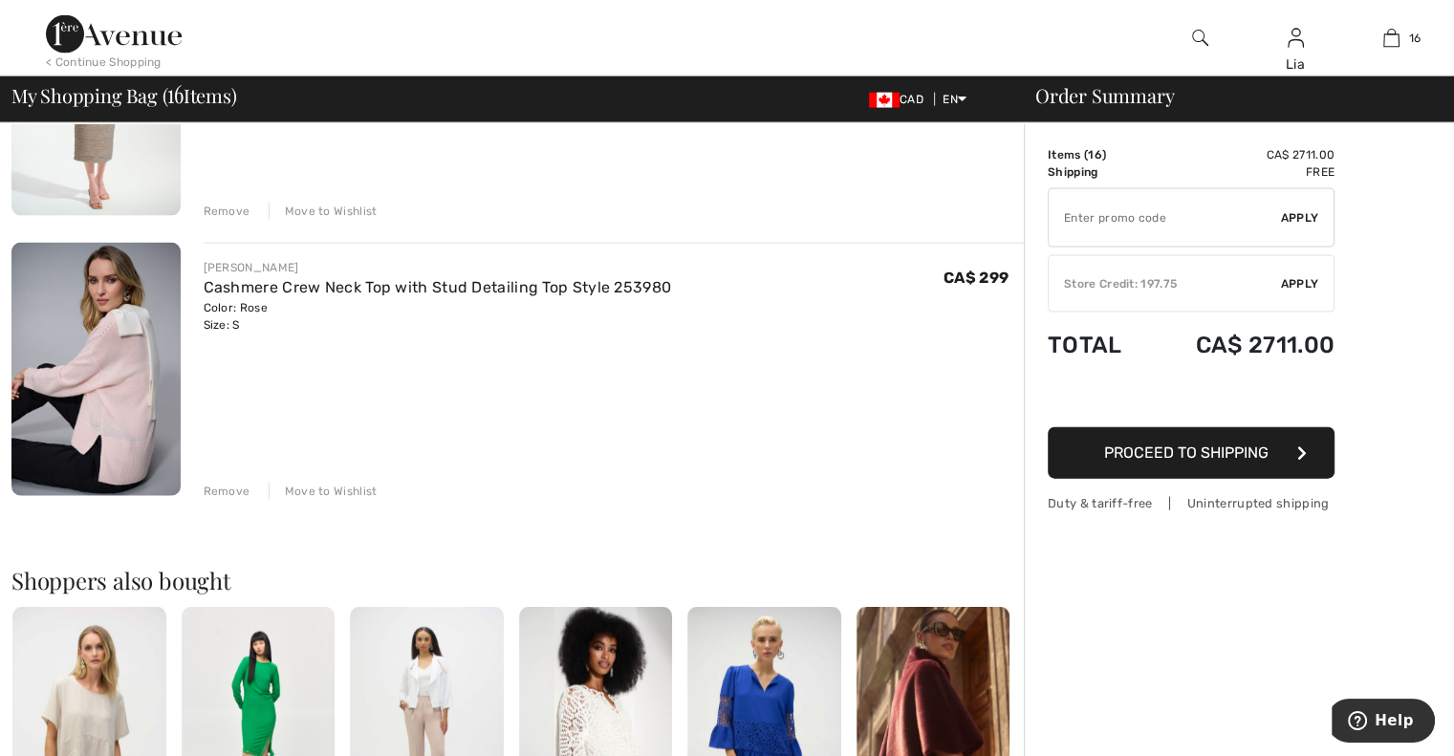
scroll to position [4218, 0]
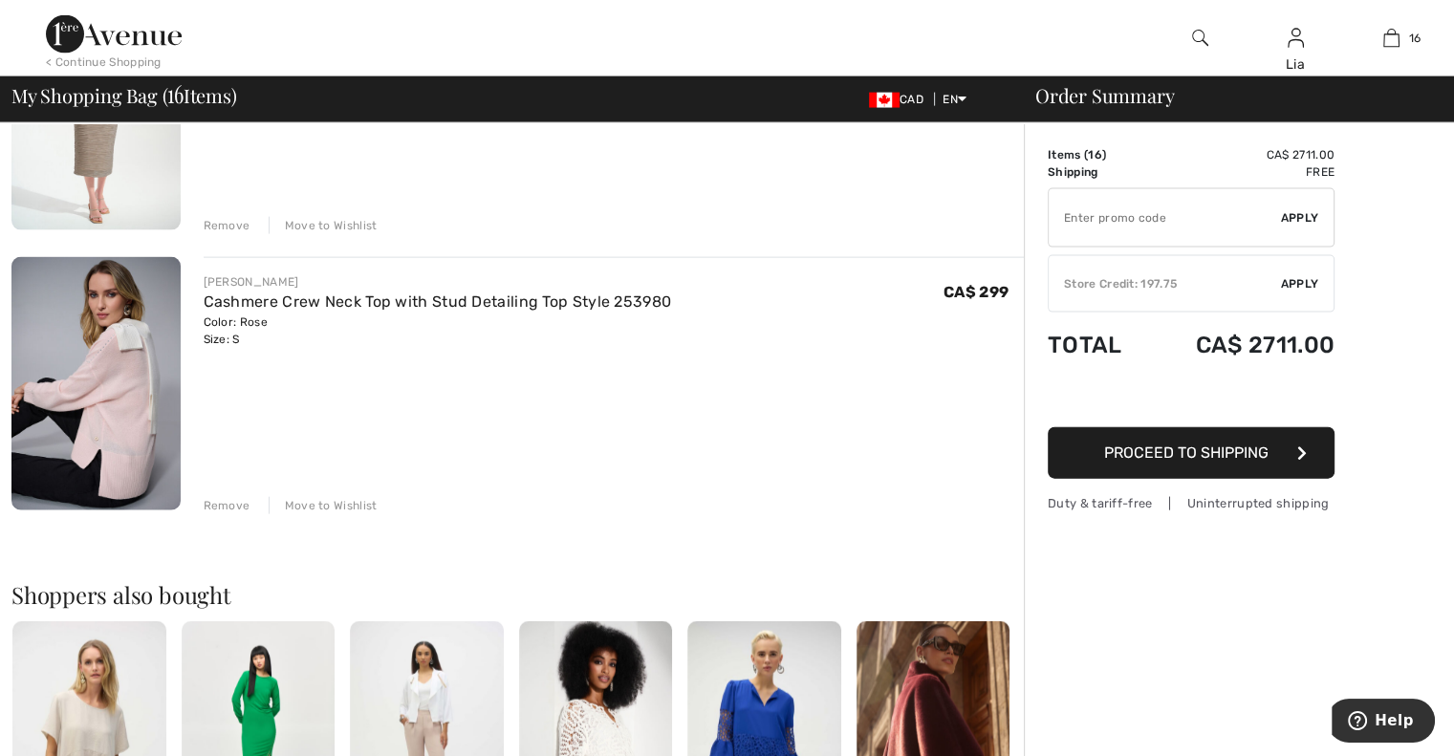
click at [311, 503] on div "Move to Wishlist" at bounding box center [323, 505] width 109 height 17
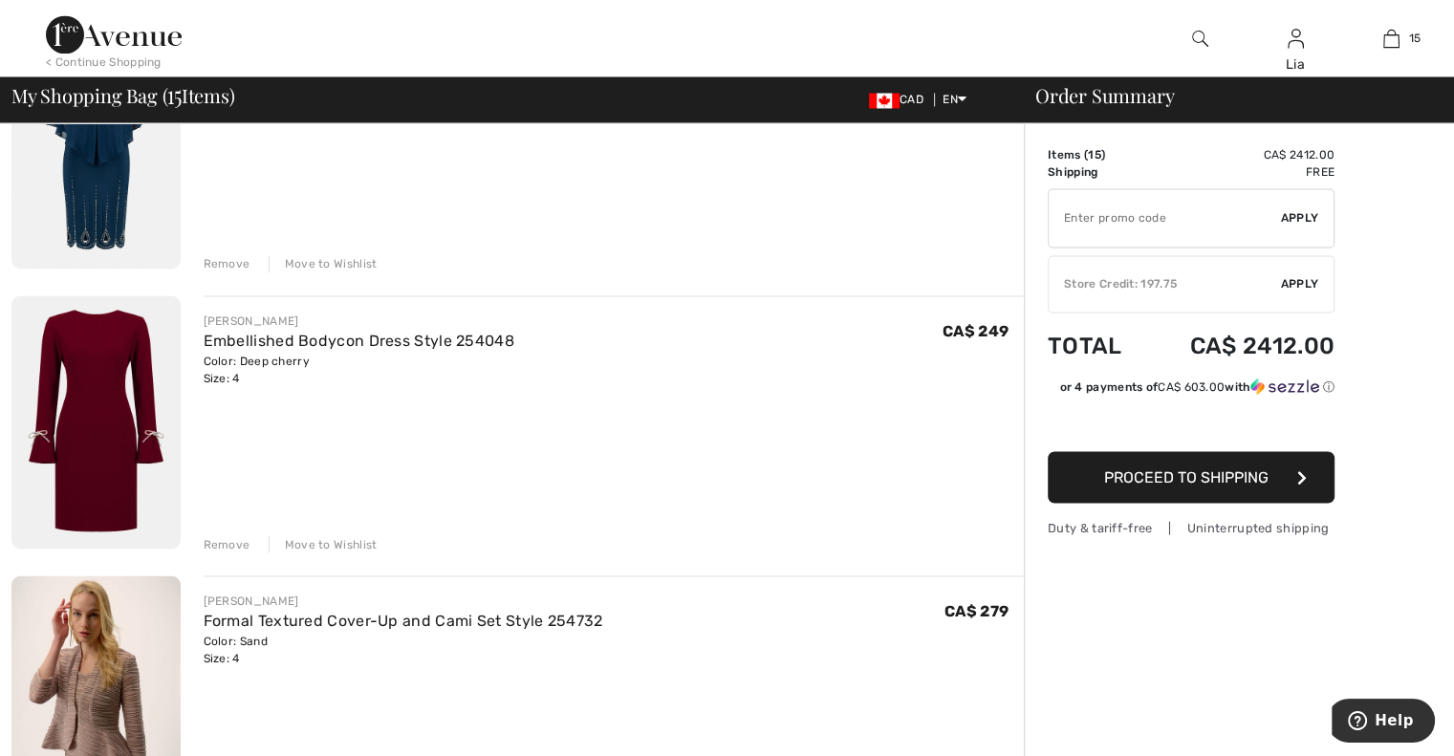
scroll to position [3339, 0]
click at [326, 542] on div "Move to Wishlist" at bounding box center [323, 544] width 109 height 17
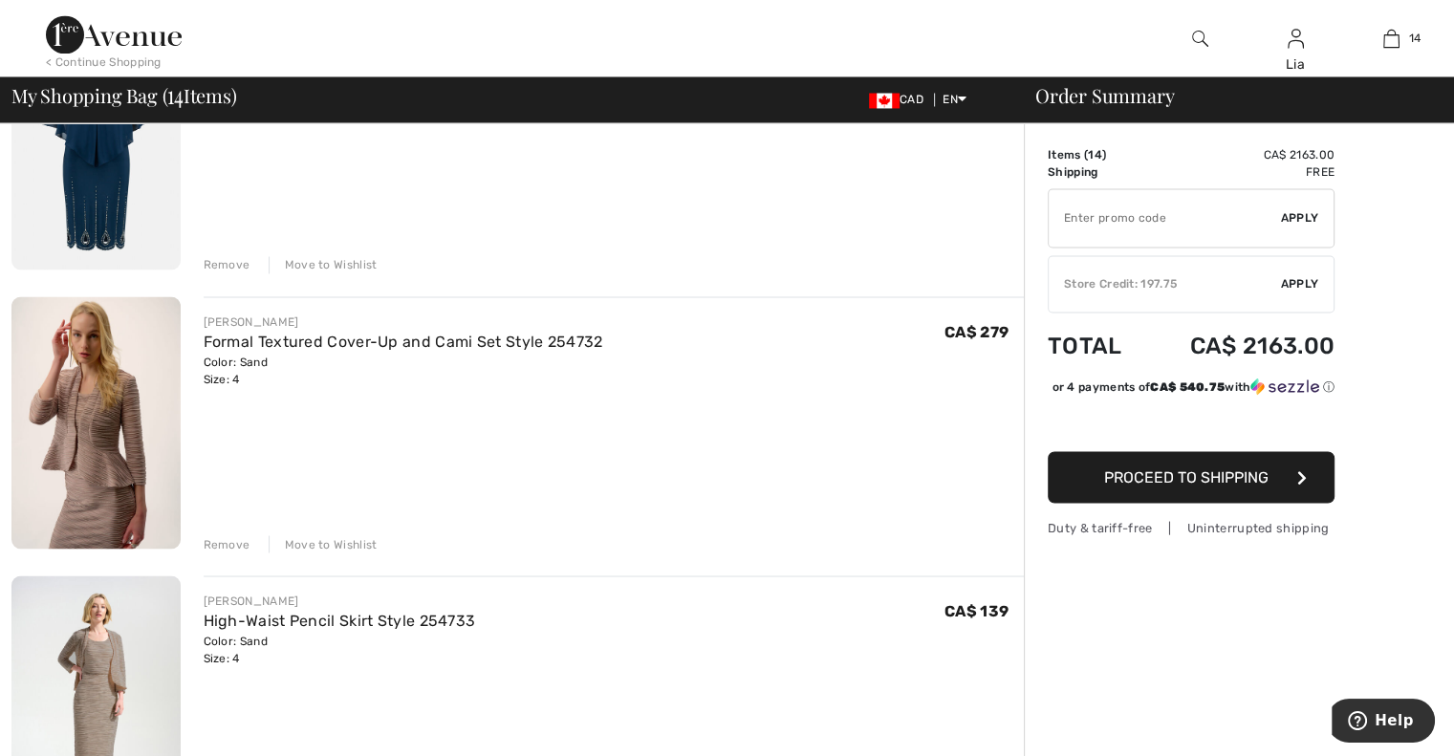
click at [340, 544] on div "Move to Wishlist" at bounding box center [323, 543] width 109 height 17
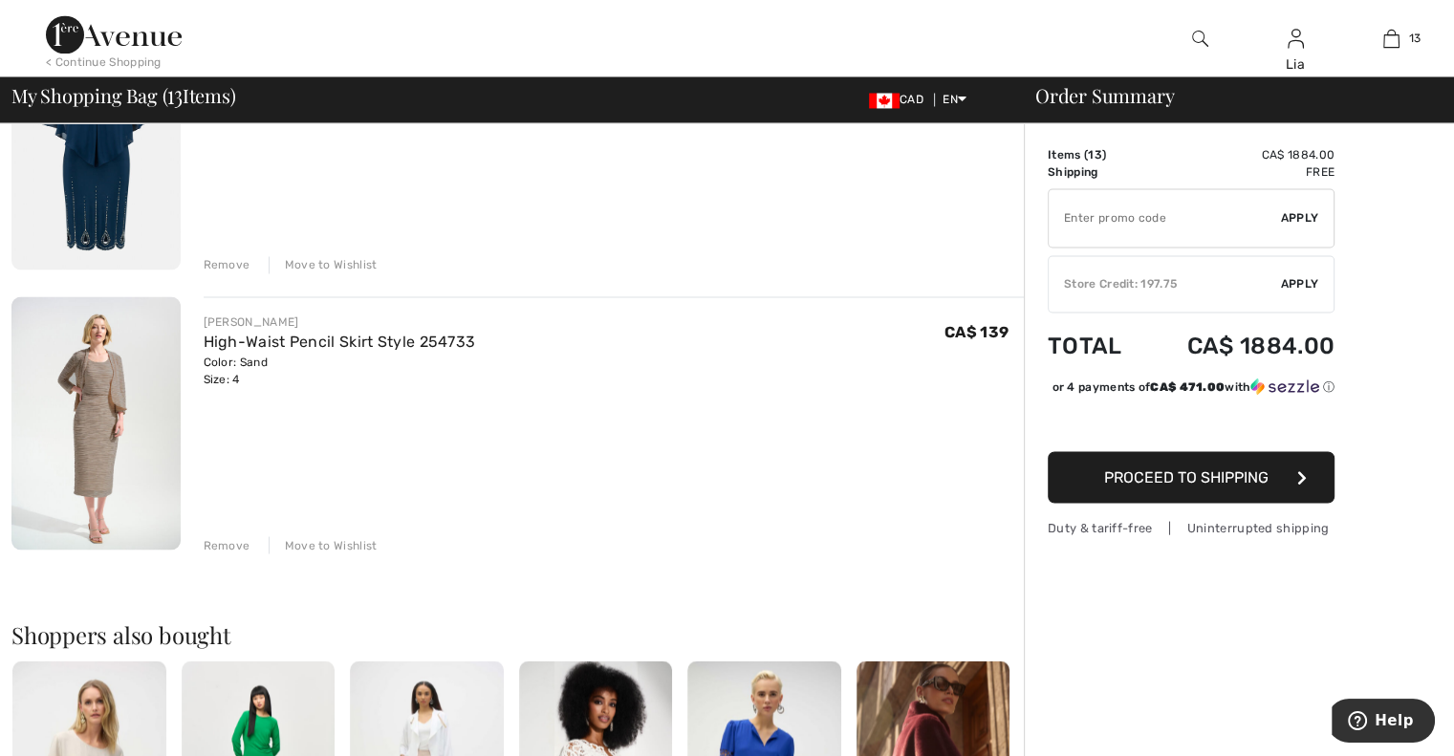
click at [340, 544] on div "Move to Wishlist" at bounding box center [323, 544] width 109 height 17
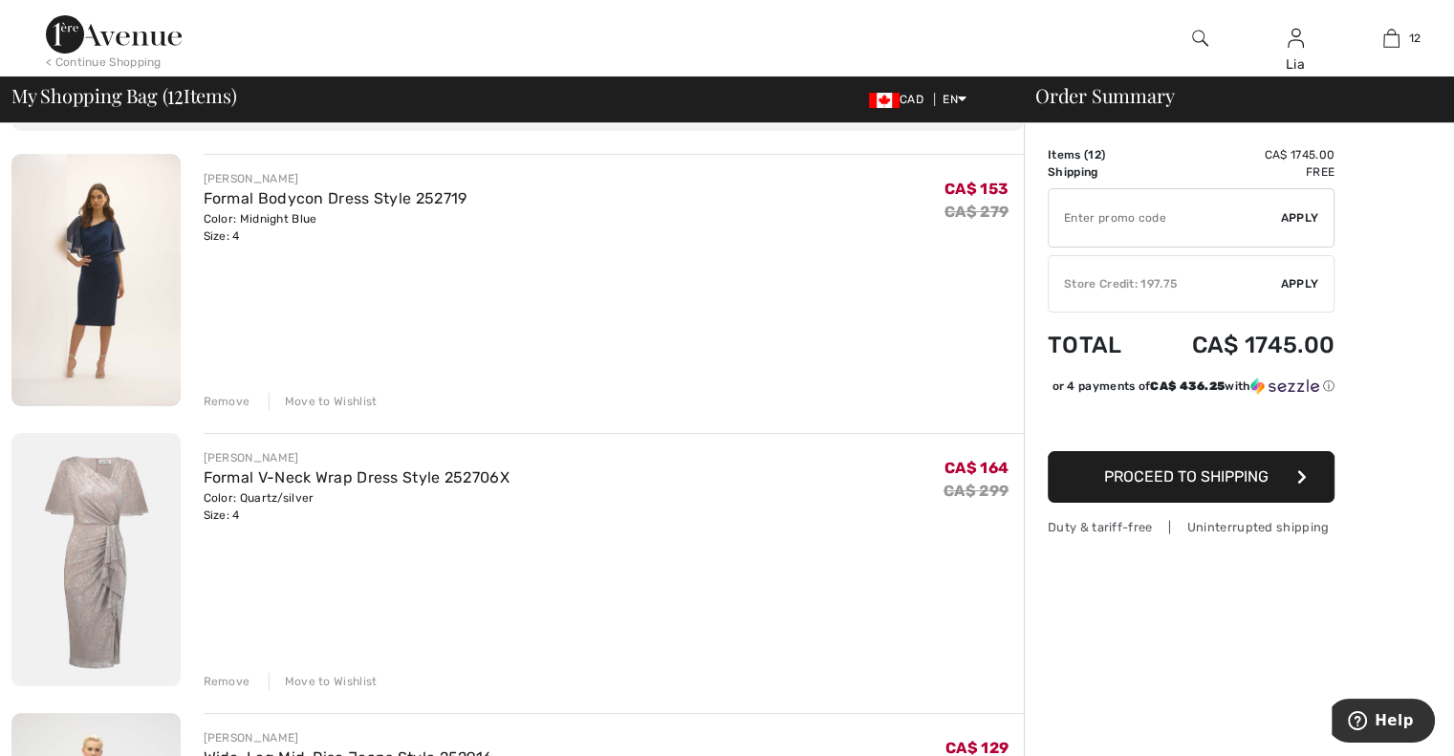
scroll to position [0, 0]
